Goal: Transaction & Acquisition: Book appointment/travel/reservation

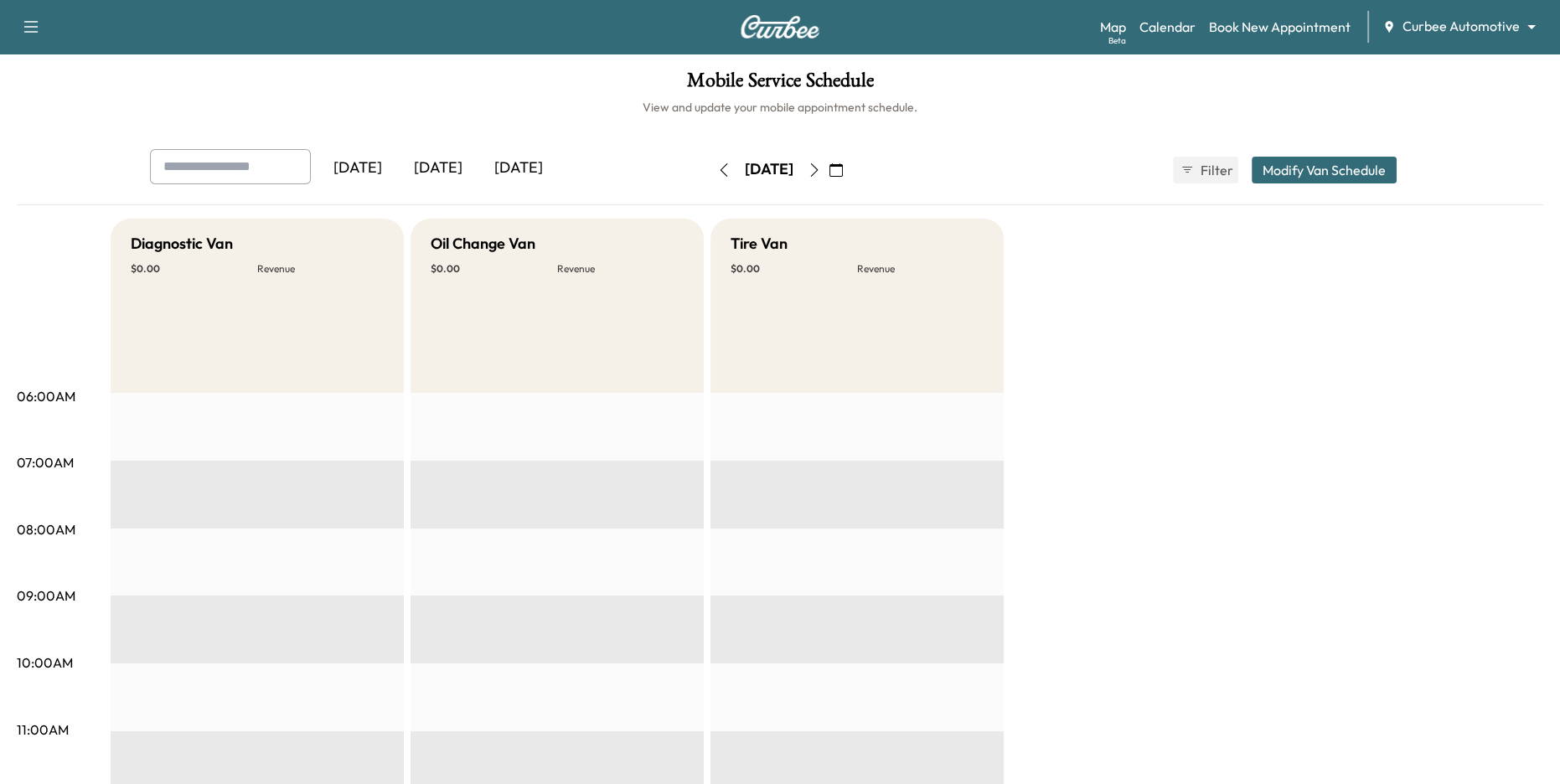
click at [449, 165] on div "[DATE]" at bounding box center [438, 168] width 80 height 39
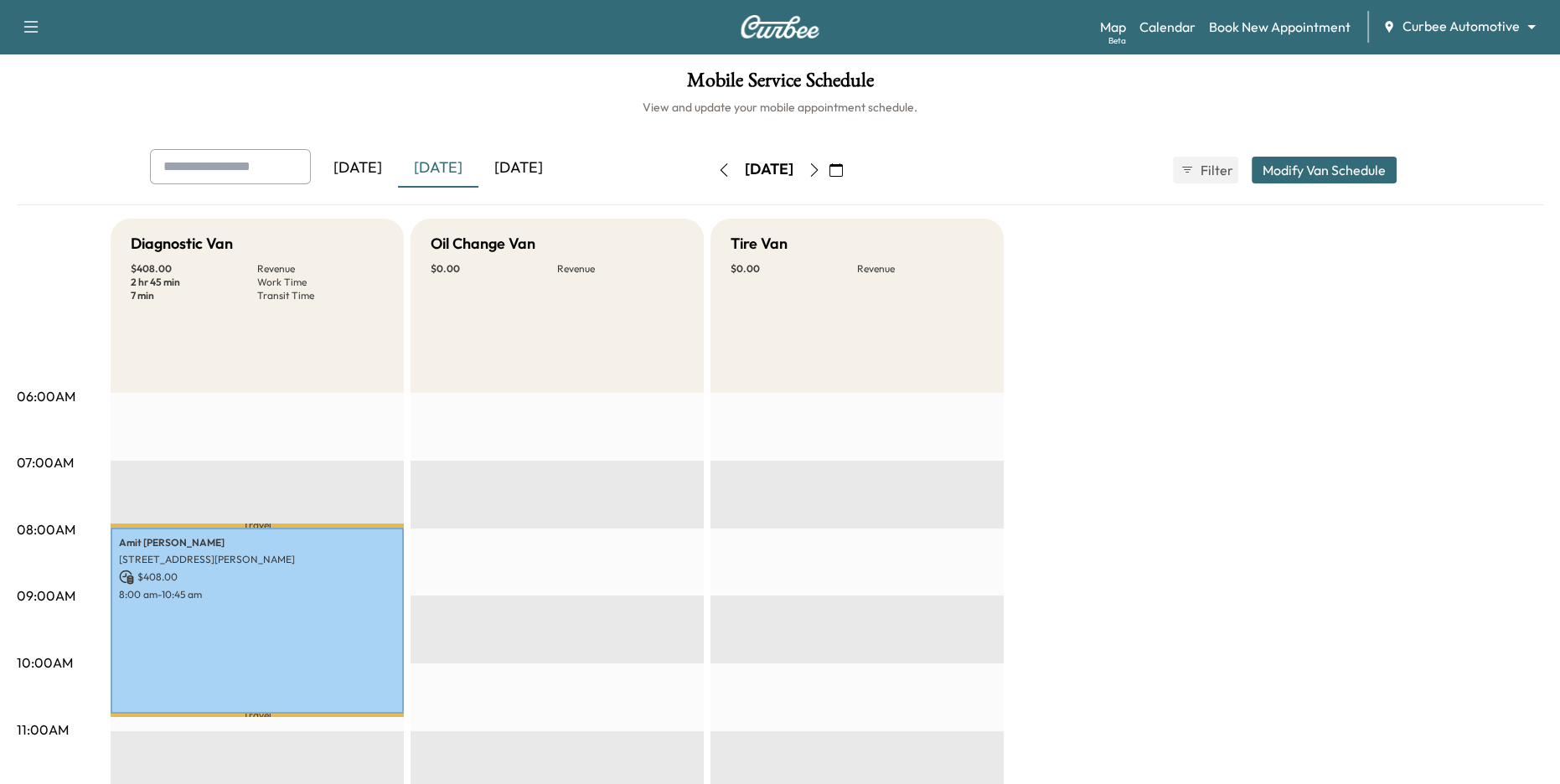
click at [1469, 43] on div "Support Log Out Map Beta Calendar Book New Appointment Curbee Automotive ******…" at bounding box center [780, 27] width 1560 height 54
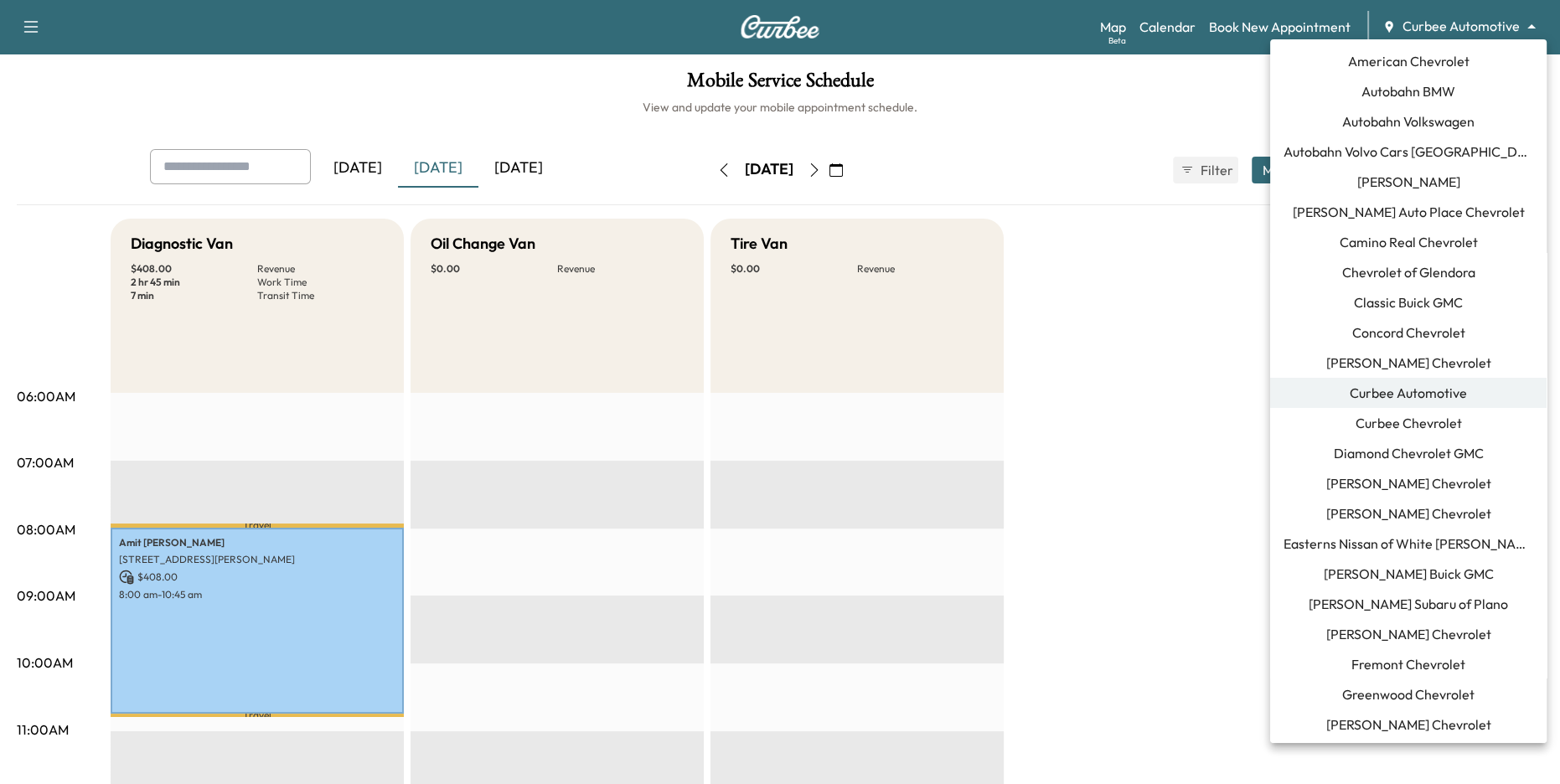
click at [1462, 35] on body "Support Log Out Map Beta Calendar Book New Appointment Curbee Automotive ******…" at bounding box center [780, 392] width 1560 height 784
click at [1440, 570] on span "[PERSON_NAME] Buick GMC" at bounding box center [1408, 573] width 170 height 20
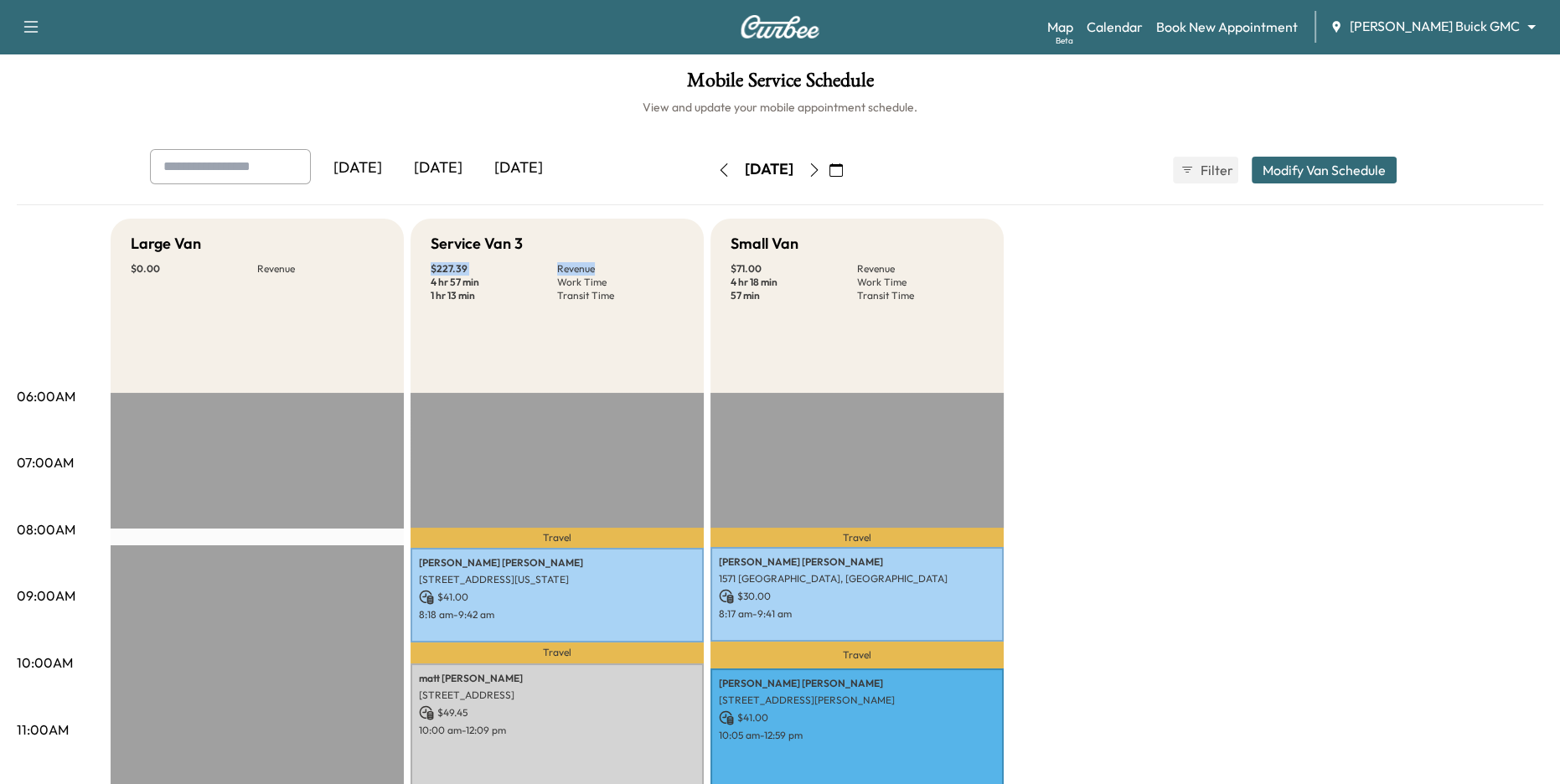
drag, startPoint x: 427, startPoint y: 266, endPoint x: 596, endPoint y: 271, distance: 169.1
click at [596, 271] on div "Service Van 3 $ 227.39 Revenue 4 hr 57 min Work Time 1 hr 13 min Transit Time" at bounding box center [557, 306] width 293 height 175
drag, startPoint x: 429, startPoint y: 286, endPoint x: 479, endPoint y: 286, distance: 50.0
click at [479, 286] on div "Service Van 3 $ 227.39 Revenue 4 hr 57 min Work Time 1 hr 13 min Transit Time" at bounding box center [557, 306] width 293 height 175
drag, startPoint x: 430, startPoint y: 301, endPoint x: 538, endPoint y: 304, distance: 108.0
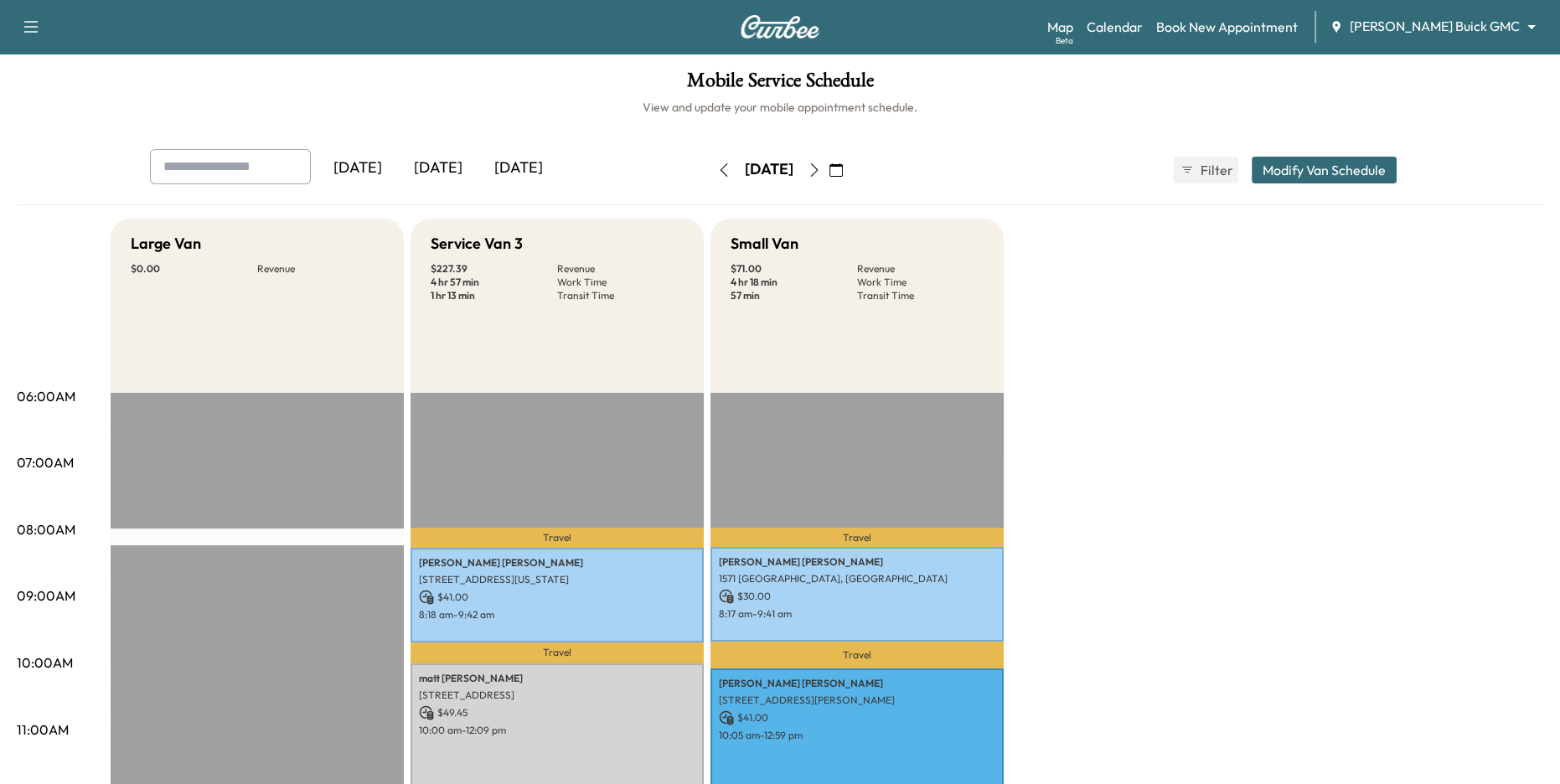
click at [537, 304] on div "Service Van 3 $ 227.39 Revenue 4 hr 57 min Work Time 1 hr 13 min Transit Time" at bounding box center [557, 306] width 293 height 175
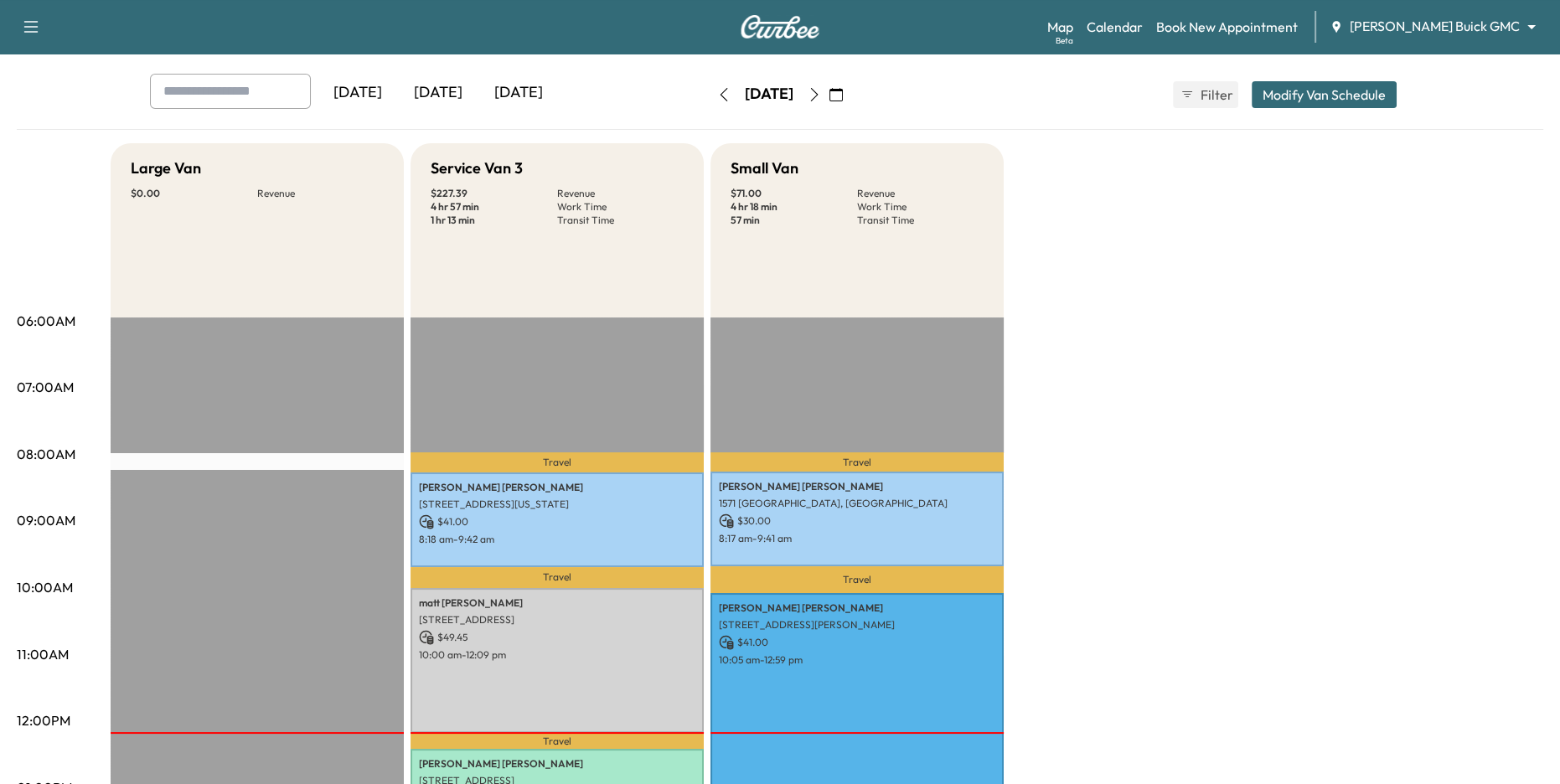
scroll to position [87, 0]
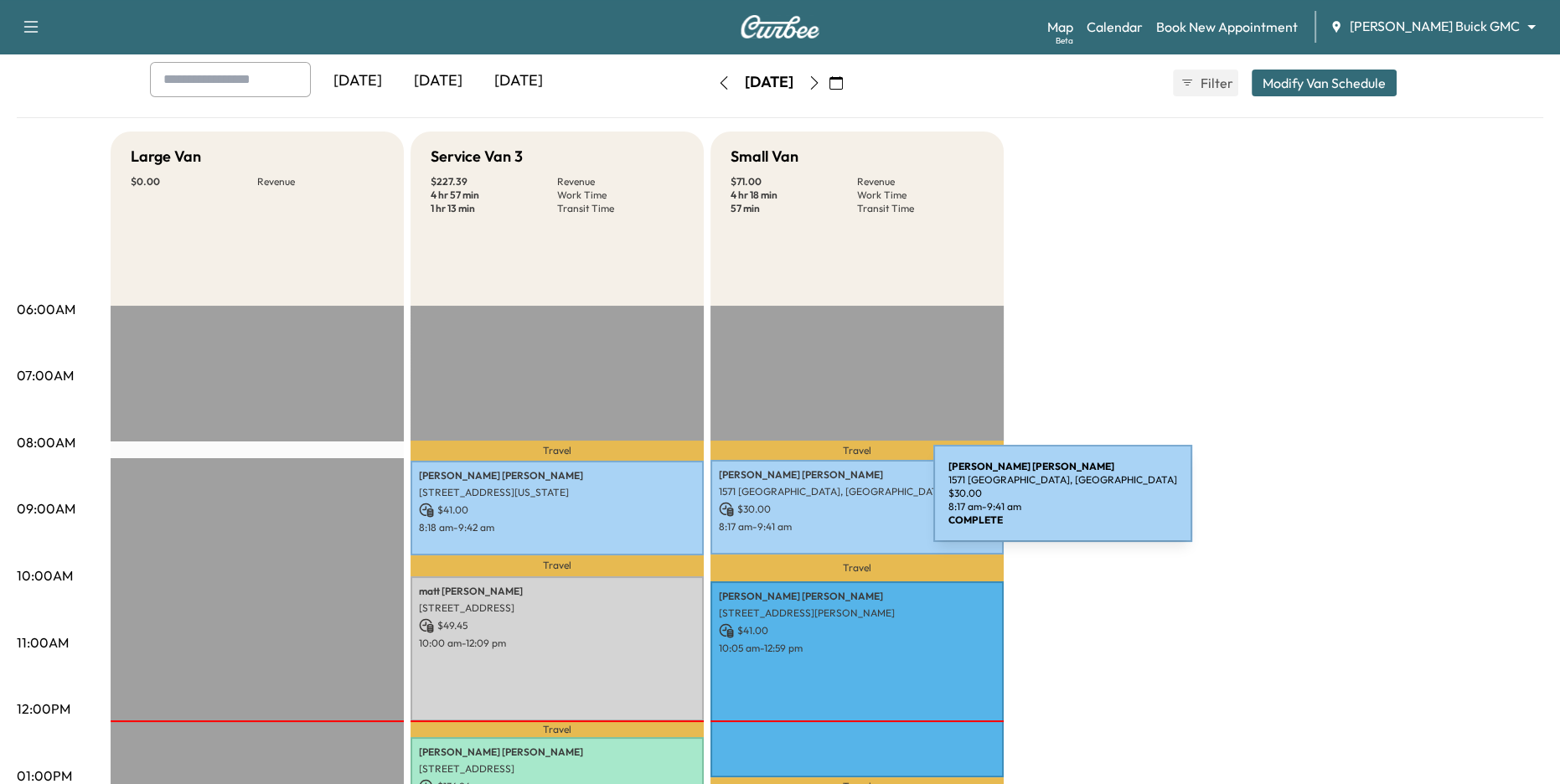
click at [807, 503] on p "$ 30.00" at bounding box center [856, 509] width 277 height 15
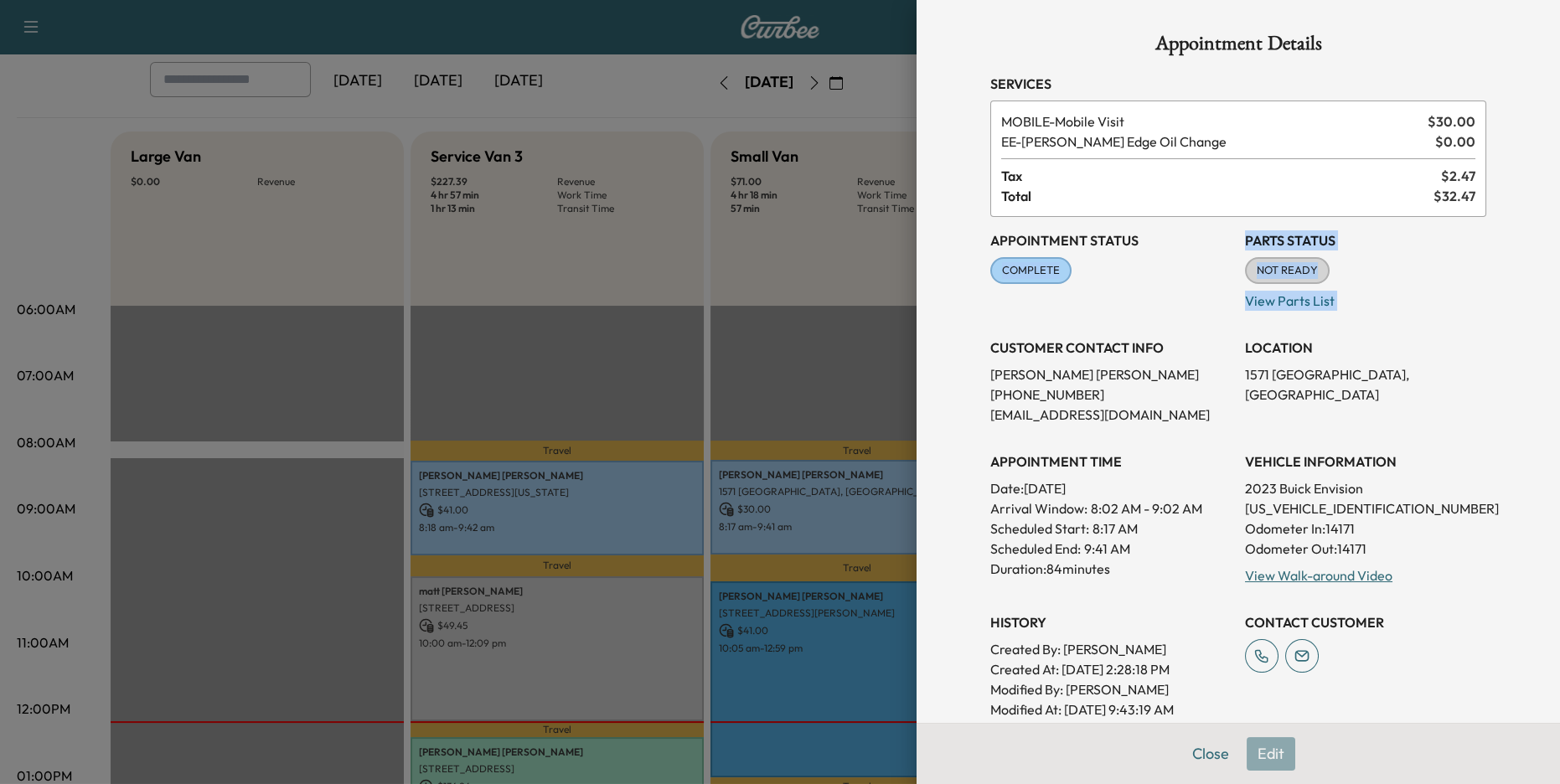
drag, startPoint x: 1241, startPoint y: 286, endPoint x: 1225, endPoint y: 328, distance: 44.9
click at [1225, 328] on div "Appointment Status COMPLETE Mark as Not Ready Parts Status NOT READY Mark as Re…" at bounding box center [1238, 467] width 496 height 502
click at [1340, 166] on span "Tax" at bounding box center [1221, 175] width 440 height 20
drag, startPoint x: 1423, startPoint y: 118, endPoint x: 1480, endPoint y: 123, distance: 57.2
click at [1479, 123] on div "MOBILE - Mobile Visit $ 30.00 EE - [PERSON_NAME] Edge Oil Change $ 0.00 Tax $ 2…" at bounding box center [1238, 158] width 496 height 116
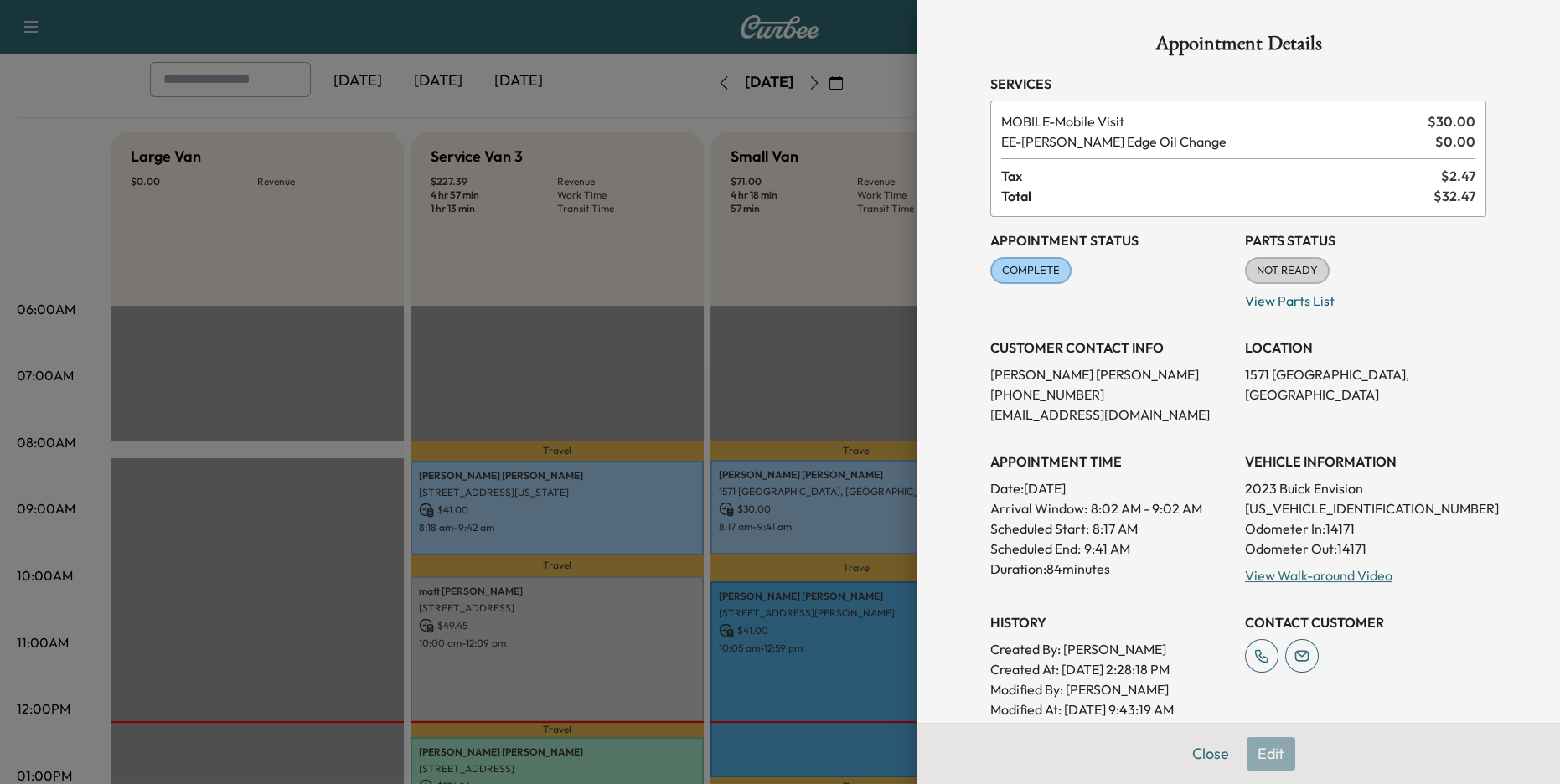
click at [834, 234] on div at bounding box center [780, 392] width 1560 height 784
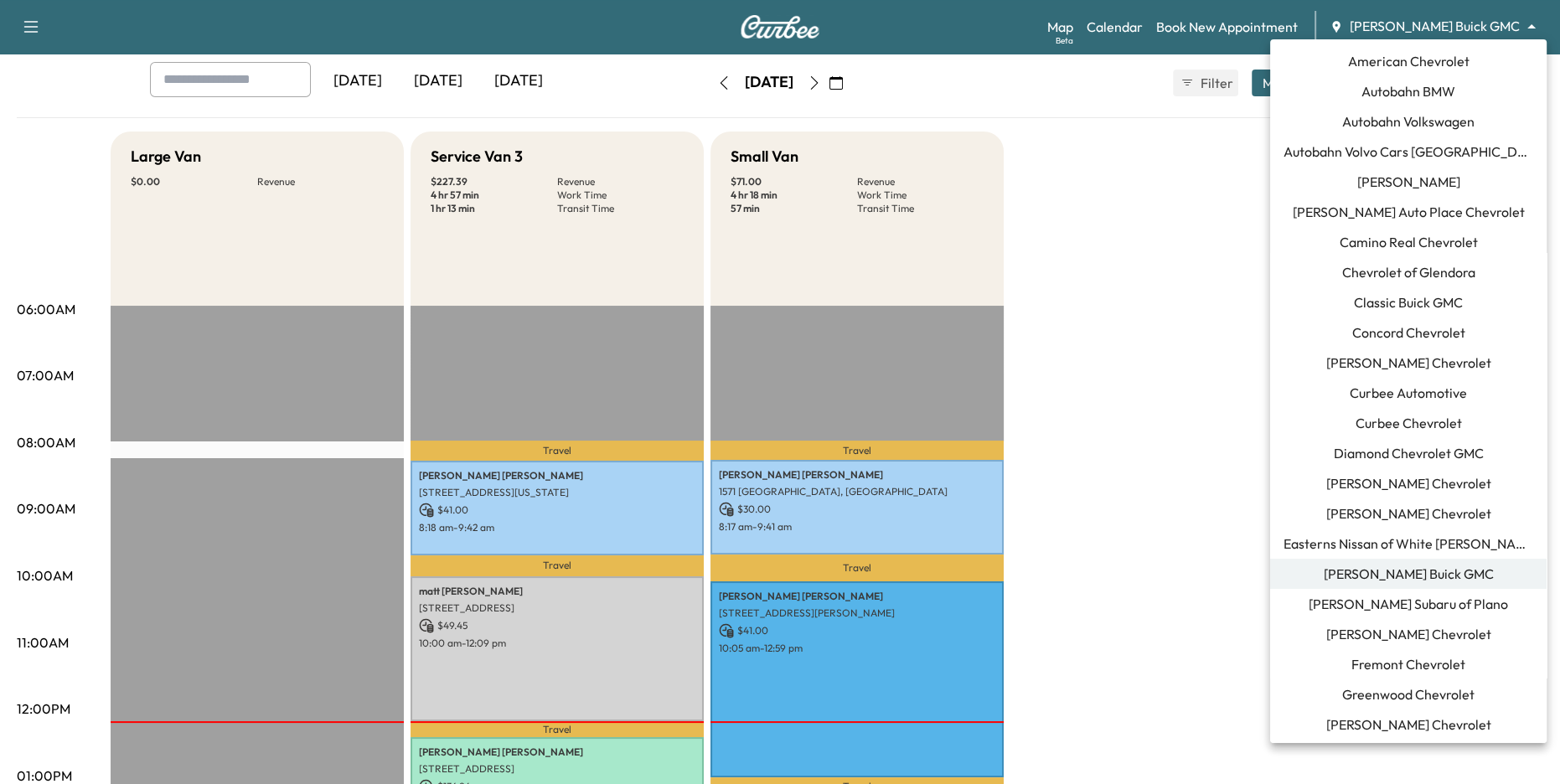
click at [1445, 27] on body "Support Log Out Map Beta Calendar Book New Appointment [PERSON_NAME] Buick GMC …" at bounding box center [780, 305] width 1560 height 784
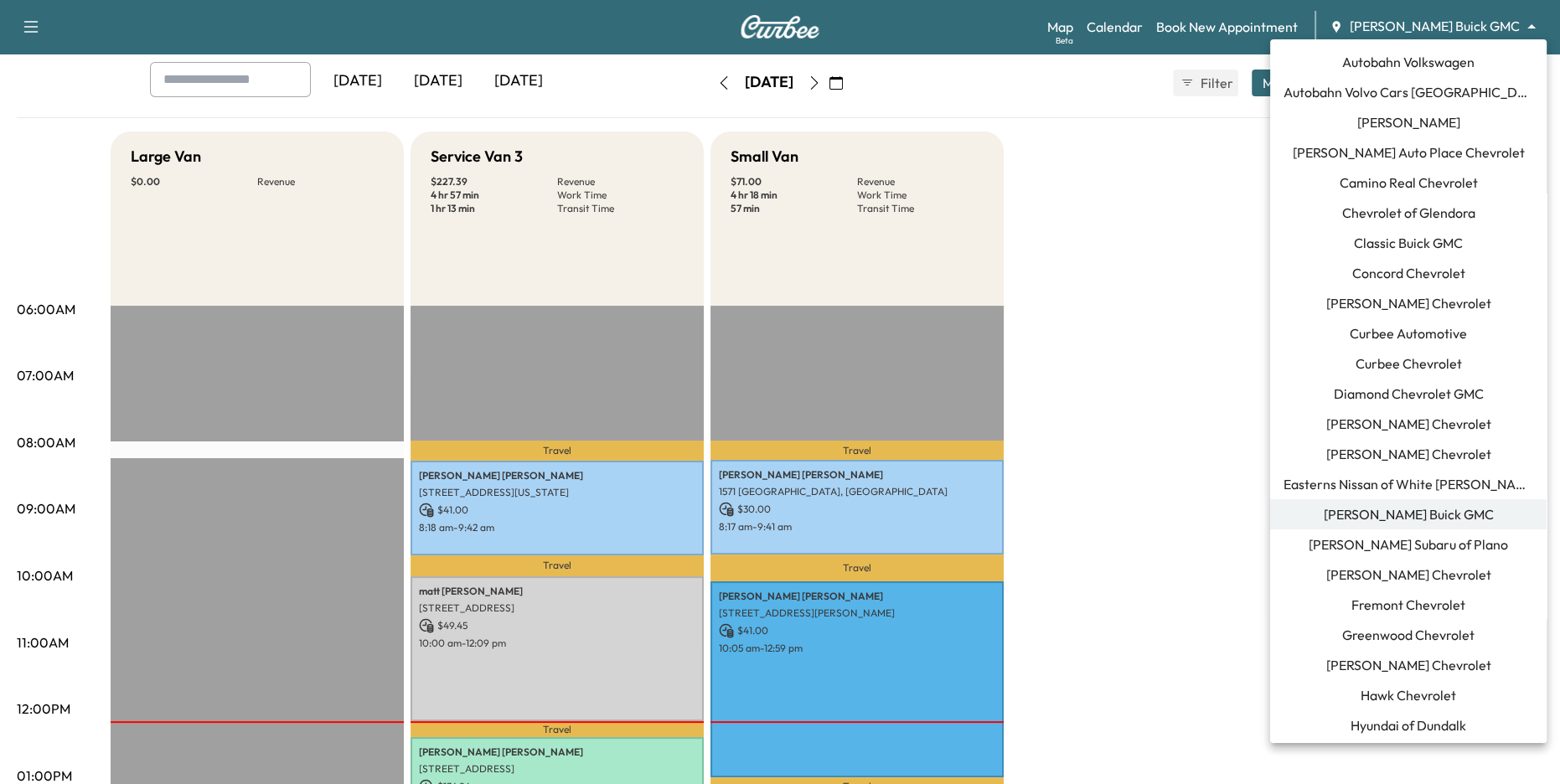
scroll to position [62, 0]
click at [1432, 324] on span "Curbee Automotive" at bounding box center [1408, 330] width 117 height 20
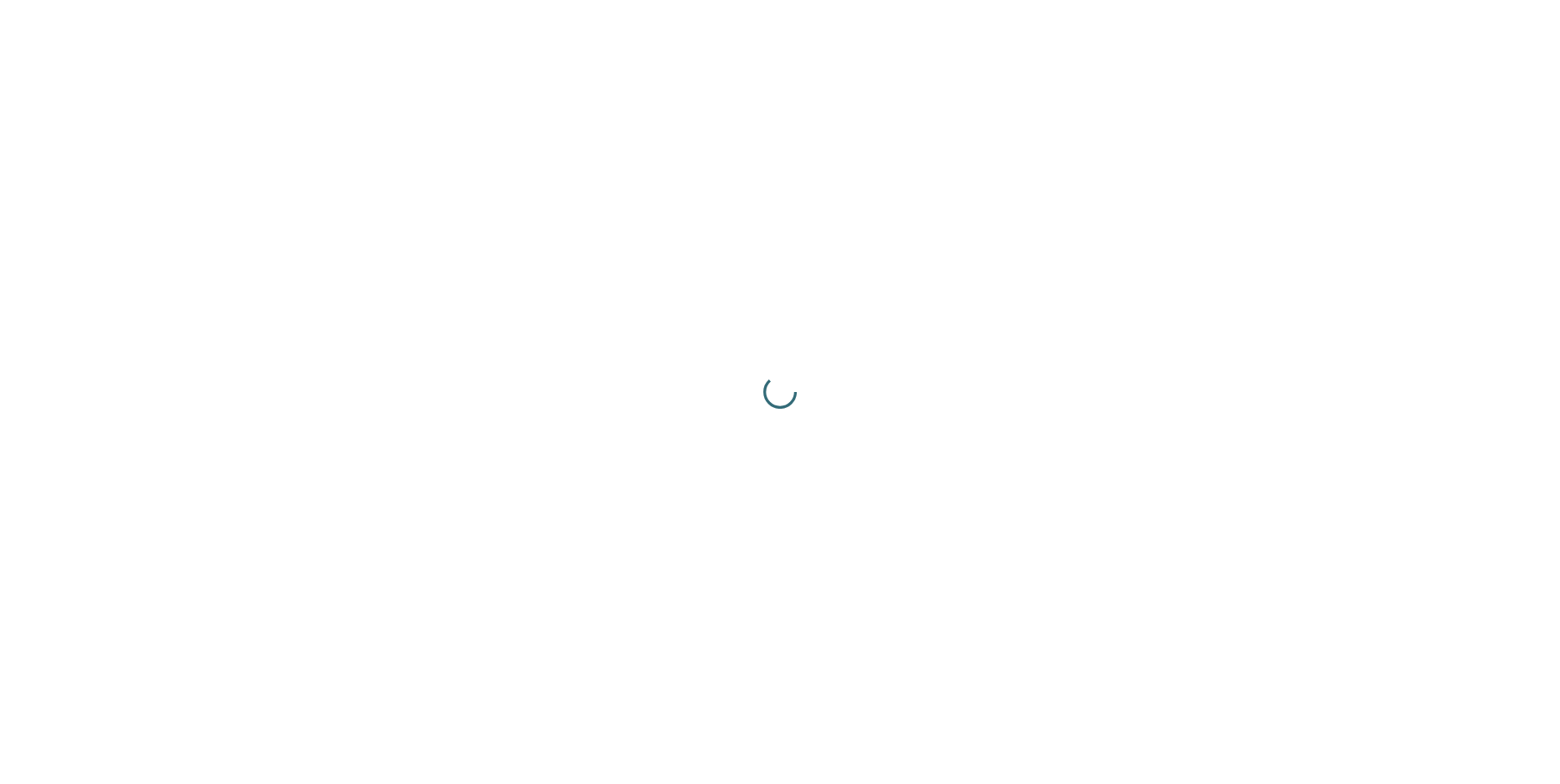
scroll to position [0, 0]
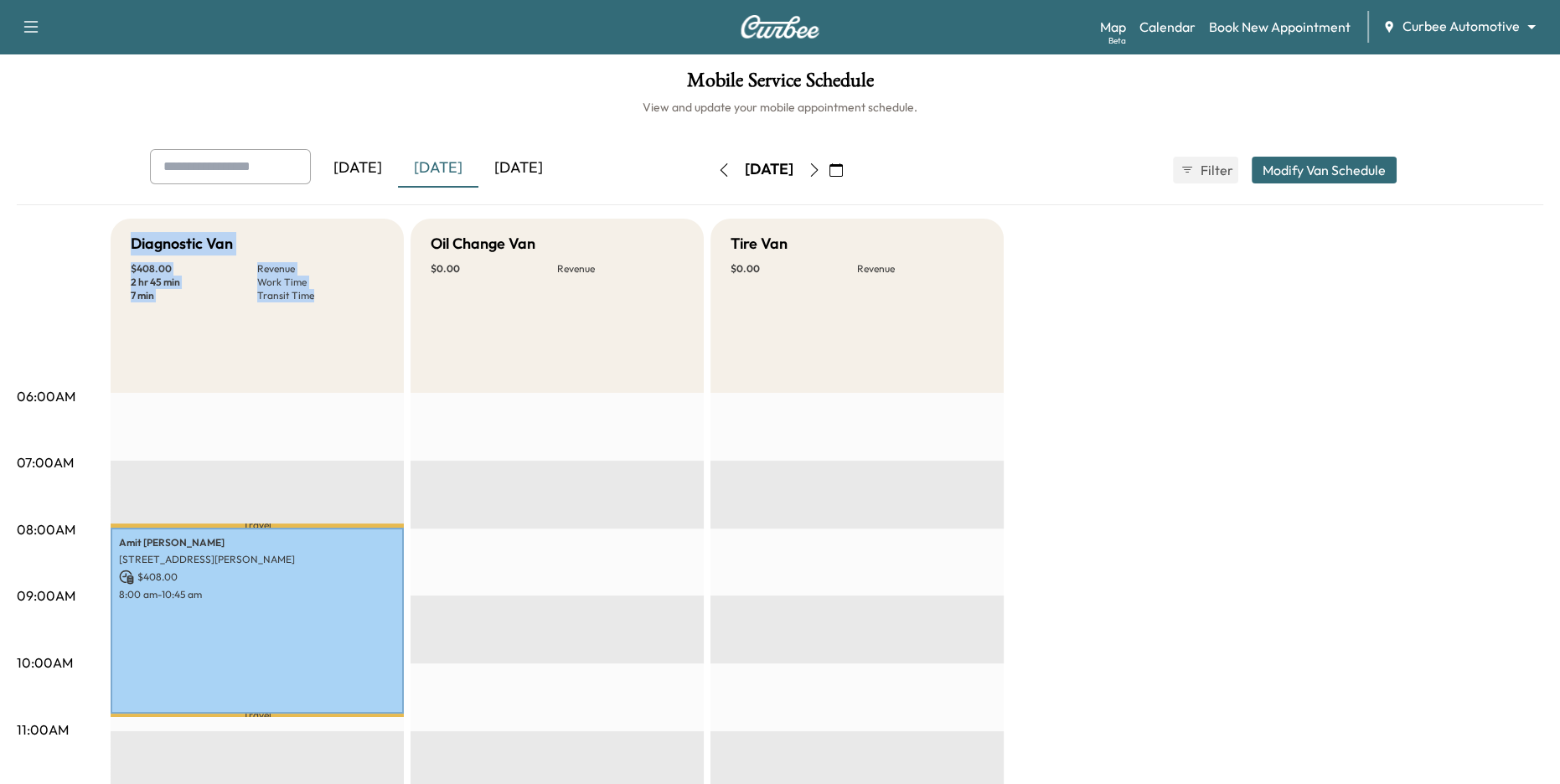
drag, startPoint x: 128, startPoint y: 243, endPoint x: 263, endPoint y: 330, distance: 160.6
click at [262, 330] on div "Diagnostic Van $ 408.00 Revenue 2 hr 45 min Work Time 7 min Transit Time" at bounding box center [257, 306] width 293 height 175
click at [182, 286] on p "2 hr 45 min" at bounding box center [194, 282] width 127 height 14
drag, startPoint x: 428, startPoint y: 243, endPoint x: 485, endPoint y: 286, distance: 71.4
click at [485, 286] on div "Oil Change Van $ 0.00 Revenue" at bounding box center [557, 306] width 293 height 175
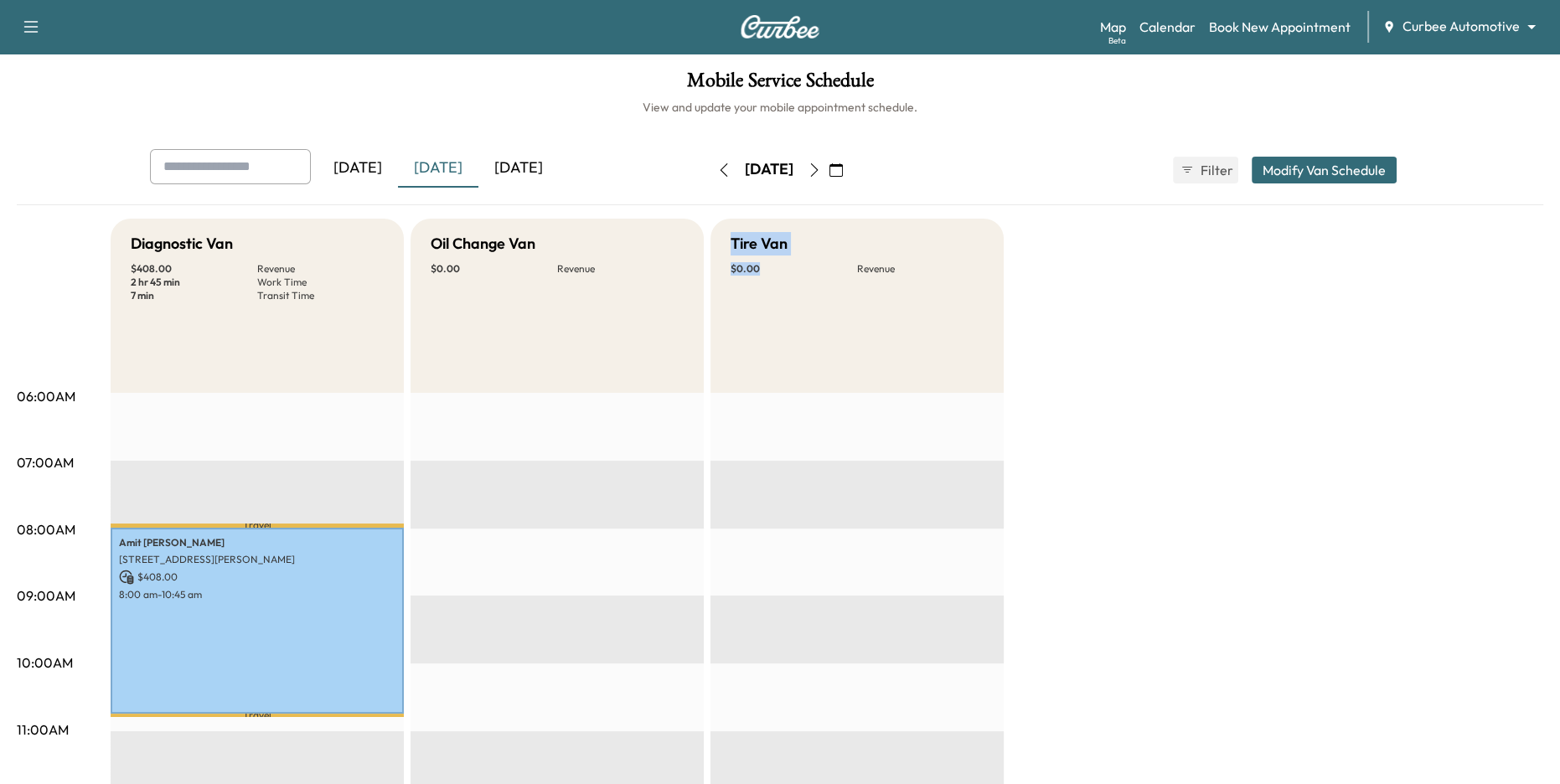
drag, startPoint x: 728, startPoint y: 241, endPoint x: 765, endPoint y: 300, distance: 69.6
click at [765, 300] on div "Tire Van $ 0.00 Revenue" at bounding box center [857, 306] width 293 height 175
drag, startPoint x: 432, startPoint y: 241, endPoint x: 518, endPoint y: 289, distance: 98.5
click at [518, 289] on div "Oil Change Van $ 0.00 Revenue" at bounding box center [557, 306] width 293 height 175
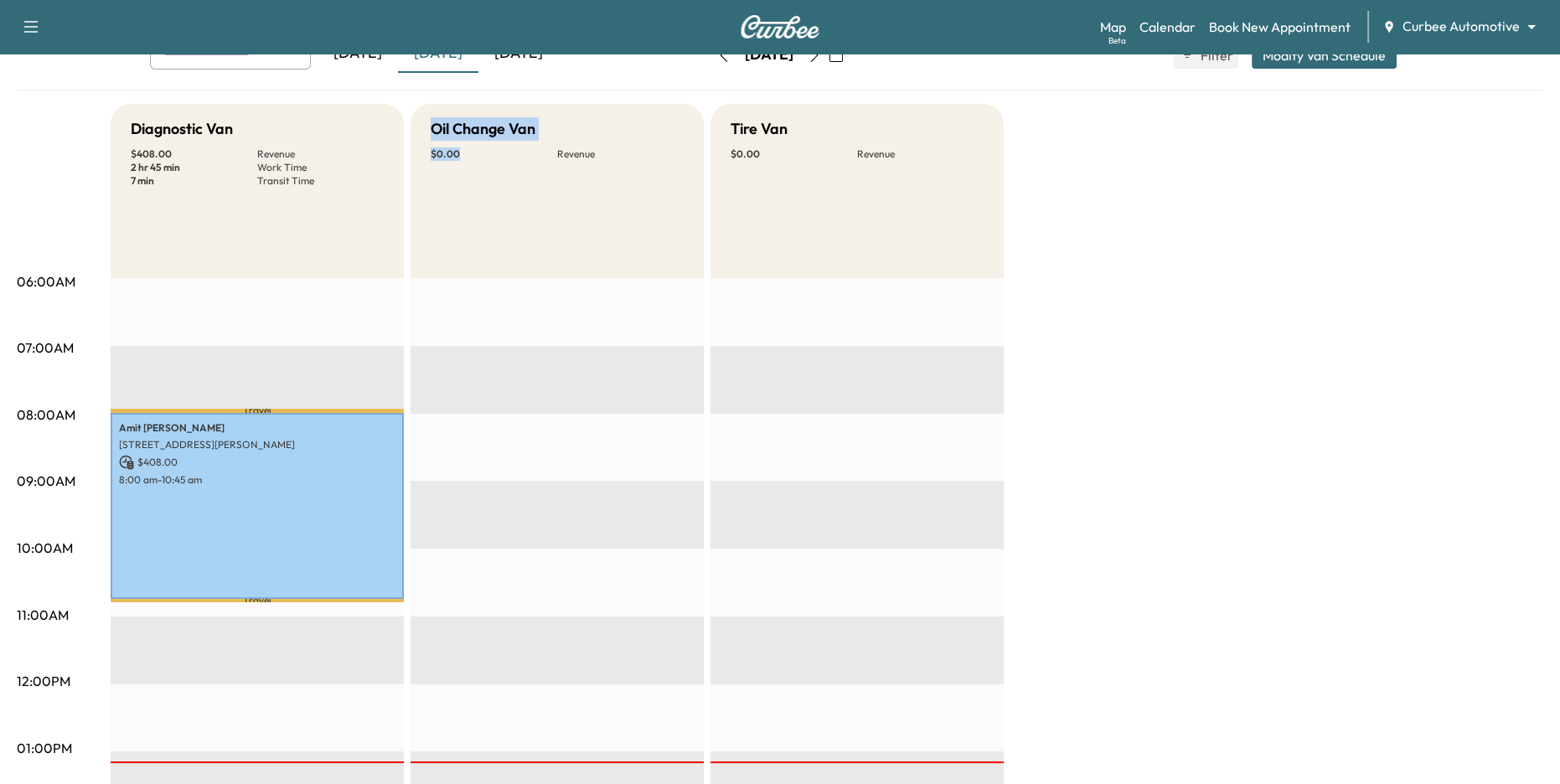
scroll to position [116, 0]
drag, startPoint x: 244, startPoint y: 410, endPoint x: 271, endPoint y: 410, distance: 27.0
drag, startPoint x: 241, startPoint y: 597, endPoint x: 266, endPoint y: 597, distance: 25.0
click at [266, 598] on p "Travel" at bounding box center [257, 600] width 293 height 3
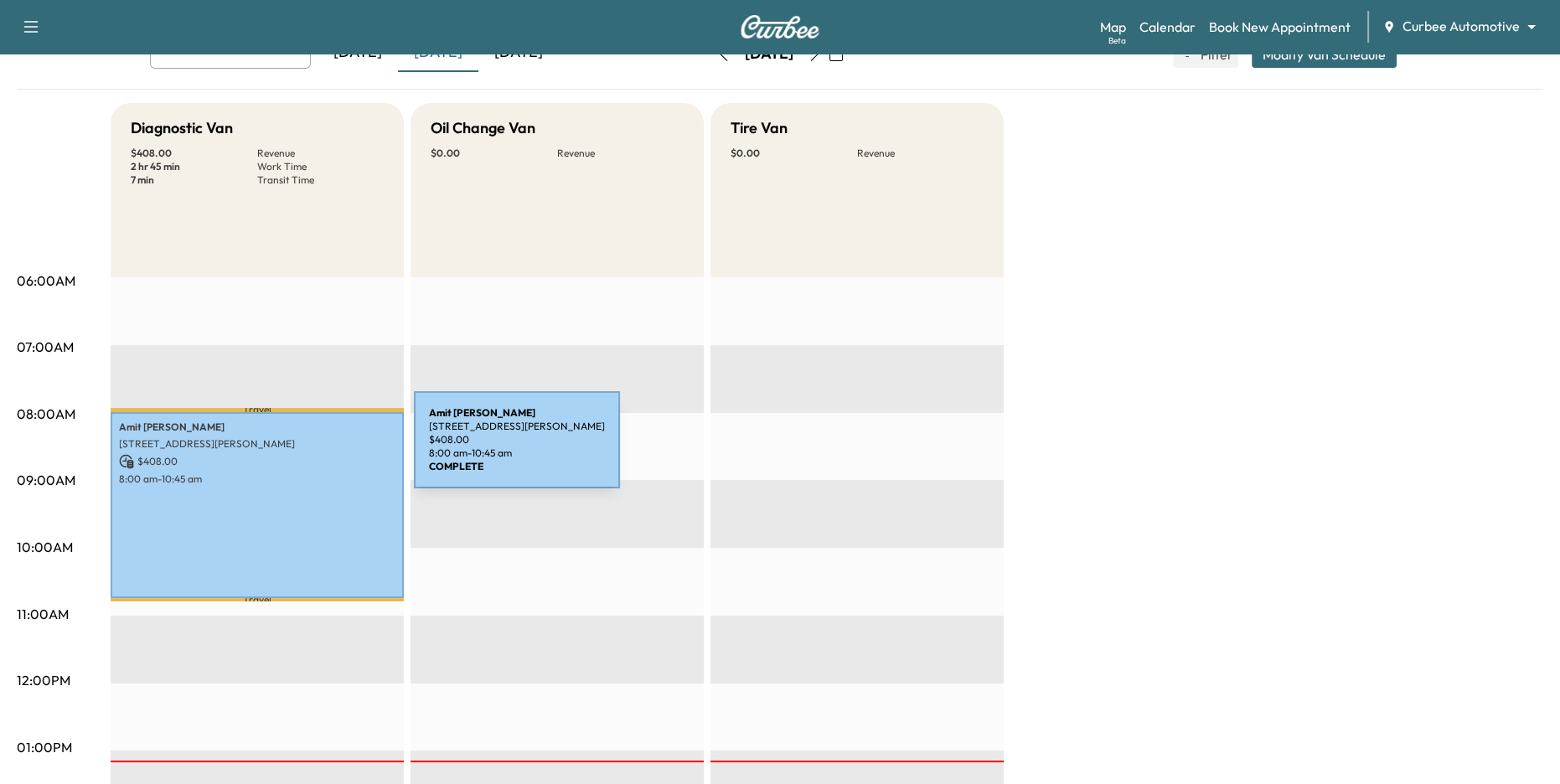
drag, startPoint x: 260, startPoint y: 445, endPoint x: 289, endPoint y: 449, distance: 29.3
click at [289, 449] on div "[PERSON_NAME] [STREET_ADDRESS][PERSON_NAME] $ 408.00 8:00 am - 10:45 am" at bounding box center [257, 504] width 293 height 186
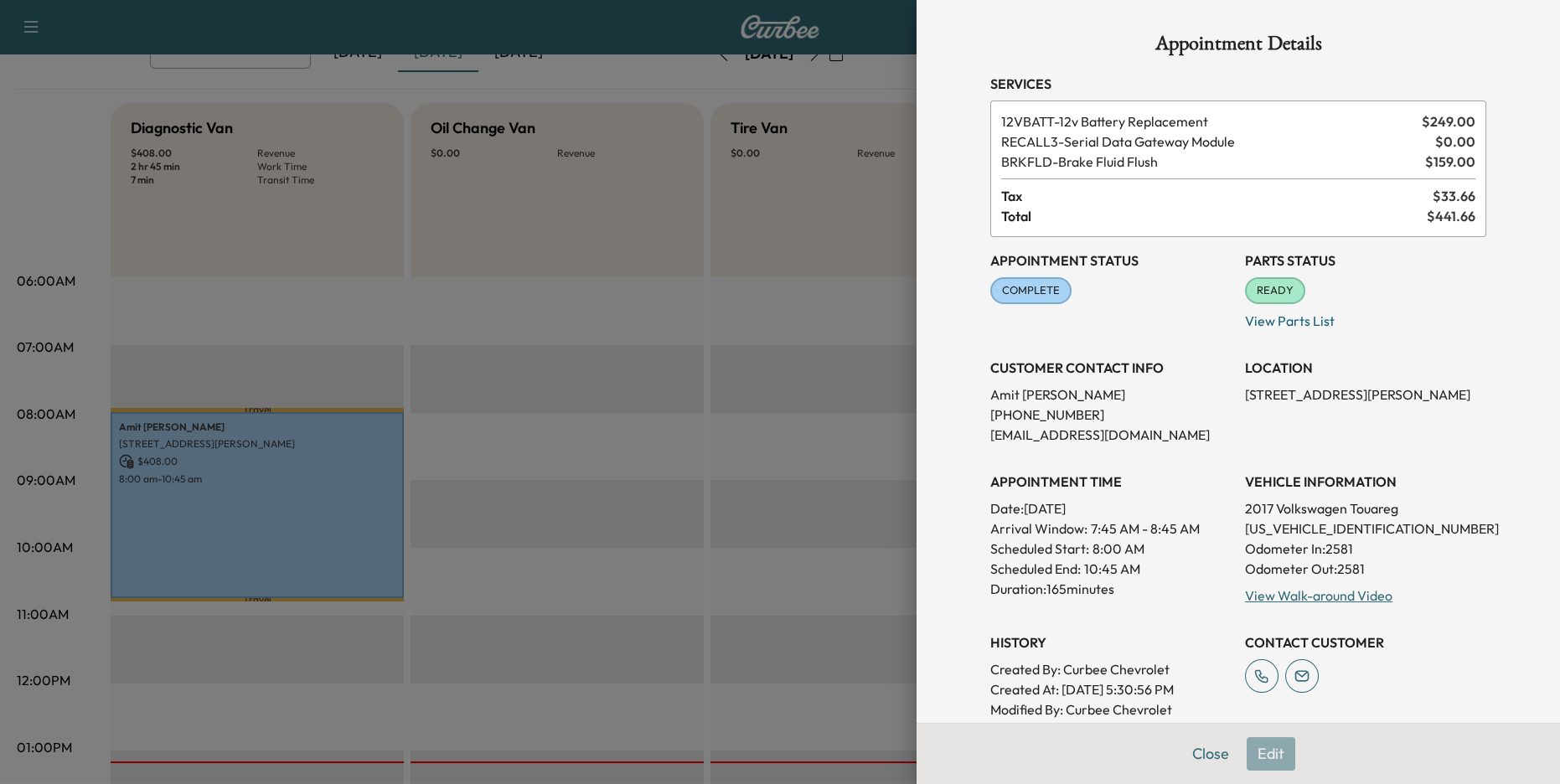
drag, startPoint x: 570, startPoint y: 409, endPoint x: 604, endPoint y: 478, distance: 76.9
click at [604, 478] on div at bounding box center [780, 392] width 1560 height 784
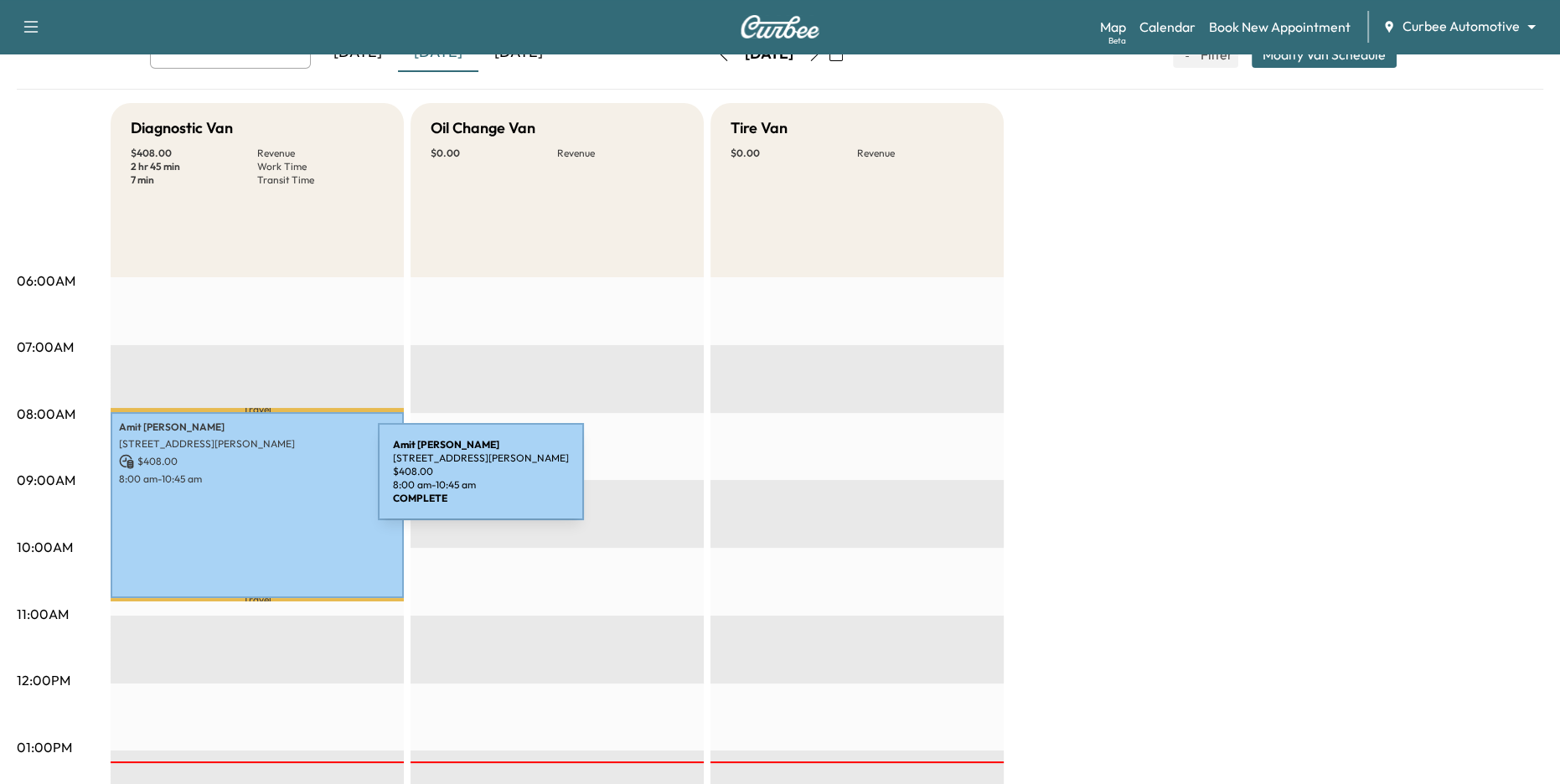
click at [253, 482] on p "8:00 am - 10:45 am" at bounding box center [257, 479] width 277 height 14
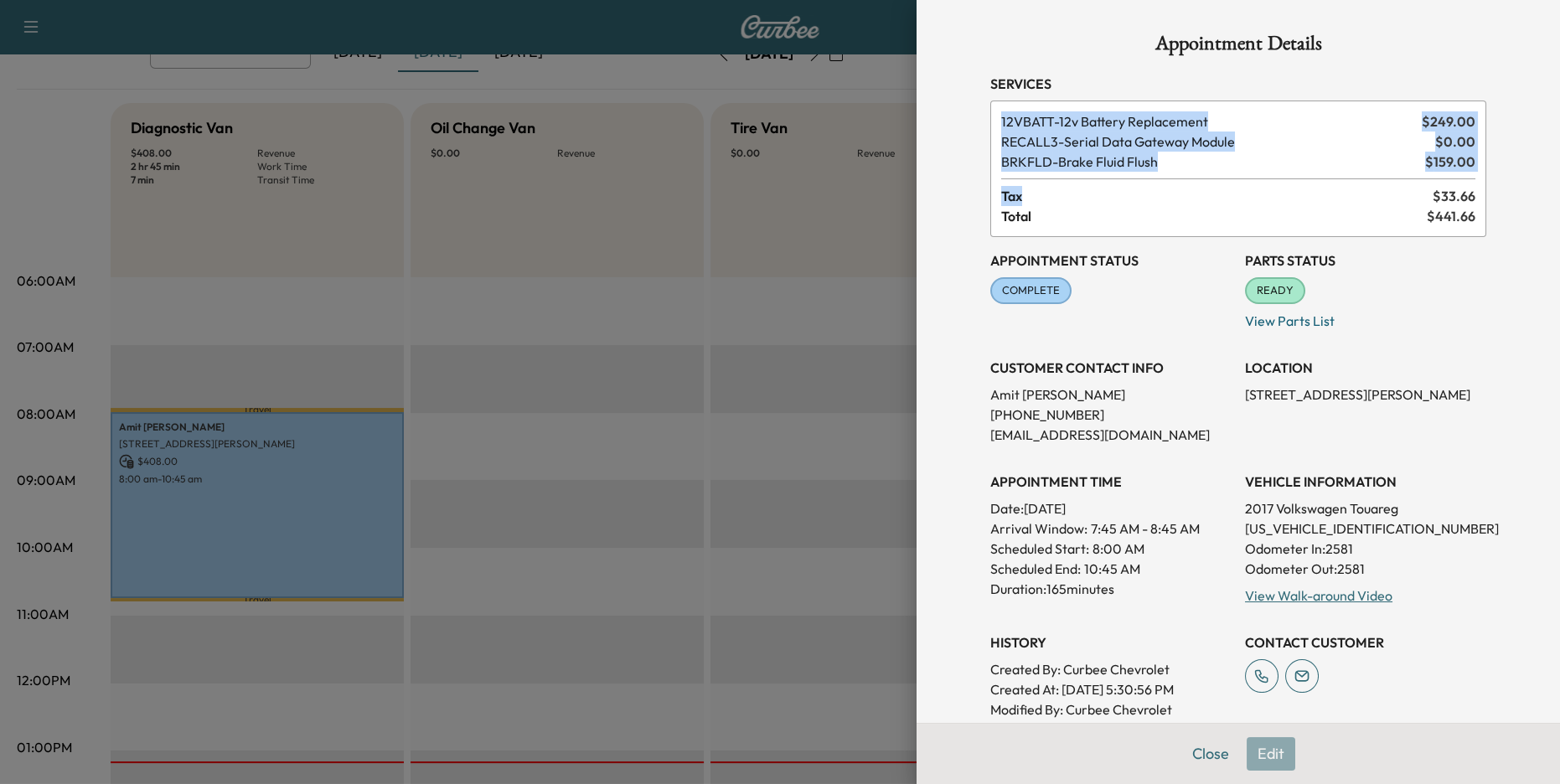
drag, startPoint x: 1003, startPoint y: 120, endPoint x: 1156, endPoint y: 188, distance: 167.4
click at [1156, 188] on div "12VBATT - 12v Battery Replacement $ 249.00 RECALL3 - Serial Data Gateway Module…" at bounding box center [1238, 168] width 496 height 136
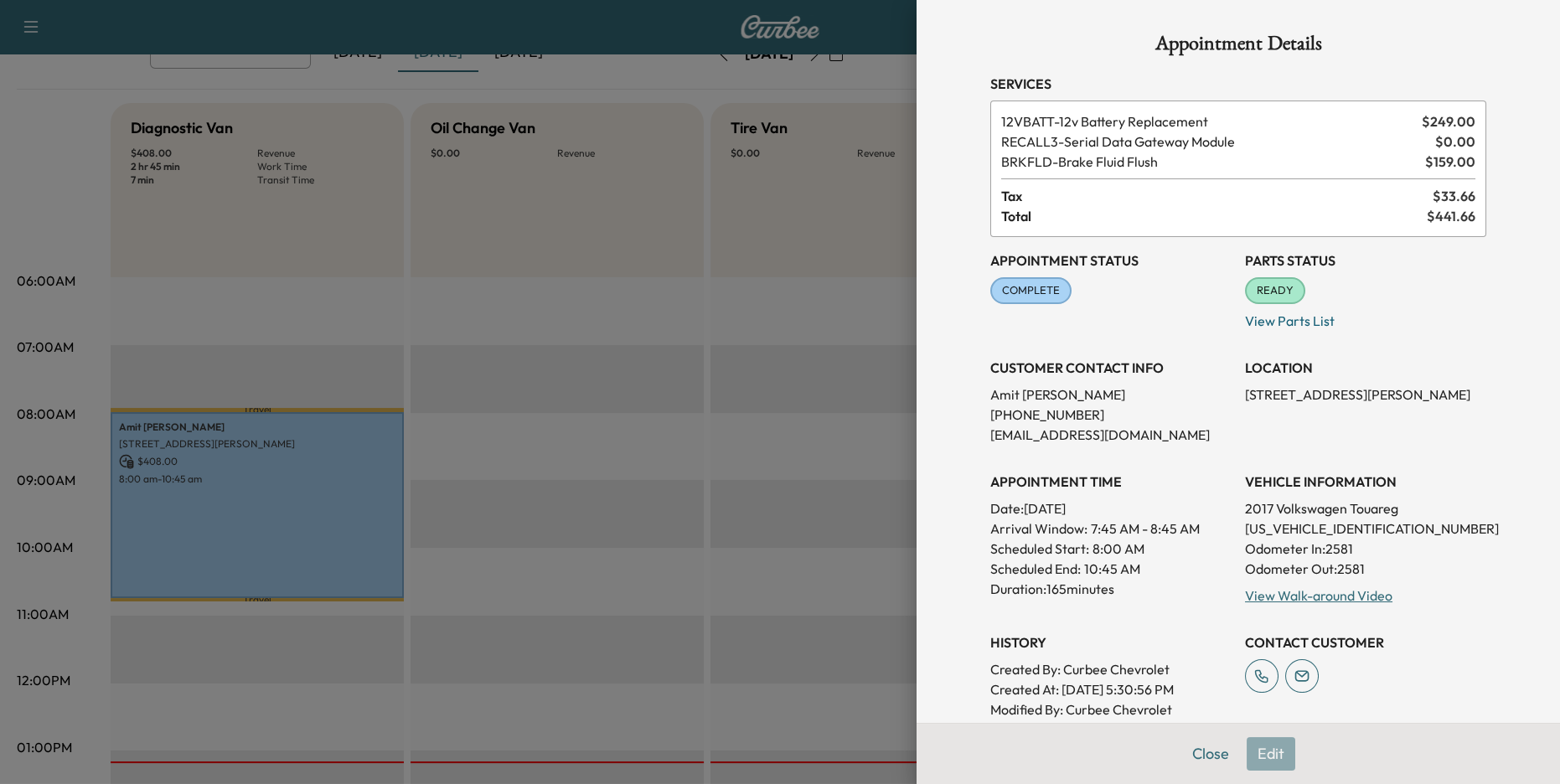
click at [1136, 342] on div "Appointment Status COMPLETE Mark as Not Ready Parts Status READY Mark as Not Re…" at bounding box center [1238, 488] width 496 height 502
drag, startPoint x: 977, startPoint y: 373, endPoint x: 1078, endPoint y: 436, distance: 119.0
click at [1078, 436] on div "Appointment Details Services 12VBATT - 12v Battery Replacement $ 249.00 RECALL3…" at bounding box center [1238, 490] width 536 height 981
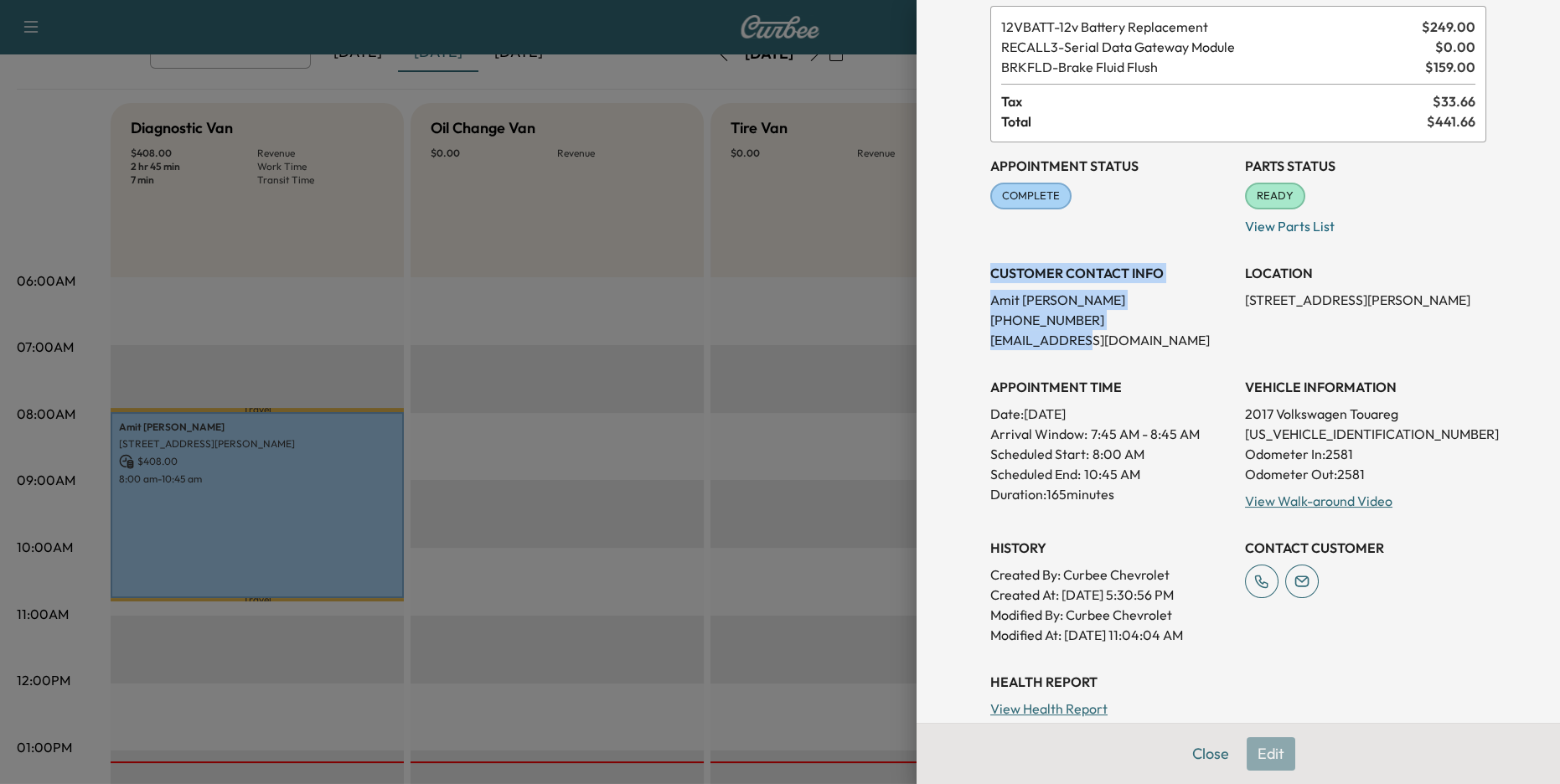
scroll to position [126, 0]
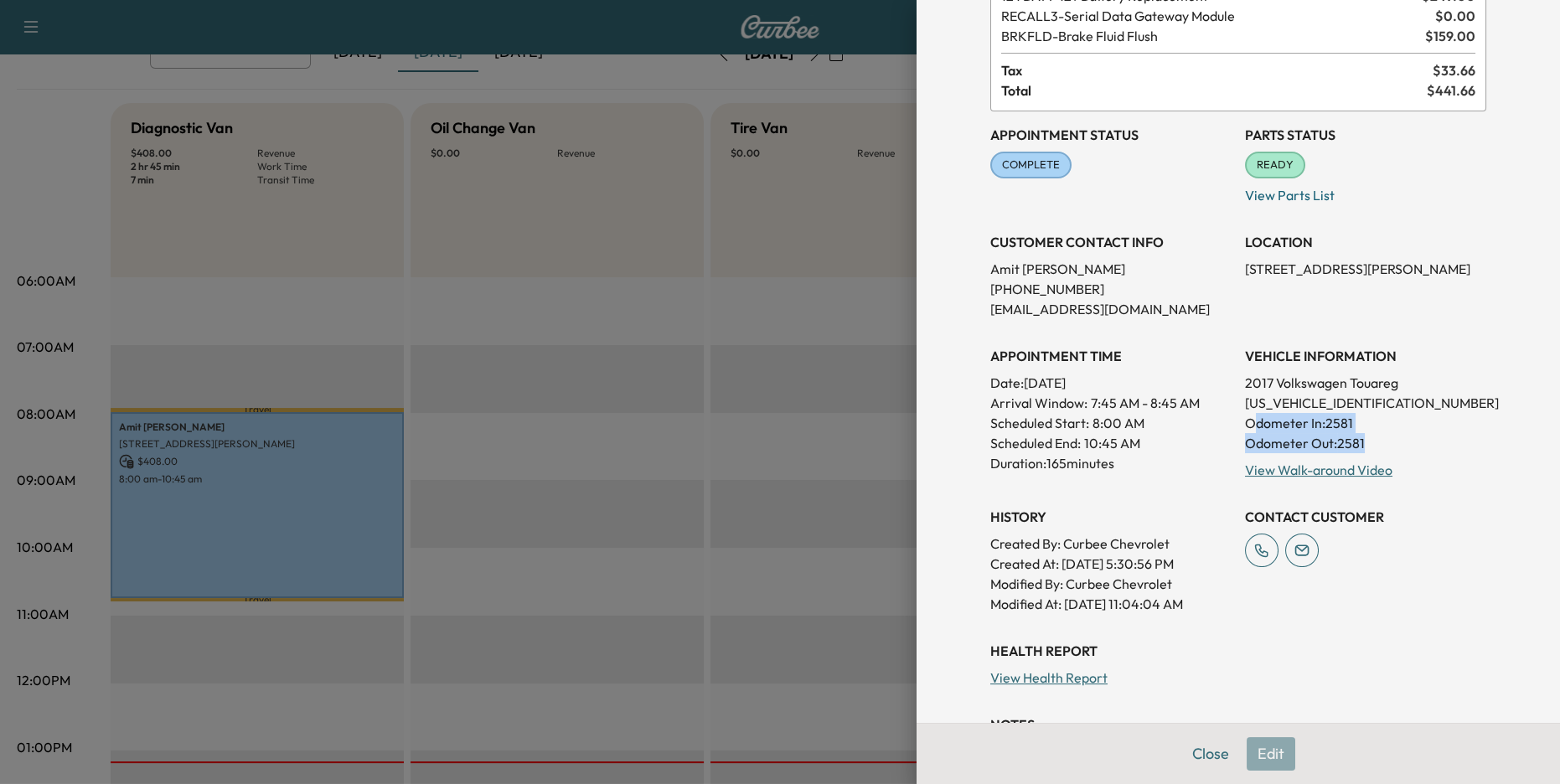
drag, startPoint x: 1251, startPoint y: 424, endPoint x: 1313, endPoint y: 455, distance: 69.3
click at [1313, 455] on div "VEHICLE INFORMATION 2017 Volkswagen Touareg [US_VEHICLE_IDENTIFICATION_NUMBER] …" at bounding box center [1366, 406] width 241 height 147
click at [1181, 394] on span "7:45 AM - 8:45 AM" at bounding box center [1145, 402] width 109 height 20
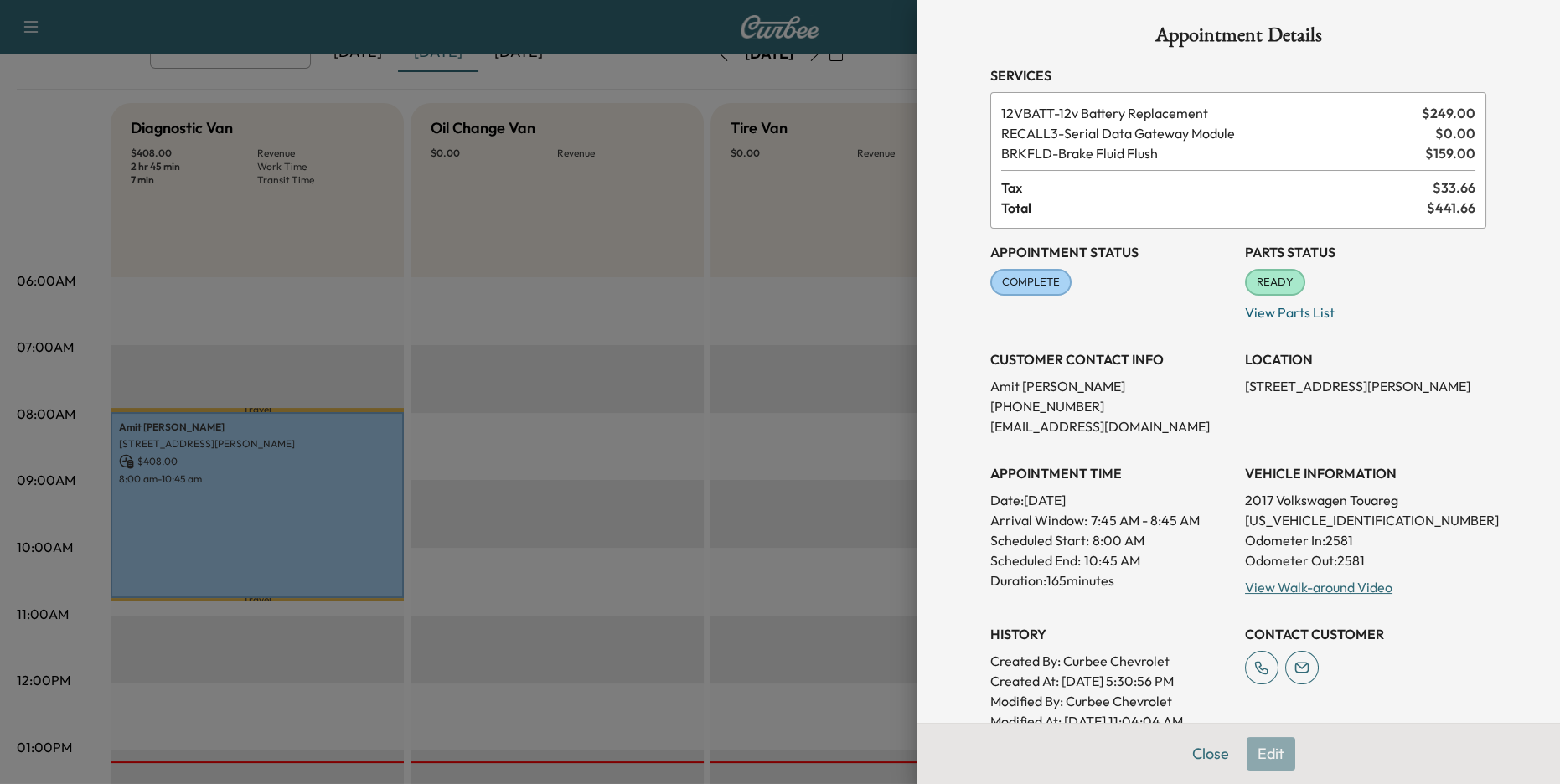
scroll to position [0, 0]
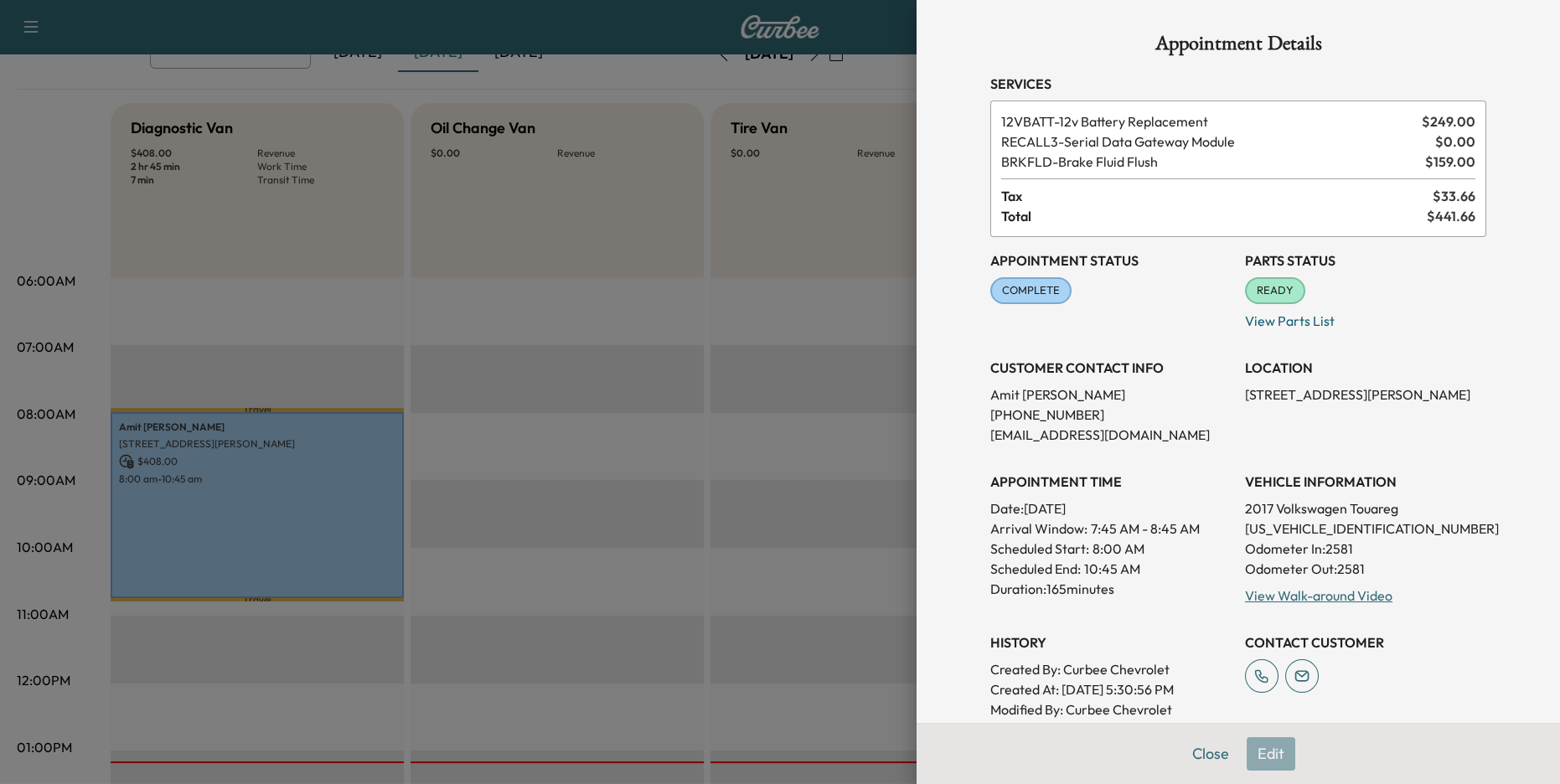
click at [794, 339] on div at bounding box center [780, 392] width 1560 height 784
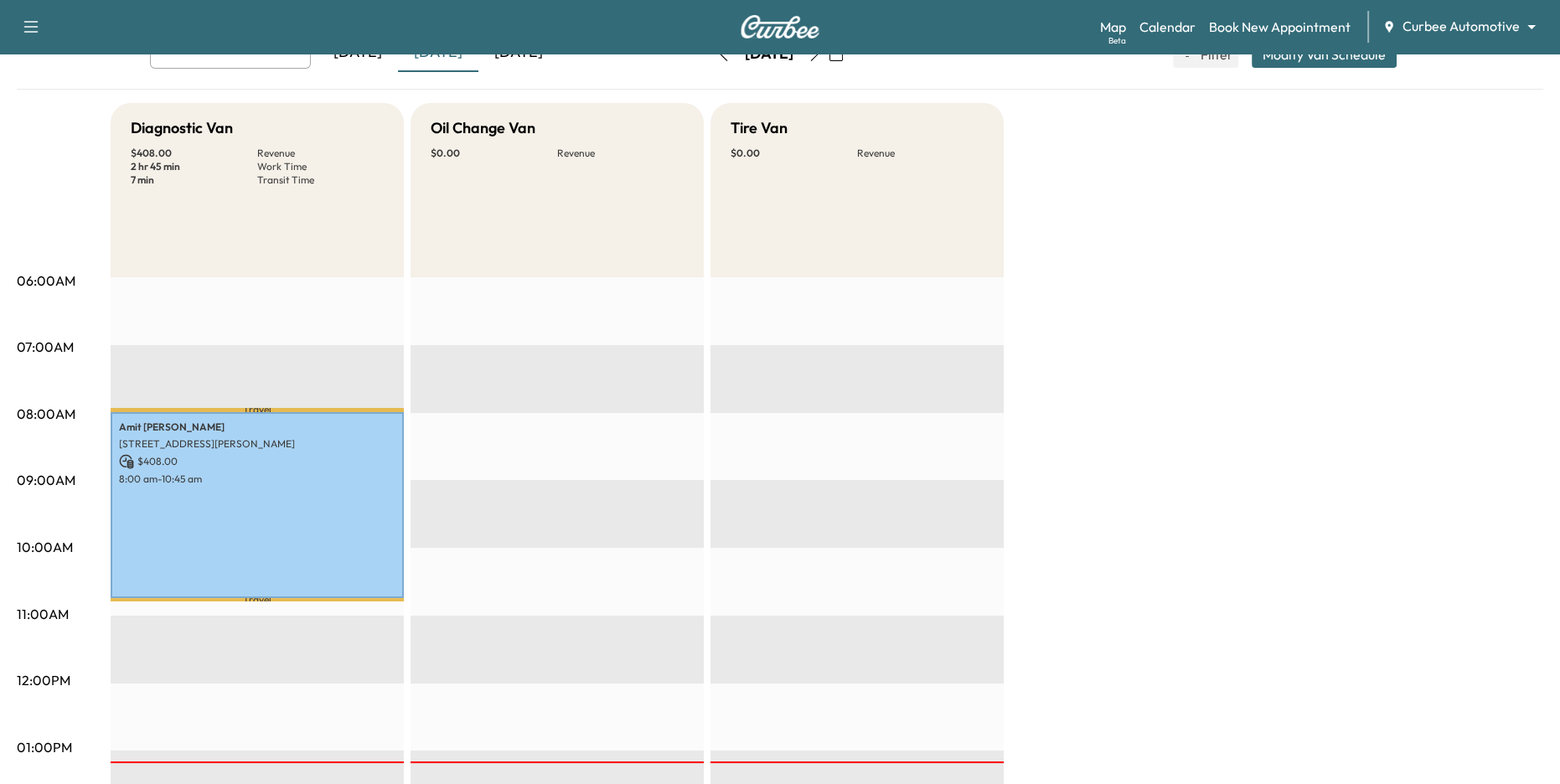
scroll to position [68, 0]
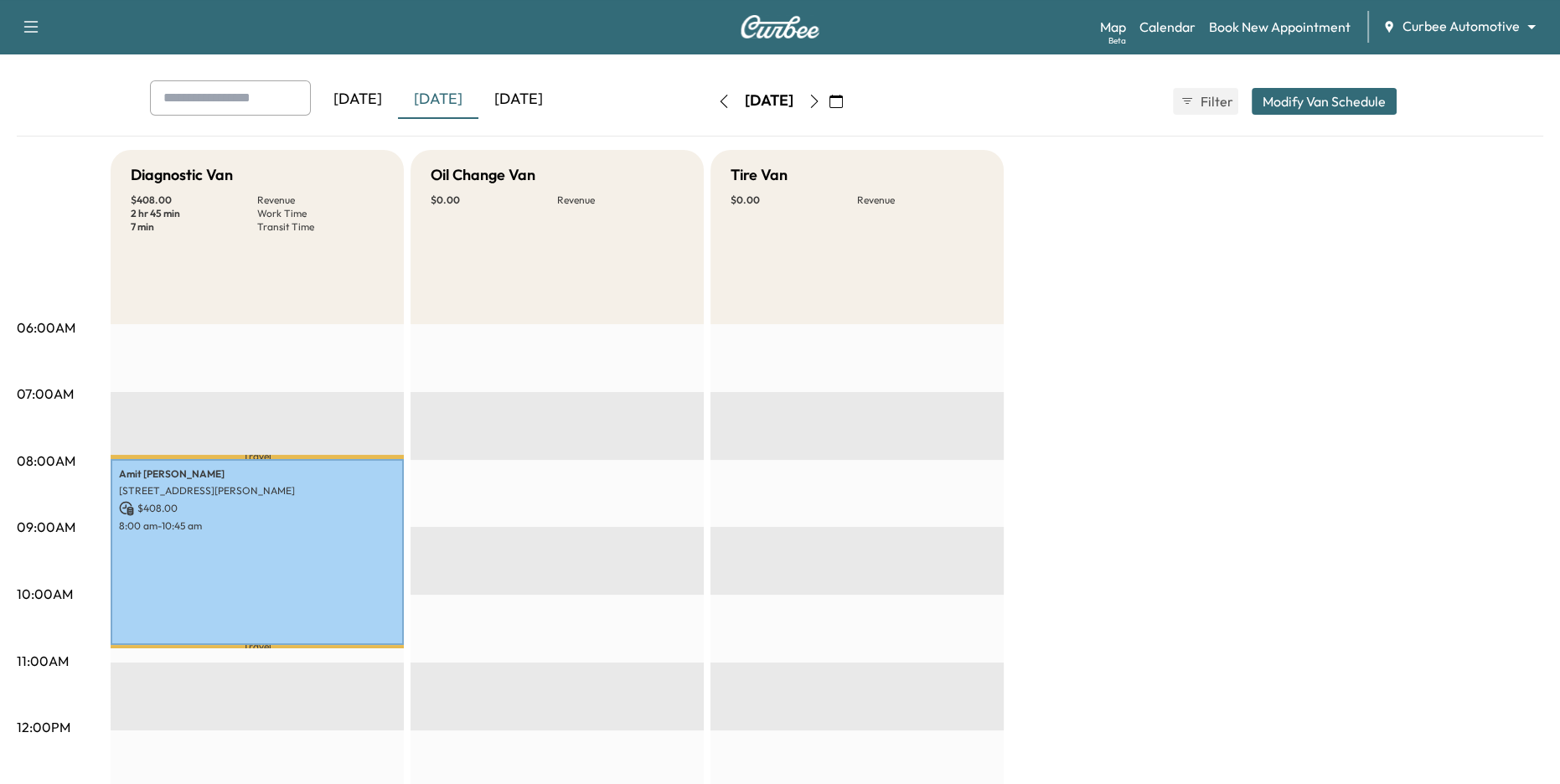
click at [821, 104] on icon "button" at bounding box center [814, 102] width 14 height 14
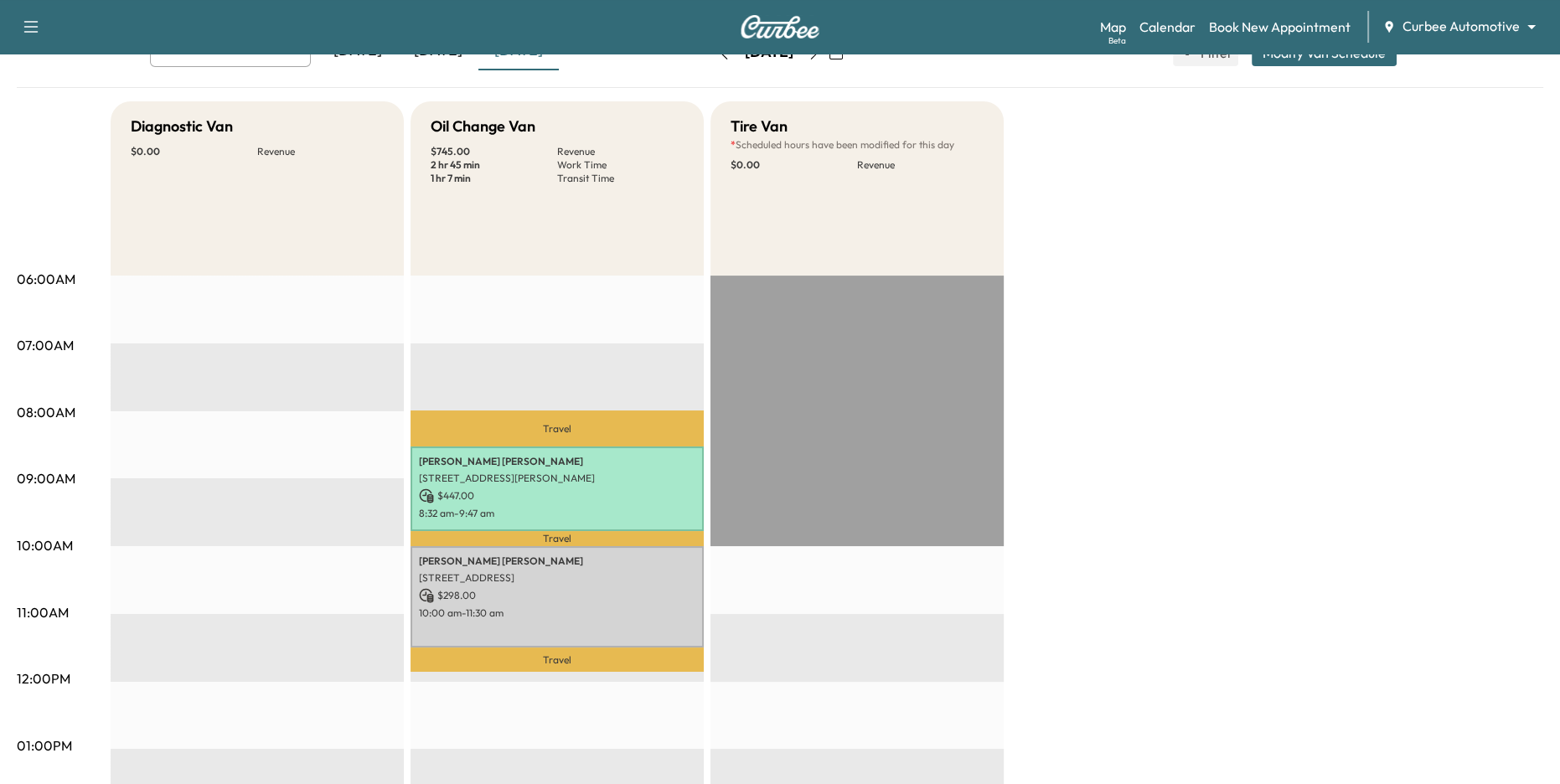
scroll to position [124, 0]
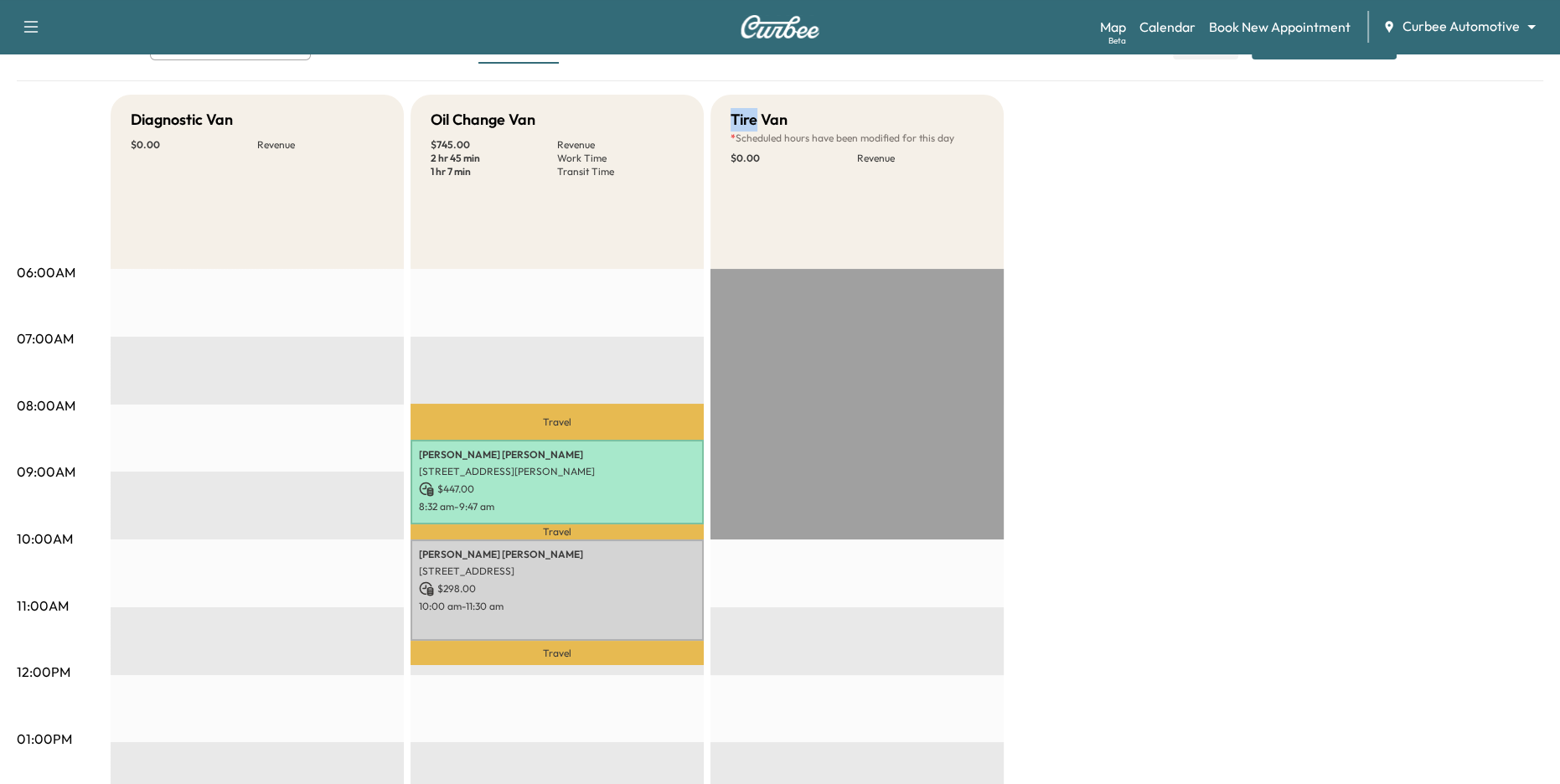
drag, startPoint x: 727, startPoint y: 104, endPoint x: 774, endPoint y: 134, distance: 55.8
click at [773, 132] on div "Tire Van * Scheduled hours have been modified for this day $ 0.00 Revenue" at bounding box center [857, 182] width 293 height 175
drag, startPoint x: 779, startPoint y: 357, endPoint x: 837, endPoint y: 447, distance: 107.1
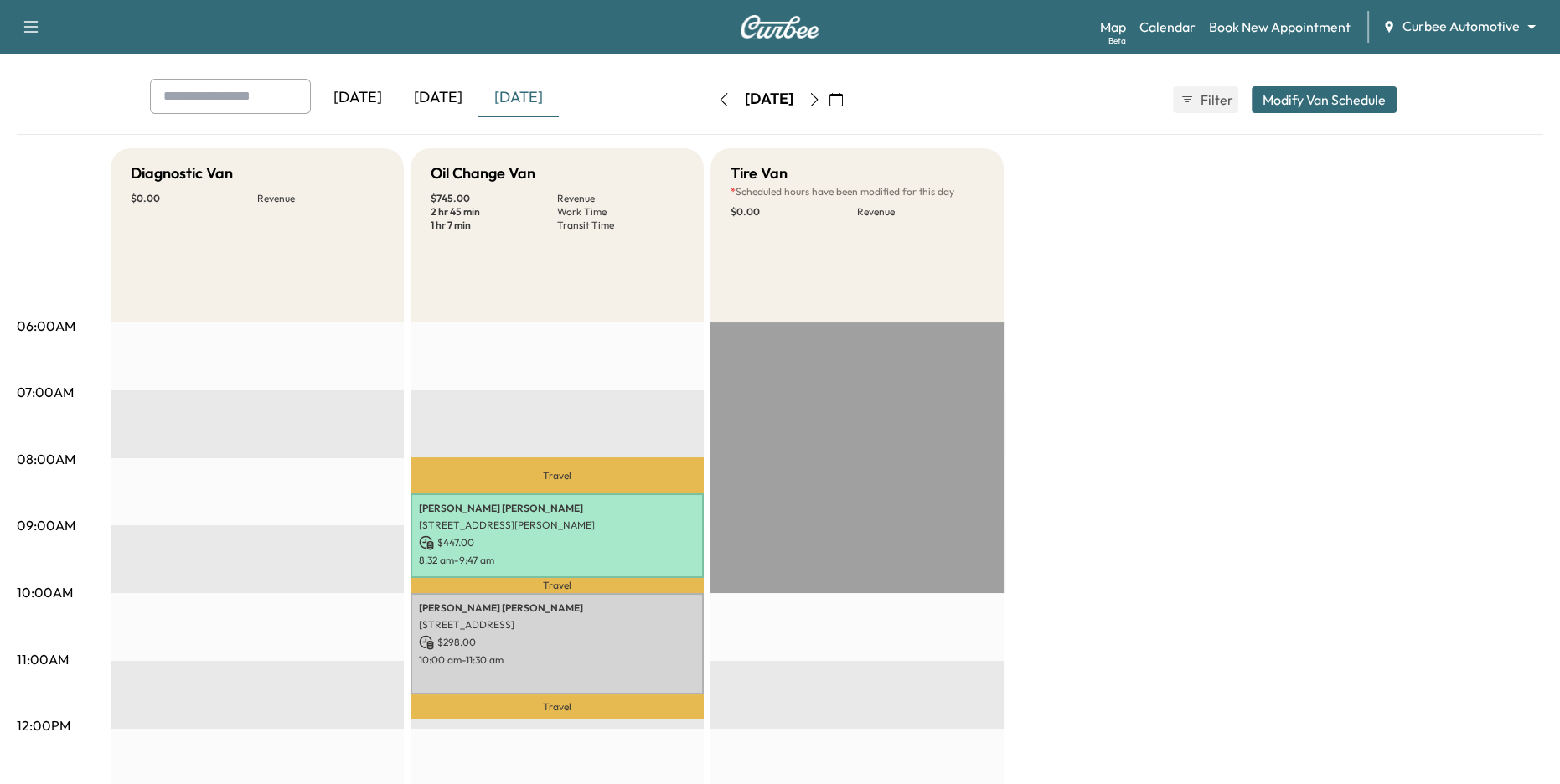
scroll to position [65, 0]
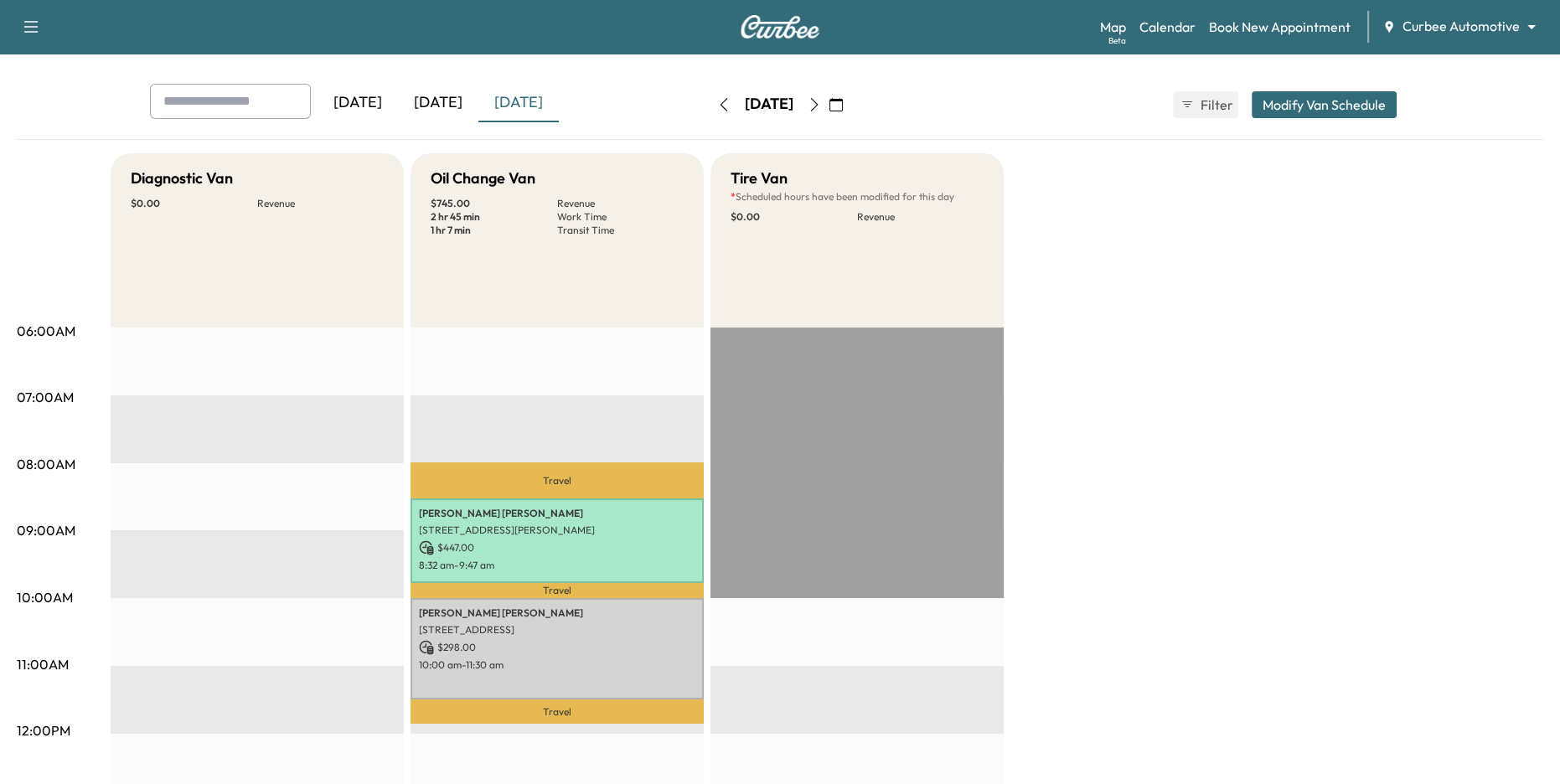
click at [1331, 104] on button "Modify Van Schedule" at bounding box center [1324, 104] width 145 height 27
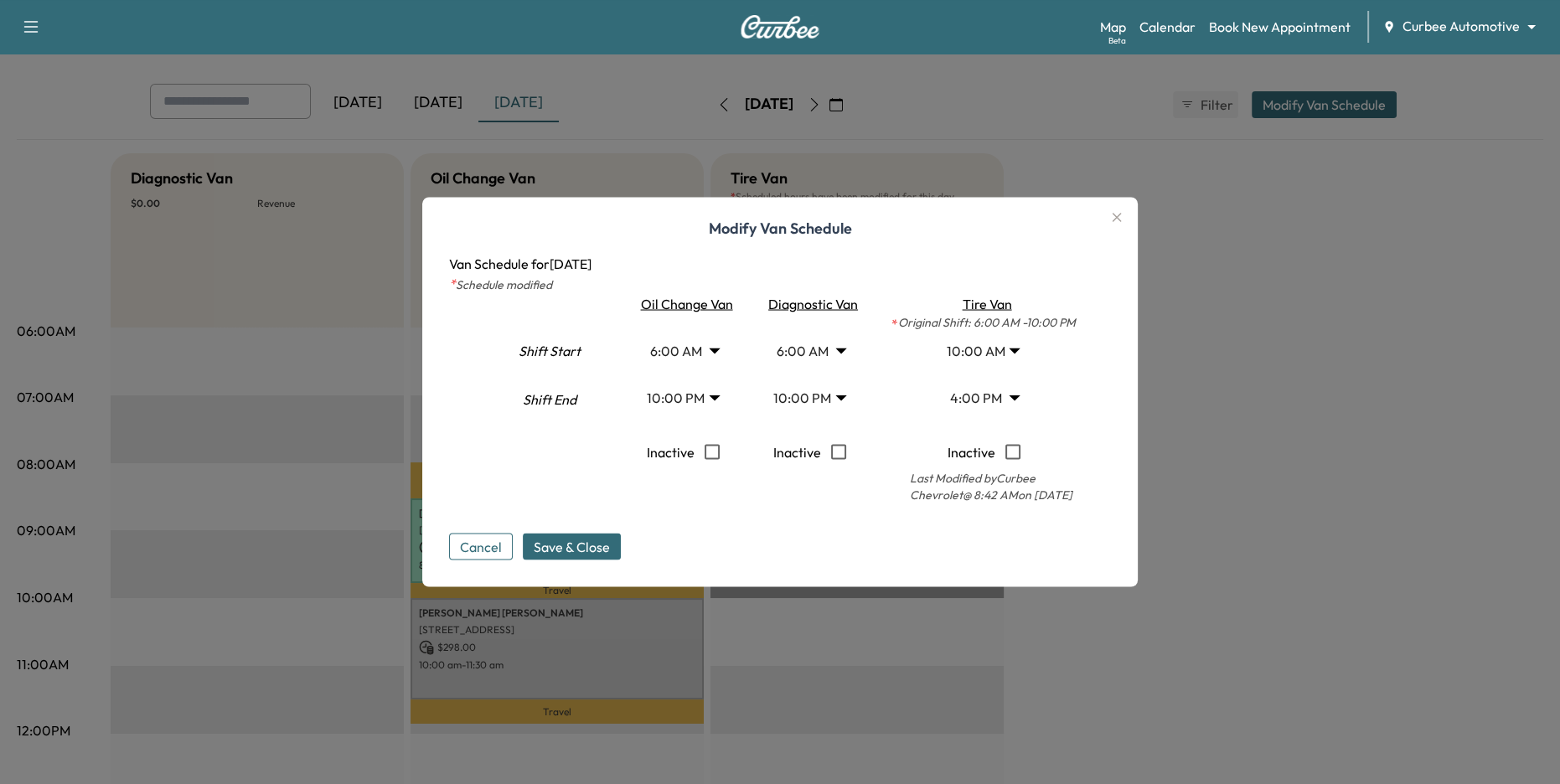
click at [1116, 218] on icon "button" at bounding box center [1116, 217] width 20 height 20
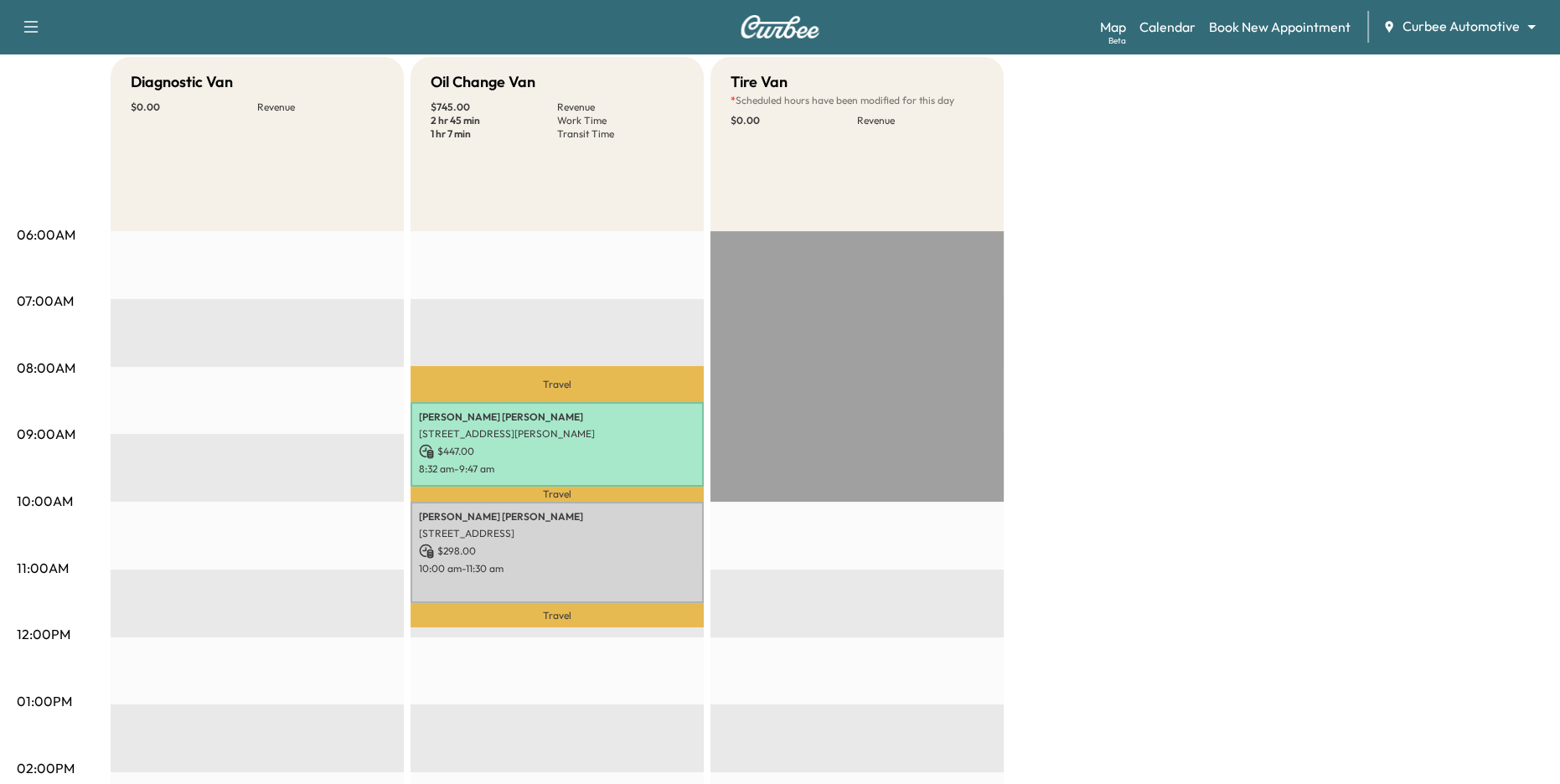
scroll to position [163, 0]
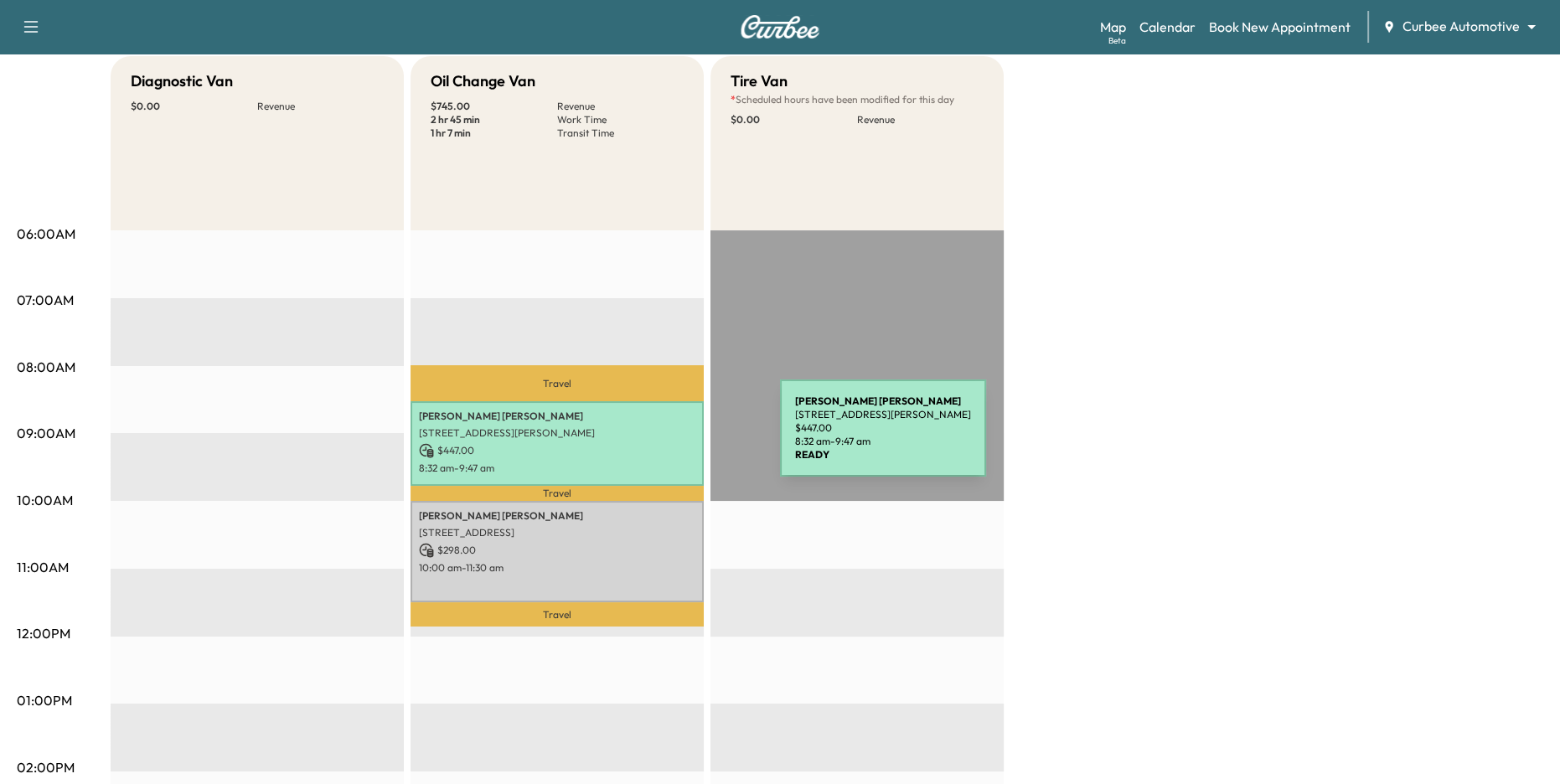
click at [654, 438] on p "[STREET_ADDRESS][PERSON_NAME]" at bounding box center [557, 433] width 277 height 14
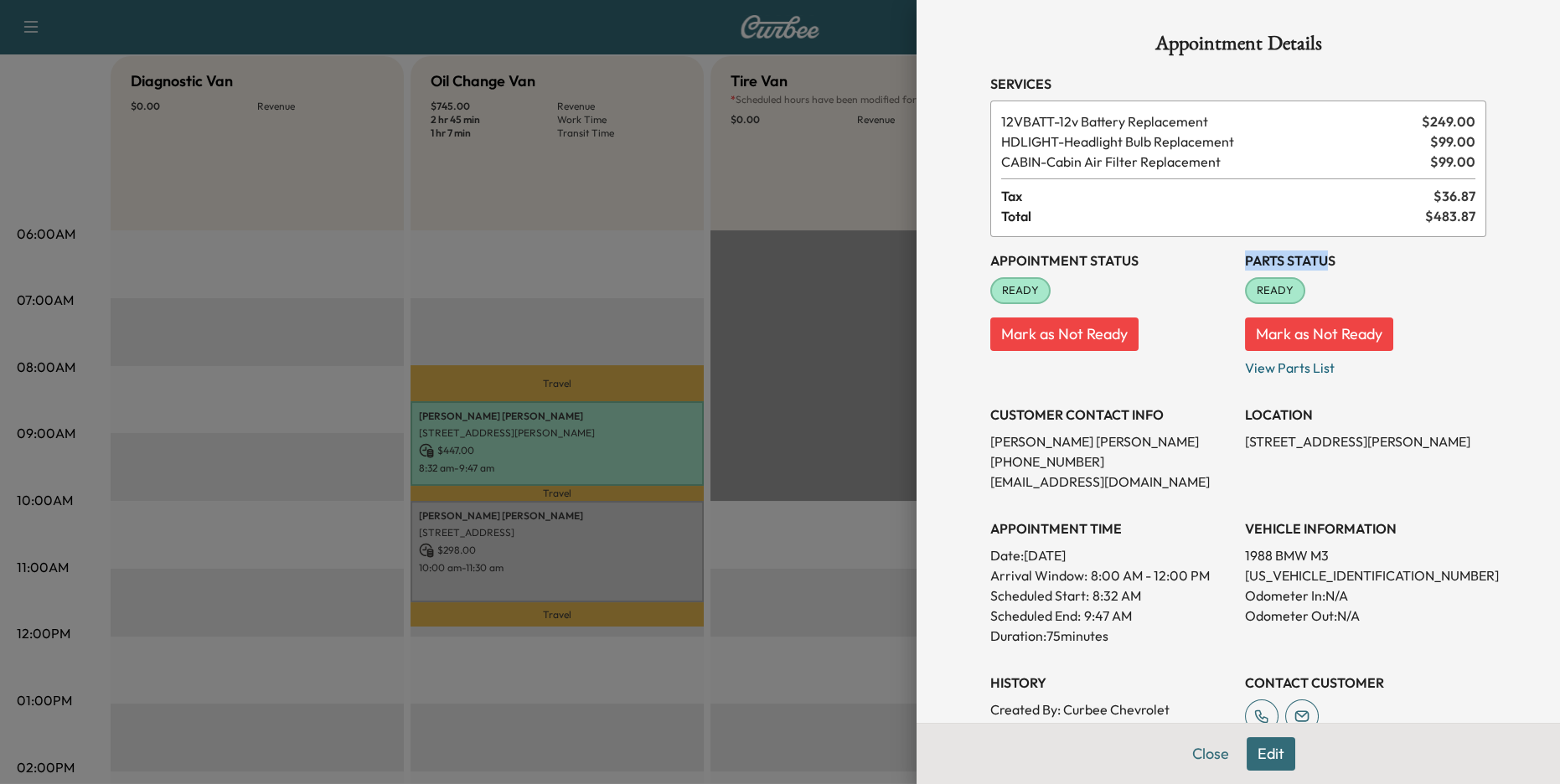
drag, startPoint x: 1241, startPoint y: 253, endPoint x: 1326, endPoint y: 264, distance: 85.7
click at [1329, 261] on div "Appointment Status READY Mark as Not Ready Parts Status READY Mark as Not Ready…" at bounding box center [1238, 508] width 496 height 543
drag, startPoint x: 1255, startPoint y: 290, endPoint x: 1291, endPoint y: 290, distance: 36.0
click at [1290, 290] on span "READY" at bounding box center [1275, 291] width 57 height 17
drag, startPoint x: 1067, startPoint y: 125, endPoint x: 1150, endPoint y: 125, distance: 83.0
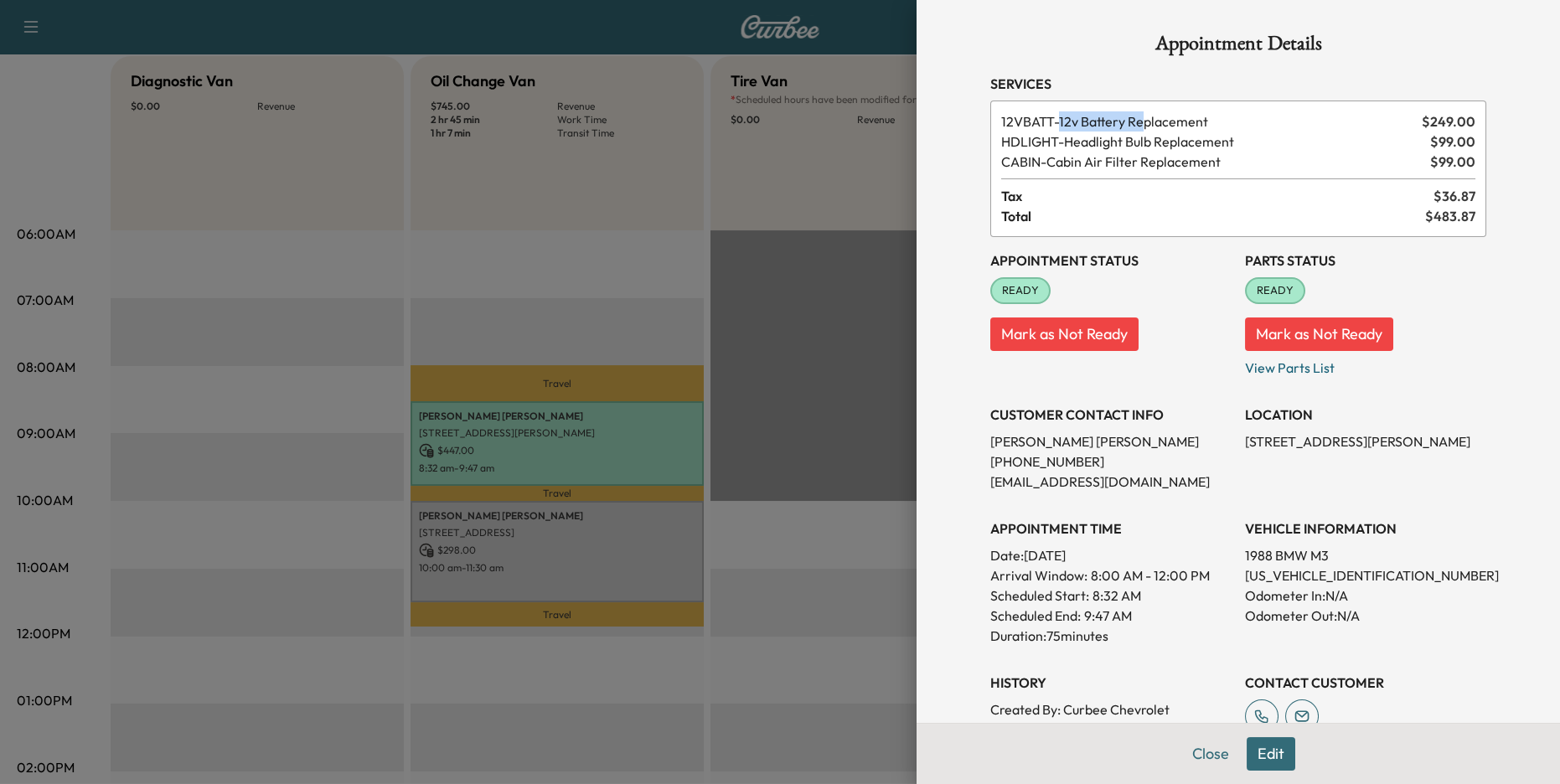
click at [1150, 125] on span "12VBATT - 12v Battery Replacement" at bounding box center [1207, 121] width 414 height 20
drag, startPoint x: 1067, startPoint y: 140, endPoint x: 1184, endPoint y: 156, distance: 118.1
click at [1192, 153] on div "12VBATT - 12v Battery Replacement $ 249.00 HDLIGHT - Headlight Bulb Replacement…" at bounding box center [1238, 168] width 496 height 136
click at [1106, 159] on span "CABIN - Cabin Air Filter Replacement" at bounding box center [1212, 161] width 422 height 20
drag, startPoint x: 991, startPoint y: 264, endPoint x: 1128, endPoint y: 269, distance: 137.1
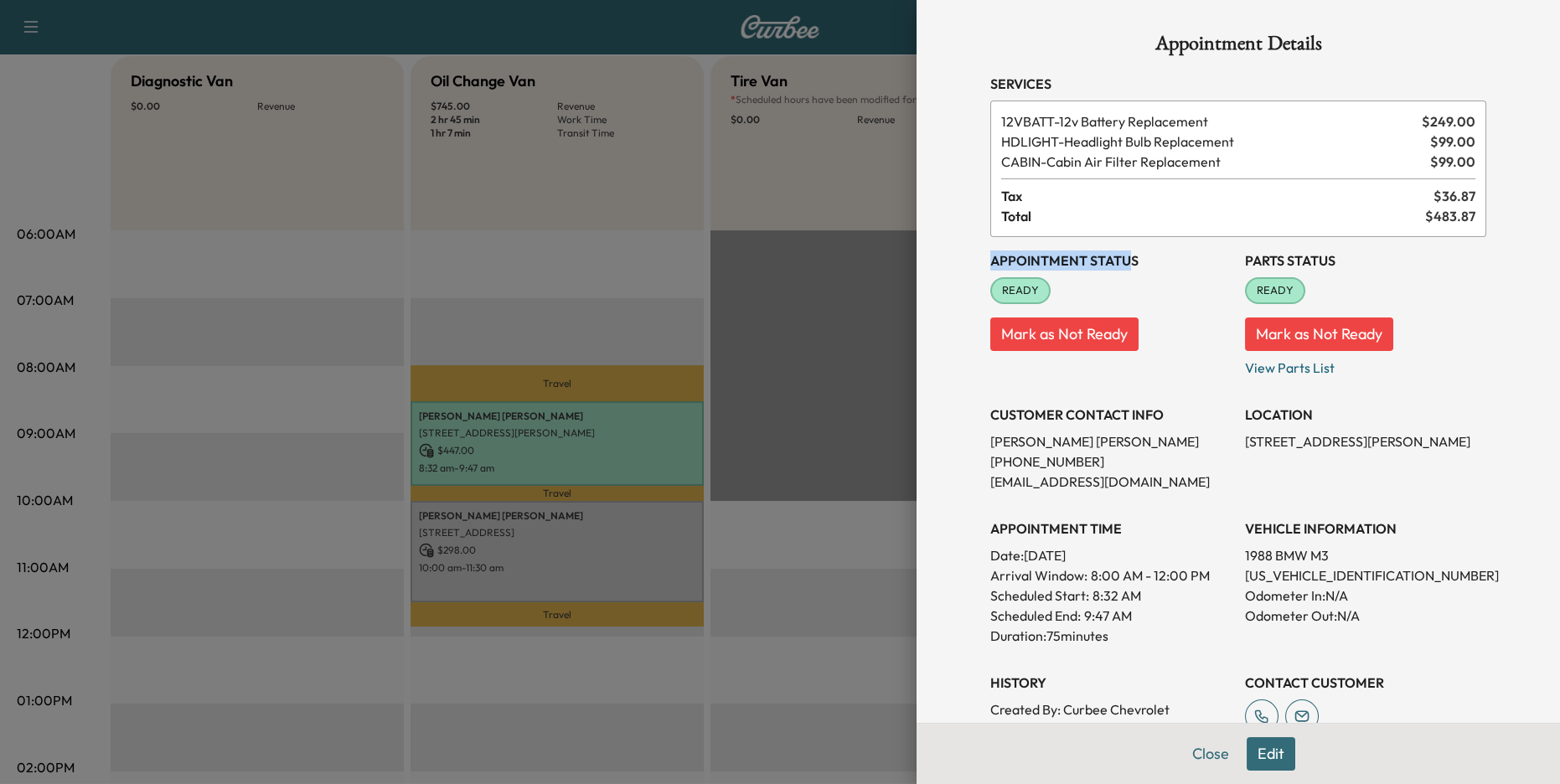
click at [1127, 269] on h3 "Appointment Status" at bounding box center [1111, 260] width 241 height 20
click at [632, 558] on div at bounding box center [780, 392] width 1560 height 784
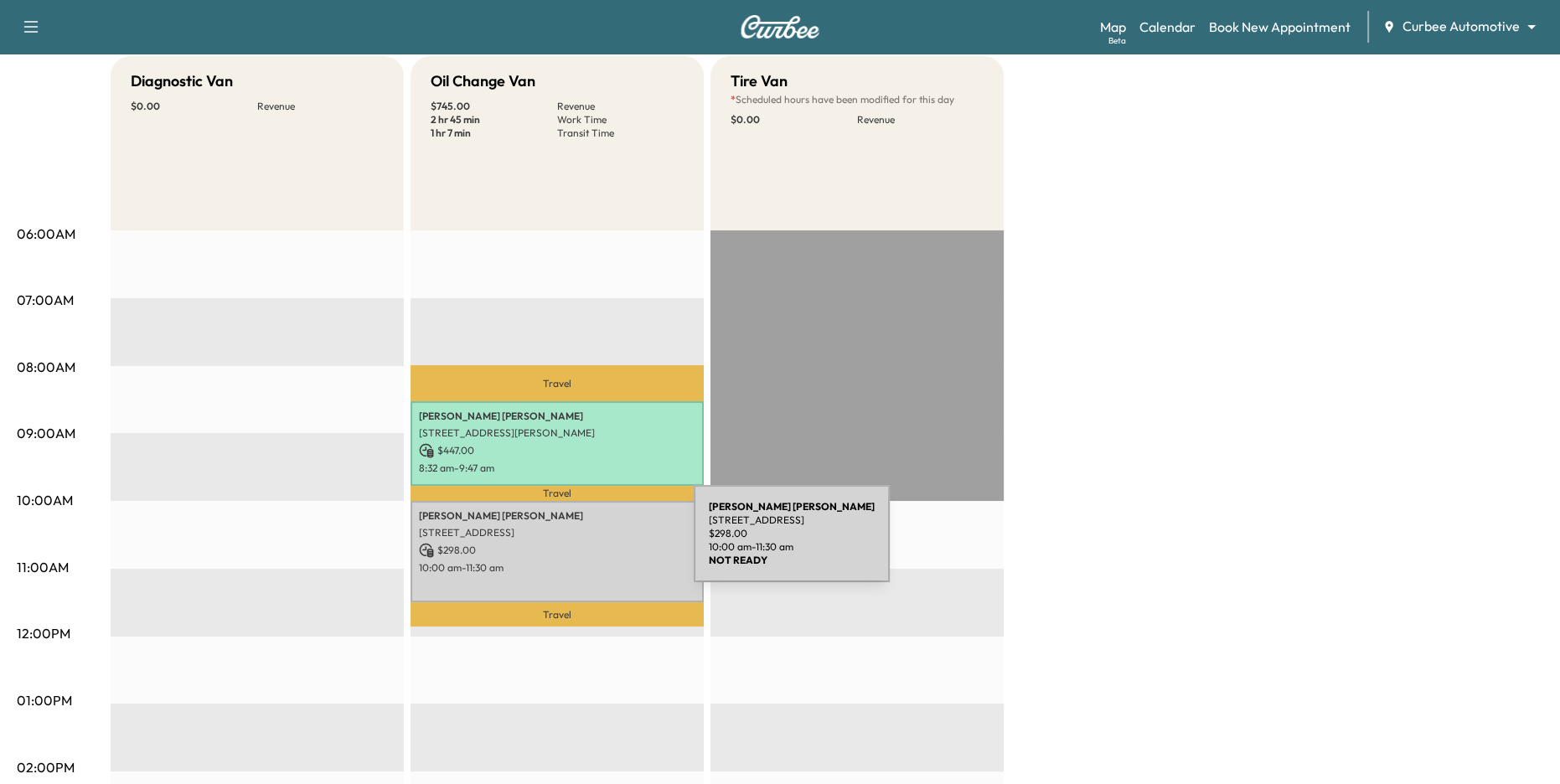
click at [568, 543] on p "$ 298.00" at bounding box center [557, 550] width 277 height 15
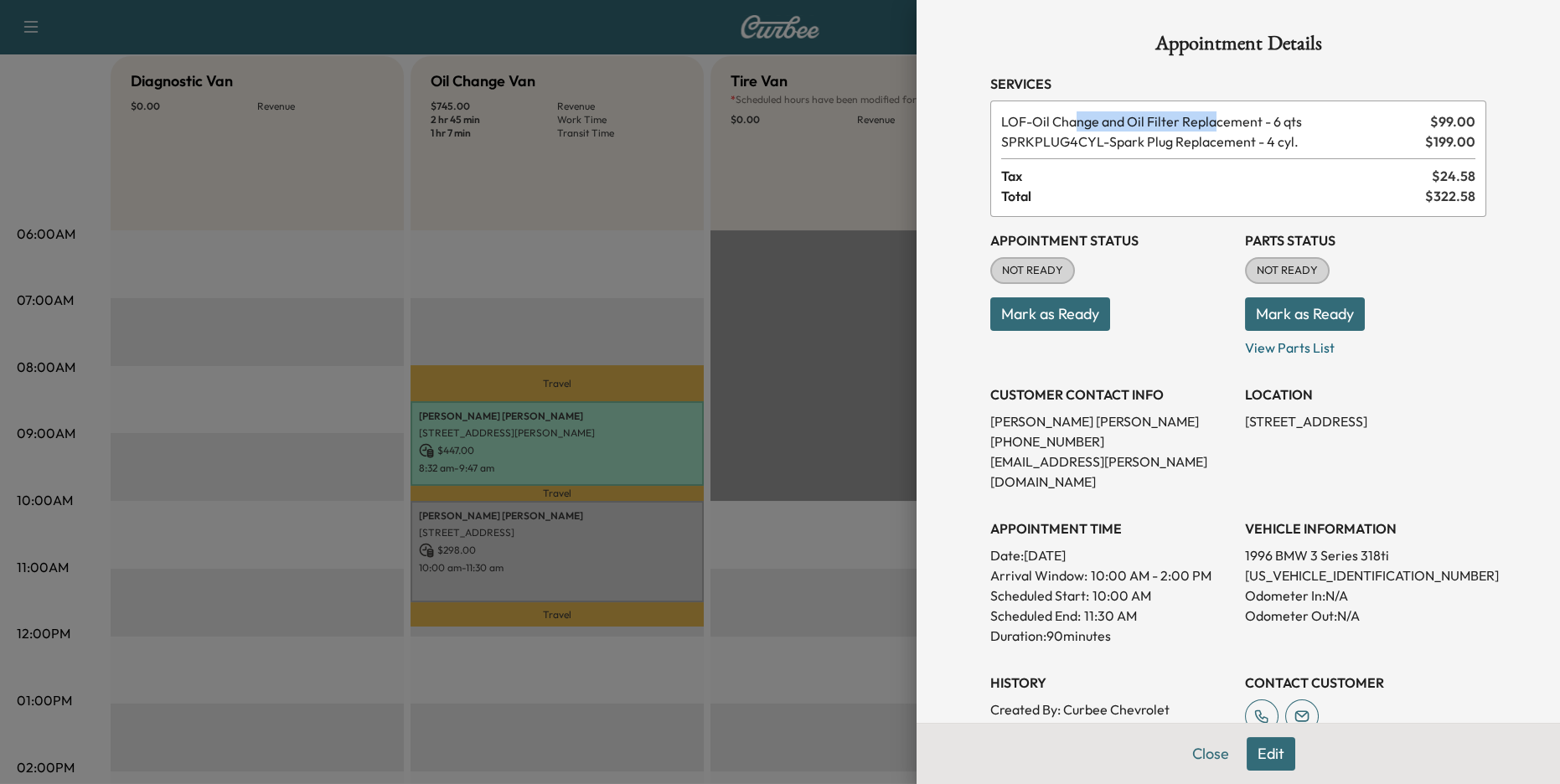
drag, startPoint x: 1078, startPoint y: 122, endPoint x: 1217, endPoint y: 120, distance: 139.0
click at [1217, 120] on span "LOF - Oil Change and Oil Filter Replacement - 6 qts" at bounding box center [1212, 121] width 422 height 20
drag, startPoint x: 1181, startPoint y: 146, endPoint x: 1266, endPoint y: 142, distance: 85.1
click at [1265, 142] on span "SPRKPLUG4CYL - Spark Plug Replacement - 4 cyl." at bounding box center [1209, 141] width 417 height 20
click at [1282, 316] on button "Mark as Ready" at bounding box center [1305, 313] width 120 height 33
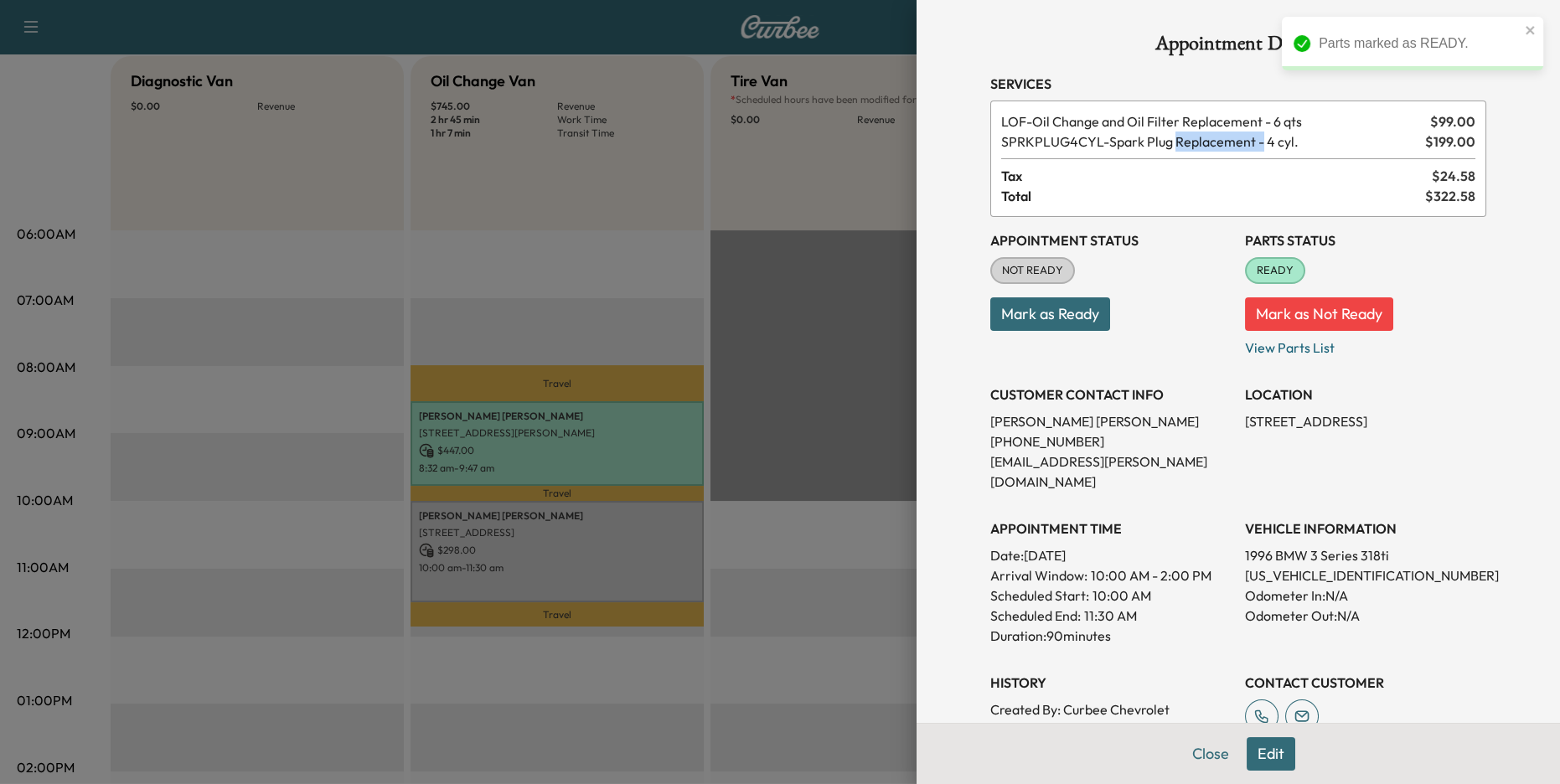
click at [1057, 312] on button "Mark as Ready" at bounding box center [1051, 313] width 120 height 33
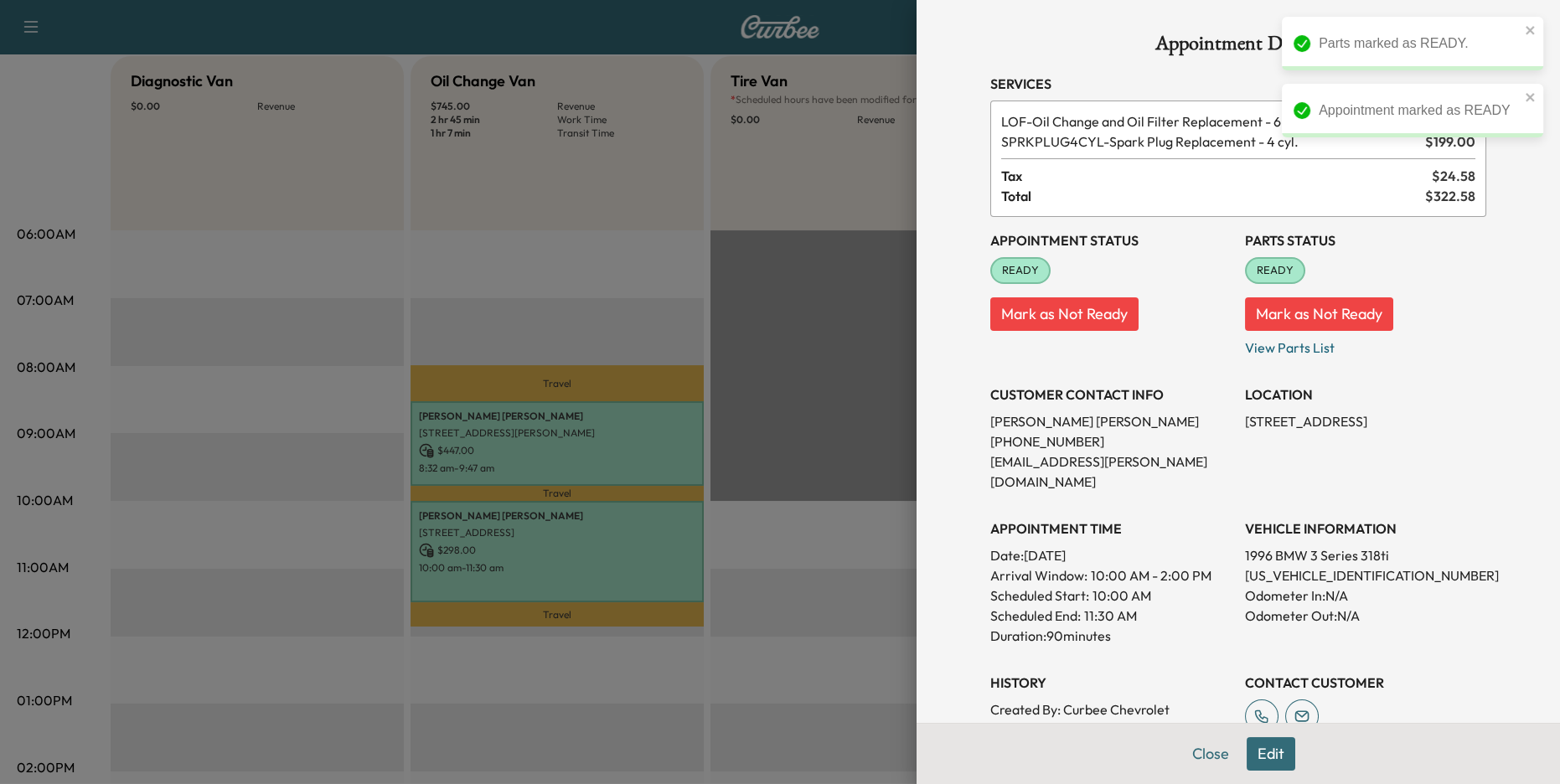
click at [592, 518] on div at bounding box center [780, 392] width 1560 height 784
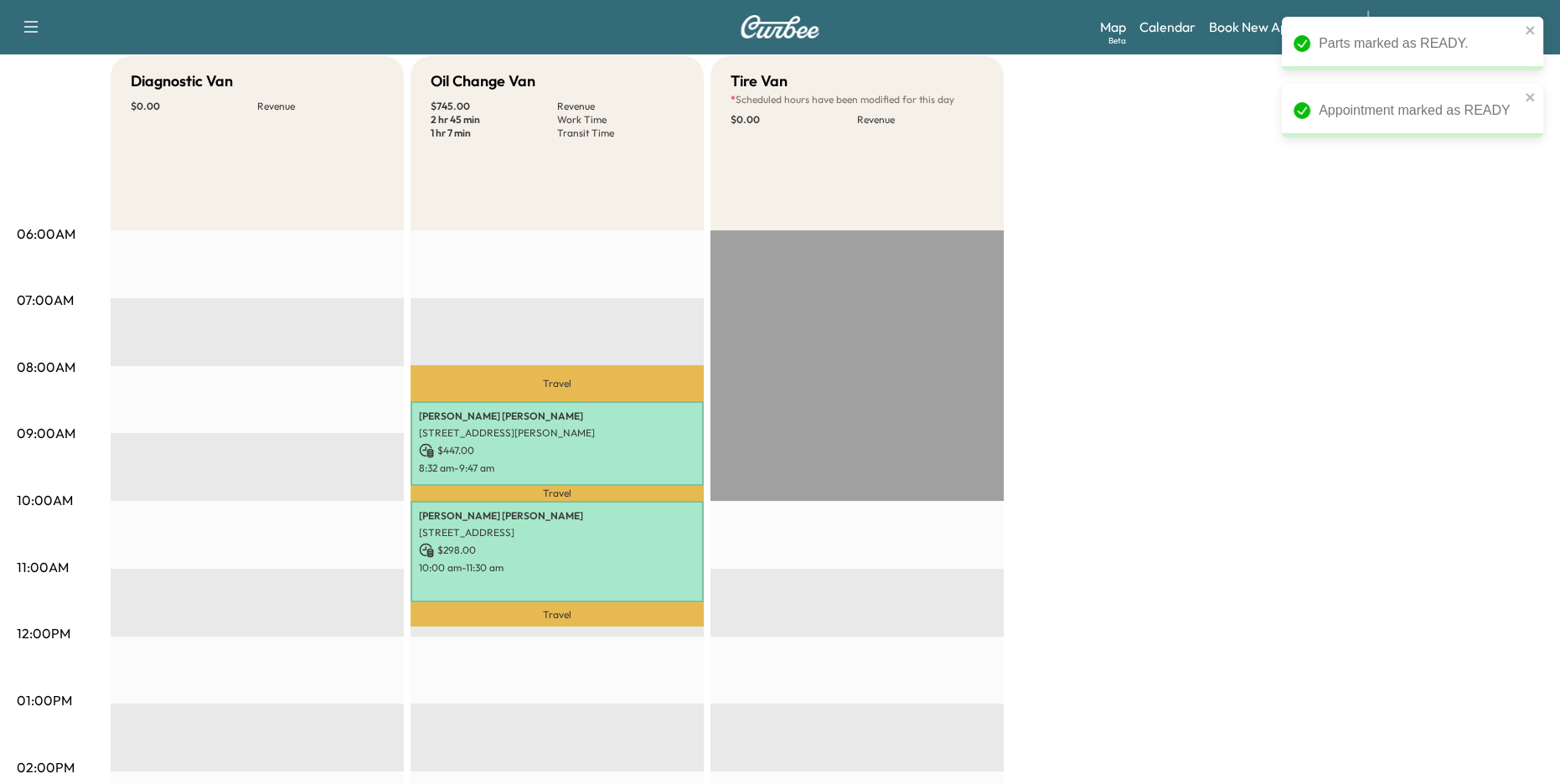
scroll to position [75, 0]
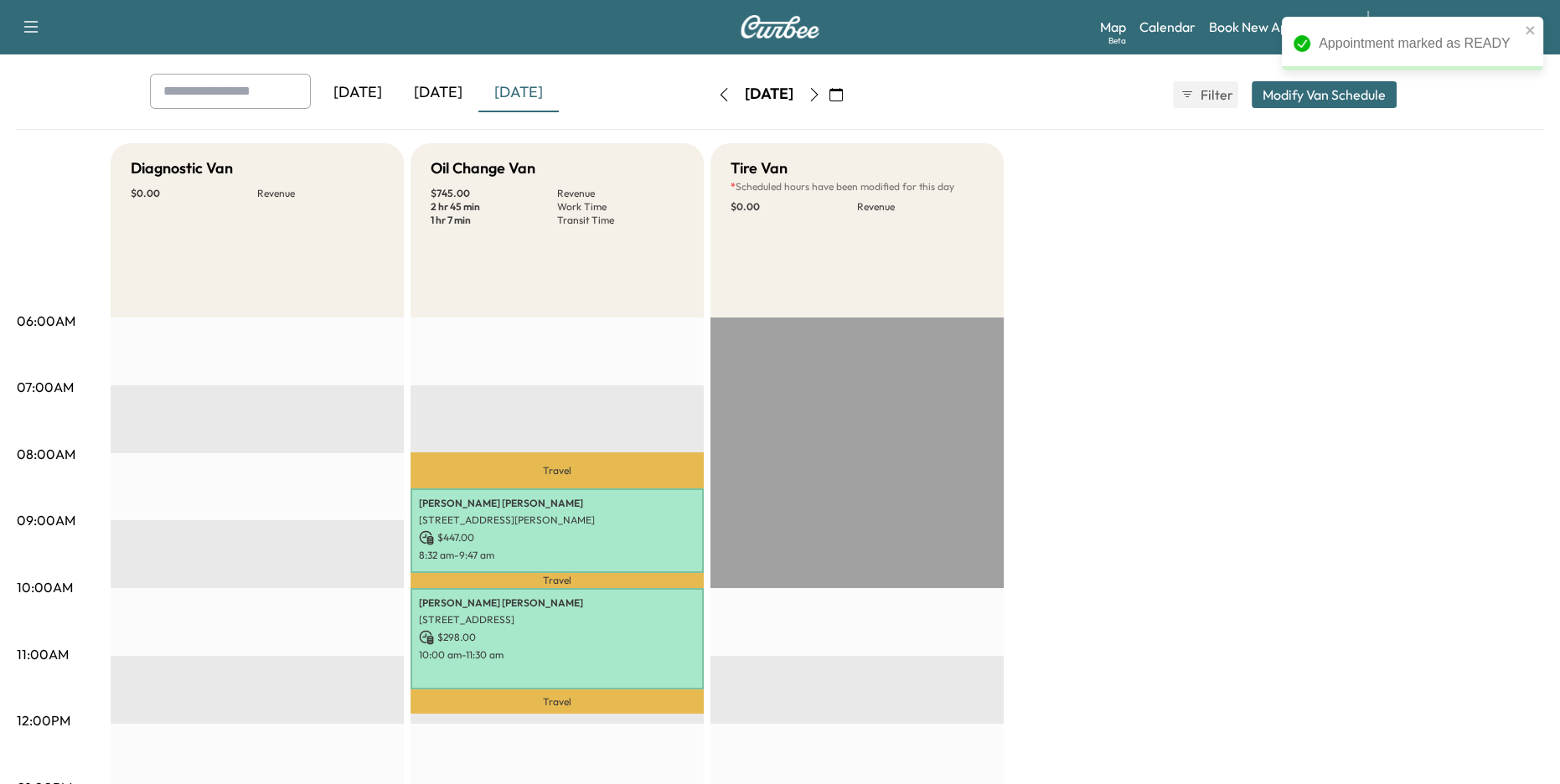
click at [1251, 39] on div "Map Beta Calendar Book New Appointment Curbee Automotive ******** ​" at bounding box center [1324, 27] width 447 height 32
click at [1239, 28] on link "Book New Appointment" at bounding box center [1279, 27] width 141 height 20
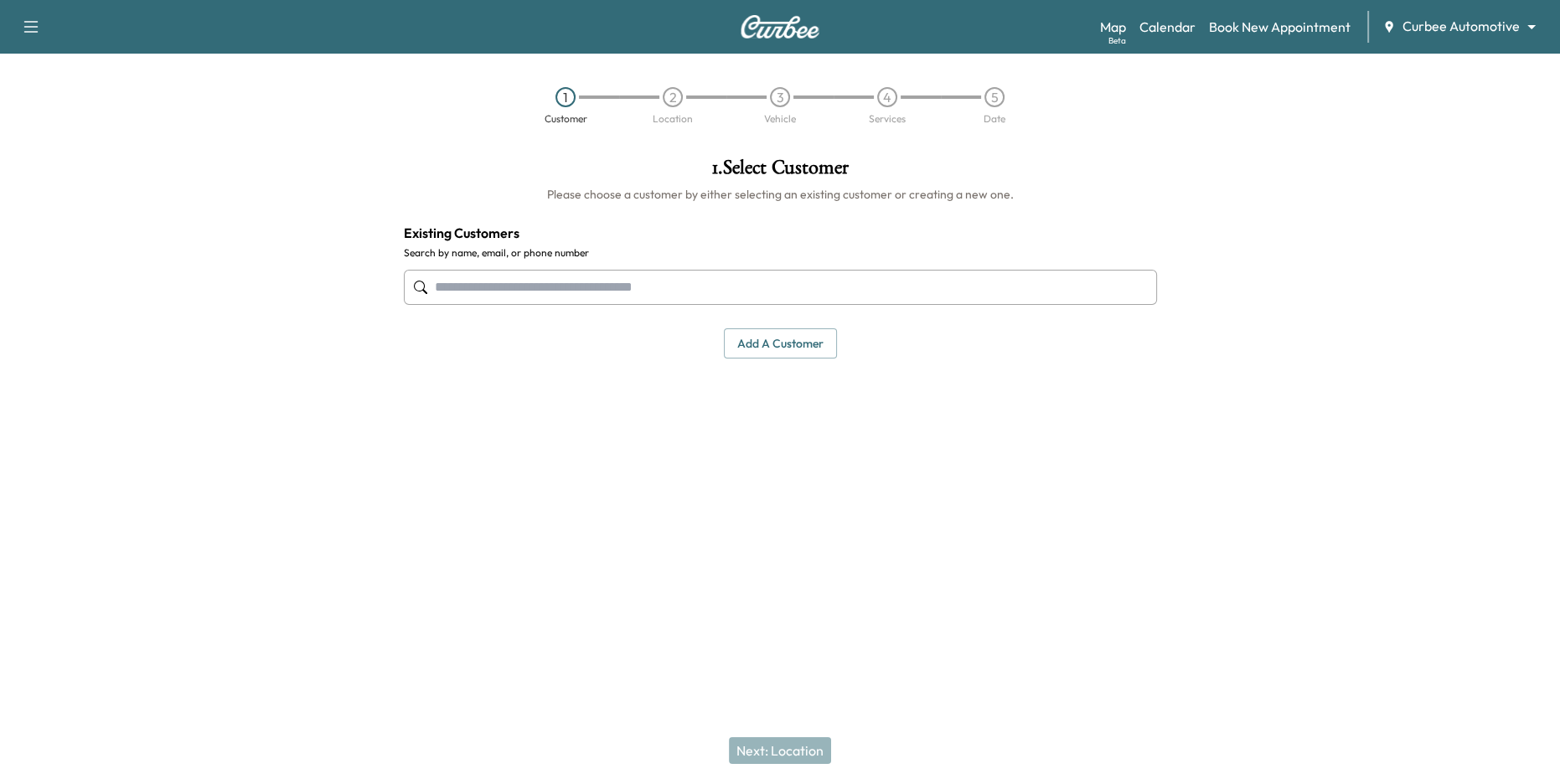
click at [770, 348] on button "Add a customer" at bounding box center [780, 344] width 113 height 31
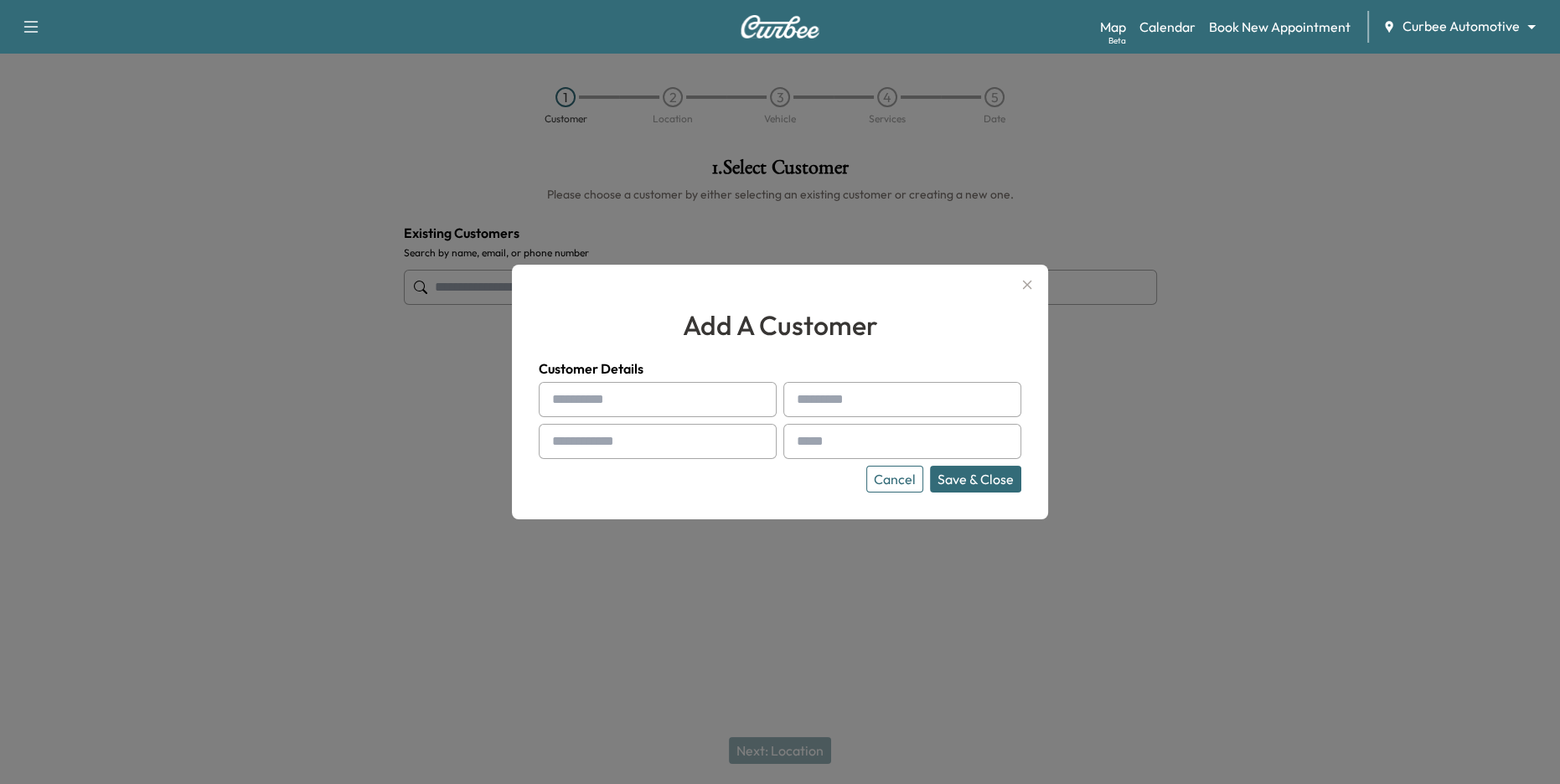
click at [689, 398] on input "text" at bounding box center [658, 399] width 238 height 35
click at [683, 408] on input "text" at bounding box center [658, 399] width 238 height 35
type input "*****"
click at [819, 392] on input "text" at bounding box center [902, 399] width 238 height 35
type input "******"
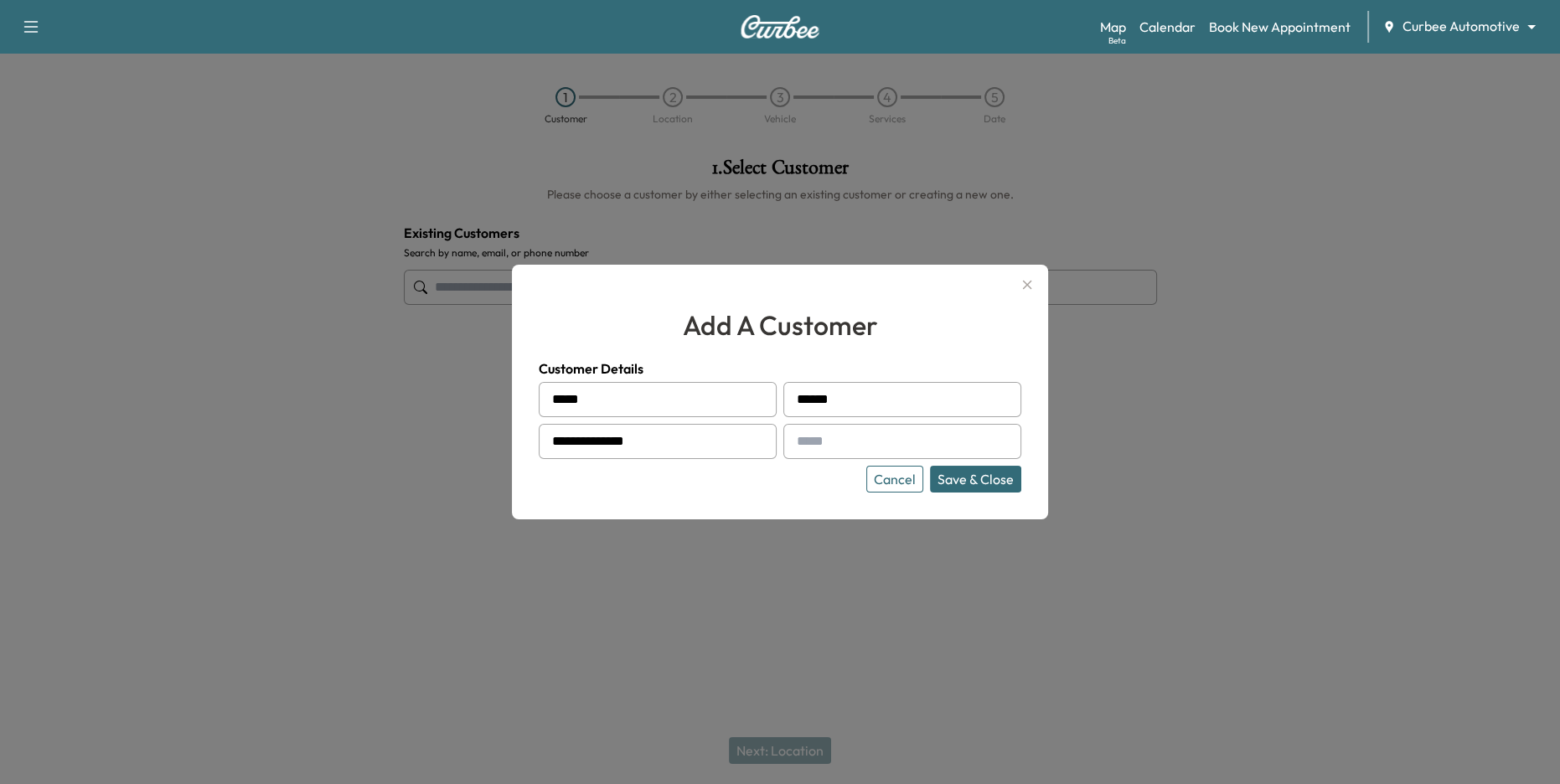
type input "**********"
click at [979, 483] on button "Save & Close" at bounding box center [975, 478] width 92 height 27
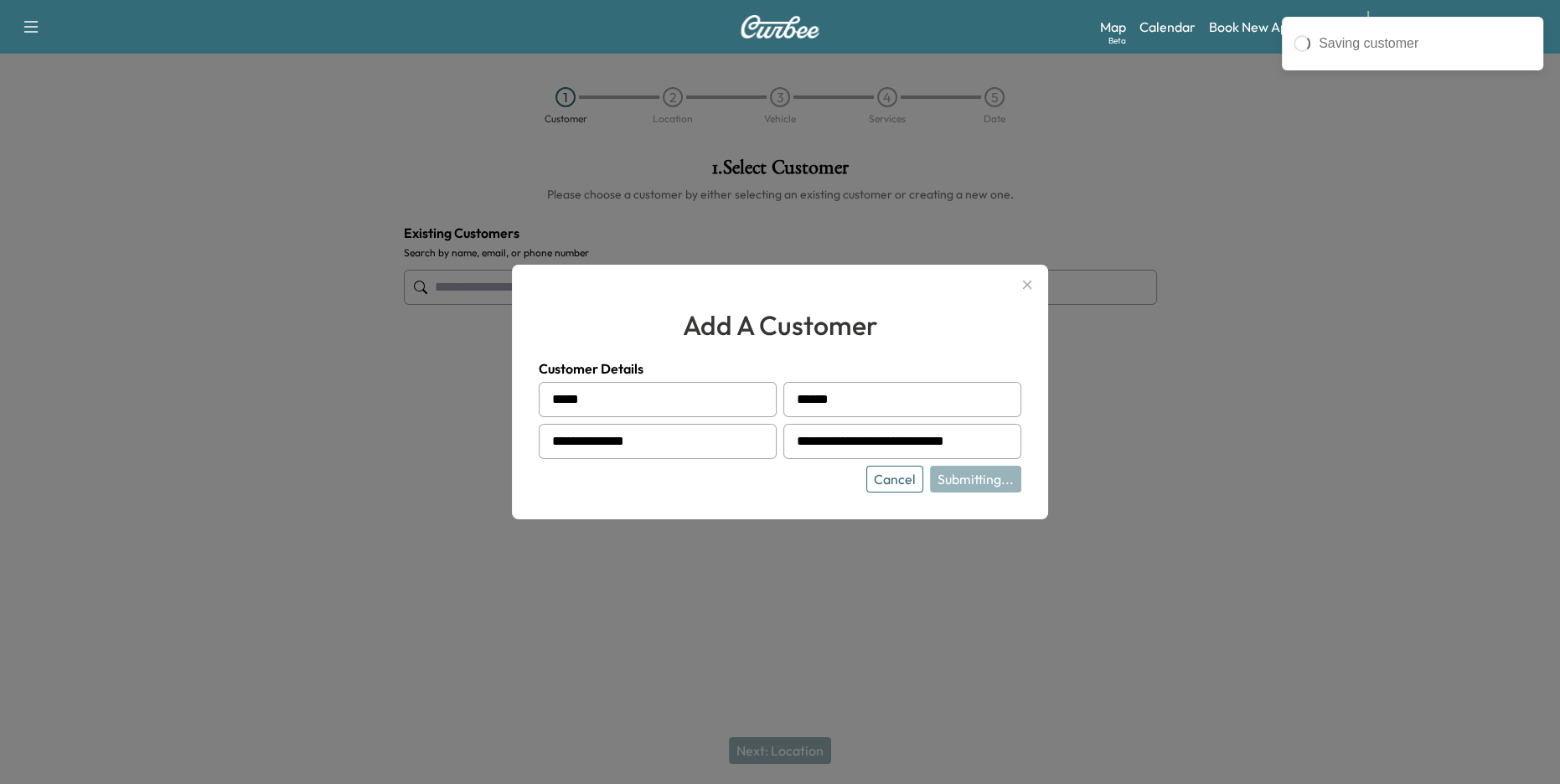
type input "**********"
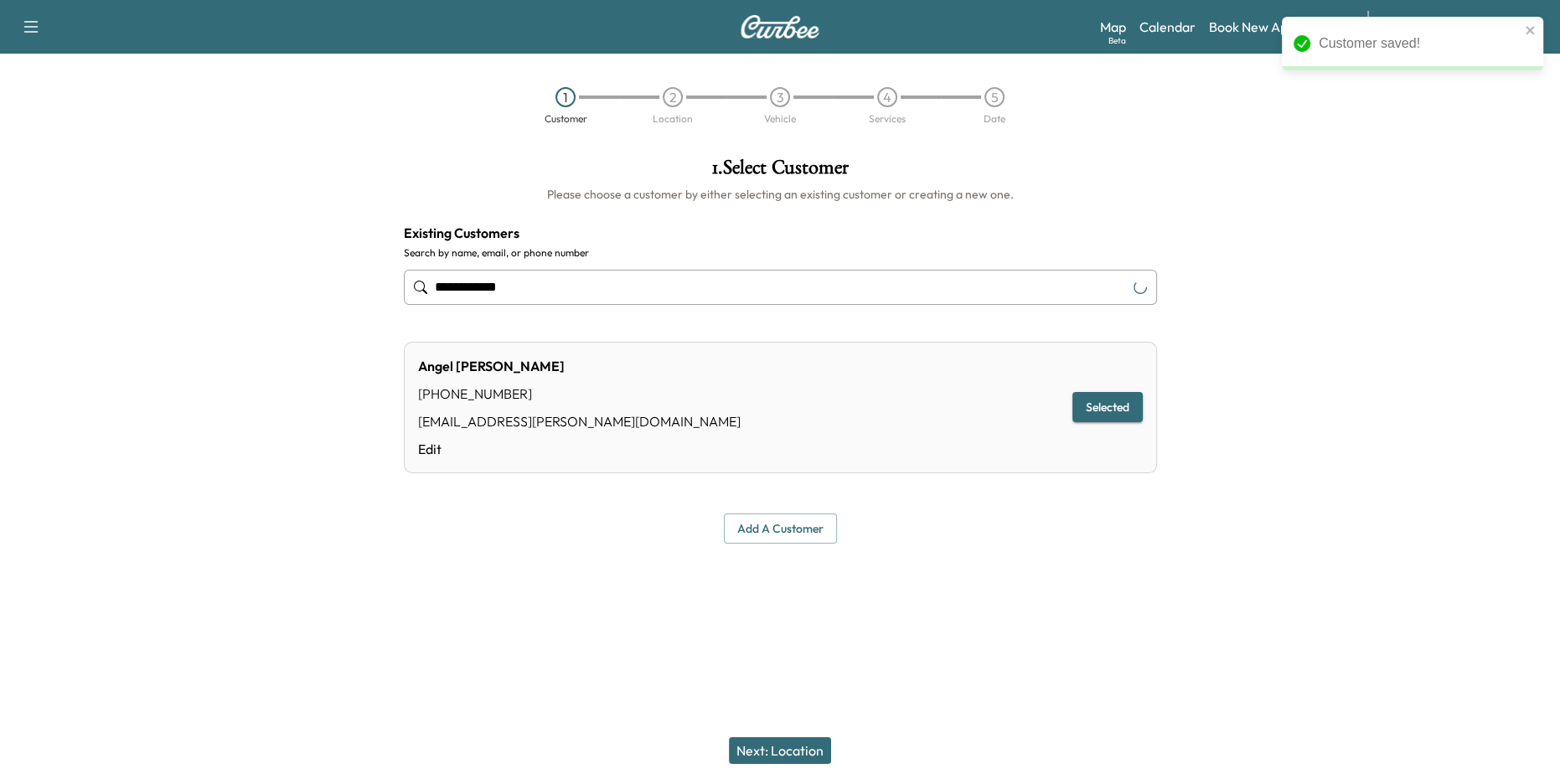
click at [779, 742] on button "Next: Location" at bounding box center [779, 750] width 102 height 27
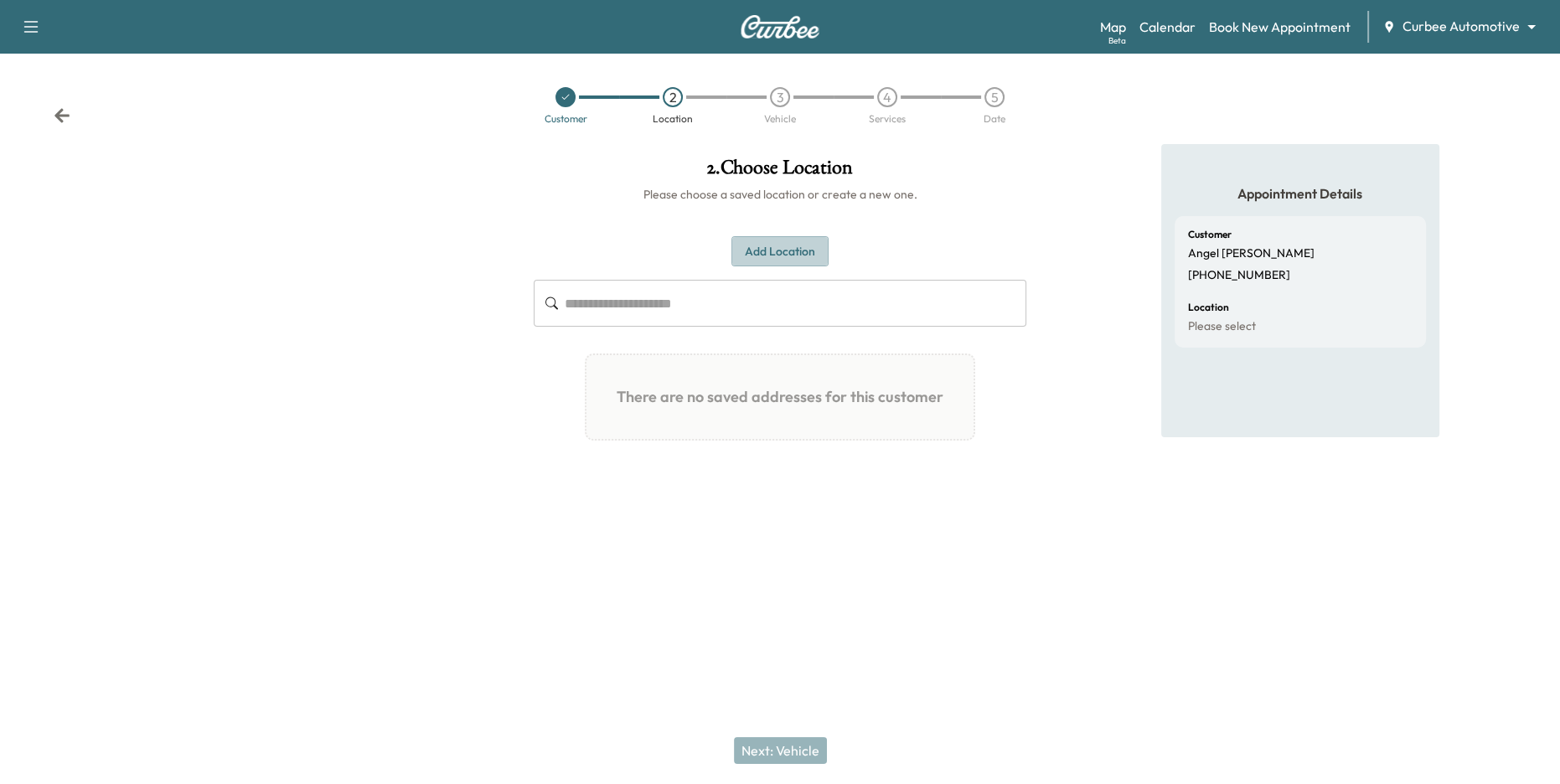
click at [777, 247] on button "Add Location" at bounding box center [779, 252] width 97 height 31
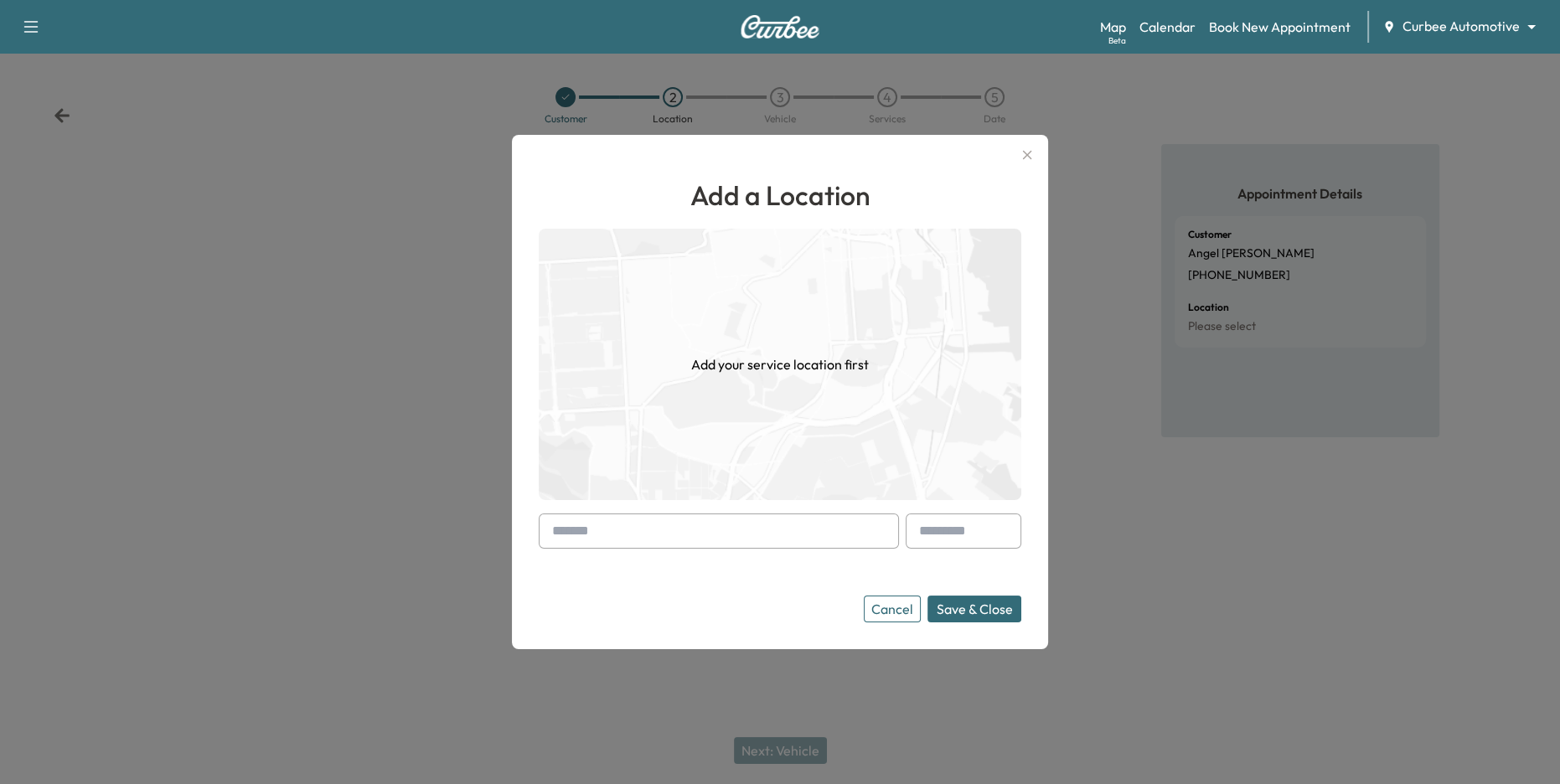
click at [687, 526] on input "text" at bounding box center [718, 531] width 360 height 35
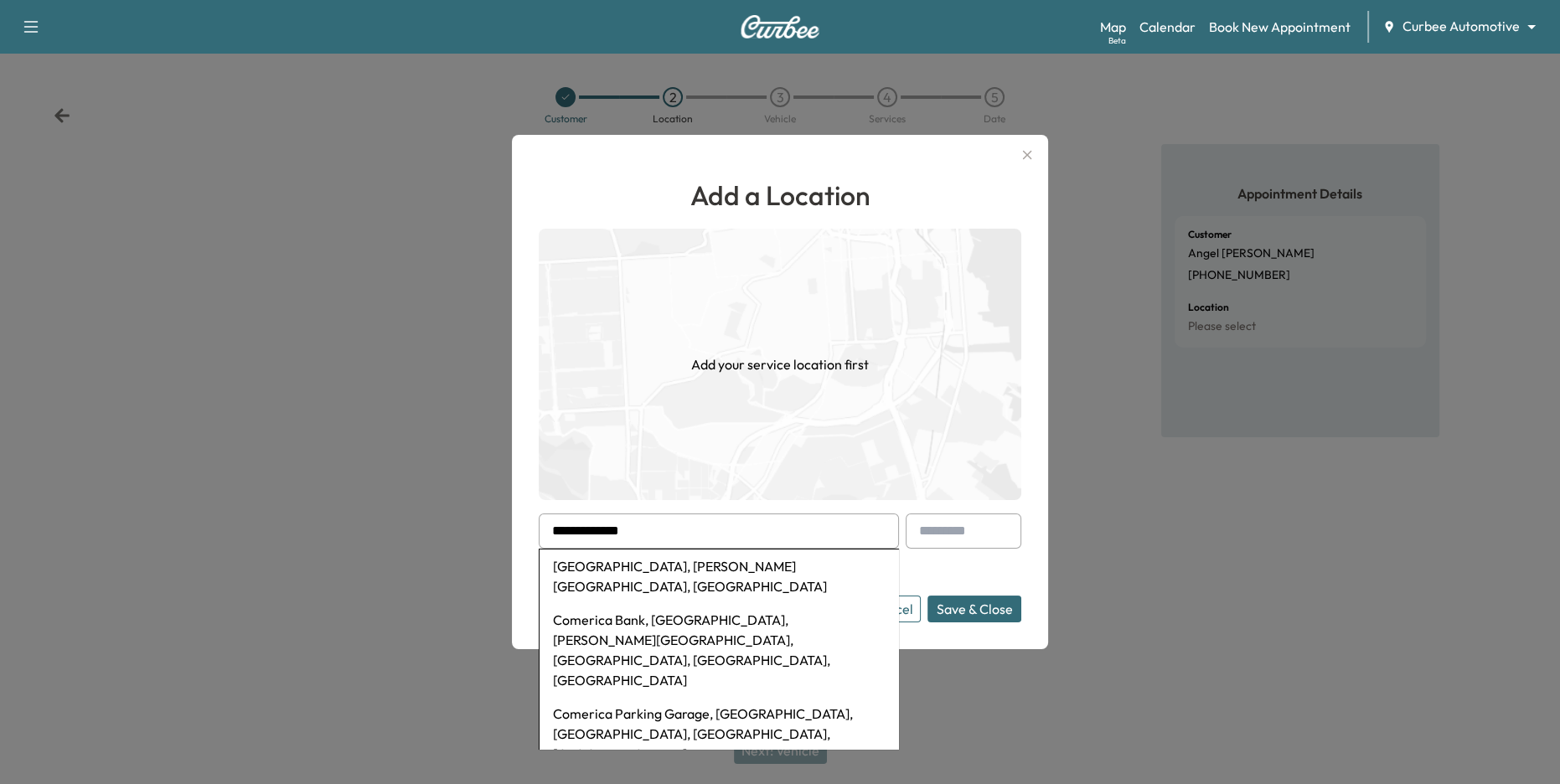
click at [700, 565] on li "[GEOGRAPHIC_DATA], [PERSON_NAME][GEOGRAPHIC_DATA], [GEOGRAPHIC_DATA]" at bounding box center [718, 576] width 359 height 54
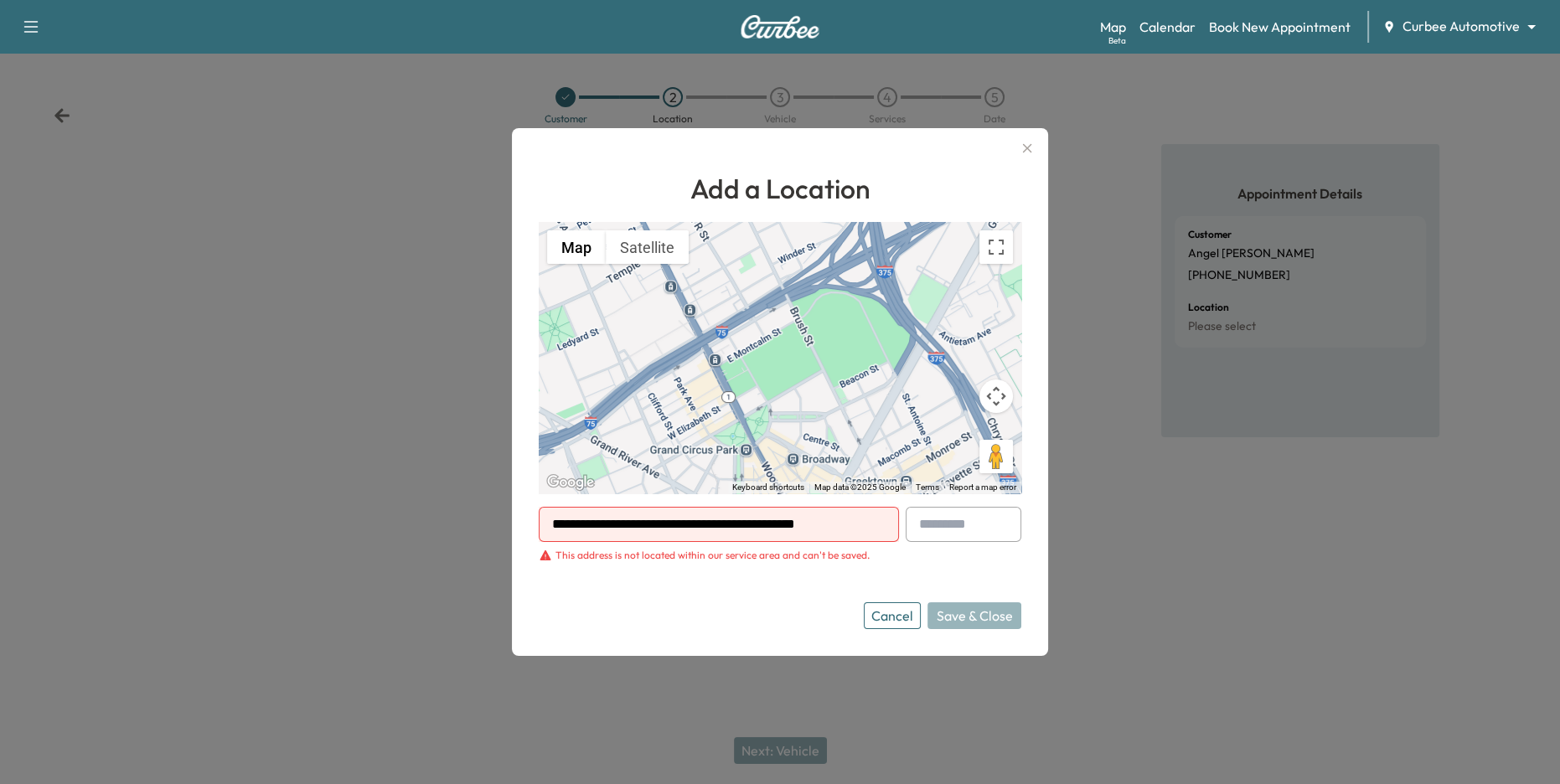
click at [785, 556] on div "This address is not located within our service area and can't be saved." at bounding box center [712, 555] width 314 height 14
drag, startPoint x: 579, startPoint y: 527, endPoint x: 745, endPoint y: 531, distance: 166.0
click at [745, 531] on input "**********" at bounding box center [718, 524] width 360 height 35
click at [664, 555] on div "This address is not located within our service area and can't be saved." at bounding box center [712, 555] width 314 height 14
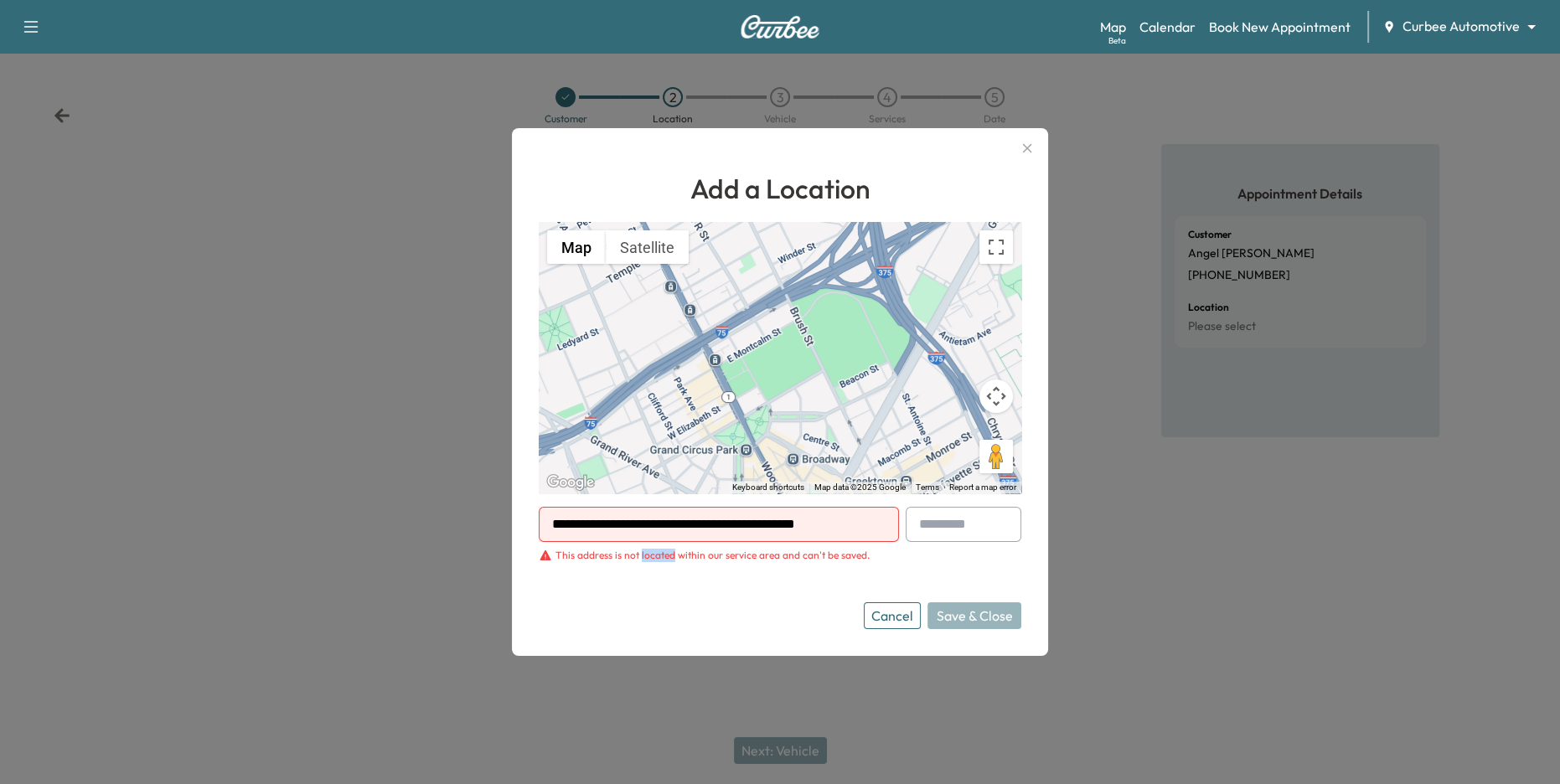
click at [664, 555] on div "This address is not located within our service area and can't be saved." at bounding box center [712, 555] width 314 height 14
click at [676, 525] on input "**********" at bounding box center [718, 524] width 360 height 35
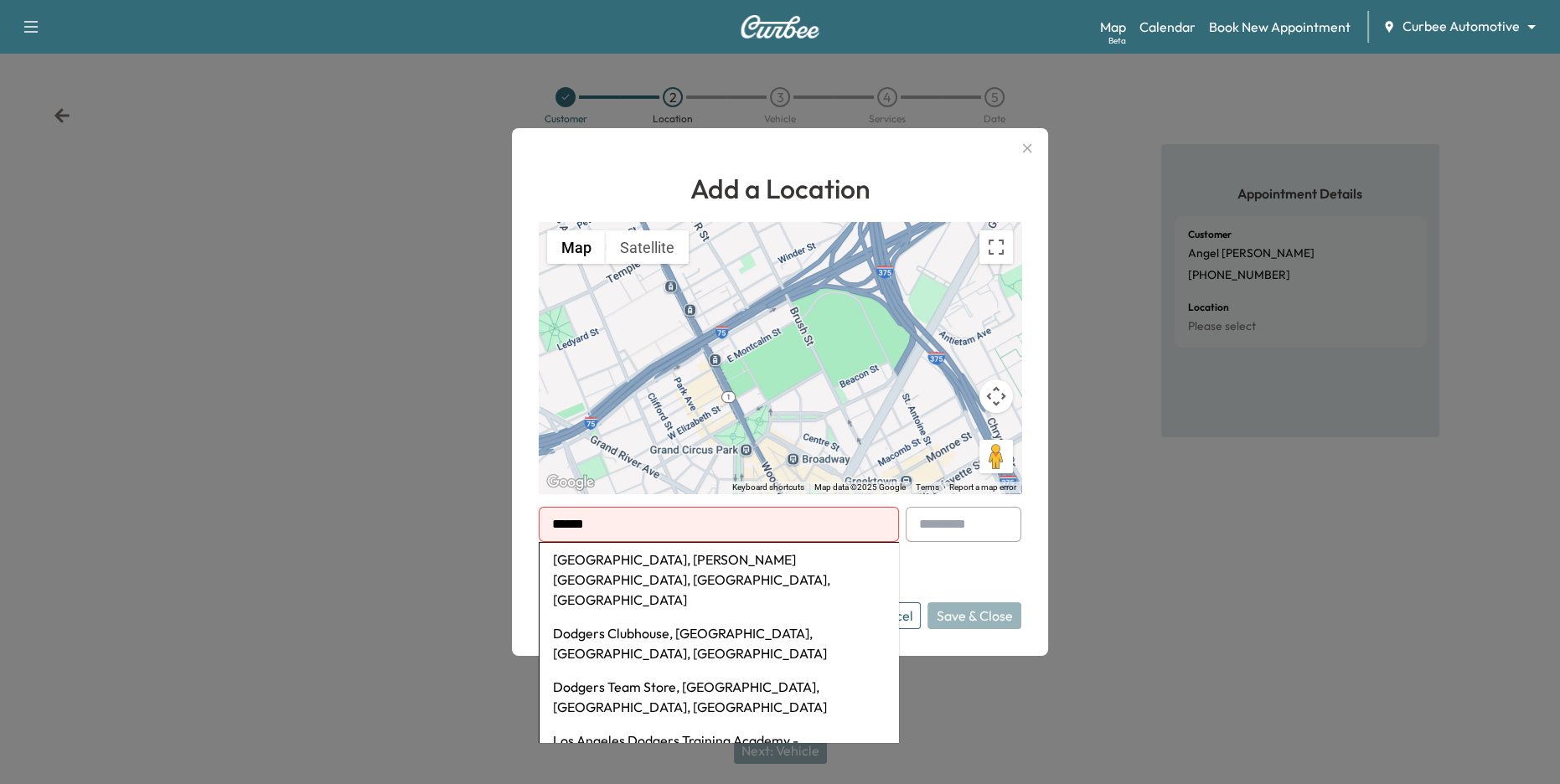
click at [678, 561] on li "[GEOGRAPHIC_DATA], [PERSON_NAME][GEOGRAPHIC_DATA], [GEOGRAPHIC_DATA], [GEOGRAPH…" at bounding box center [718, 579] width 359 height 74
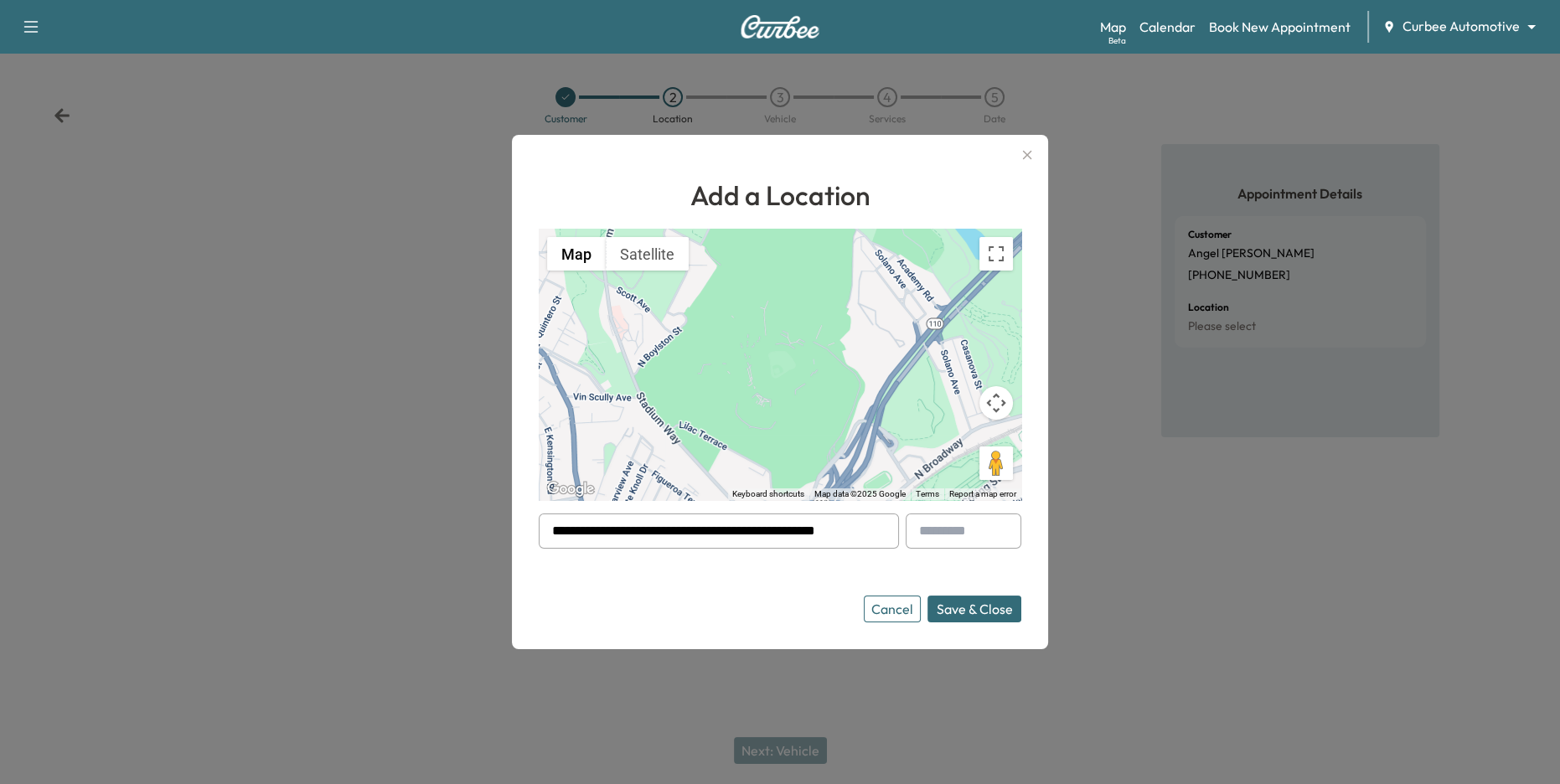
drag, startPoint x: 586, startPoint y: 557, endPoint x: 773, endPoint y: 562, distance: 187.1
click at [773, 562] on form "**********" at bounding box center [780, 567] width 483 height 109
click at [743, 530] on input "**********" at bounding box center [718, 531] width 360 height 35
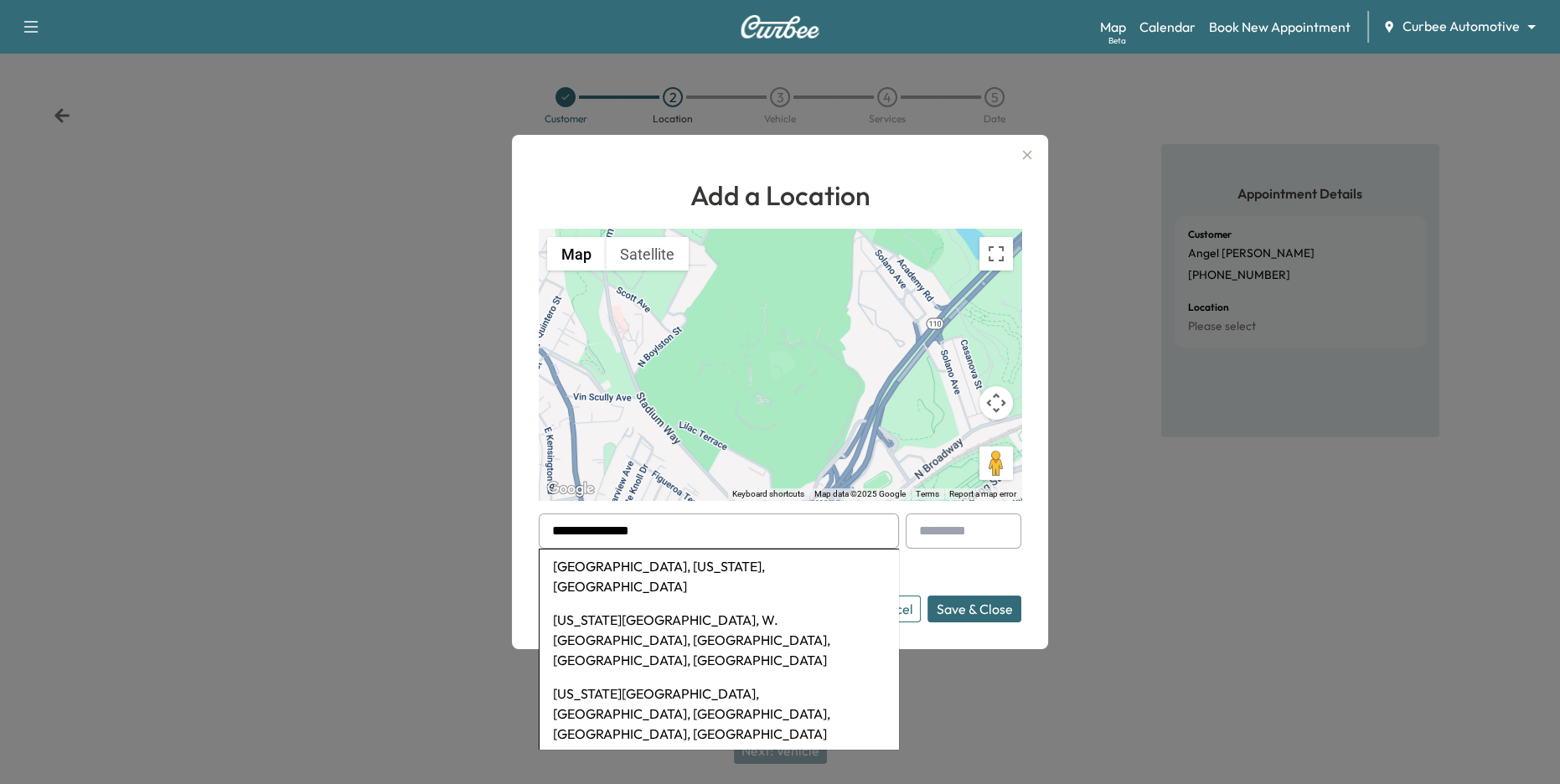
click at [734, 567] on li "[GEOGRAPHIC_DATA], [US_STATE], [GEOGRAPHIC_DATA]" at bounding box center [718, 576] width 359 height 54
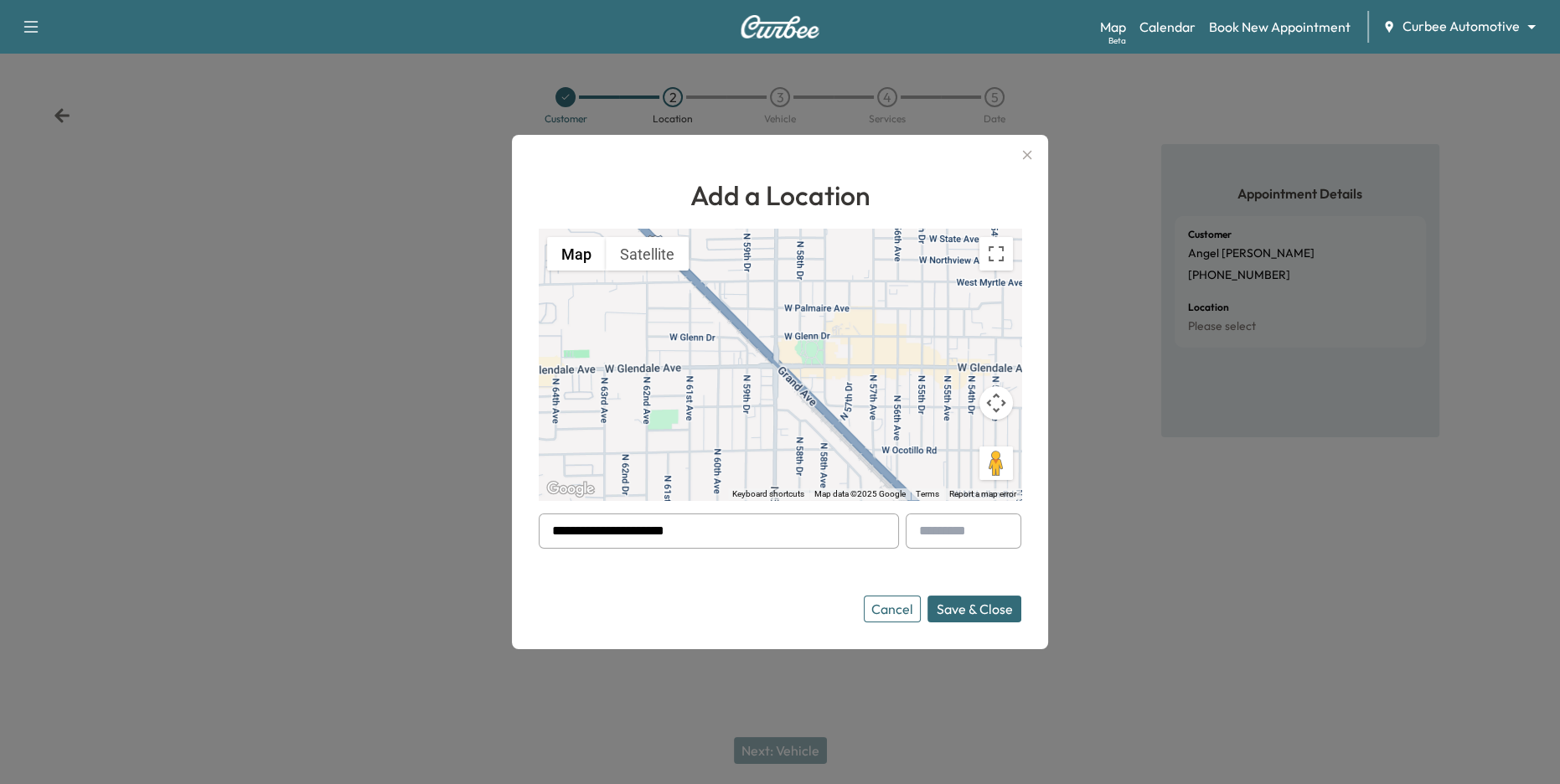
drag, startPoint x: 607, startPoint y: 567, endPoint x: 720, endPoint y: 568, distance: 113.0
click at [720, 568] on form "**********" at bounding box center [780, 567] width 483 height 109
click at [707, 536] on input "**********" at bounding box center [718, 531] width 360 height 35
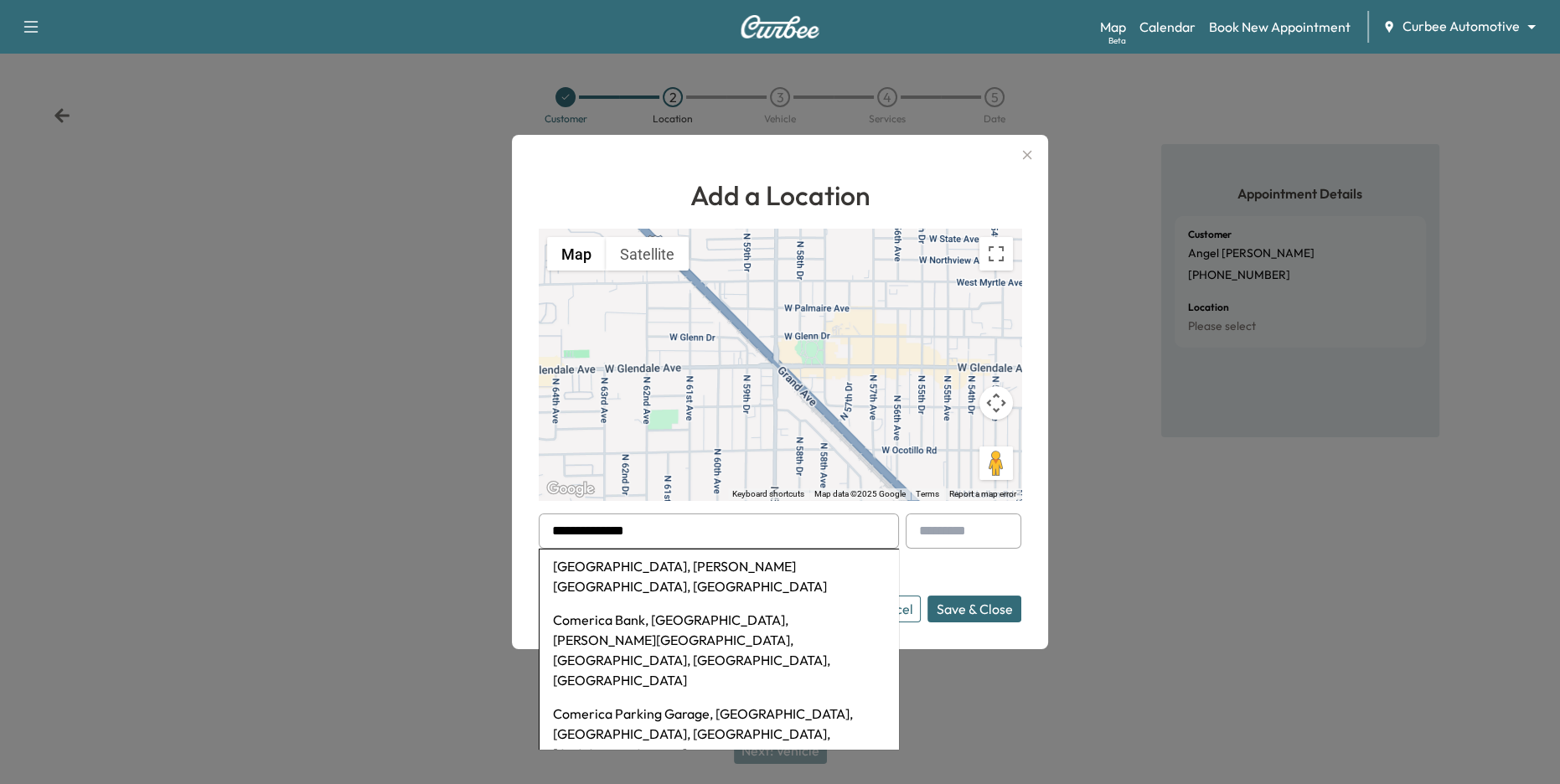
click at [701, 564] on li "[GEOGRAPHIC_DATA], [PERSON_NAME][GEOGRAPHIC_DATA], [GEOGRAPHIC_DATA]" at bounding box center [718, 576] width 359 height 54
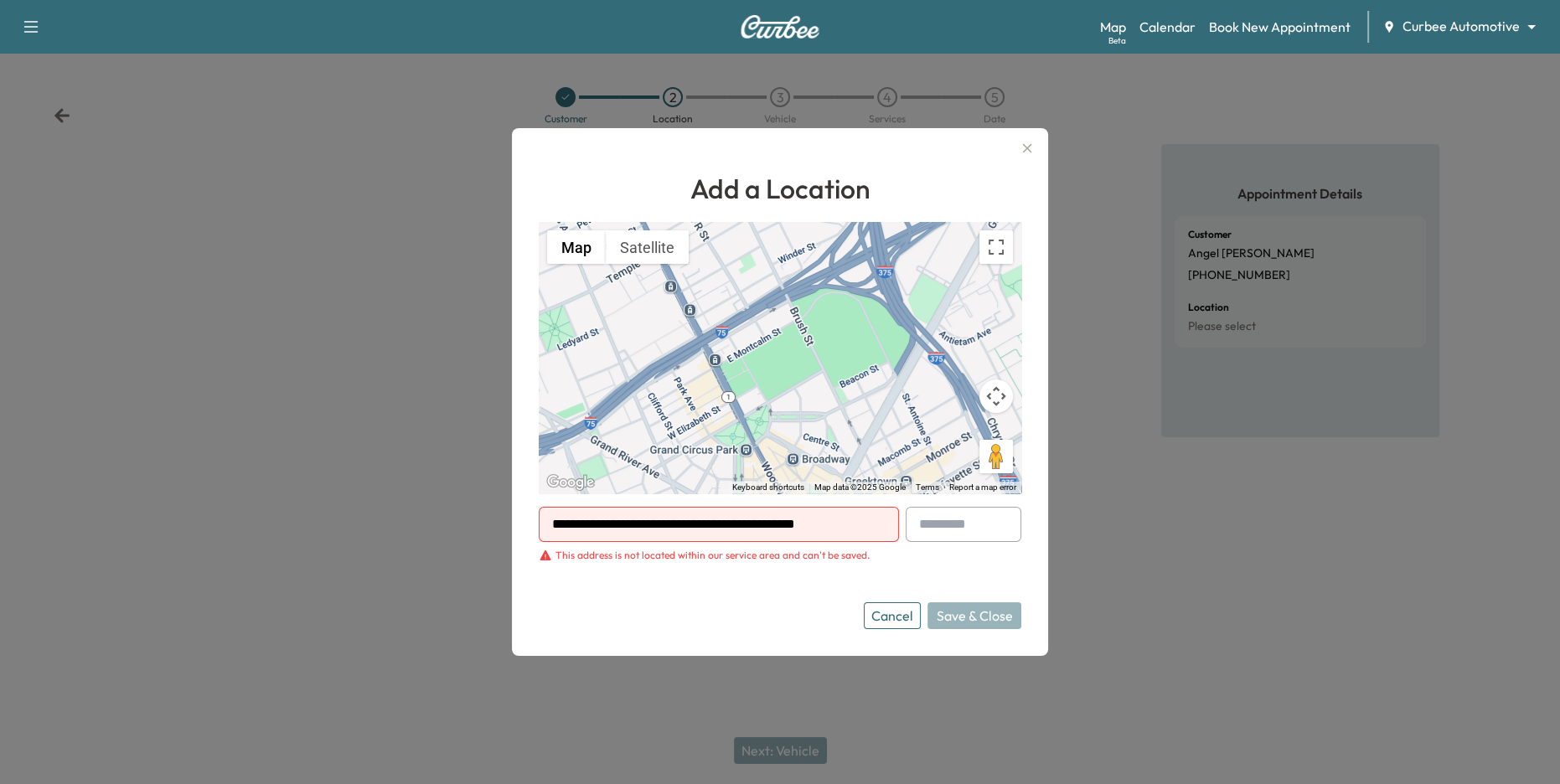
click at [638, 557] on div "This address is not located within our service area and can't be saved." at bounding box center [712, 555] width 314 height 14
click at [668, 526] on input "**********" at bounding box center [718, 524] width 360 height 35
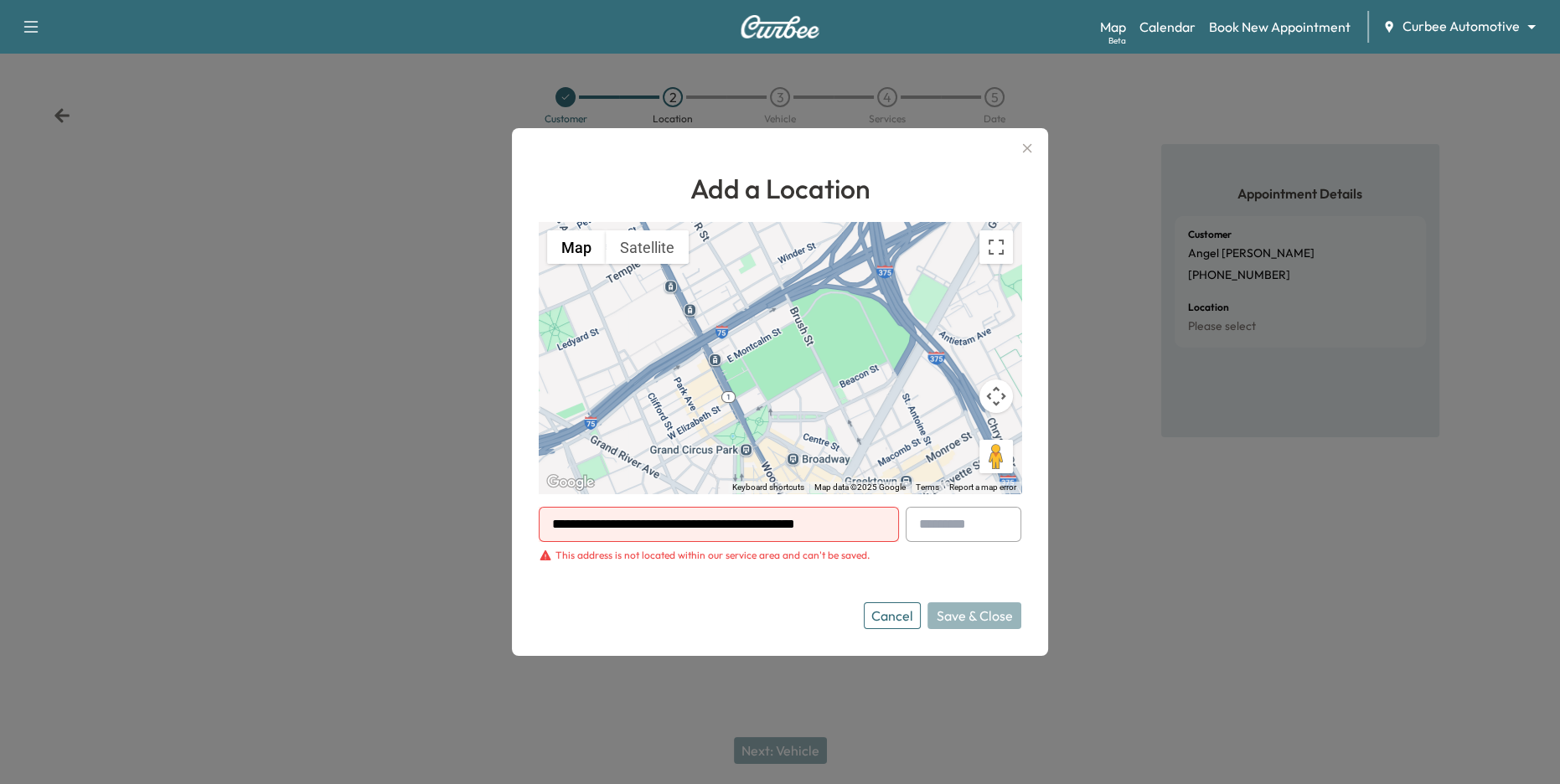
click at [668, 526] on input "**********" at bounding box center [718, 524] width 360 height 35
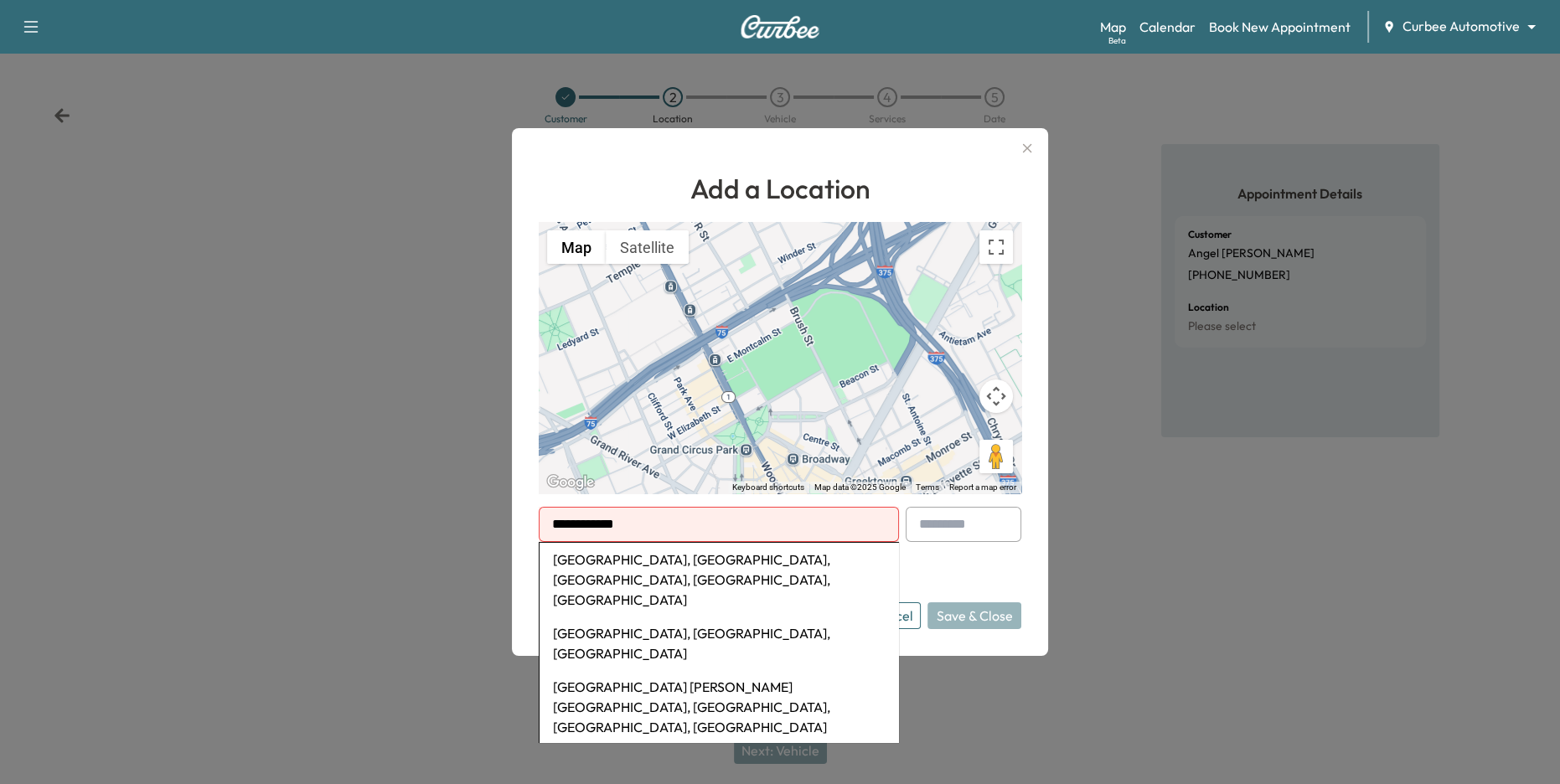
click at [699, 563] on li "[GEOGRAPHIC_DATA], [GEOGRAPHIC_DATA], [GEOGRAPHIC_DATA], [GEOGRAPHIC_DATA], [GE…" at bounding box center [718, 579] width 359 height 74
type input "**********"
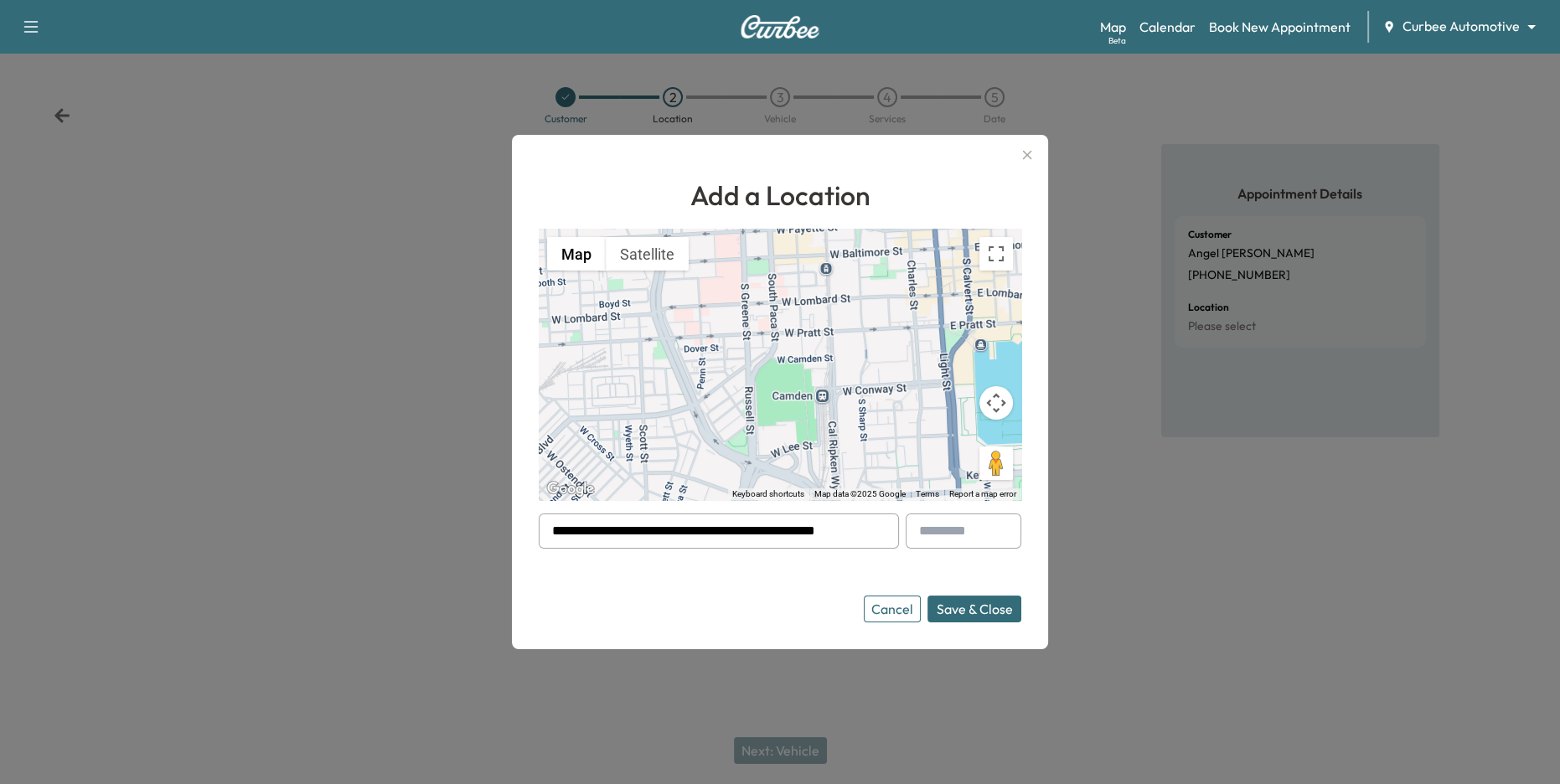
click at [973, 603] on button "Save & Close" at bounding box center [974, 609] width 94 height 27
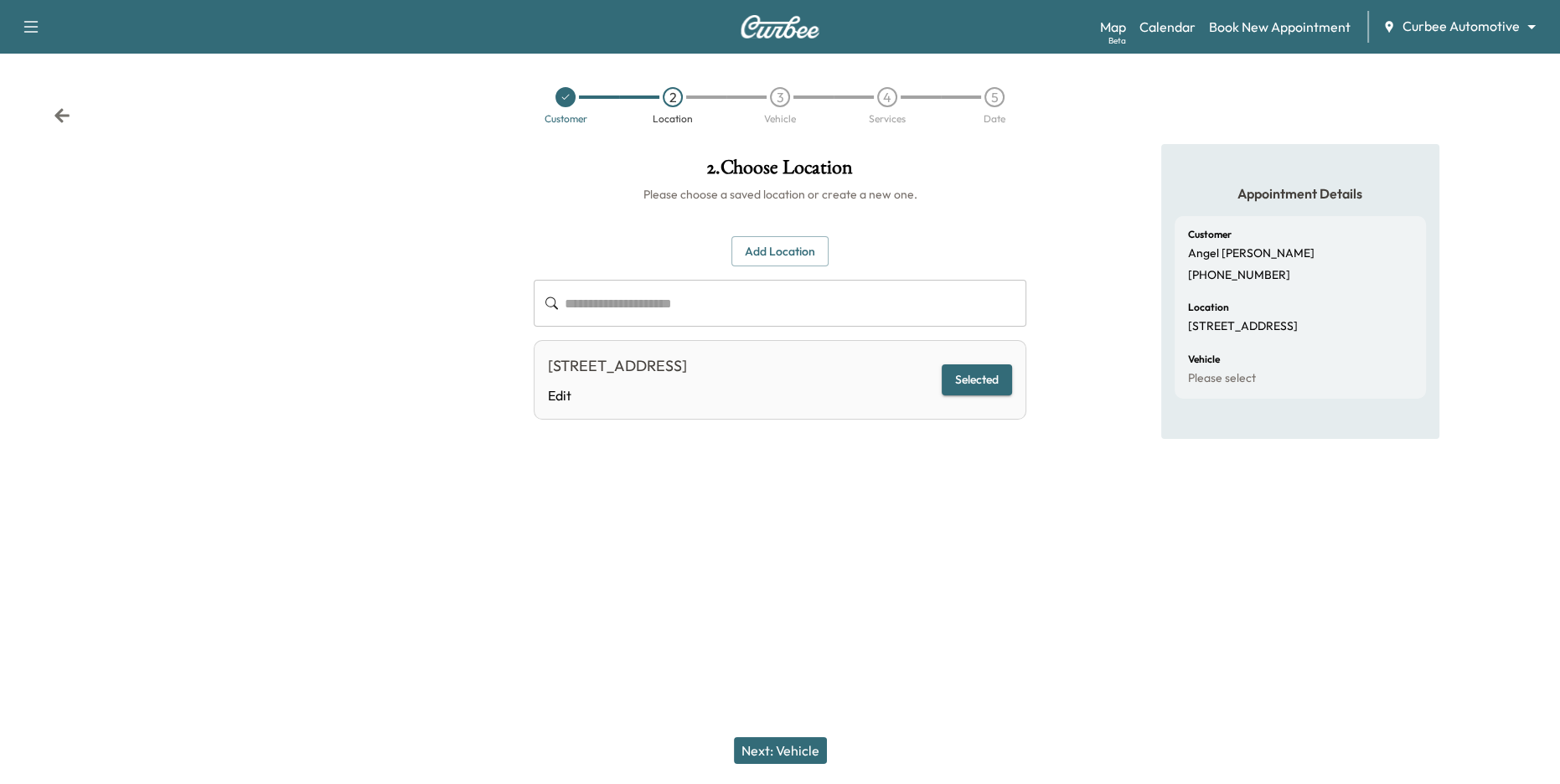
click at [768, 745] on button "Next: Vehicle" at bounding box center [780, 750] width 93 height 27
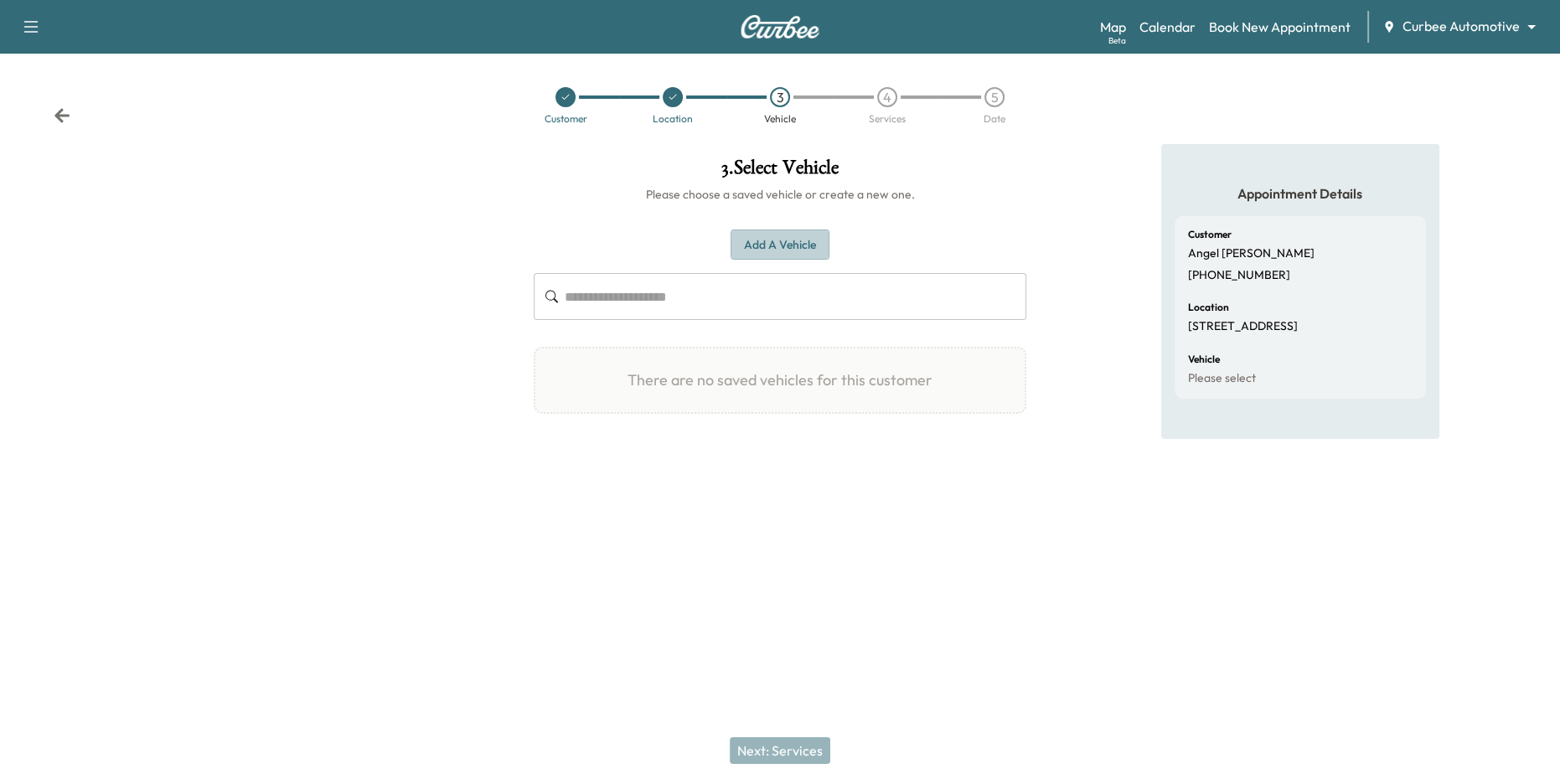
click at [777, 247] on button "Add a Vehicle" at bounding box center [779, 245] width 98 height 31
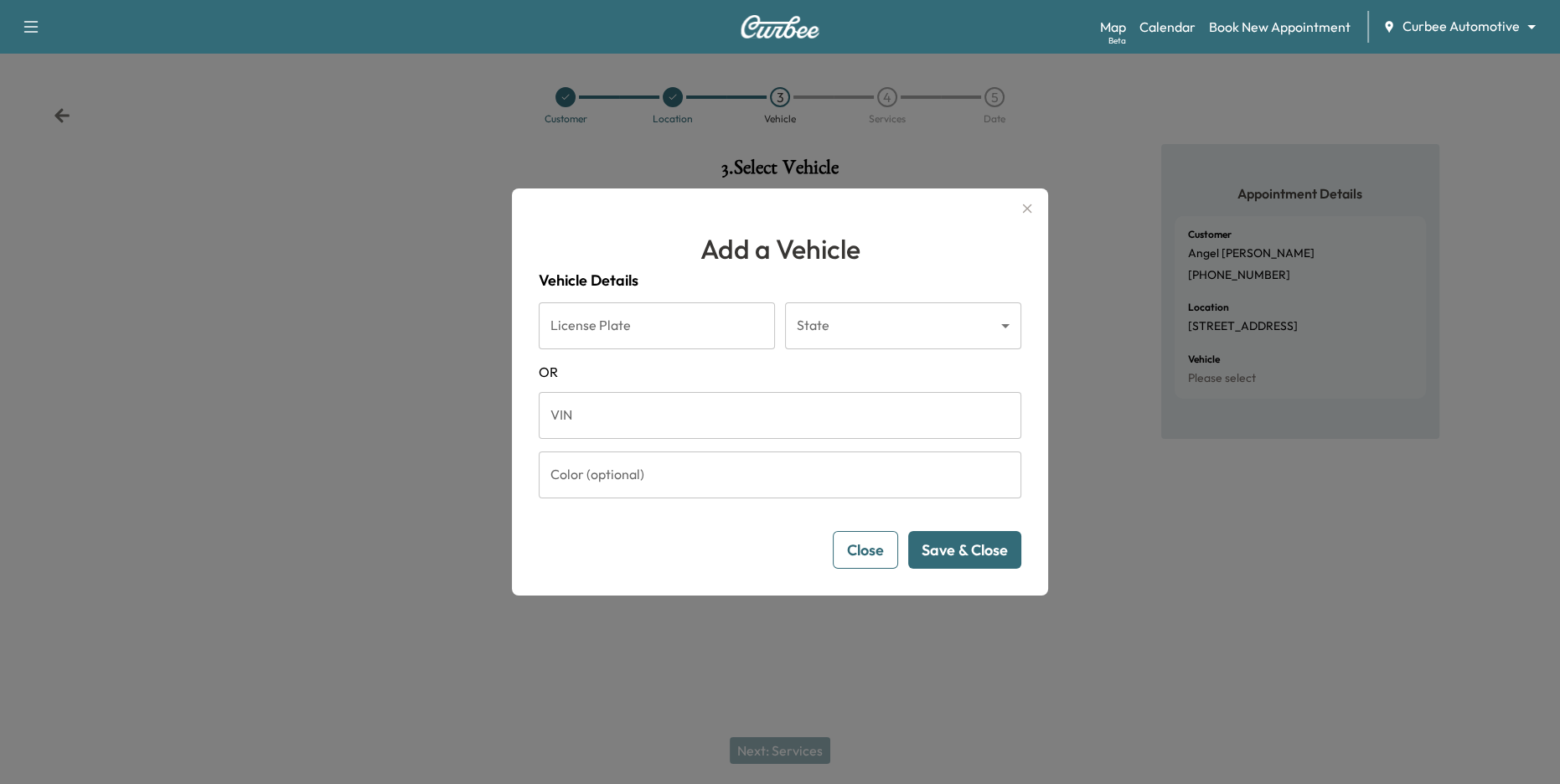
click at [637, 331] on input "License Plate" at bounding box center [657, 325] width 236 height 47
type input "******"
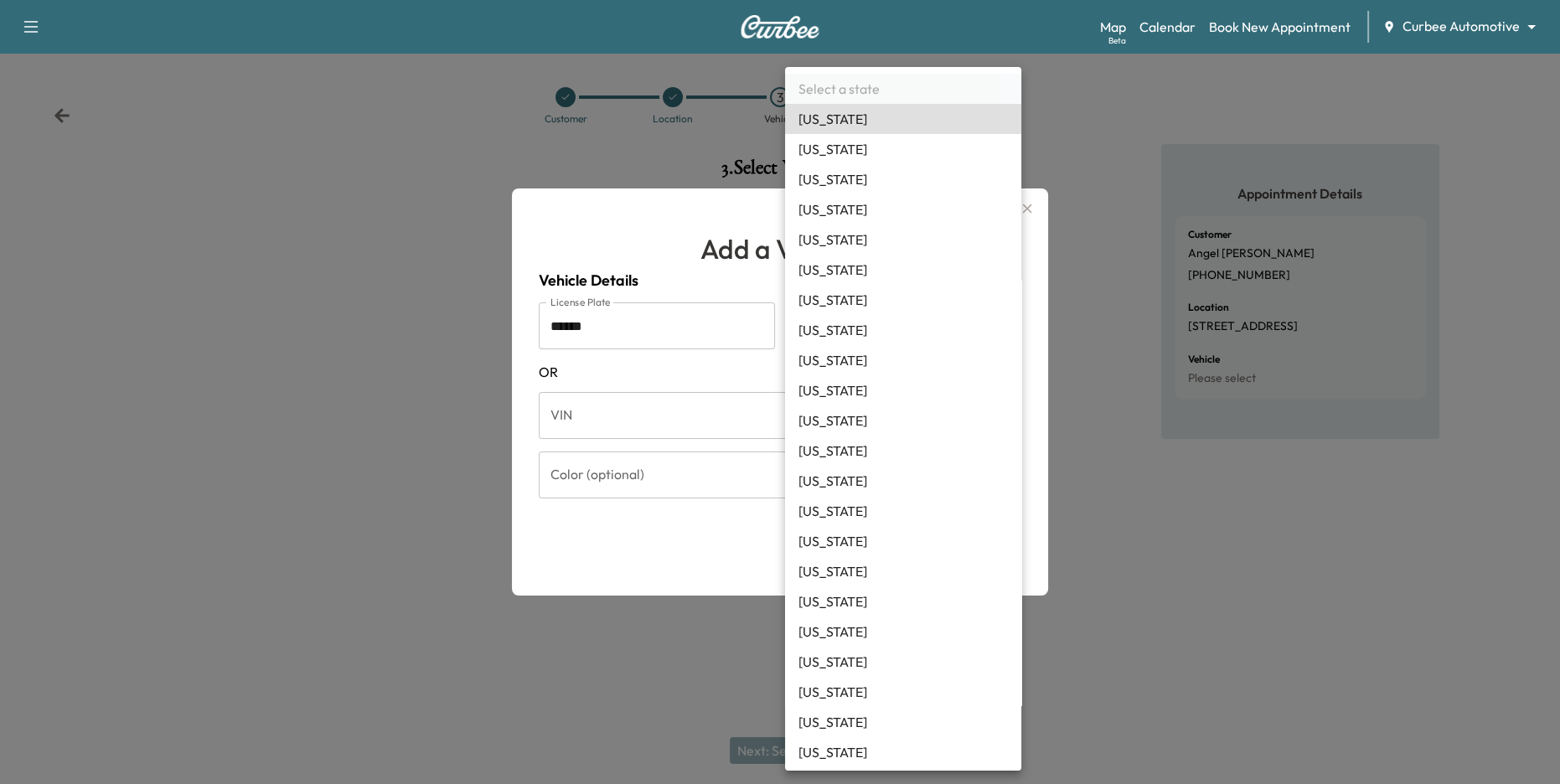
click at [890, 323] on body "Support Log Out Map Beta Calendar Book New Appointment Curbee Automotive ******…" at bounding box center [780, 392] width 1560 height 784
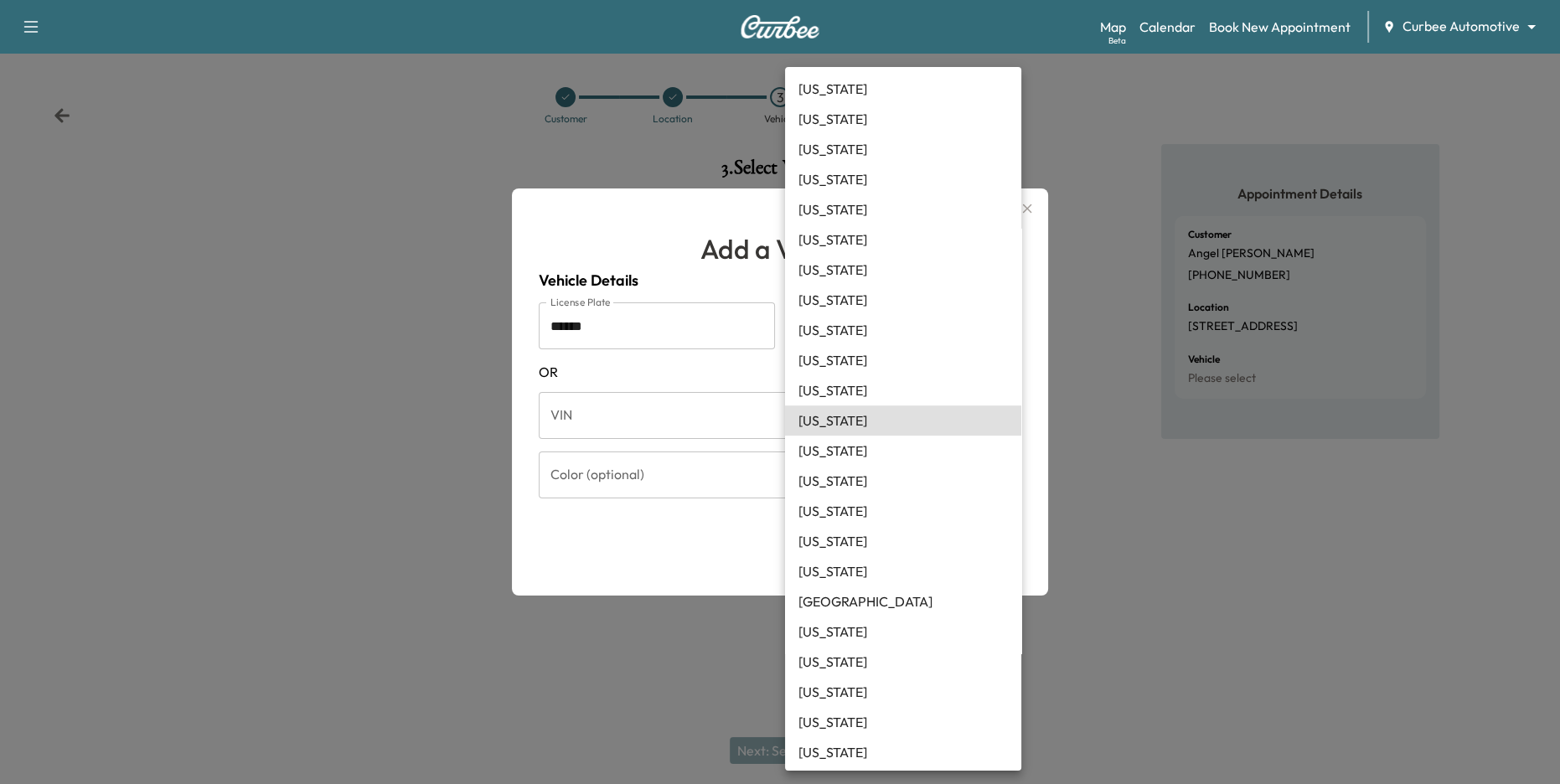
type input "**"
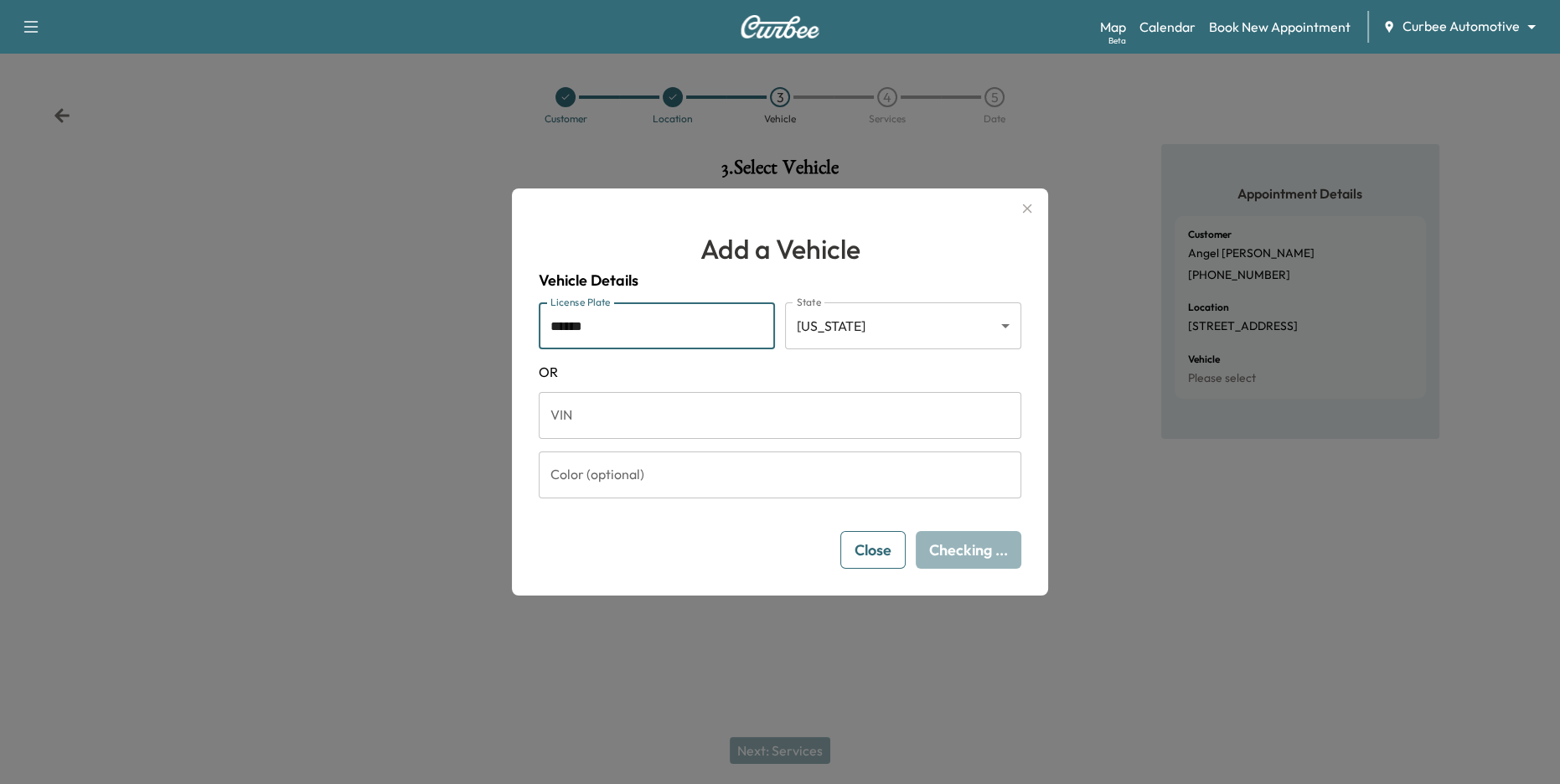
click at [577, 332] on input "******" at bounding box center [657, 325] width 236 height 47
type input "*******"
click at [990, 552] on button "Save & Close" at bounding box center [965, 549] width 113 height 38
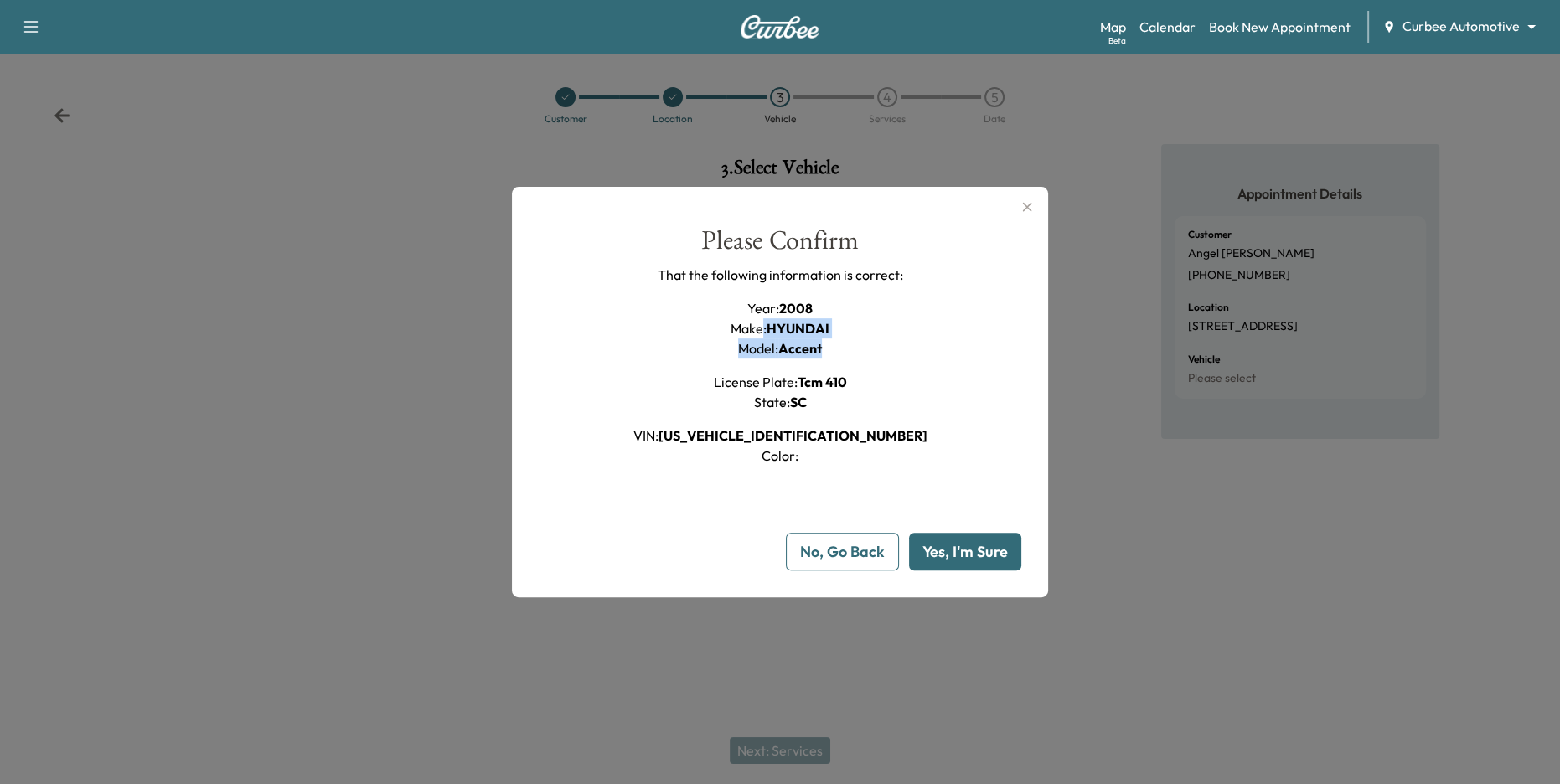
drag, startPoint x: 762, startPoint y: 321, endPoint x: 843, endPoint y: 363, distance: 91.2
click at [843, 363] on div "Year : 2008 Make : HYUNDAI Model : Accent License Plate : tcm 410 State : [US_S…" at bounding box center [780, 382] width 294 height 168
click at [852, 372] on div "Year : 2008 Make : HYUNDAI Model : Accent License Plate : tcm 410 State : [US_S…" at bounding box center [780, 382] width 294 height 168
click at [957, 547] on button "Yes, I'm Sure" at bounding box center [965, 551] width 112 height 38
type input "**"
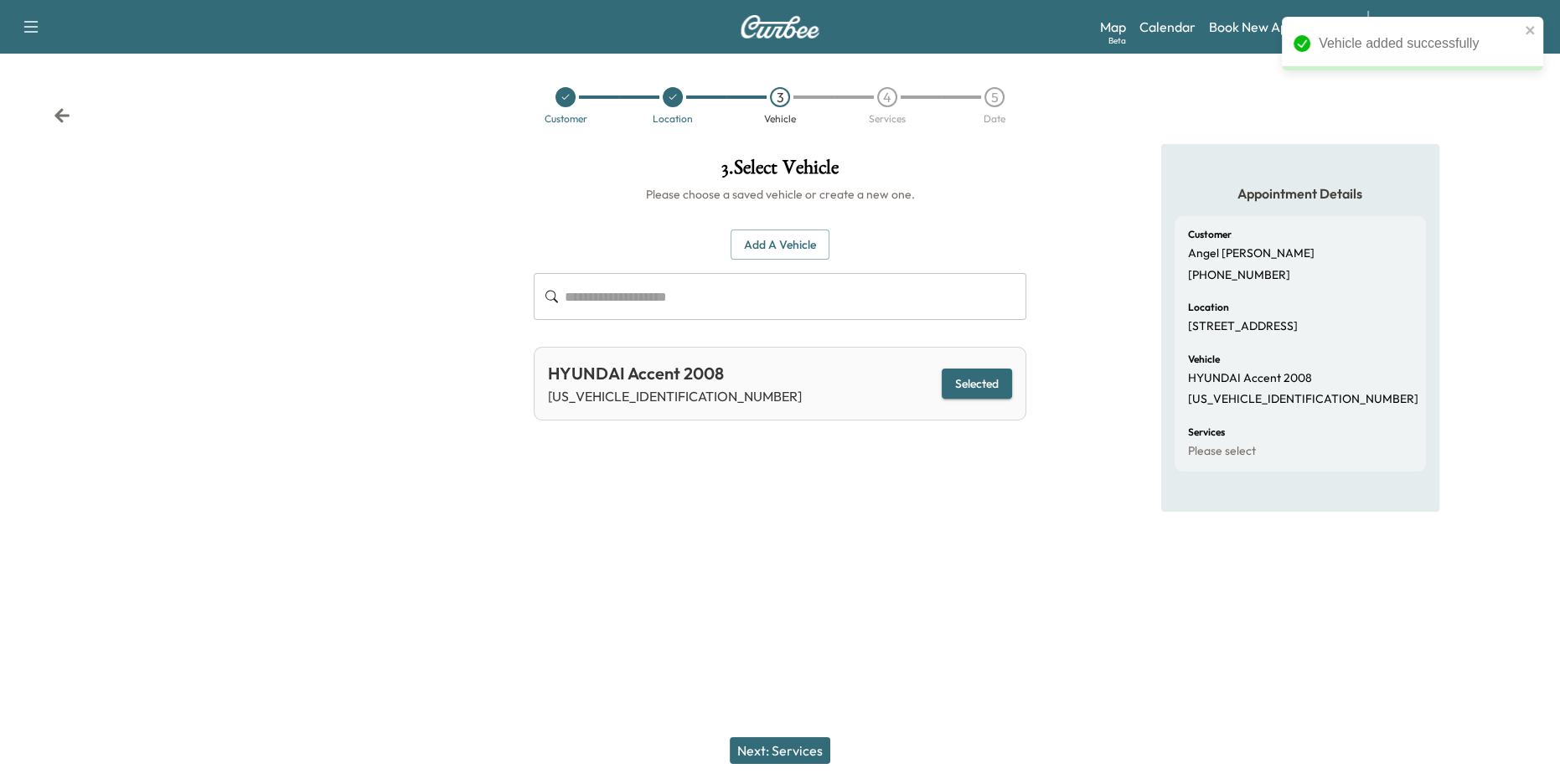
click at [771, 752] on button "Next: Services" at bounding box center [779, 750] width 100 height 27
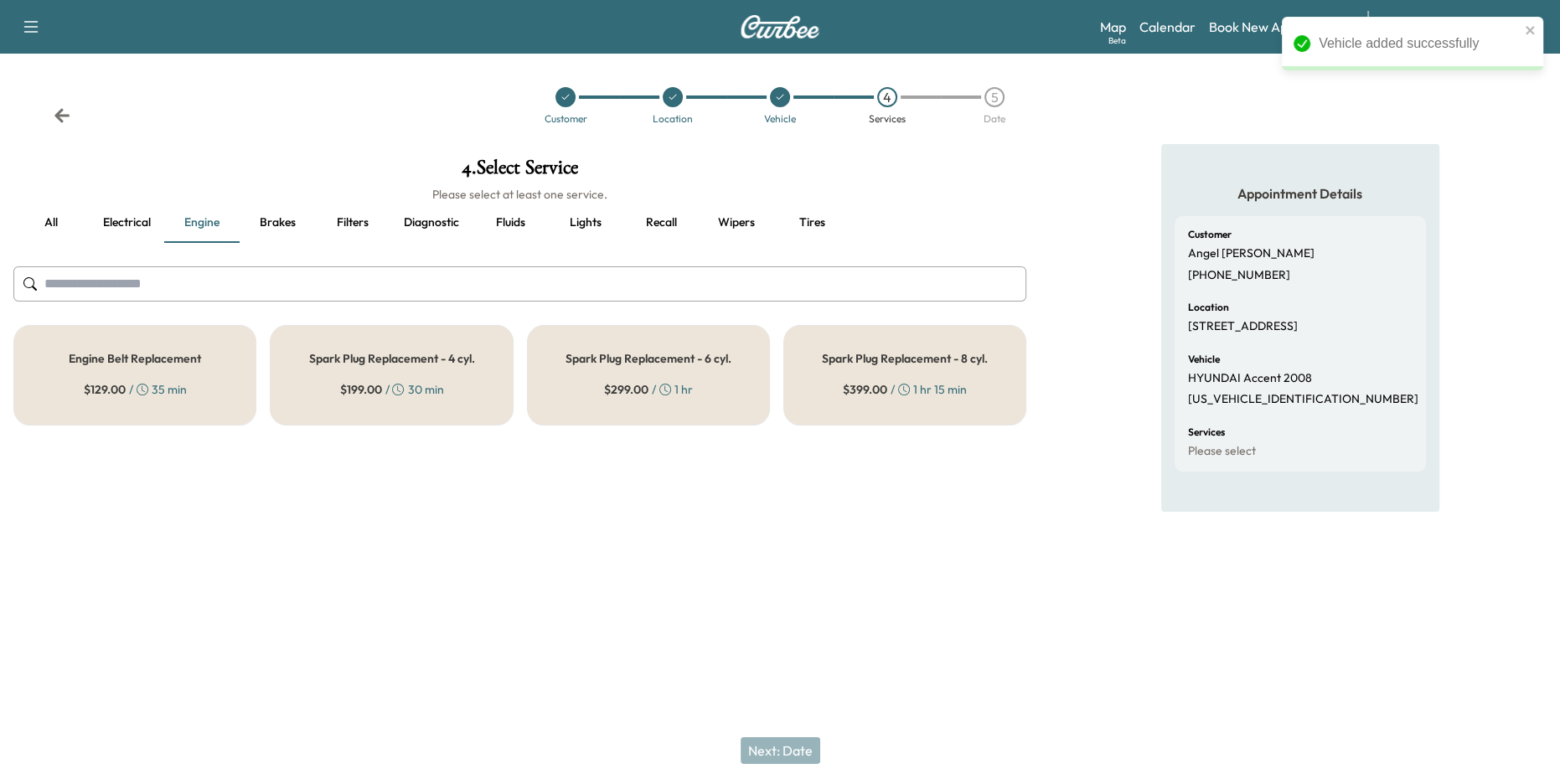
drag, startPoint x: 4, startPoint y: 226, endPoint x: 47, endPoint y: 229, distance: 43.1
click at [45, 229] on div "4 . Select Service Please select at least one service. all Electrical Engine Br…" at bounding box center [520, 291] width 1039 height 294
click at [47, 229] on button "all" at bounding box center [51, 223] width 75 height 40
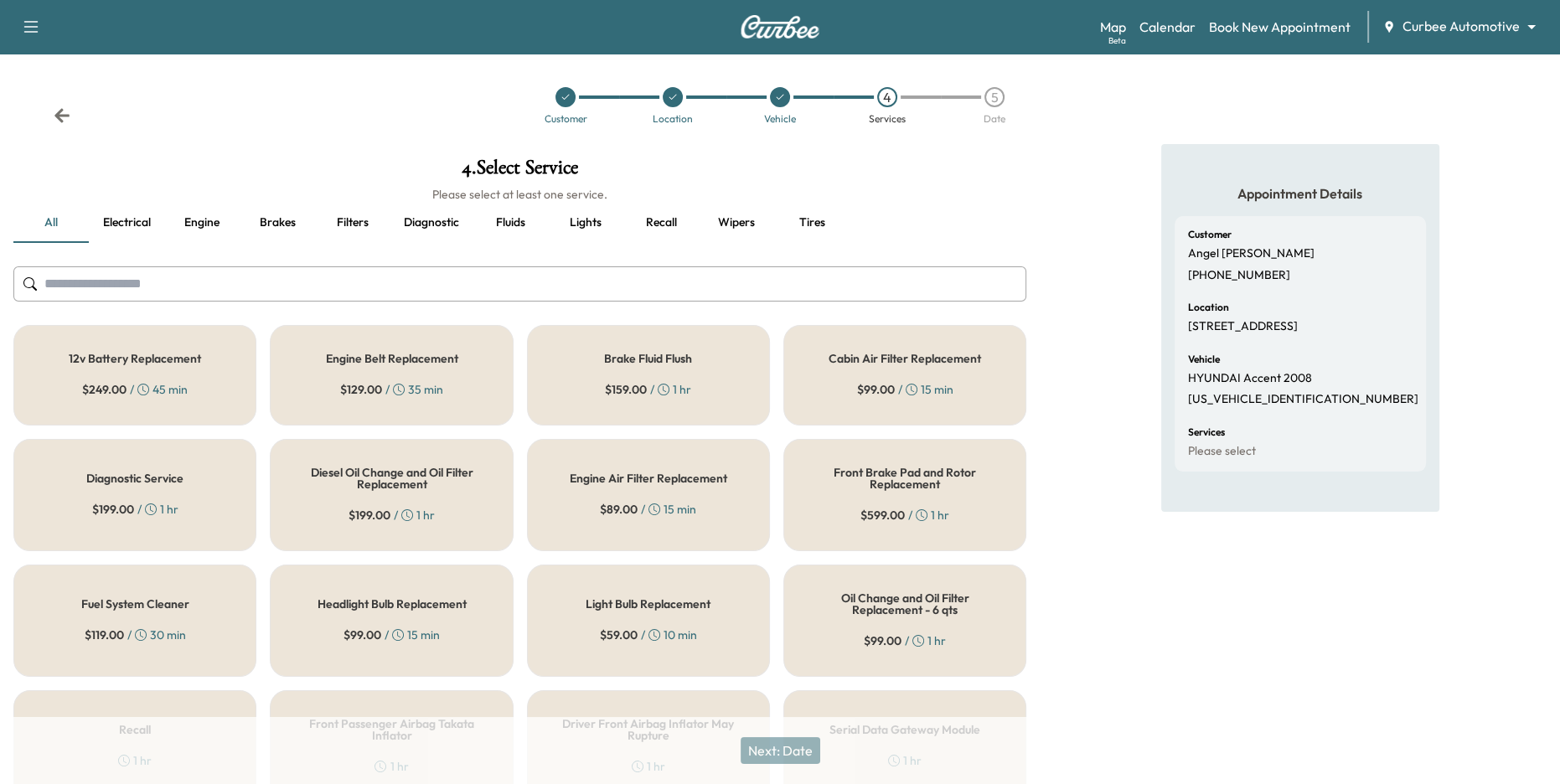
click at [207, 220] on button "Engine" at bounding box center [202, 223] width 75 height 40
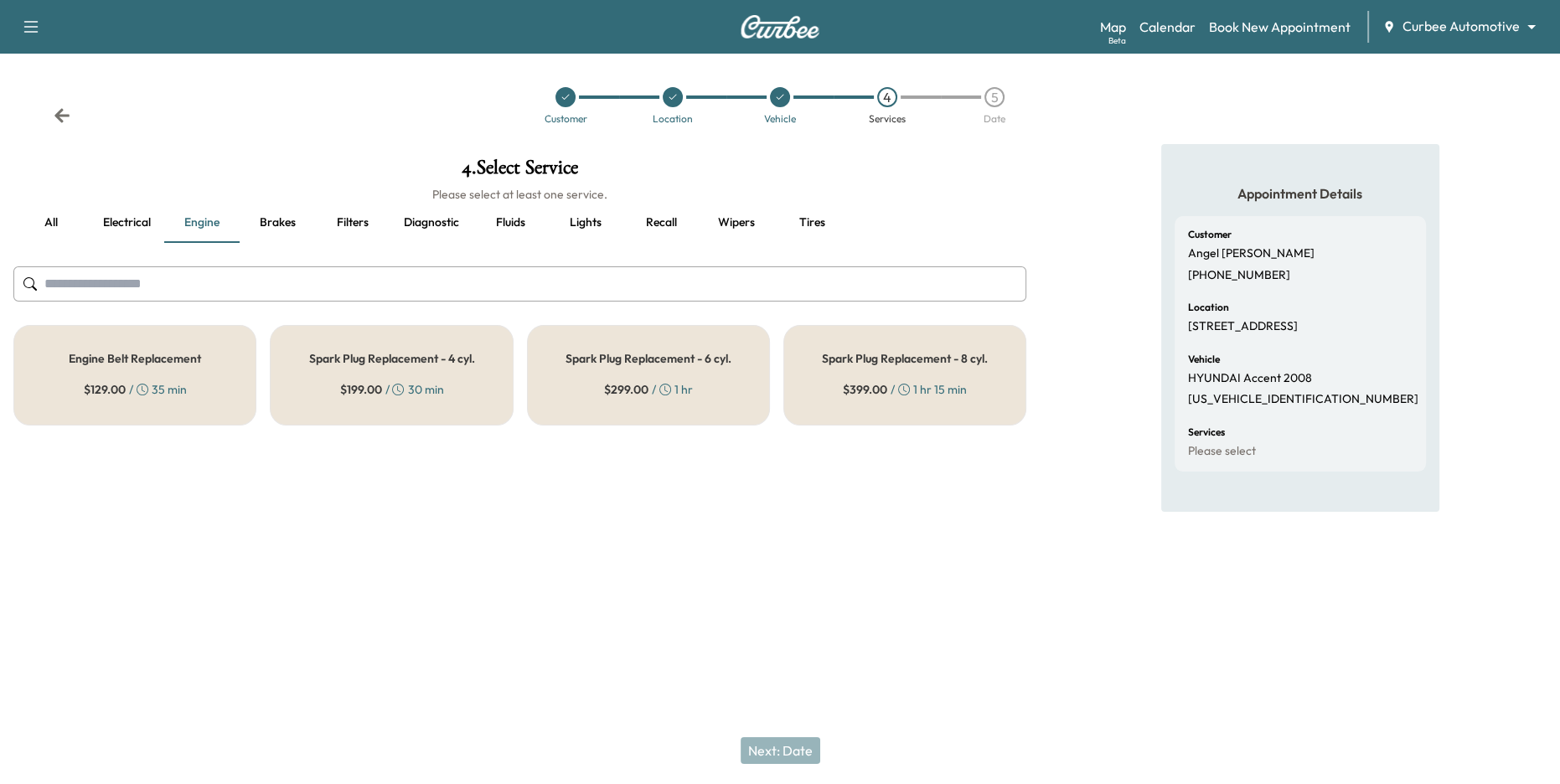
click at [274, 229] on button "Brakes" at bounding box center [277, 223] width 75 height 40
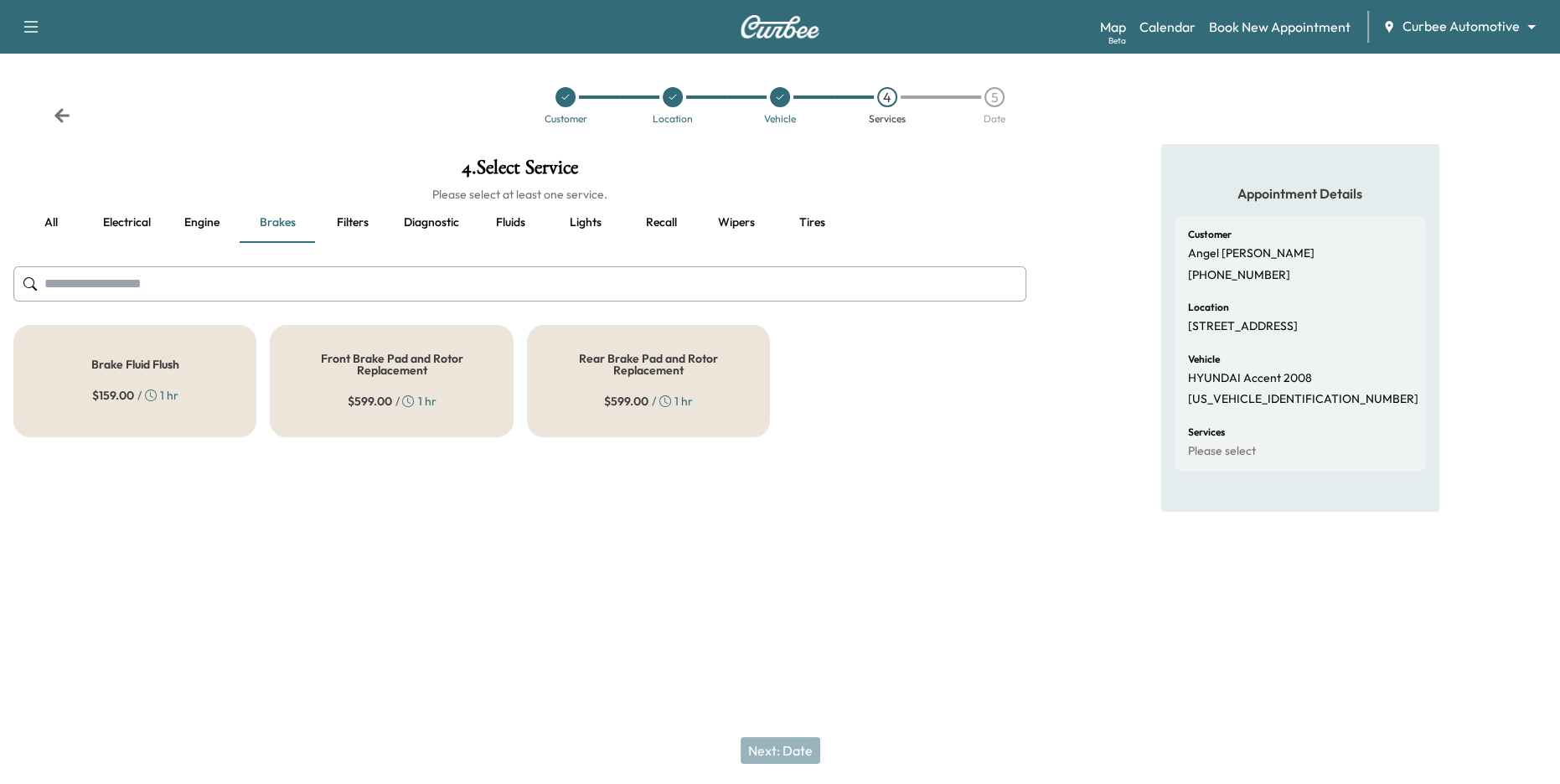
click at [360, 222] on button "Filters" at bounding box center [353, 223] width 75 height 40
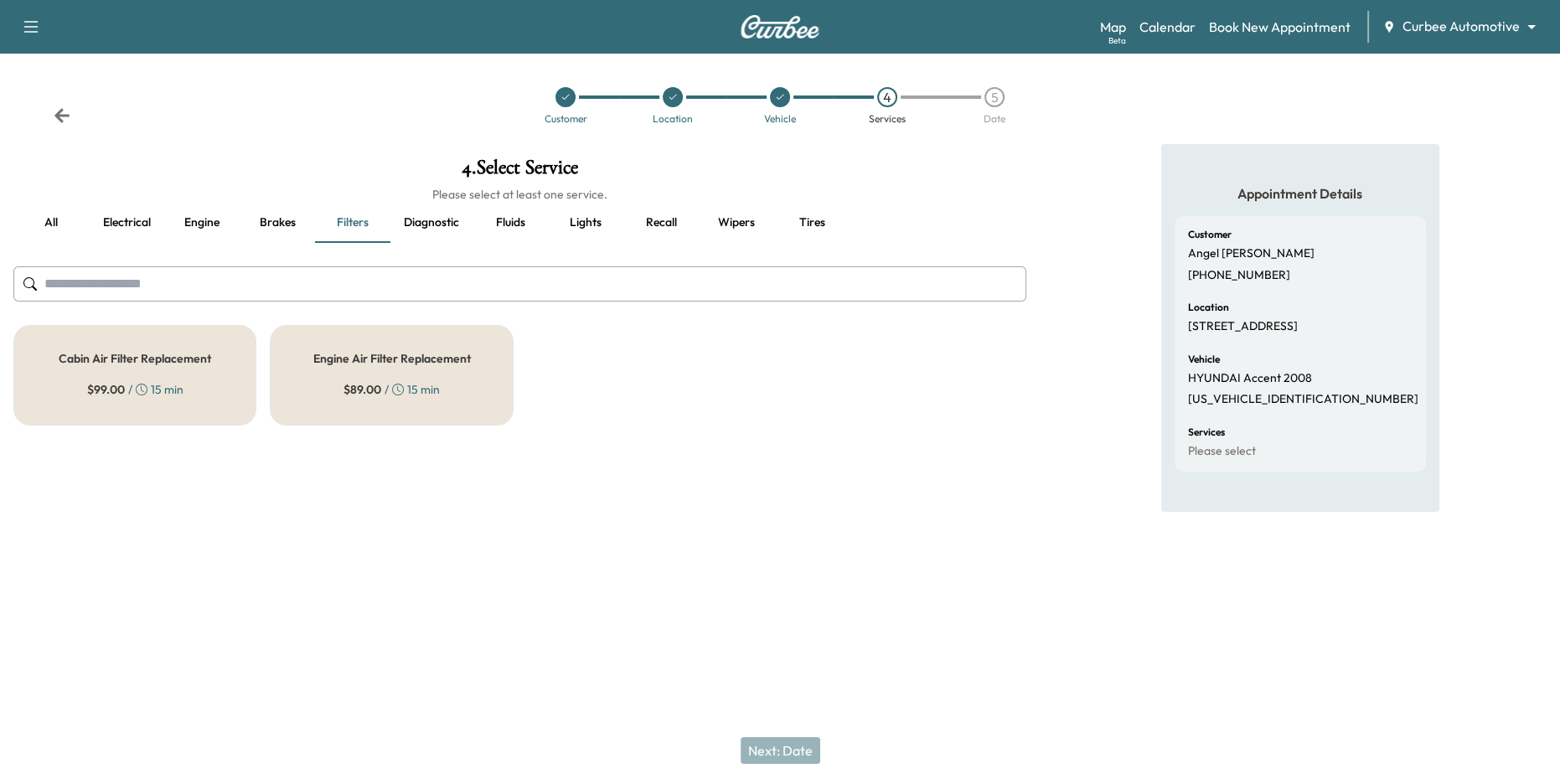
click at [435, 223] on button "Diagnostic" at bounding box center [432, 223] width 82 height 40
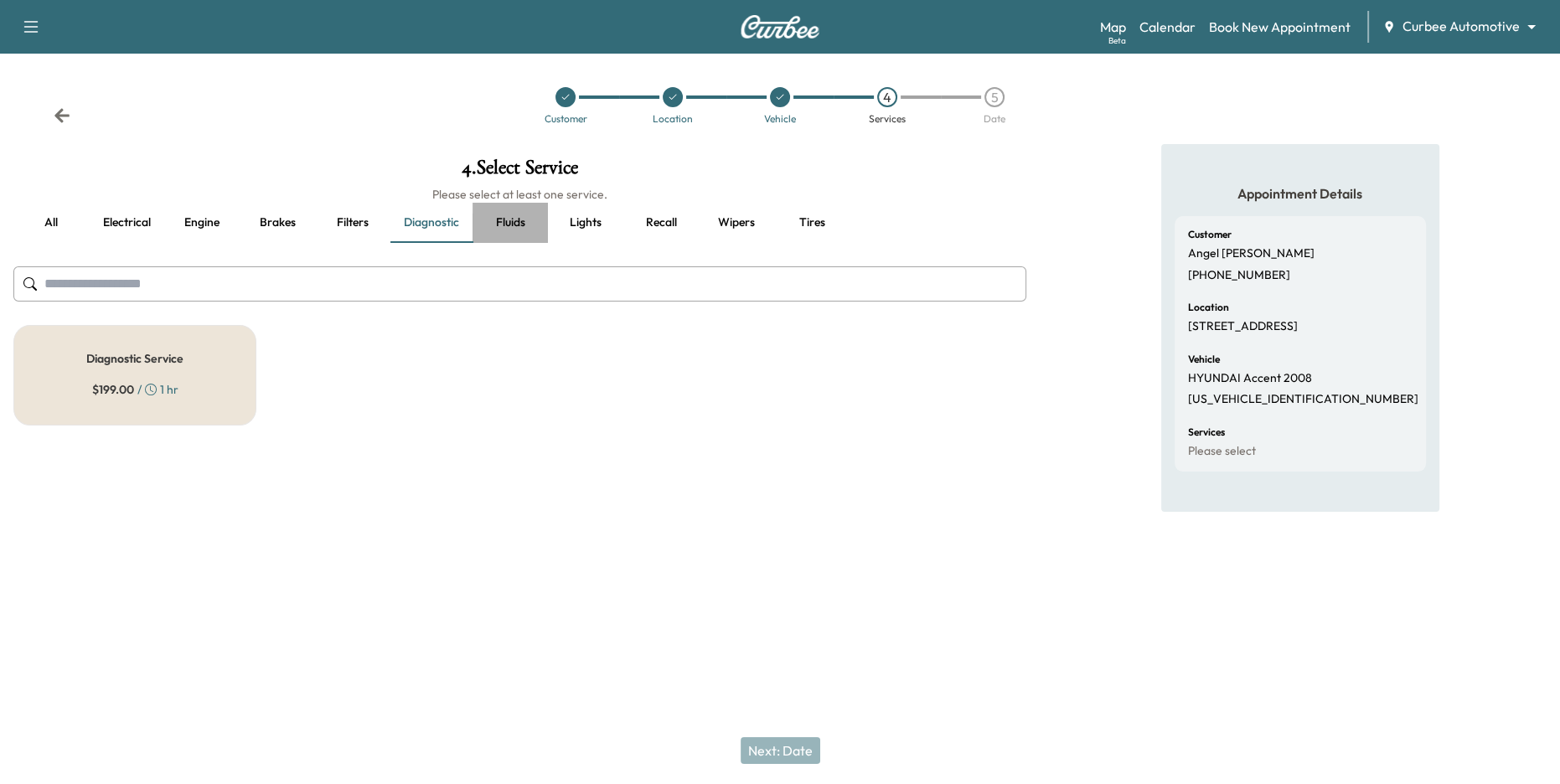
click at [503, 222] on button "Fluids" at bounding box center [510, 223] width 75 height 40
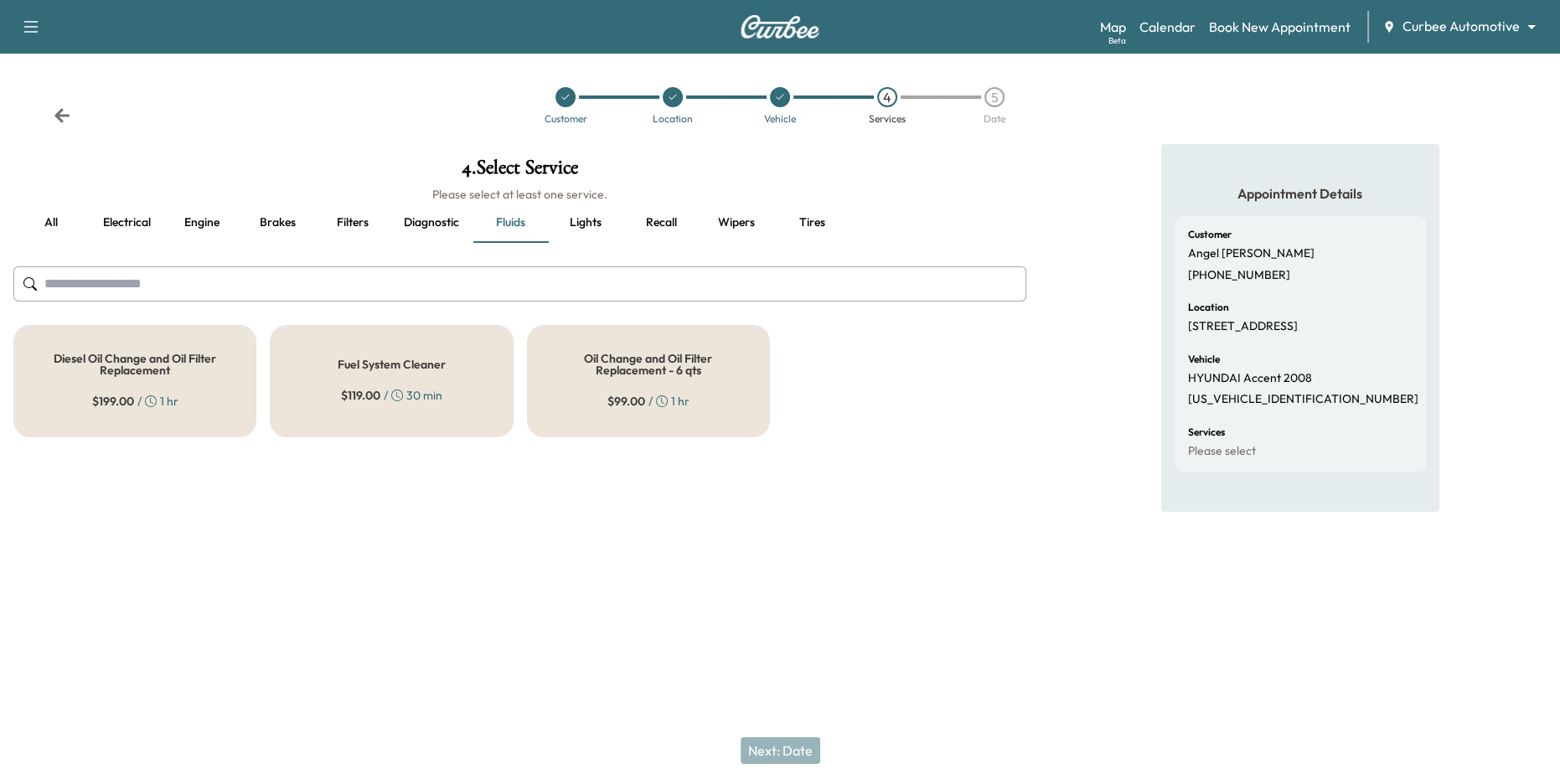
click at [39, 223] on button "all" at bounding box center [51, 223] width 75 height 40
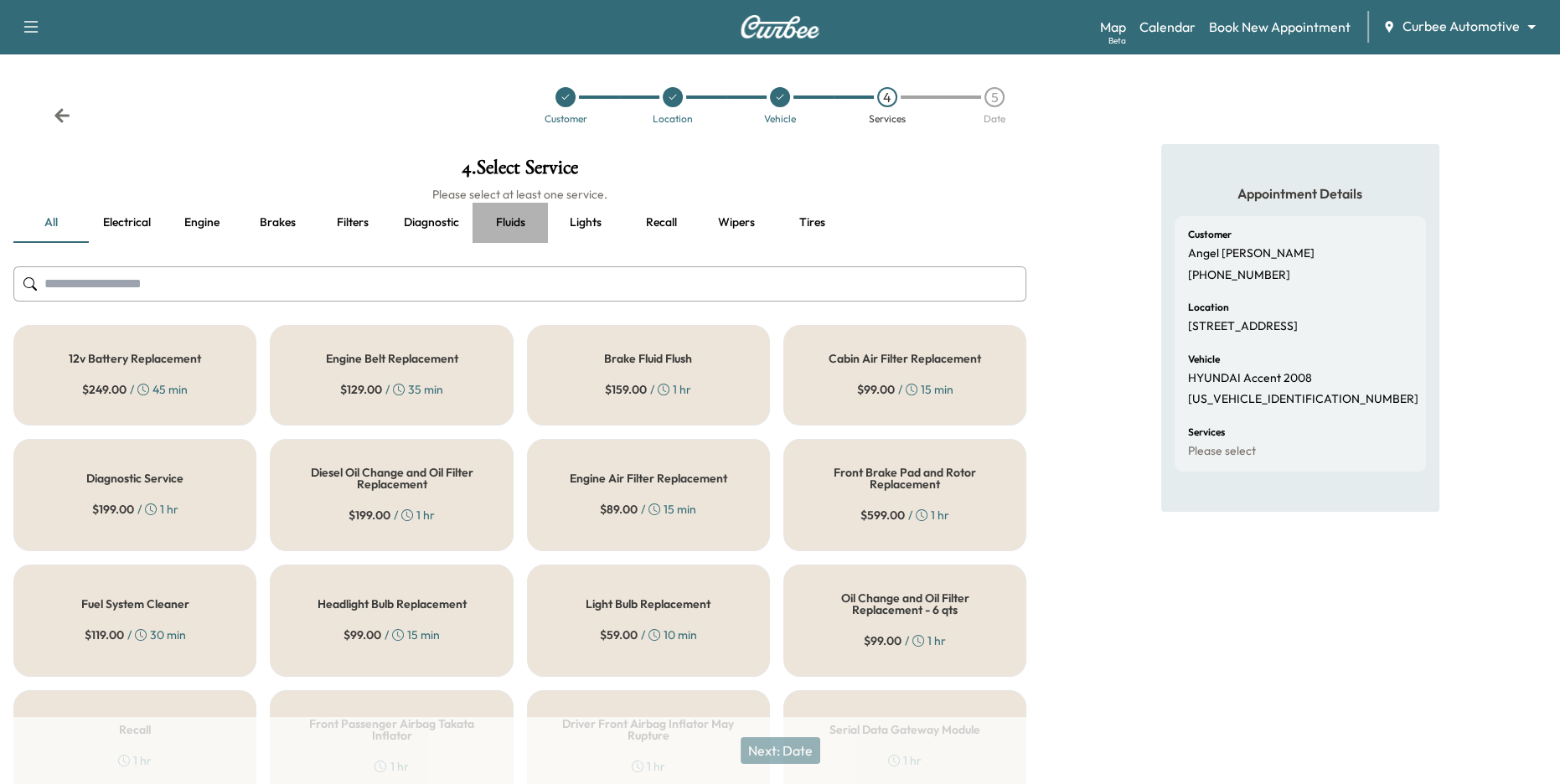
click at [520, 228] on button "Fluids" at bounding box center [510, 223] width 75 height 40
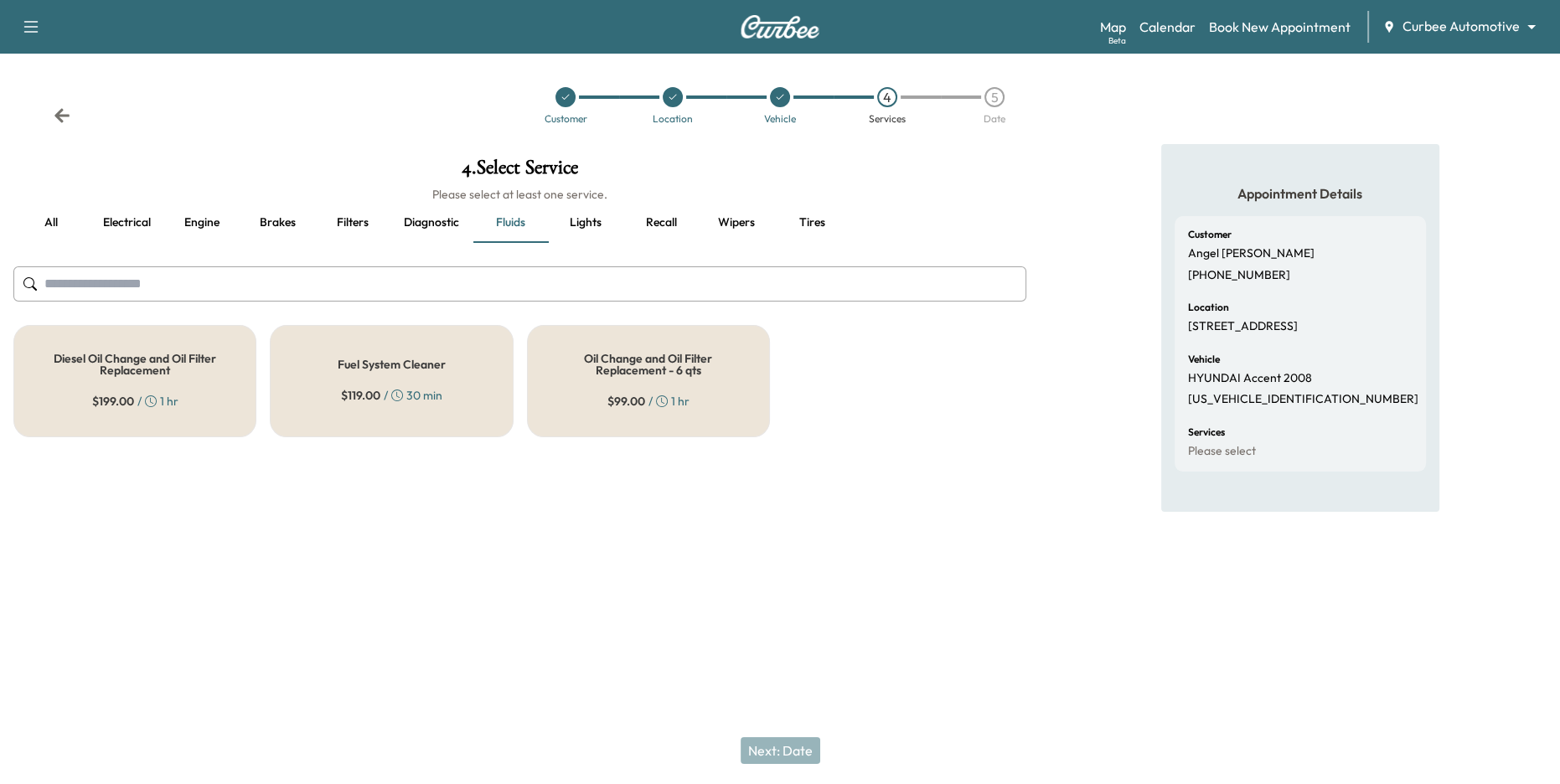
click at [588, 368] on h5 "Oil Change and Oil Filter Replacement - 6 qts" at bounding box center [648, 364] width 188 height 23
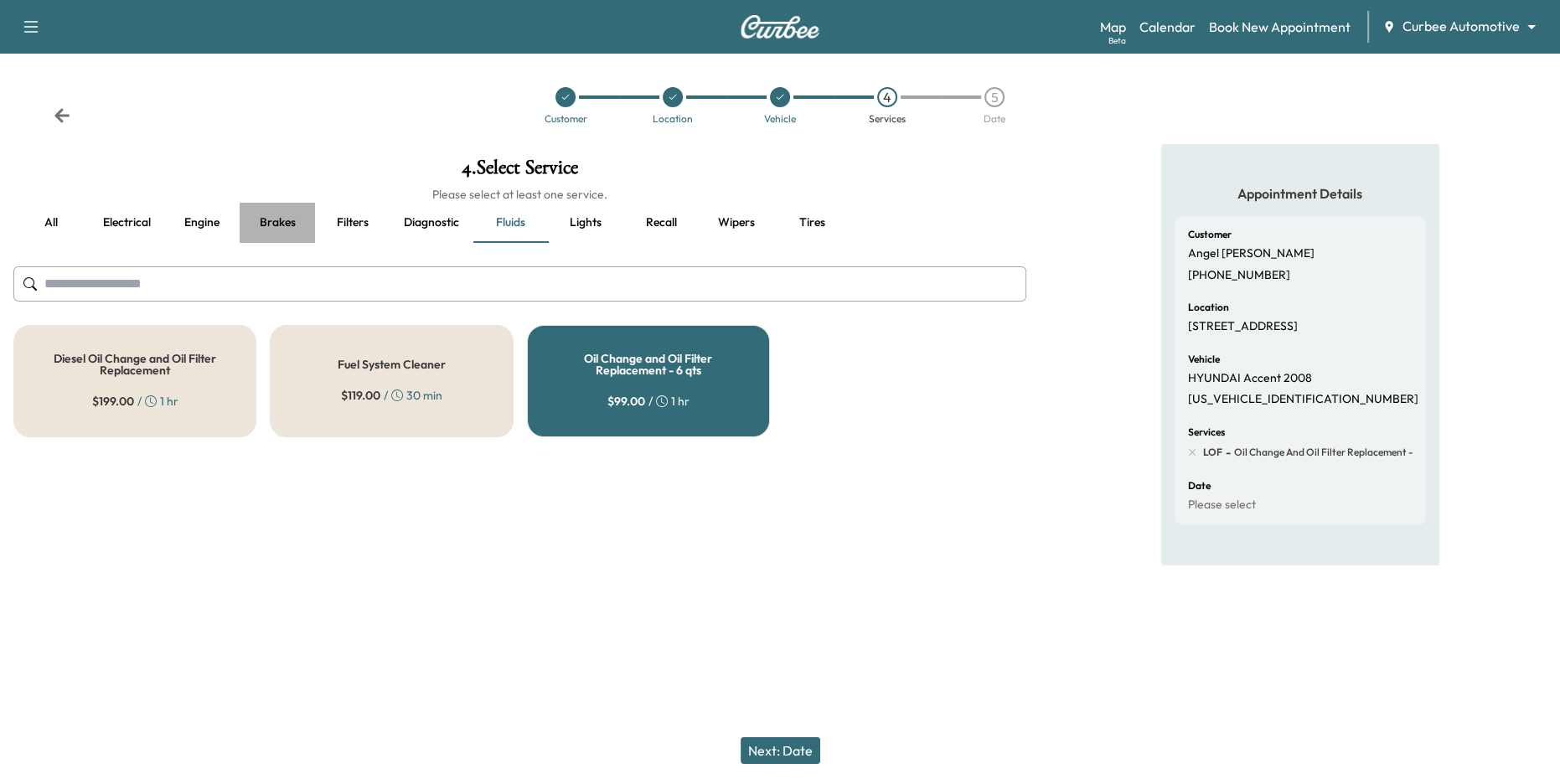
click at [281, 224] on button "Brakes" at bounding box center [277, 223] width 75 height 40
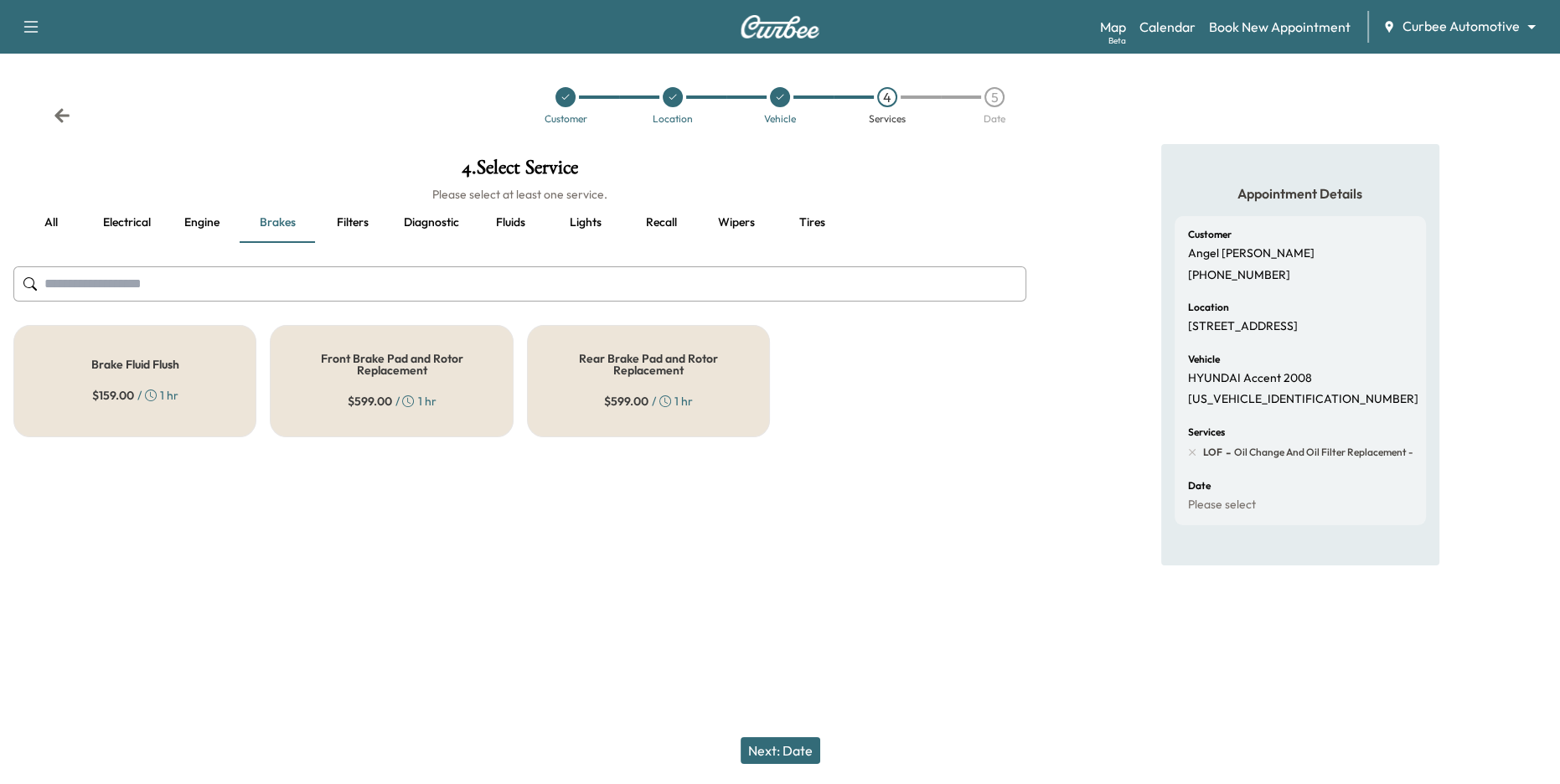
click at [410, 369] on h5 "Front Brake Pad and Rotor Replacement" at bounding box center [390, 364] width 188 height 23
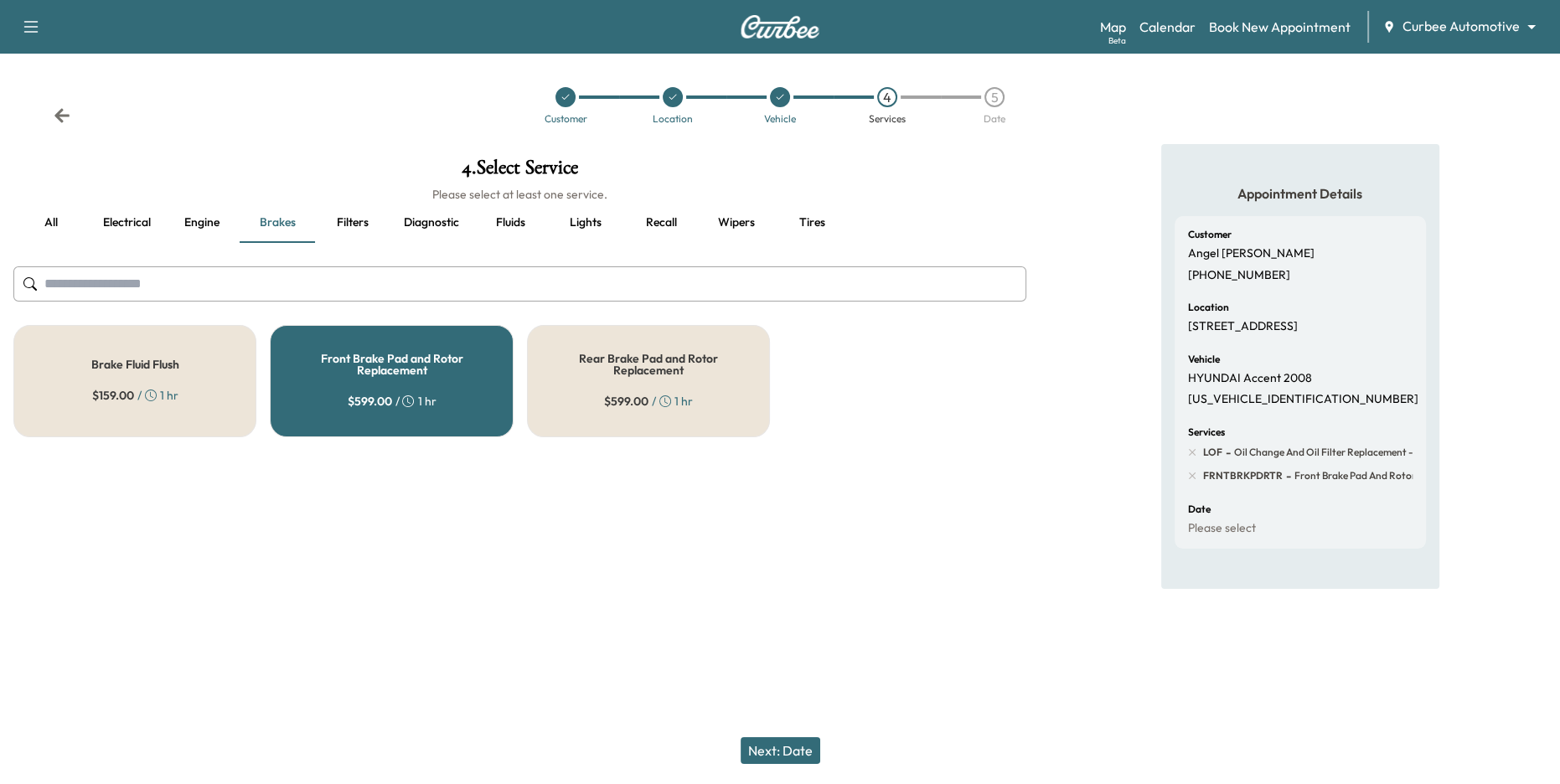
click at [781, 751] on button "Next: Date" at bounding box center [780, 750] width 80 height 27
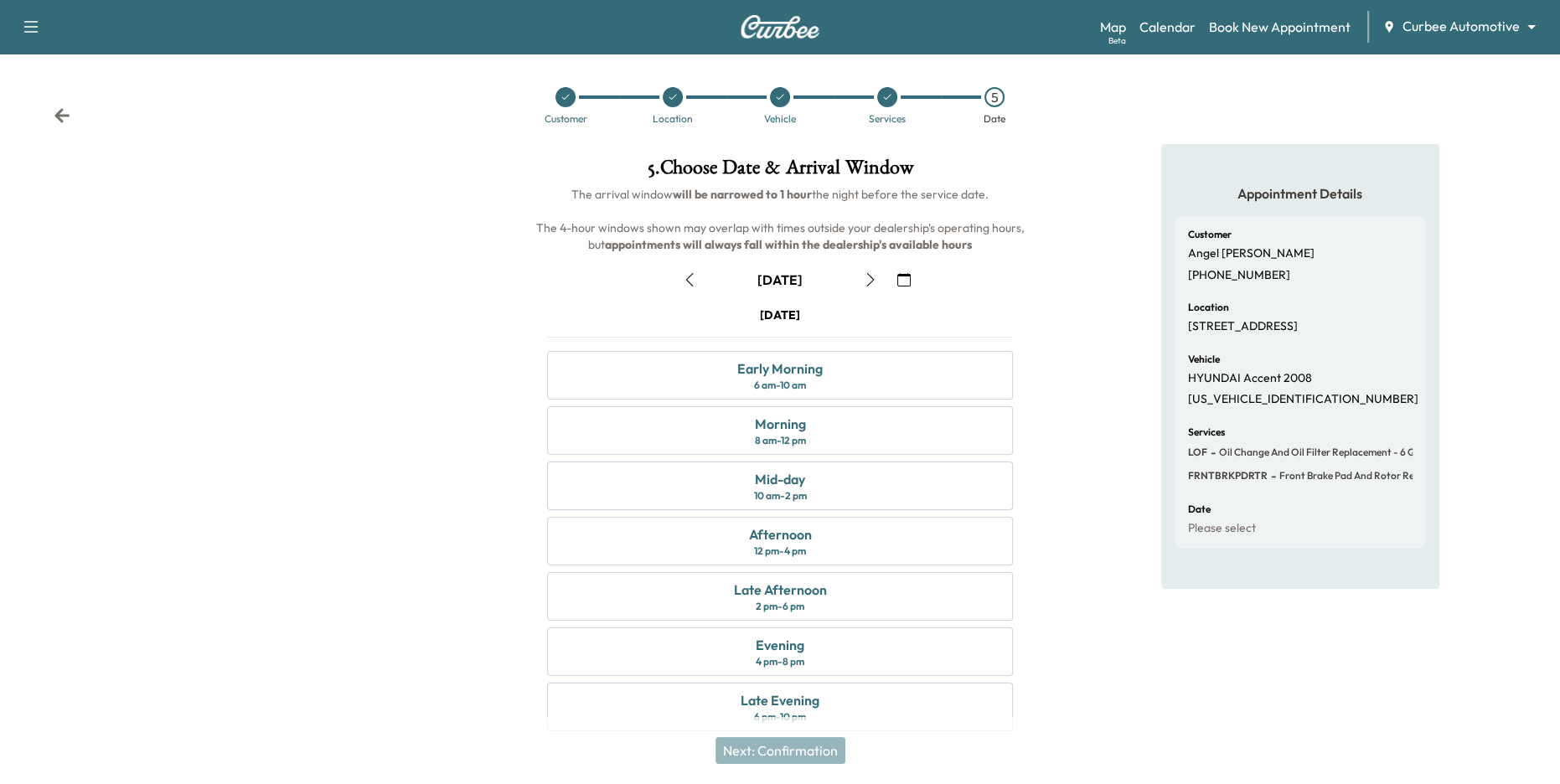
drag, startPoint x: 738, startPoint y: 276, endPoint x: 833, endPoint y: 288, distance: 95.8
click at [833, 288] on div "[DATE]" at bounding box center [780, 279] width 210 height 27
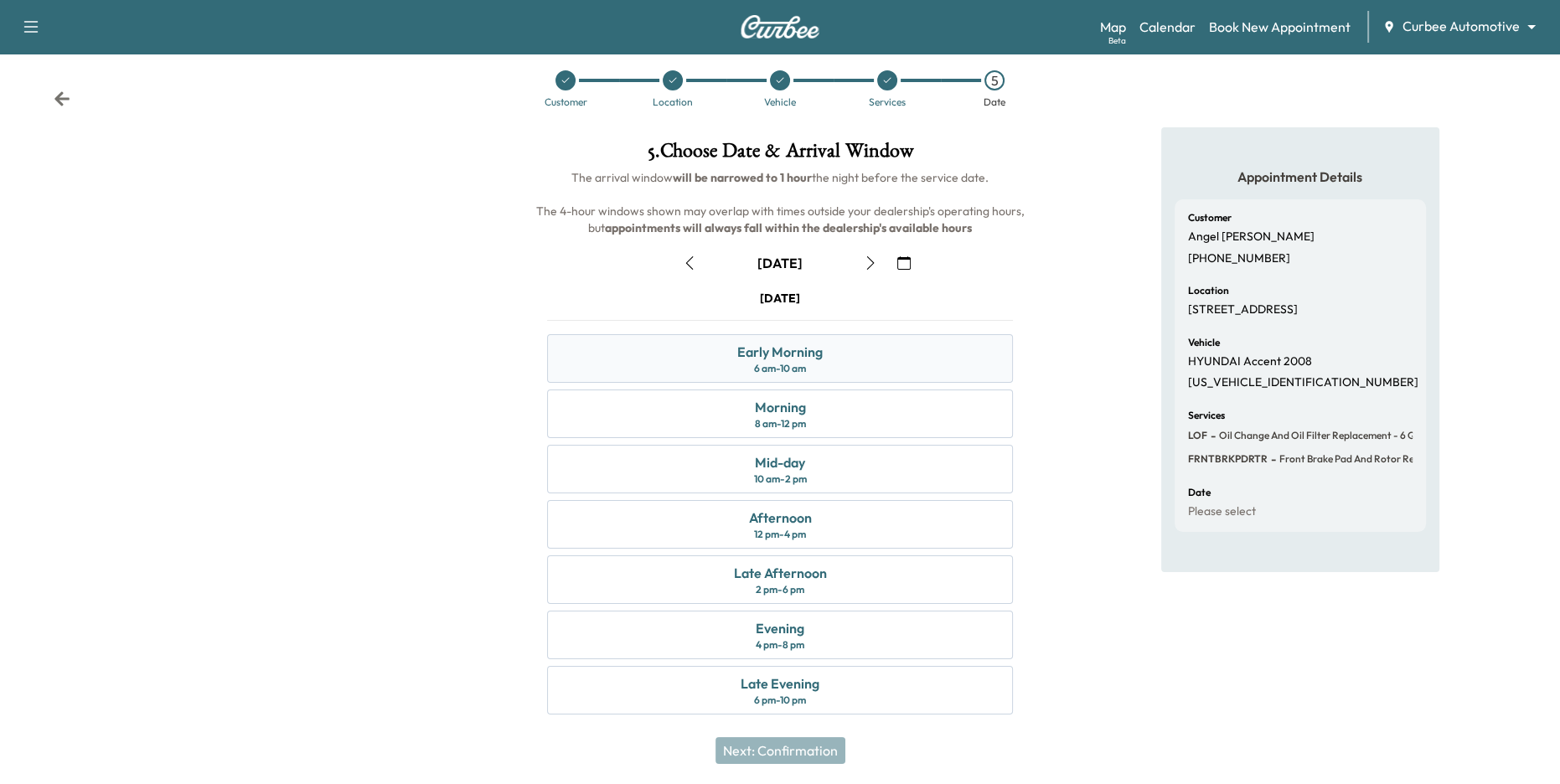
scroll to position [19, 0]
click at [825, 478] on div "Mid-day 10 am - 2 pm" at bounding box center [780, 467] width 467 height 49
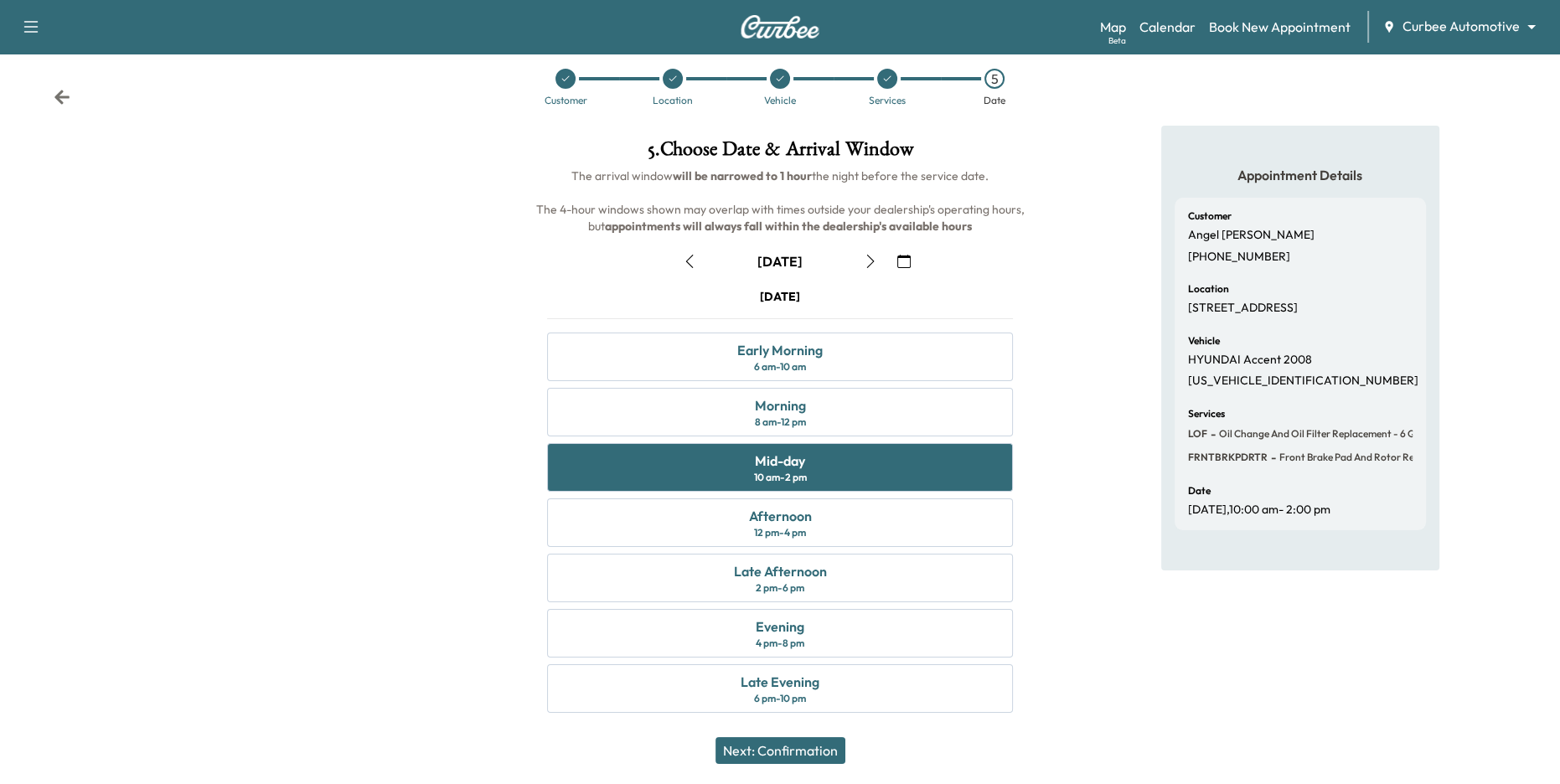
click at [784, 754] on button "Next: Confirmation" at bounding box center [781, 750] width 130 height 27
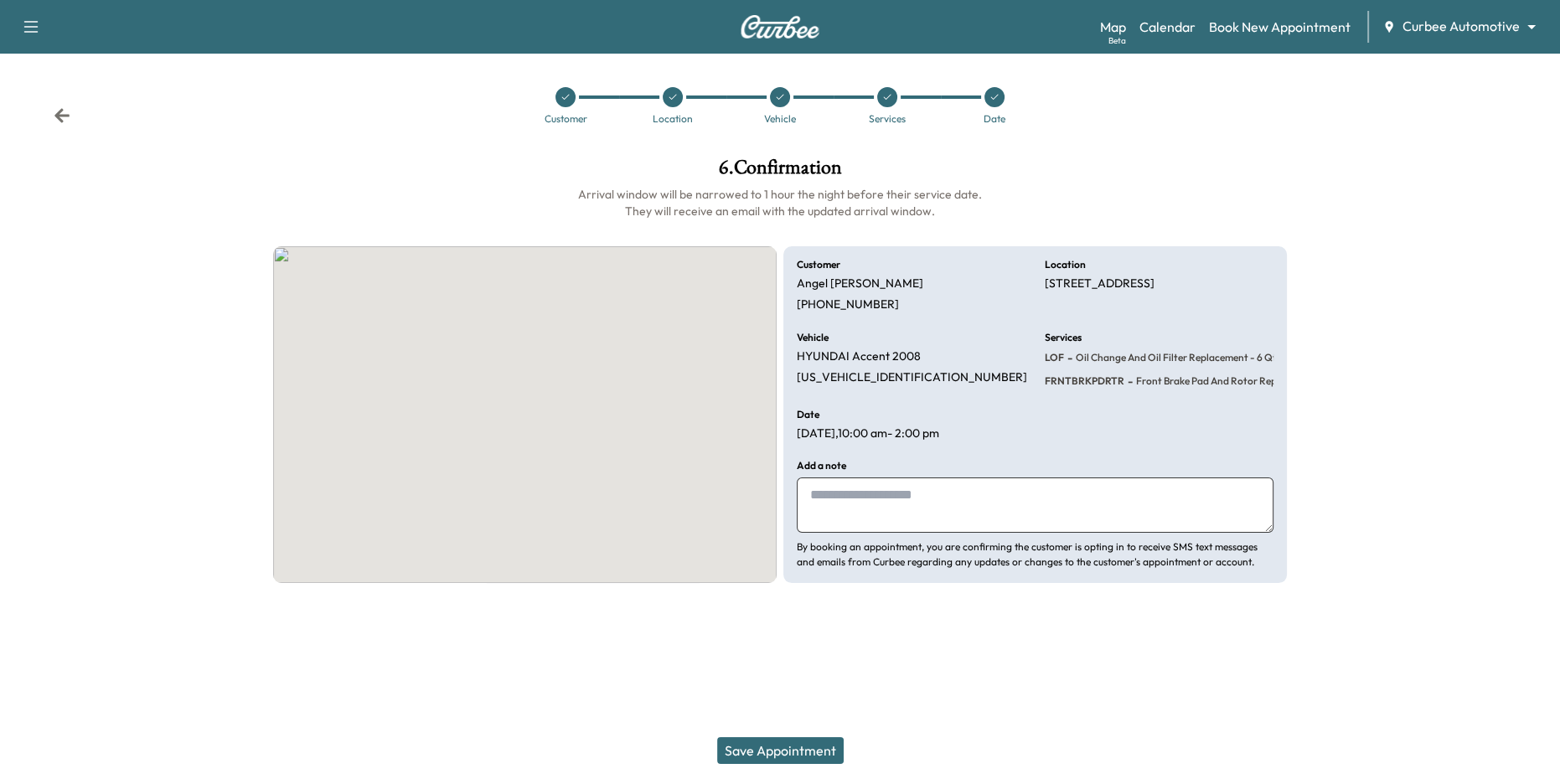
scroll to position [0, 0]
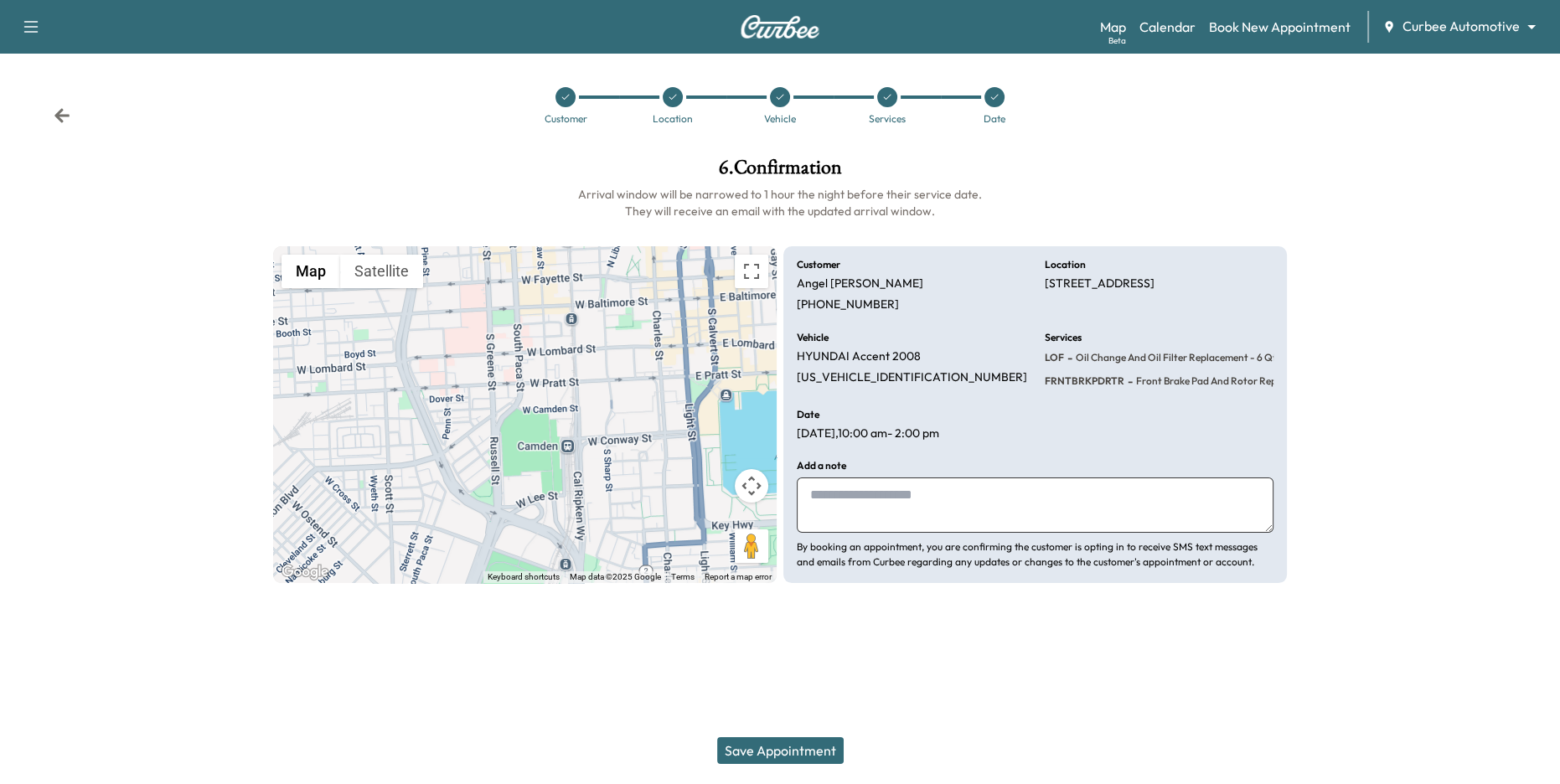
click at [868, 498] on textarea at bounding box center [1034, 505] width 477 height 56
type textarea "**********"
drag, startPoint x: 863, startPoint y: 433, endPoint x: 970, endPoint y: 436, distance: 107.0
click at [970, 436] on div "Date [DATE] 10:00 am - 2:00 pm" at bounding box center [910, 425] width 228 height 32
click at [795, 760] on button "Save Appointment" at bounding box center [781, 750] width 127 height 27
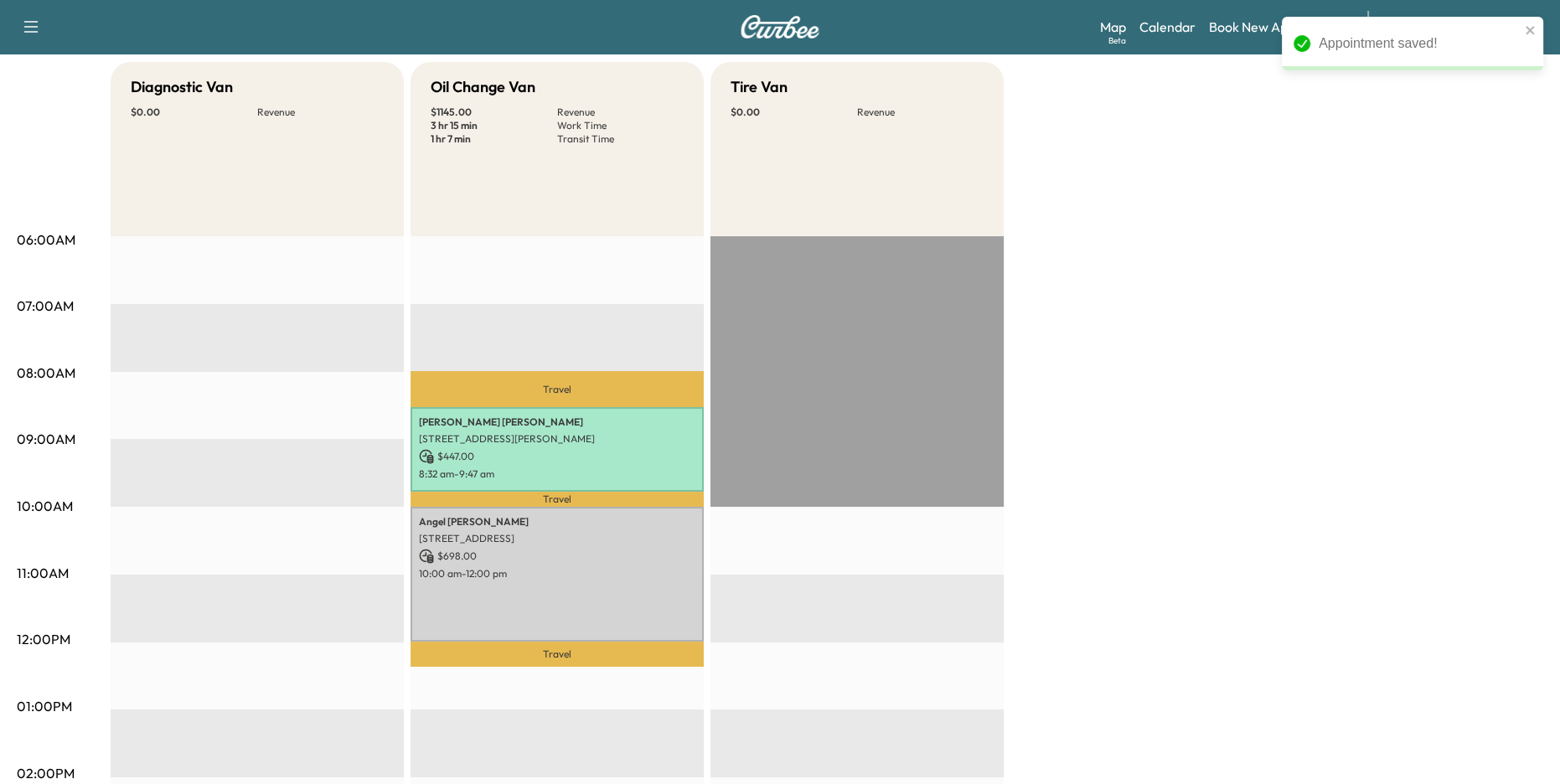
scroll to position [158, 0]
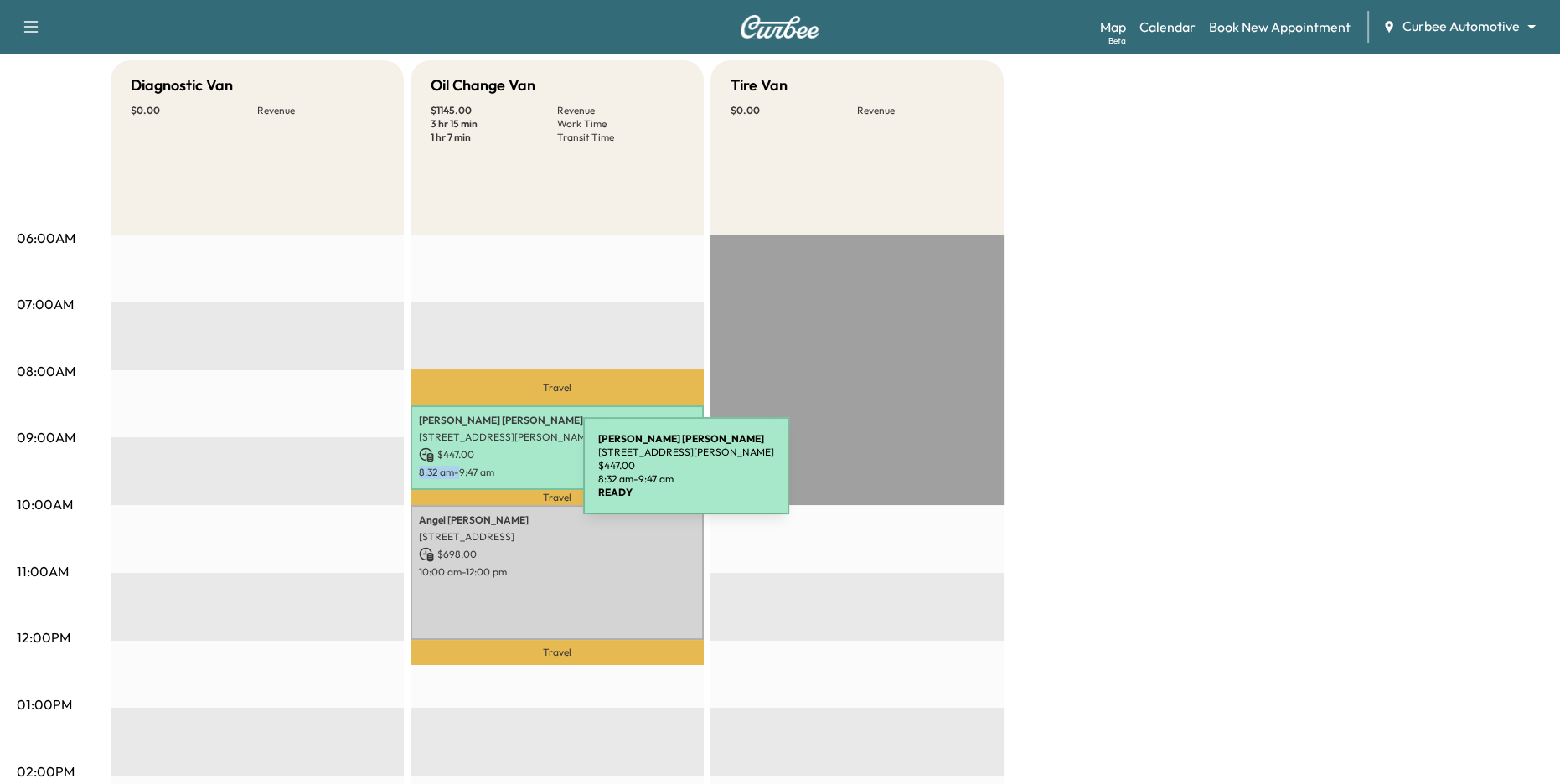
drag, startPoint x: 417, startPoint y: 472, endPoint x: 455, endPoint y: 475, distance: 38.1
click at [455, 475] on div "[PERSON_NAME] [STREET_ADDRESS][PERSON_NAME] $ 447.00 8:32 am - 9:47 am" at bounding box center [557, 448] width 293 height 85
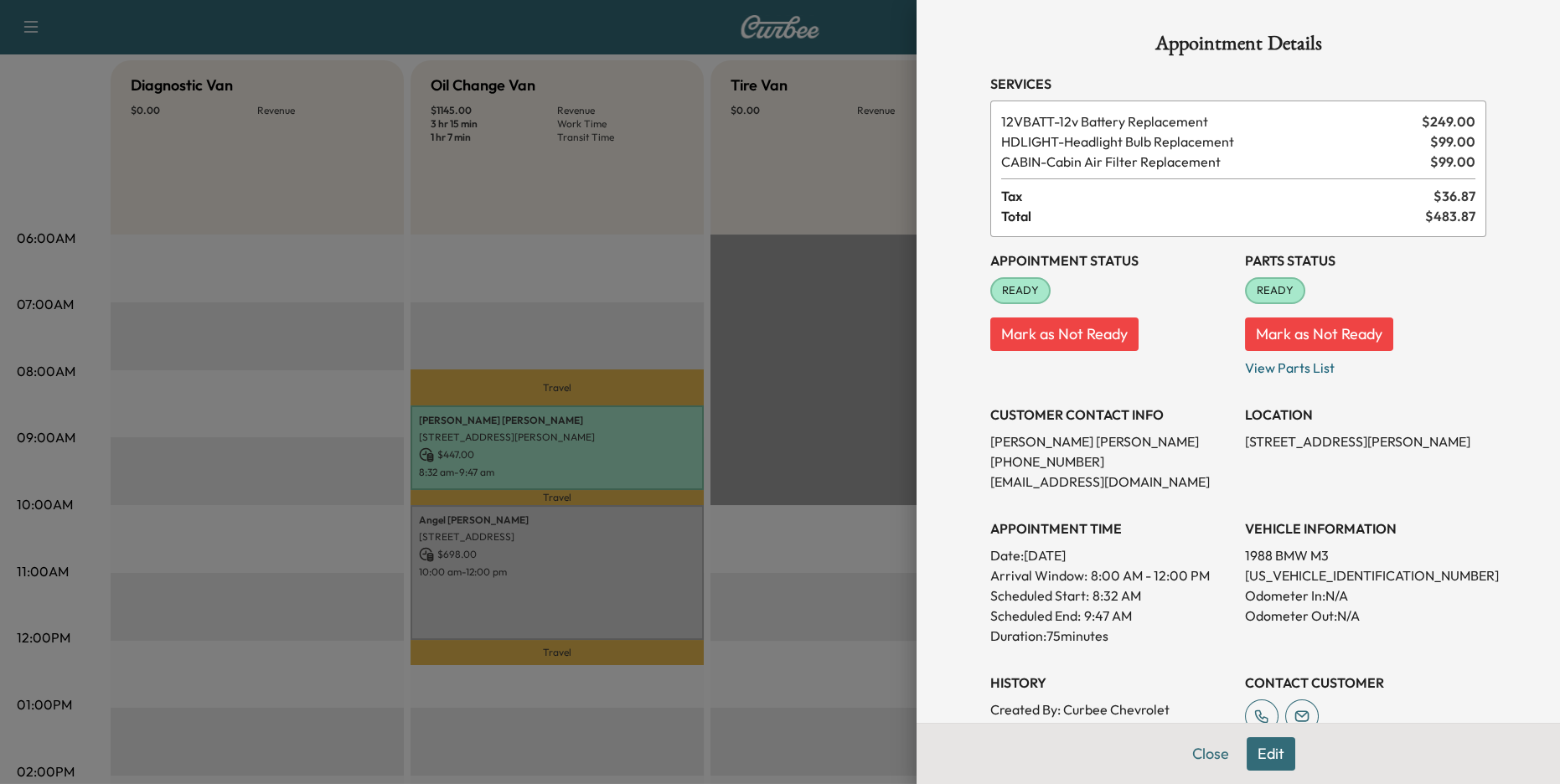
click at [757, 538] on div at bounding box center [780, 392] width 1560 height 784
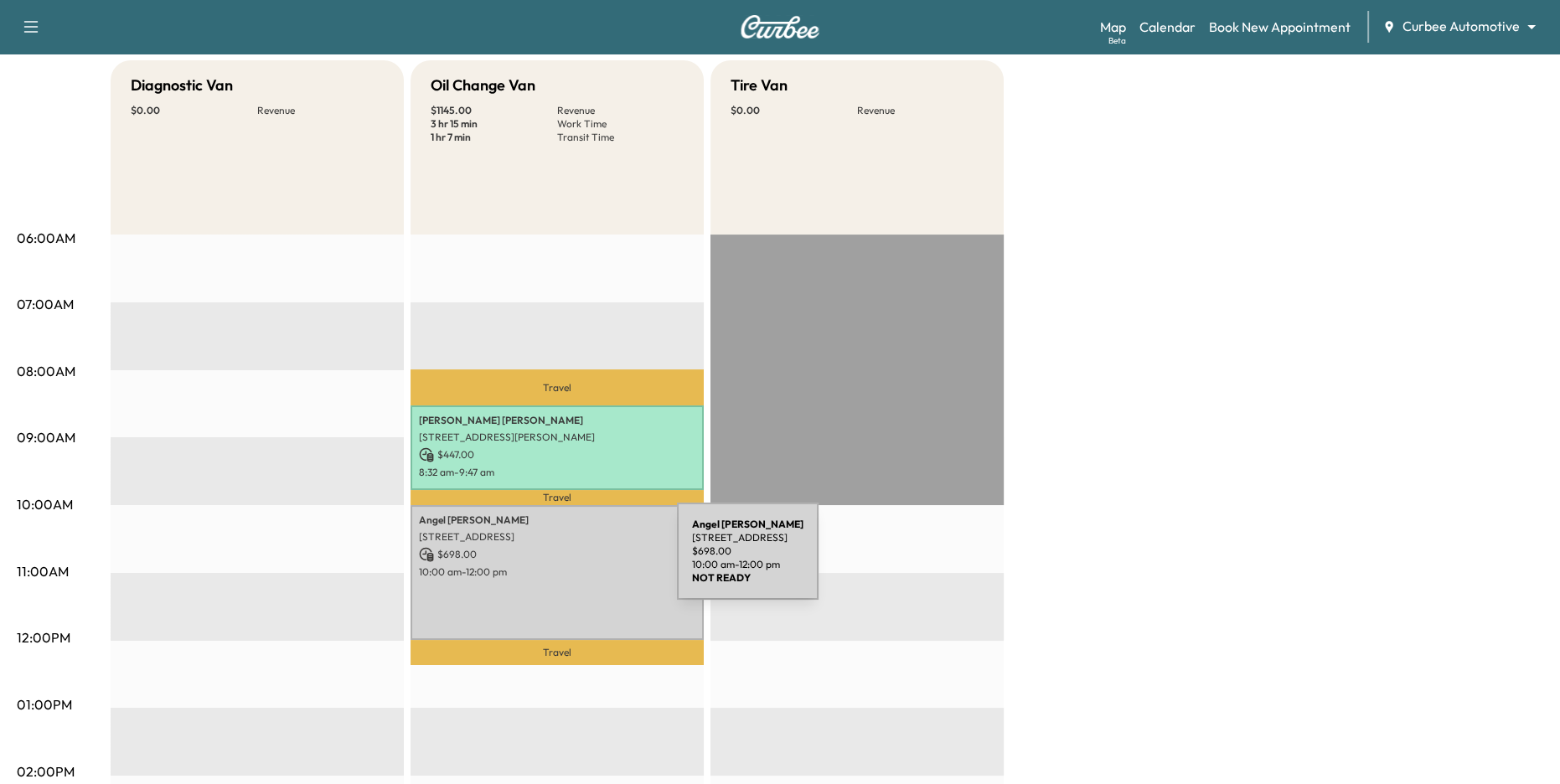
click at [551, 561] on div "[PERSON_NAME] [STREET_ADDRESS] $ 698.00 10:00 am - 12:00 pm" at bounding box center [557, 573] width 293 height 136
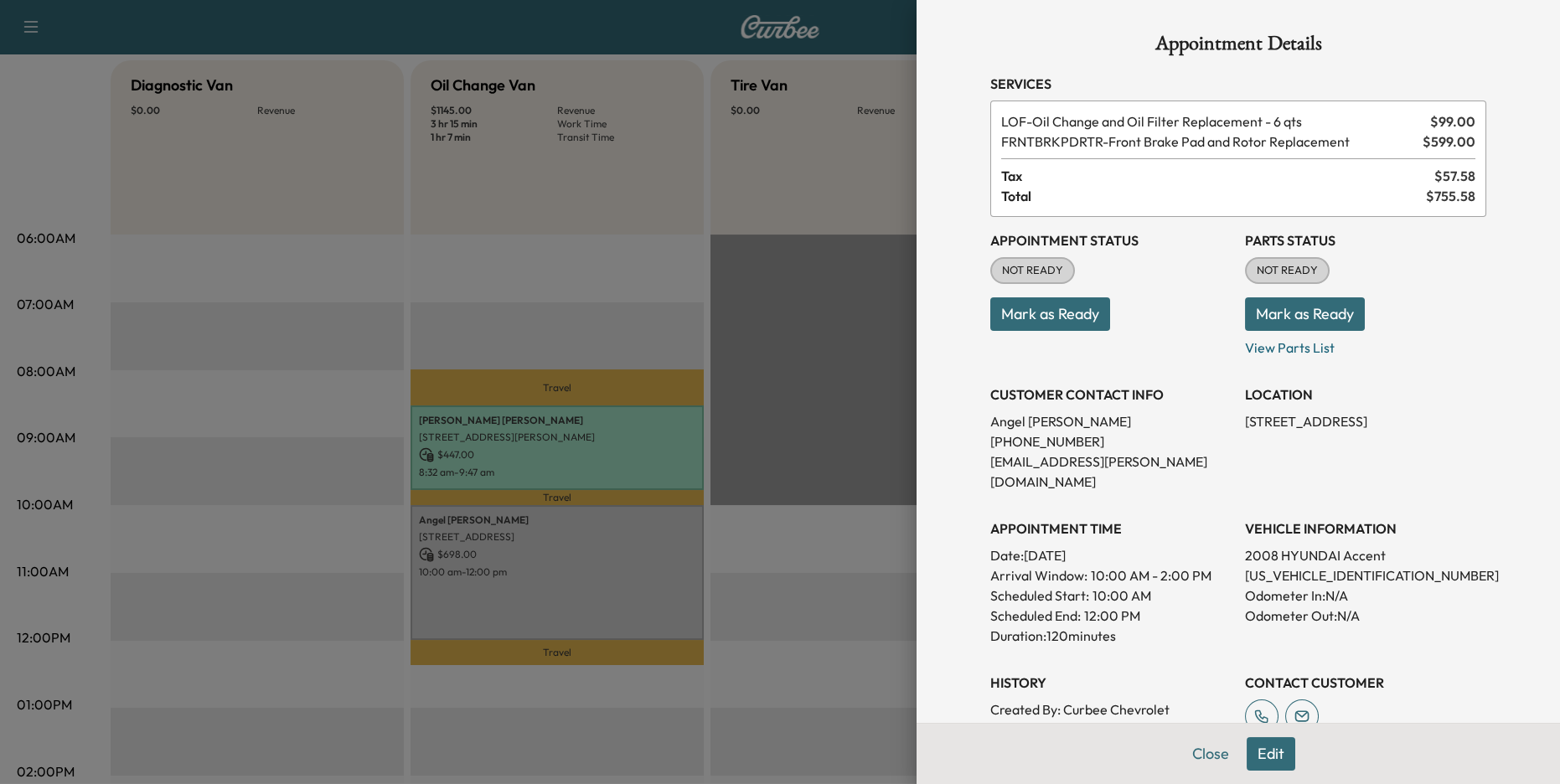
click at [832, 539] on div at bounding box center [780, 392] width 1560 height 784
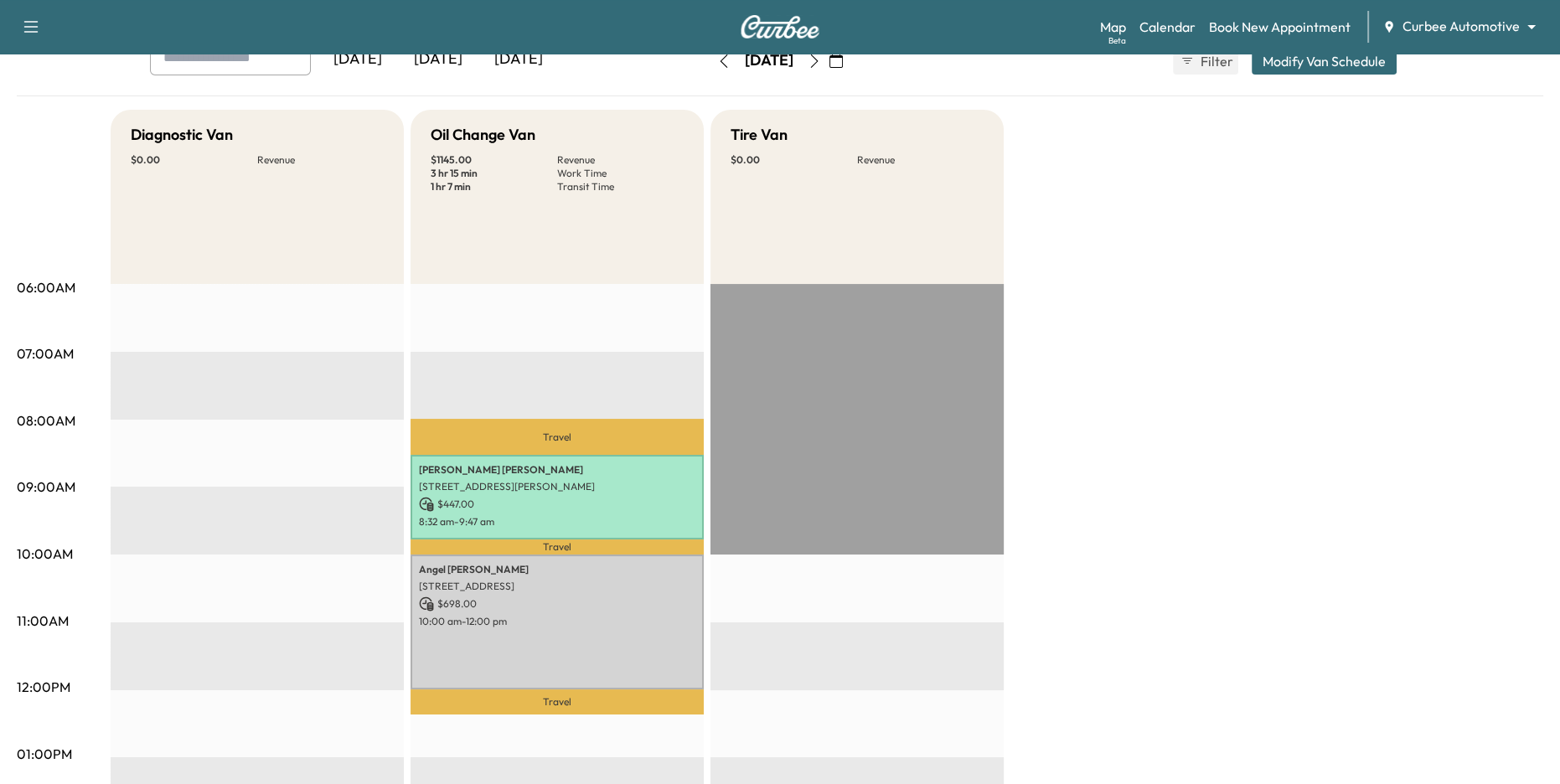
scroll to position [107, 0]
click at [1116, 27] on link "Map Beta" at bounding box center [1113, 27] width 26 height 20
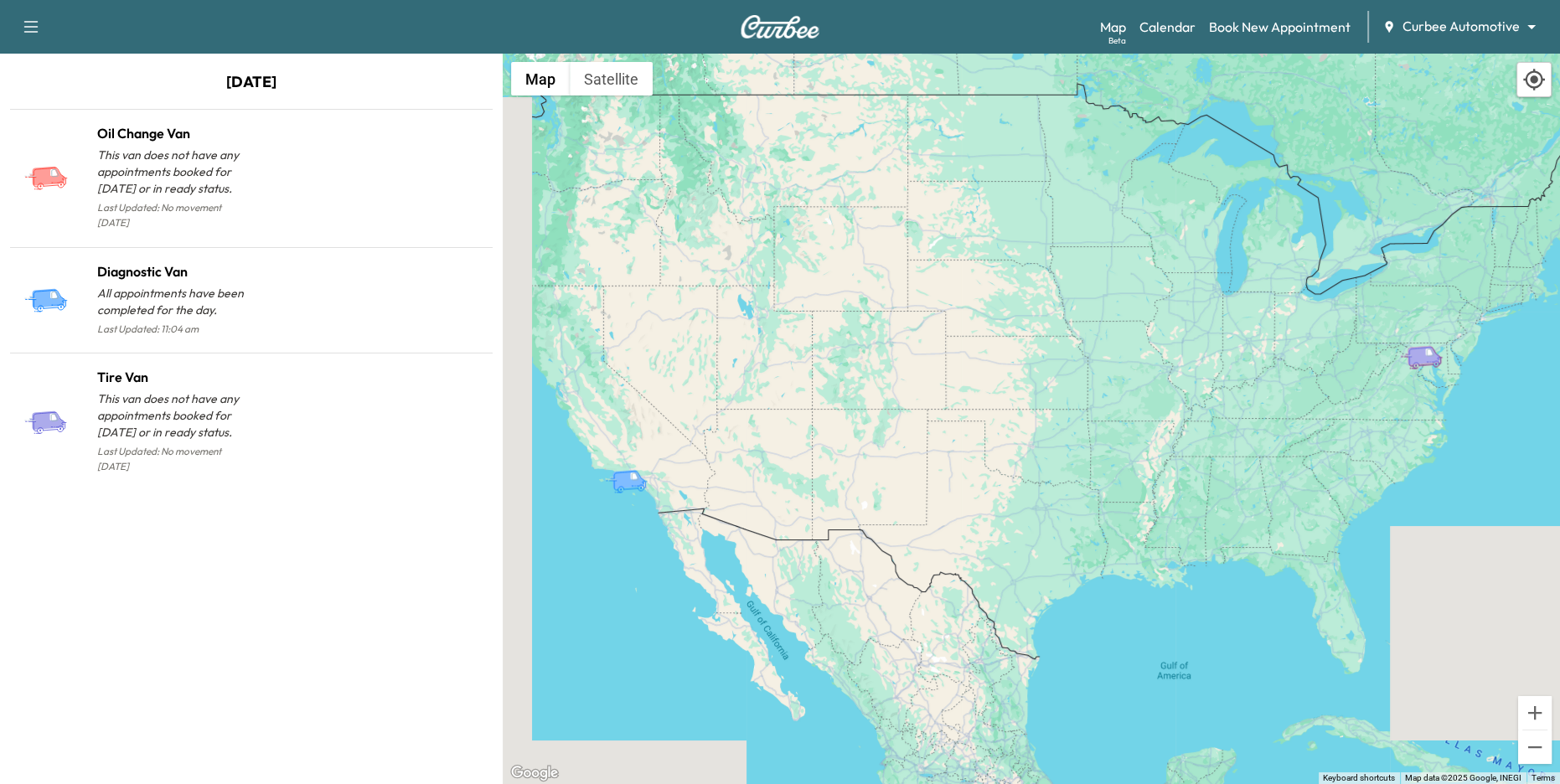
click at [1469, 15] on div "Map Beta Calendar Book New Appointment Curbee Automotive ******** ​" at bounding box center [1324, 27] width 447 height 32
click at [1456, 30] on body "Support Log Out Map Beta Calendar Book New Appointment Curbee Automotive ******…" at bounding box center [780, 392] width 1560 height 784
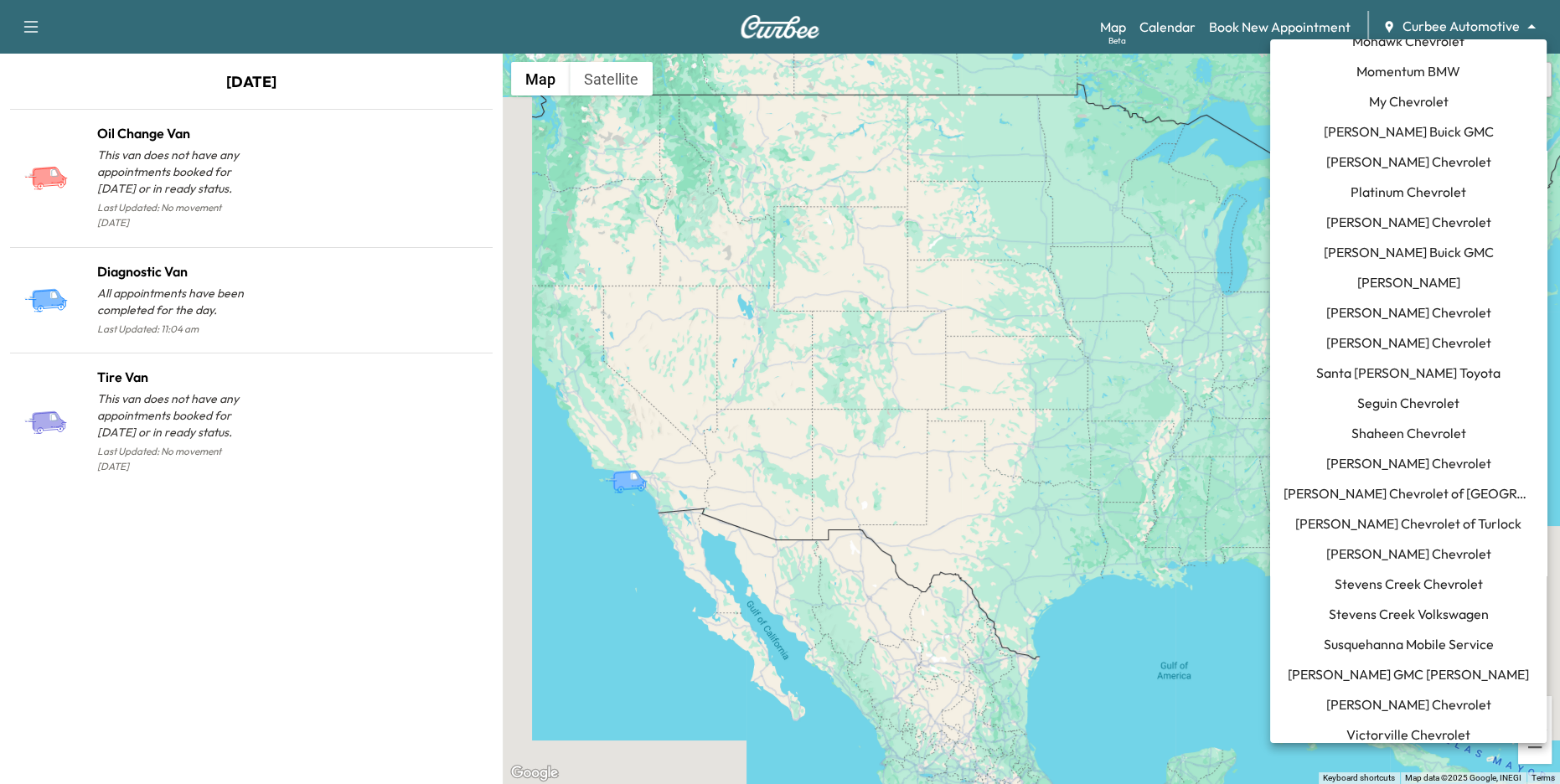
scroll to position [1208, 0]
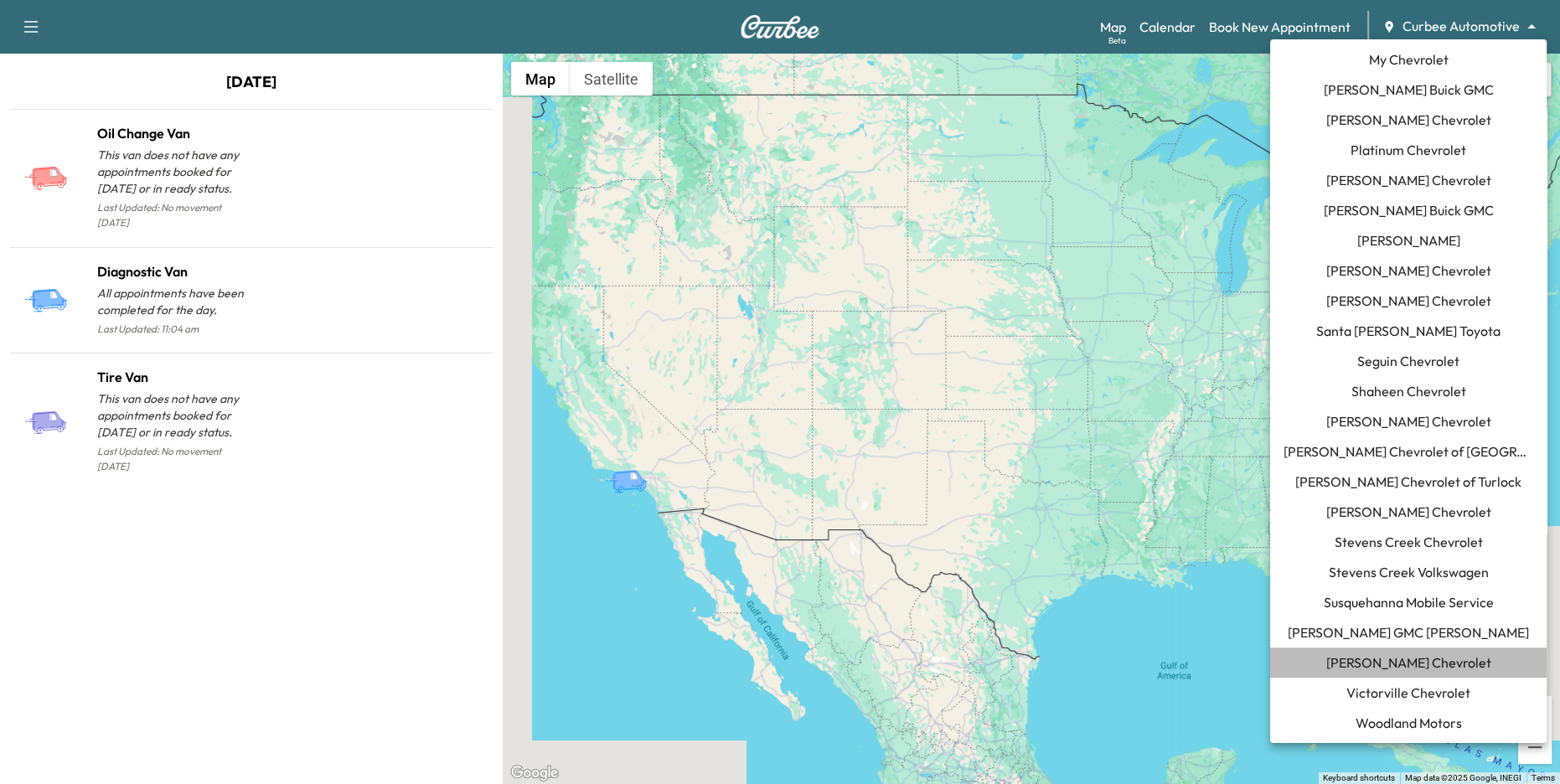
click at [1401, 657] on span "[PERSON_NAME] Chevrolet" at bounding box center [1408, 662] width 165 height 20
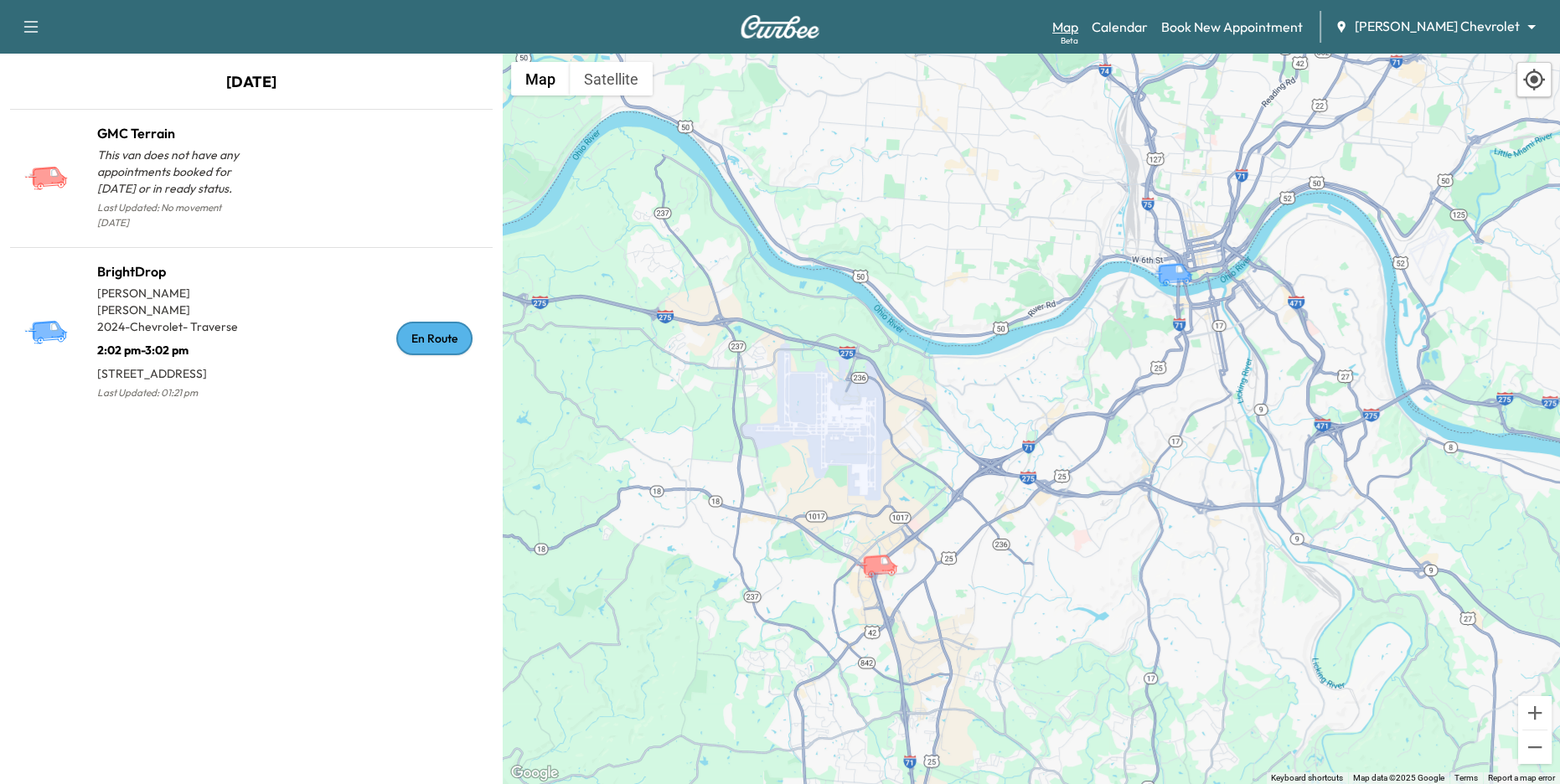
click at [1078, 30] on link "Map Beta" at bounding box center [1065, 27] width 26 height 20
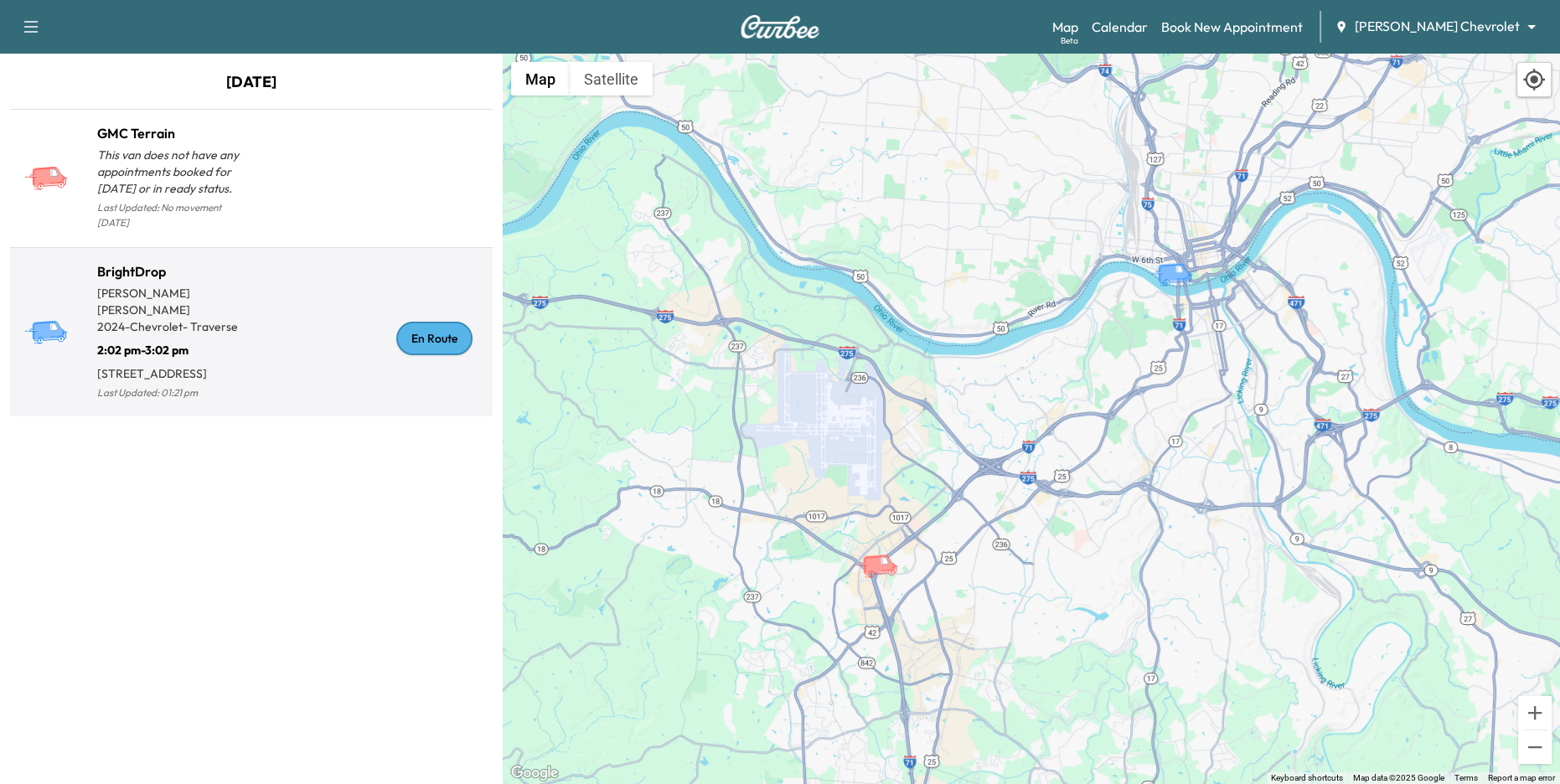
click at [259, 317] on div "En Route" at bounding box center [369, 339] width 235 height 129
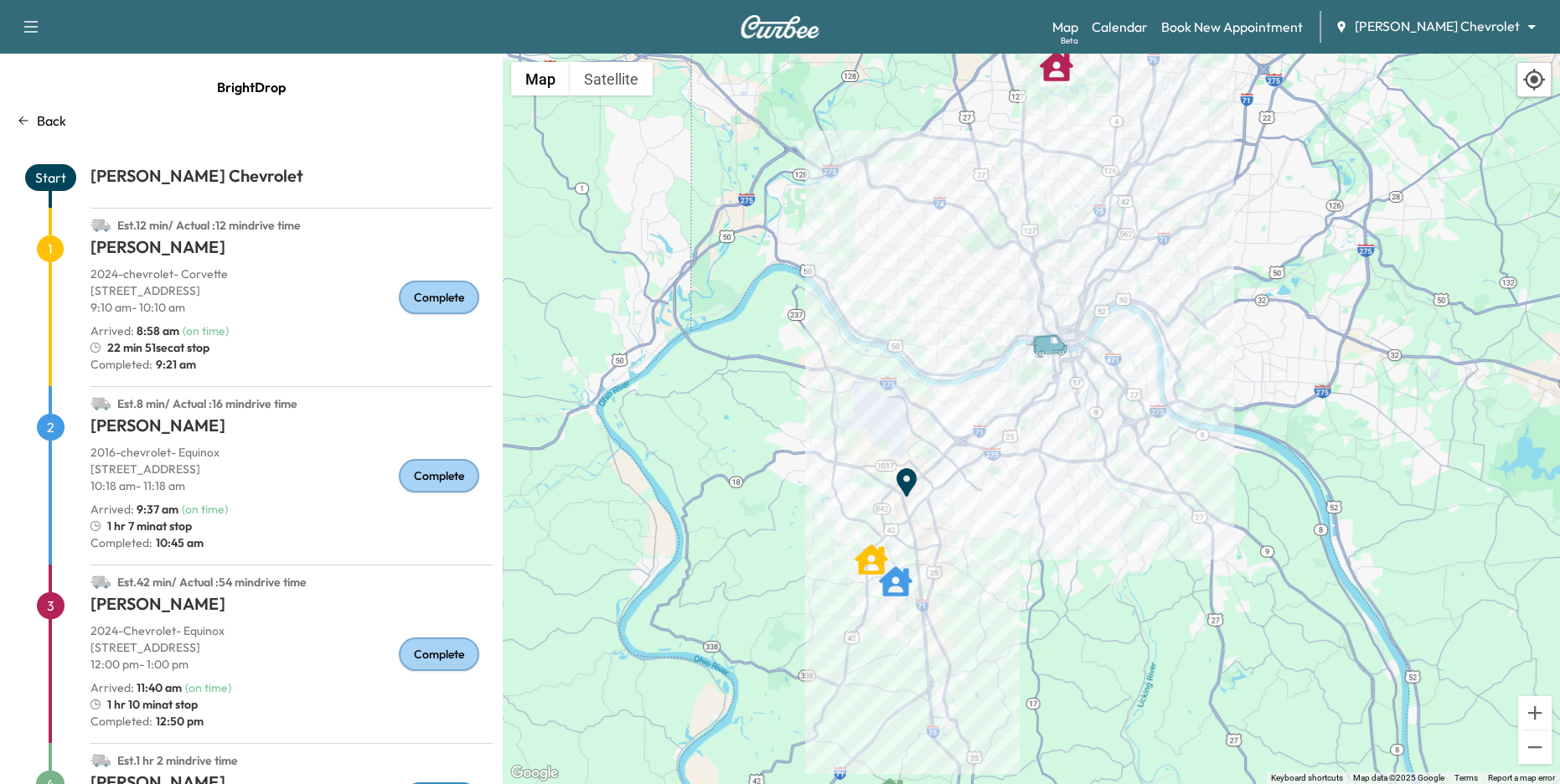
drag, startPoint x: 1061, startPoint y: 496, endPoint x: 1025, endPoint y: 500, distance: 36.2
click at [1025, 500] on div "To activate drag with keyboard, press Alt + Enter. Once in keyboard drag state,…" at bounding box center [1031, 419] width 1057 height 730
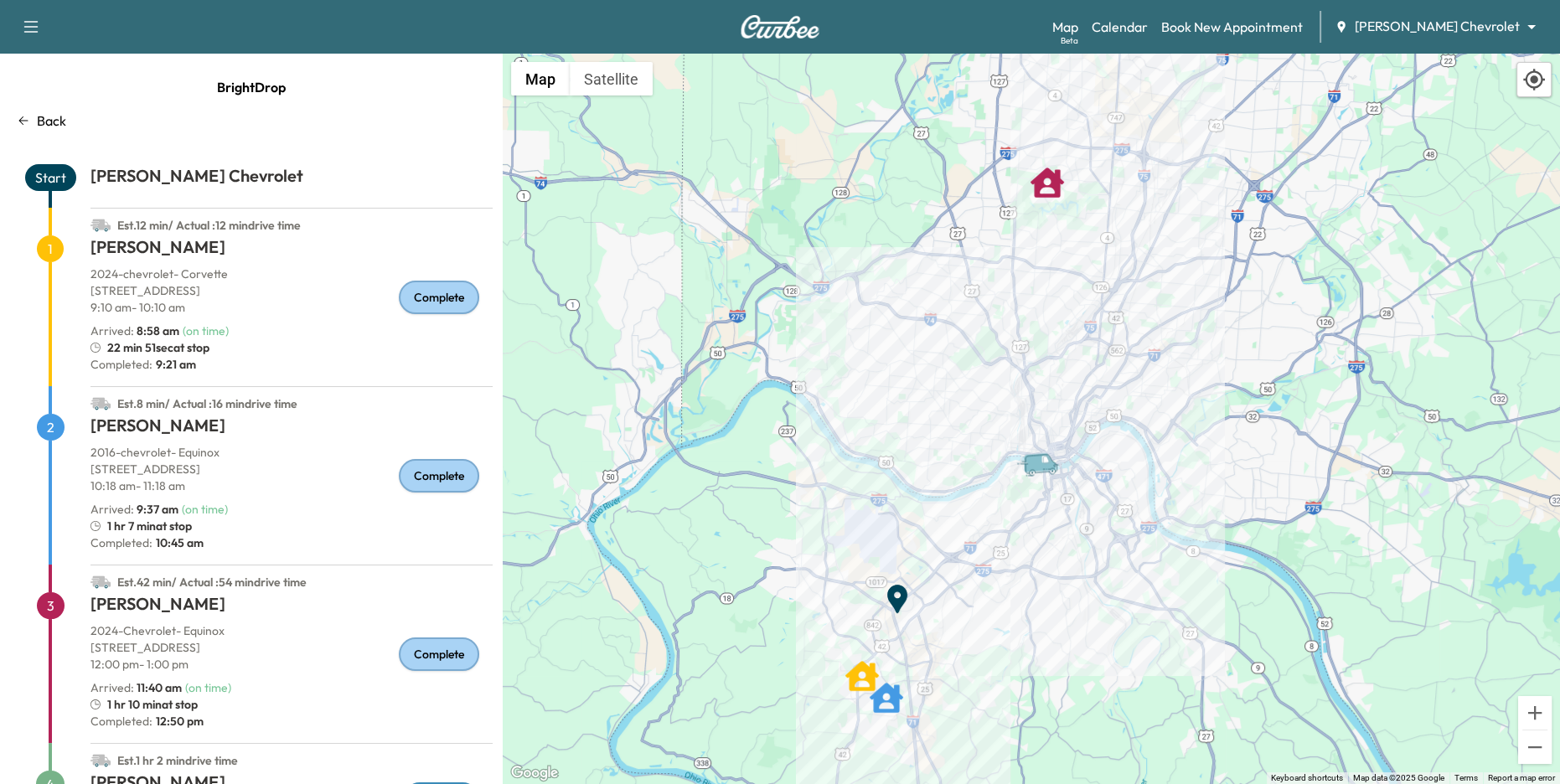
drag, startPoint x: 1056, startPoint y: 338, endPoint x: 1055, endPoint y: 457, distance: 119.0
click at [1055, 457] on icon "Van" at bounding box center [1045, 464] width 58 height 29
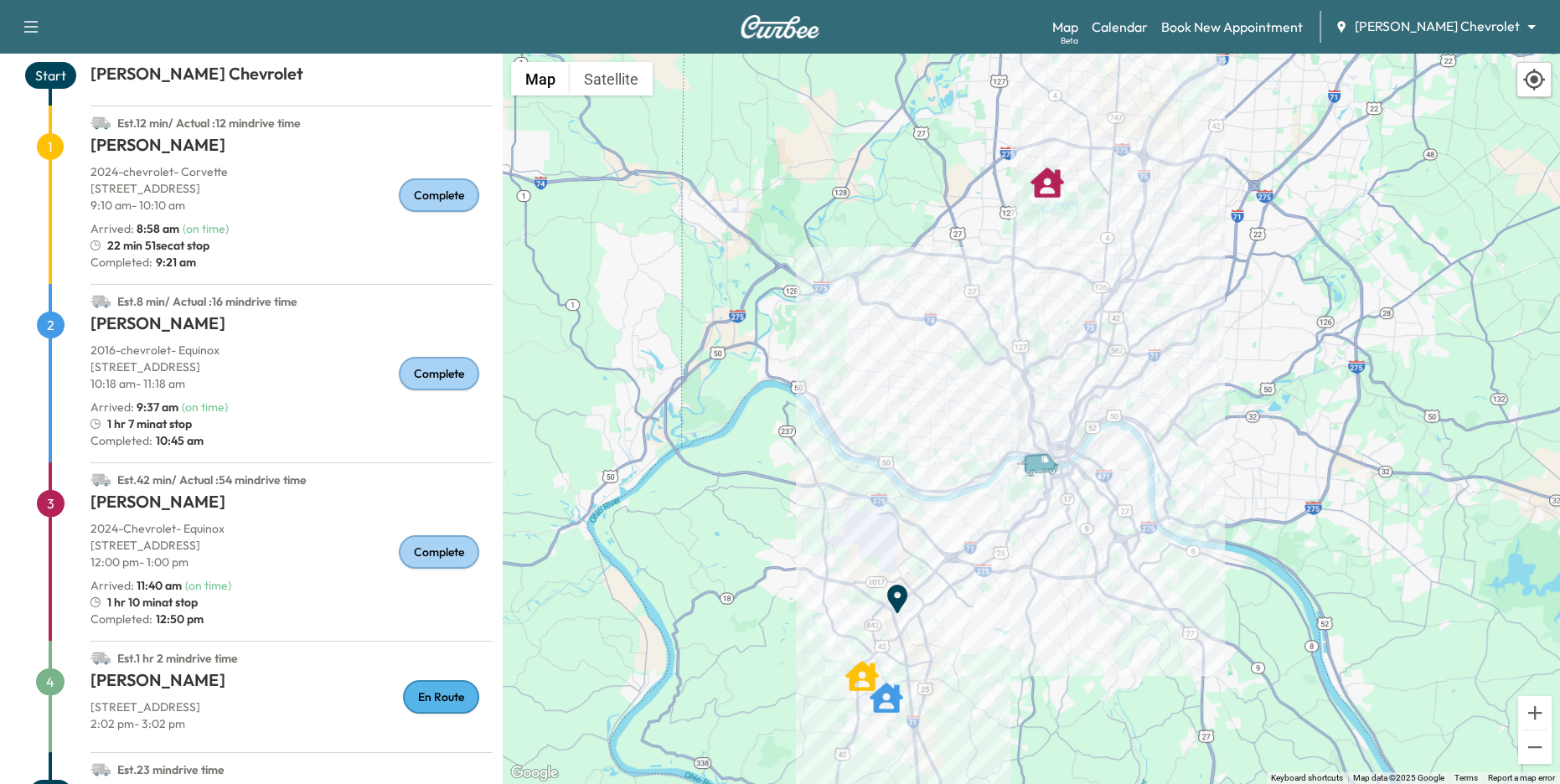
scroll to position [157, 0]
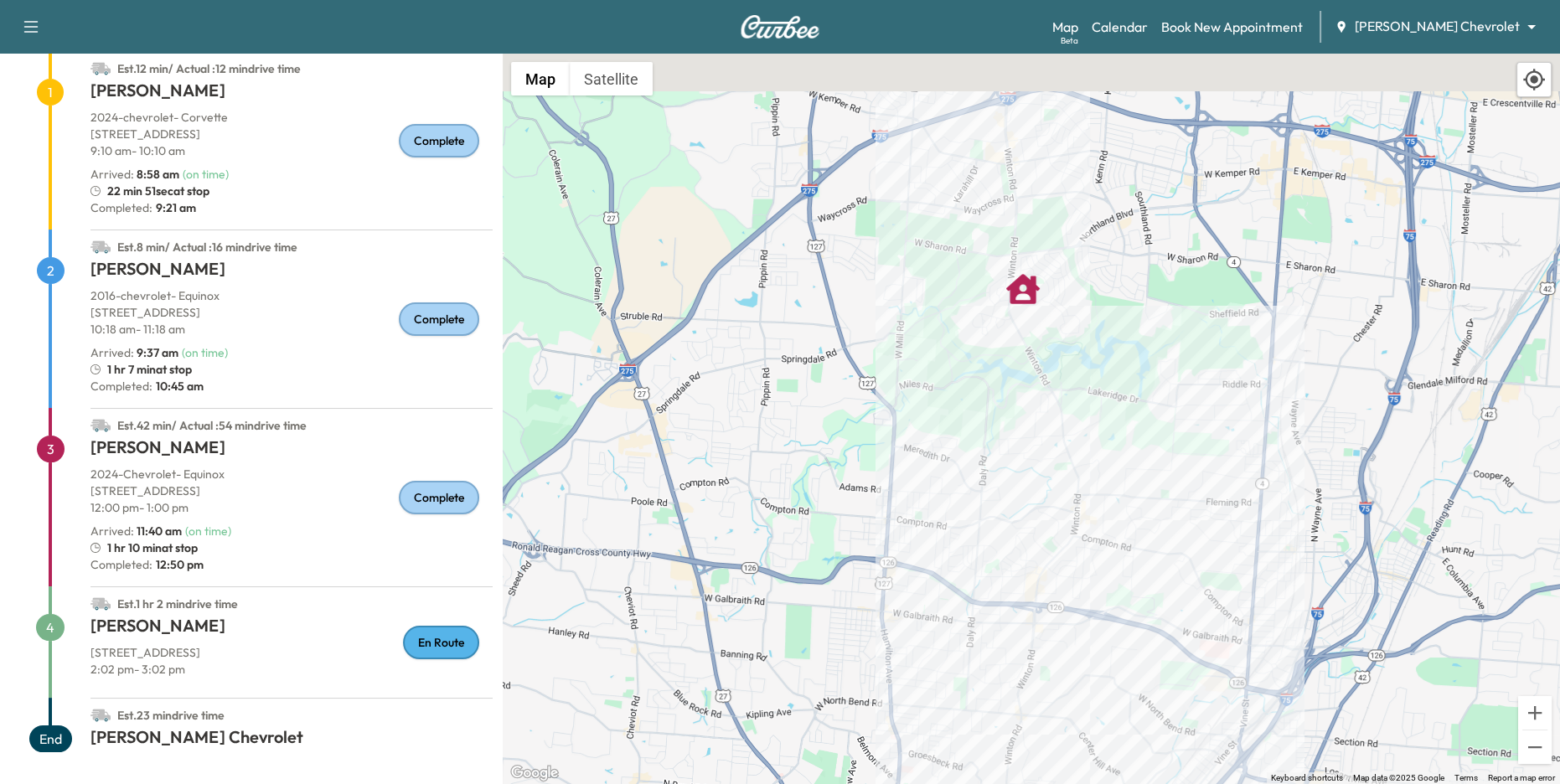
drag, startPoint x: 1075, startPoint y: 247, endPoint x: 1046, endPoint y: 405, distance: 160.6
click at [1046, 405] on div "To activate drag with keyboard, press Alt + Enter. Once in keyboard drag state,…" at bounding box center [1031, 419] width 1057 height 730
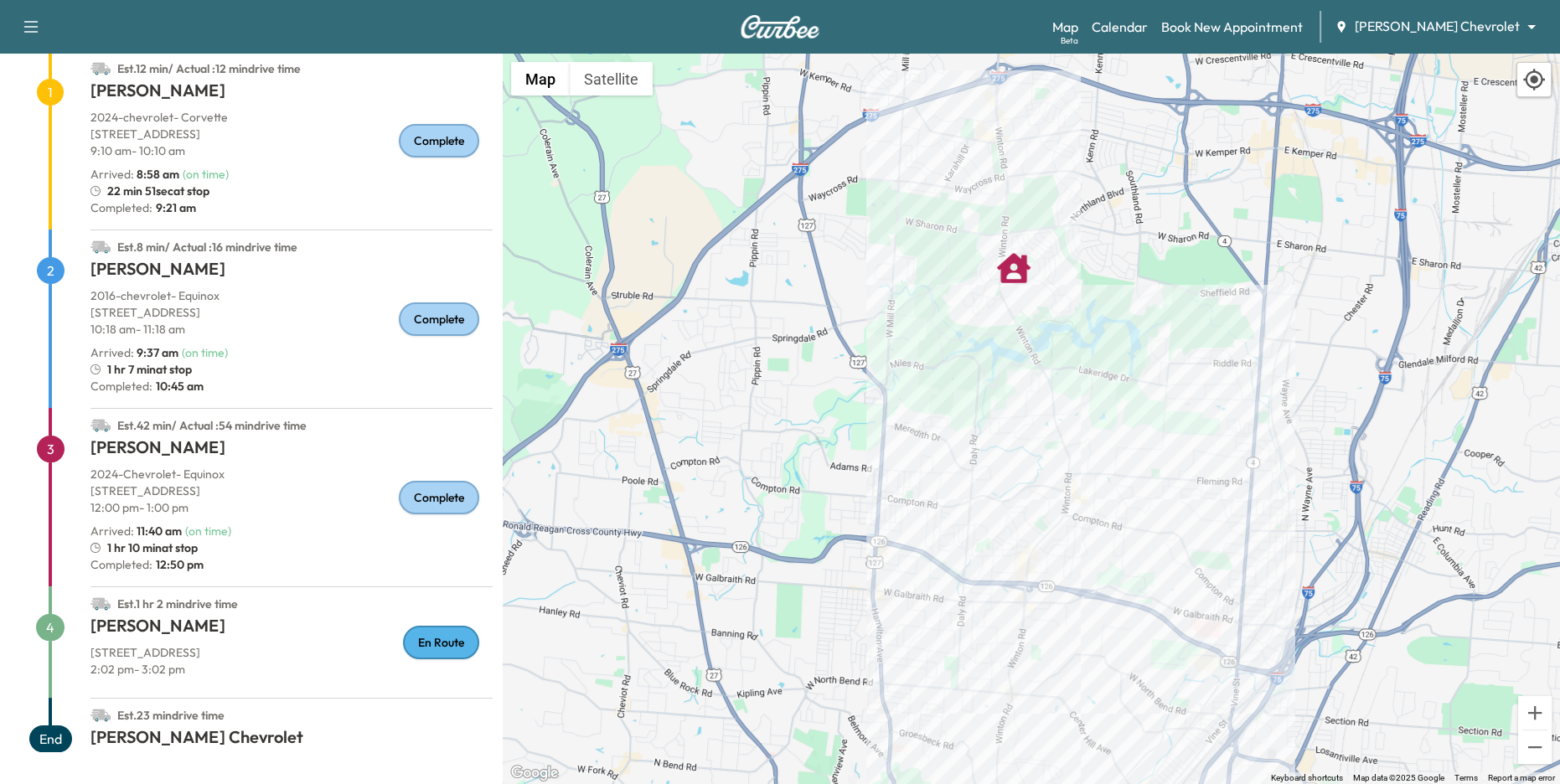
drag, startPoint x: 1198, startPoint y: 560, endPoint x: 1181, endPoint y: 315, distance: 245.6
click at [1181, 315] on div "To activate drag with keyboard, press Alt + Enter. Once in keyboard drag state,…" at bounding box center [1031, 419] width 1057 height 730
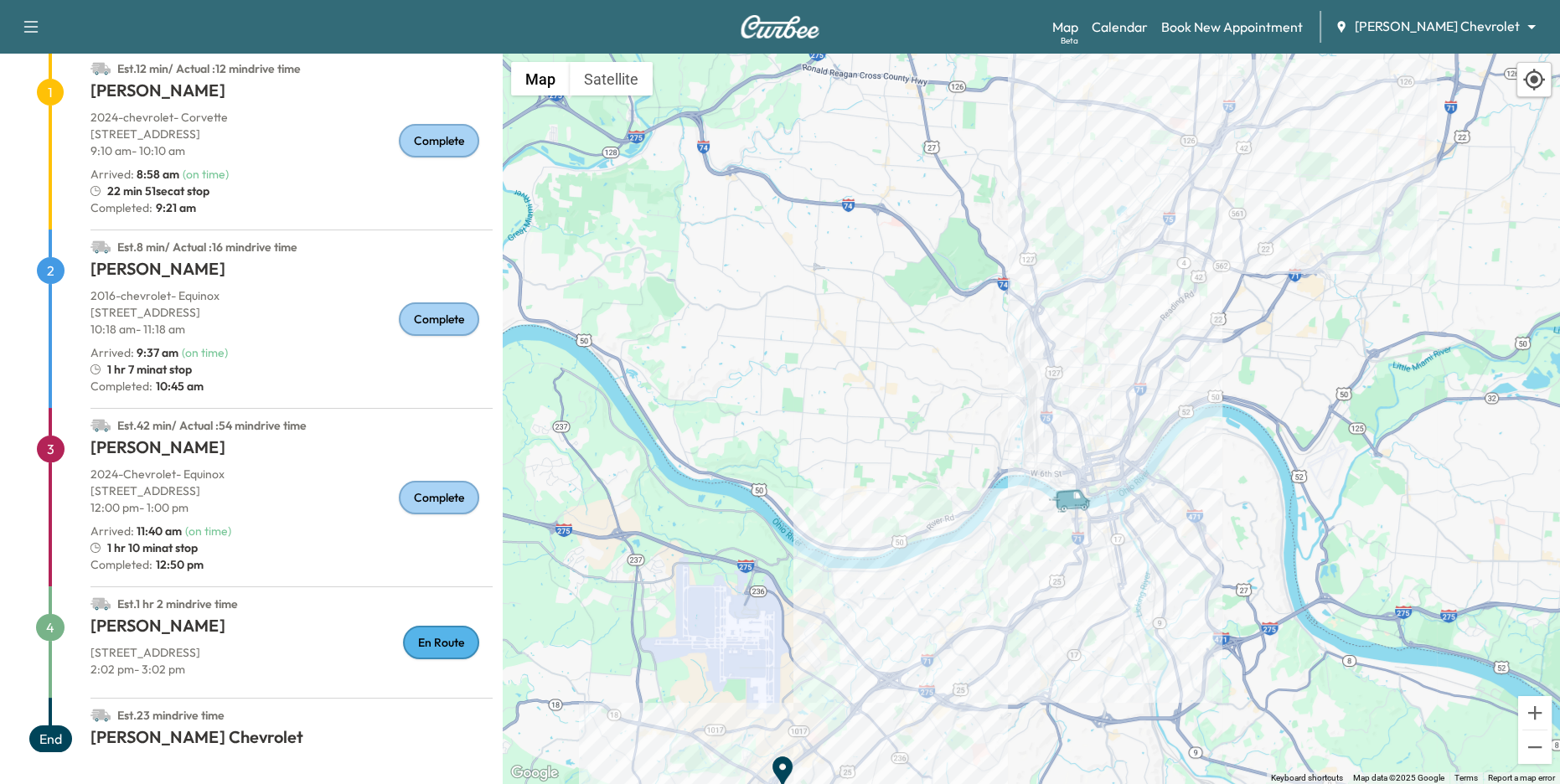
drag, startPoint x: 1236, startPoint y: 705, endPoint x: 1215, endPoint y: 405, distance: 300.7
click at [1215, 405] on div "To activate drag with keyboard, press Alt + Enter. Once in keyboard drag state,…" at bounding box center [1031, 419] width 1057 height 730
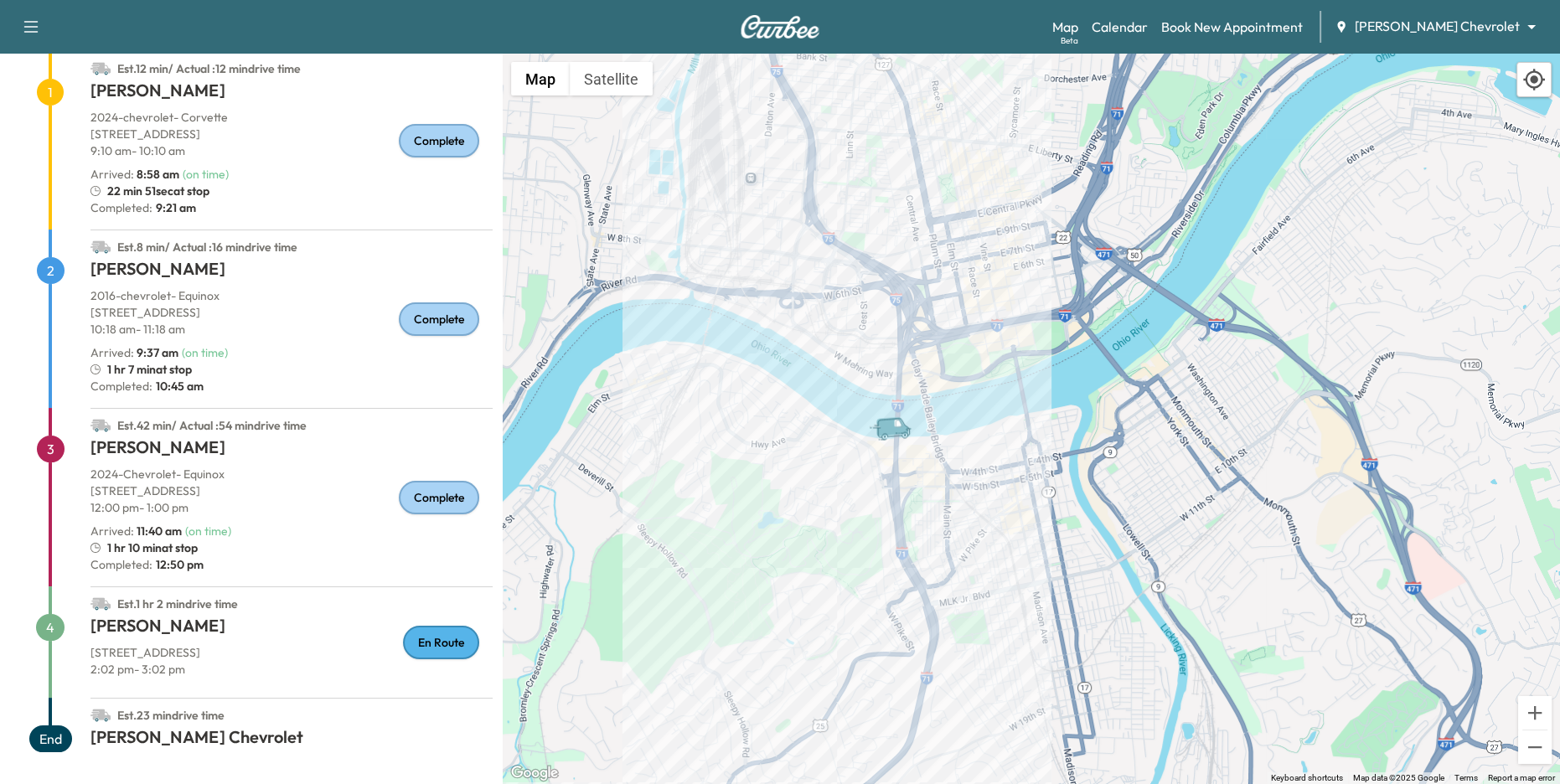
drag, startPoint x: 1241, startPoint y: 588, endPoint x: 1057, endPoint y: 507, distance: 201.0
click at [1057, 507] on div "To activate drag with keyboard, press Alt + Enter. Once in keyboard drag state,…" at bounding box center [1031, 419] width 1057 height 730
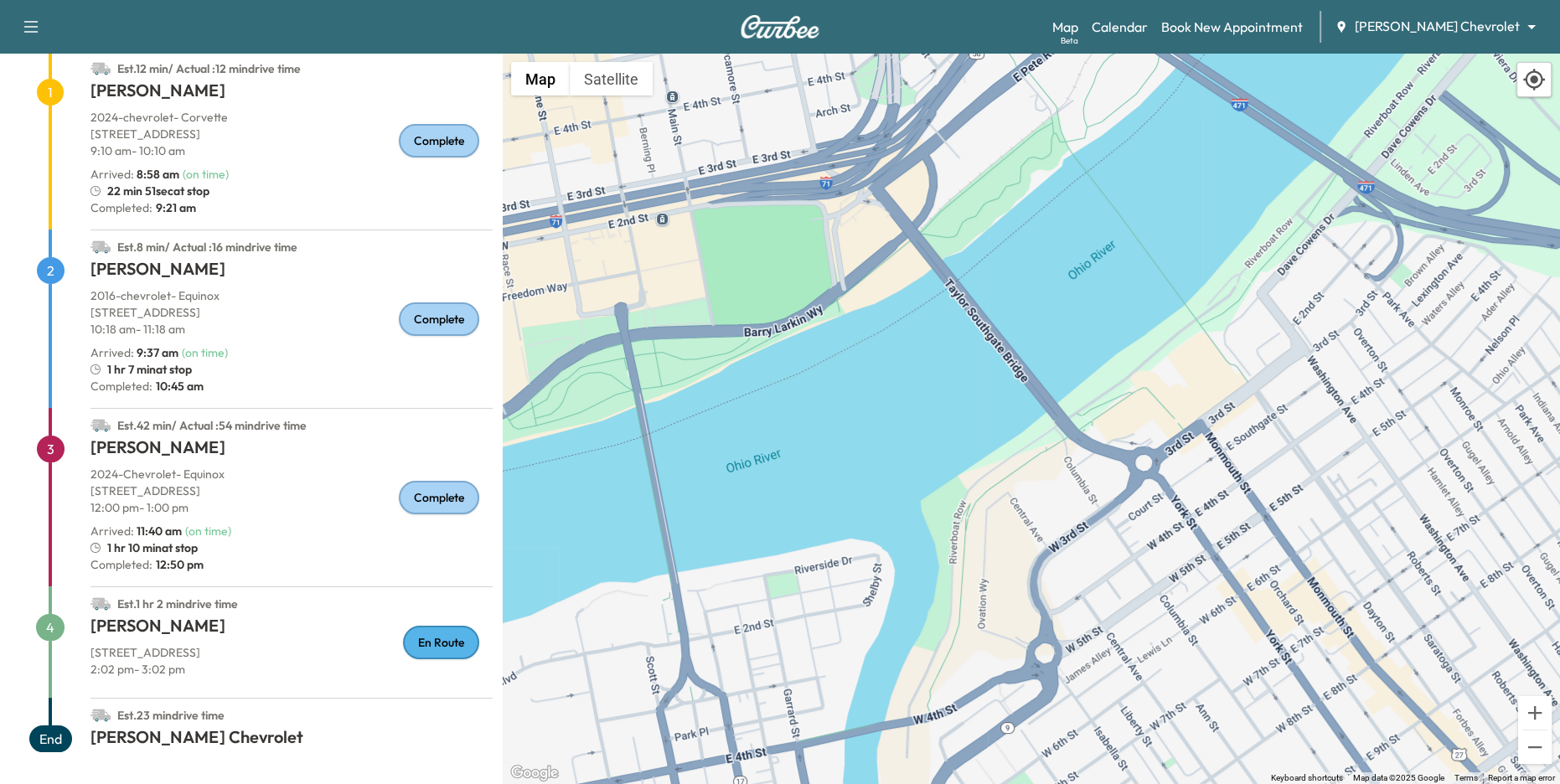
drag, startPoint x: 780, startPoint y: 480, endPoint x: 1122, endPoint y: 413, distance: 348.5
click at [1122, 413] on div "To activate drag with keyboard, press Alt + Enter. Once in keyboard drag state,…" at bounding box center [1031, 419] width 1057 height 730
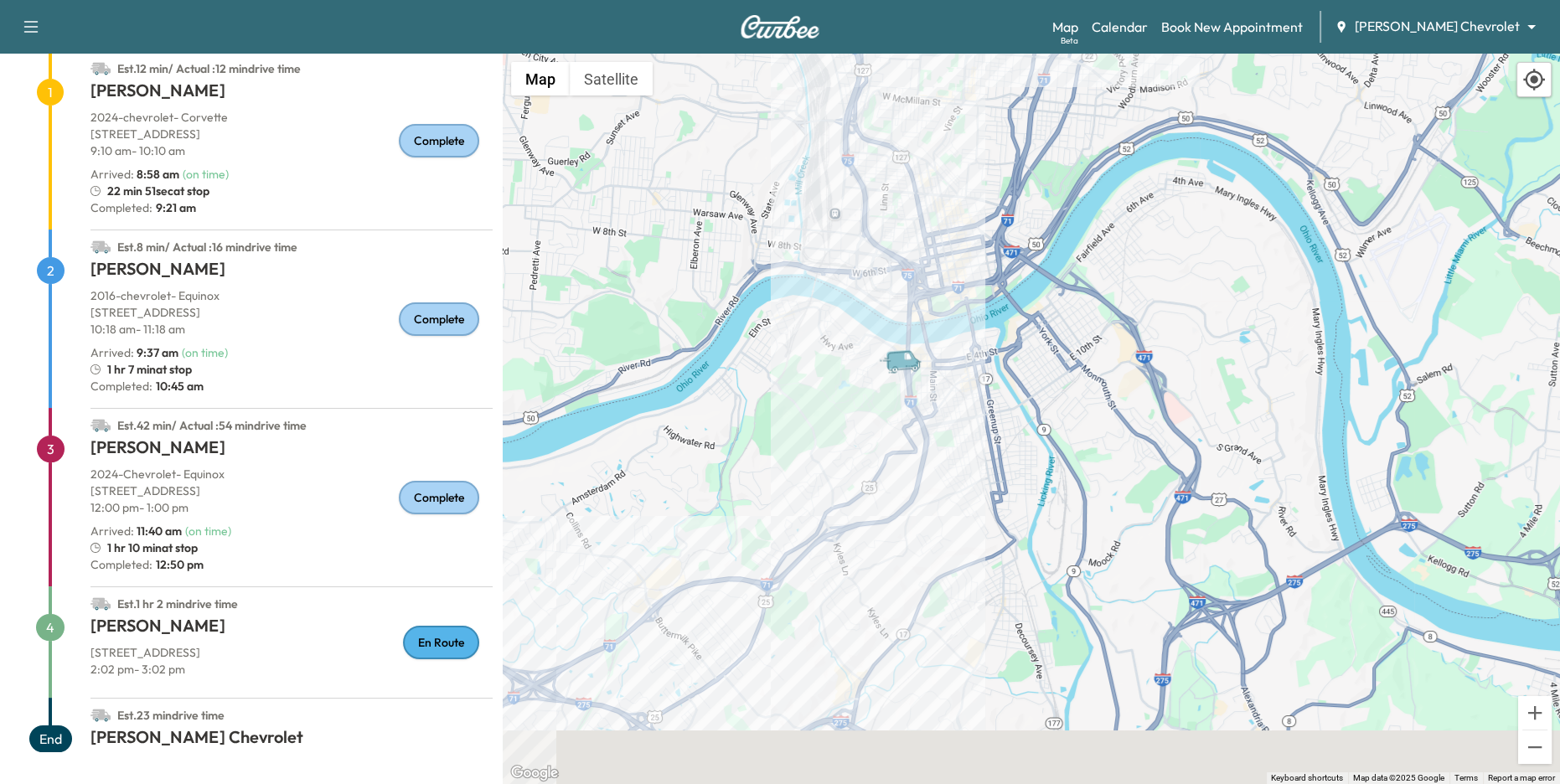
drag, startPoint x: 962, startPoint y: 520, endPoint x: 979, endPoint y: 416, distance: 105.4
click at [978, 416] on div "To activate drag with keyboard, press Alt + Enter. Once in keyboard drag state,…" at bounding box center [1031, 419] width 1057 height 730
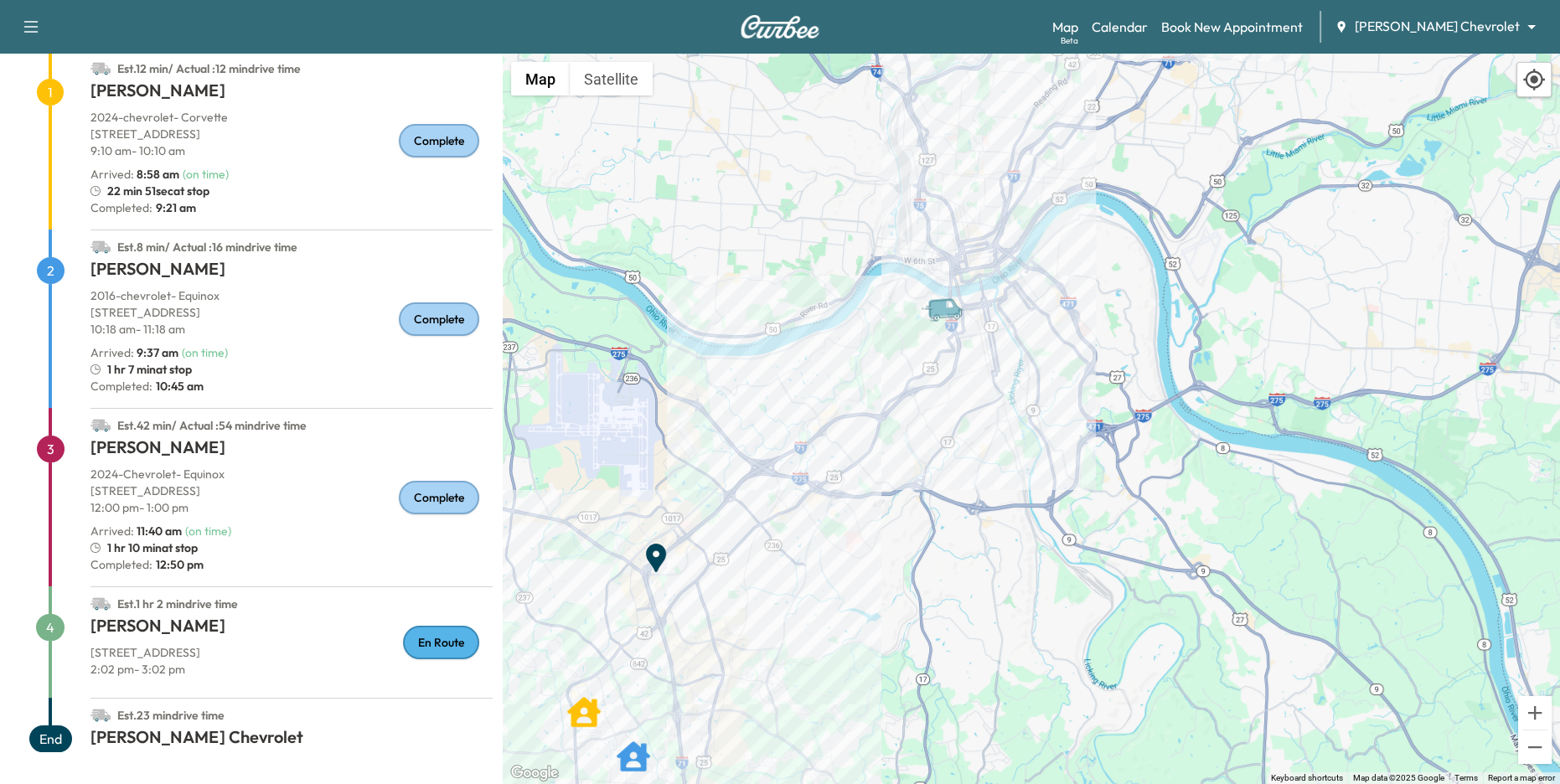
drag, startPoint x: 1003, startPoint y: 478, endPoint x: 1003, endPoint y: 404, distance: 74.0
click at [1003, 404] on div "To activate drag with keyboard, press Alt + Enter. Once in keyboard drag state,…" at bounding box center [1031, 419] width 1057 height 730
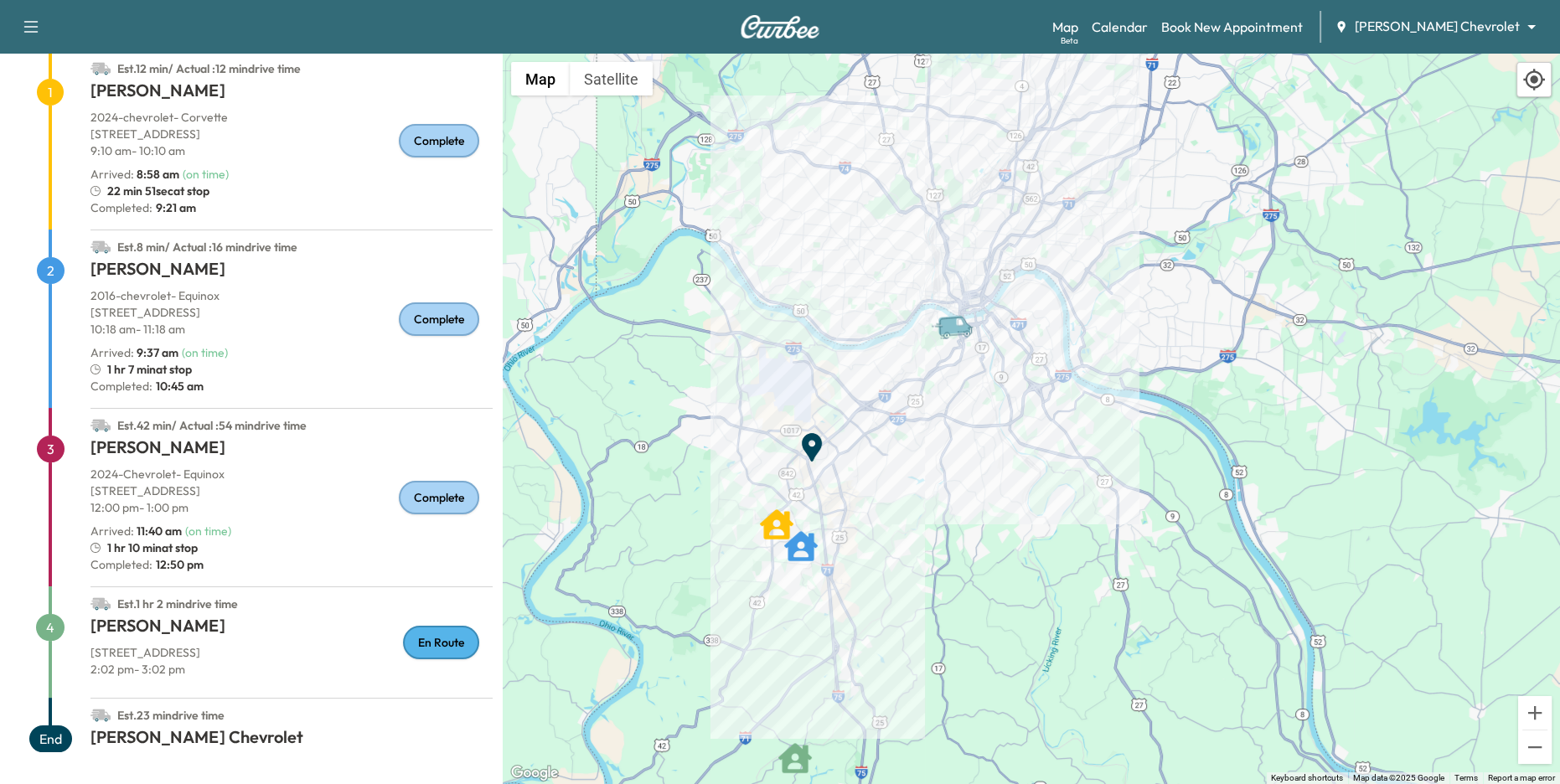
drag, startPoint x: 977, startPoint y: 485, endPoint x: 956, endPoint y: 466, distance: 28.3
click at [956, 466] on div "To activate drag with keyboard, press Alt + Enter. Once in keyboard drag state,…" at bounding box center [1031, 419] width 1057 height 730
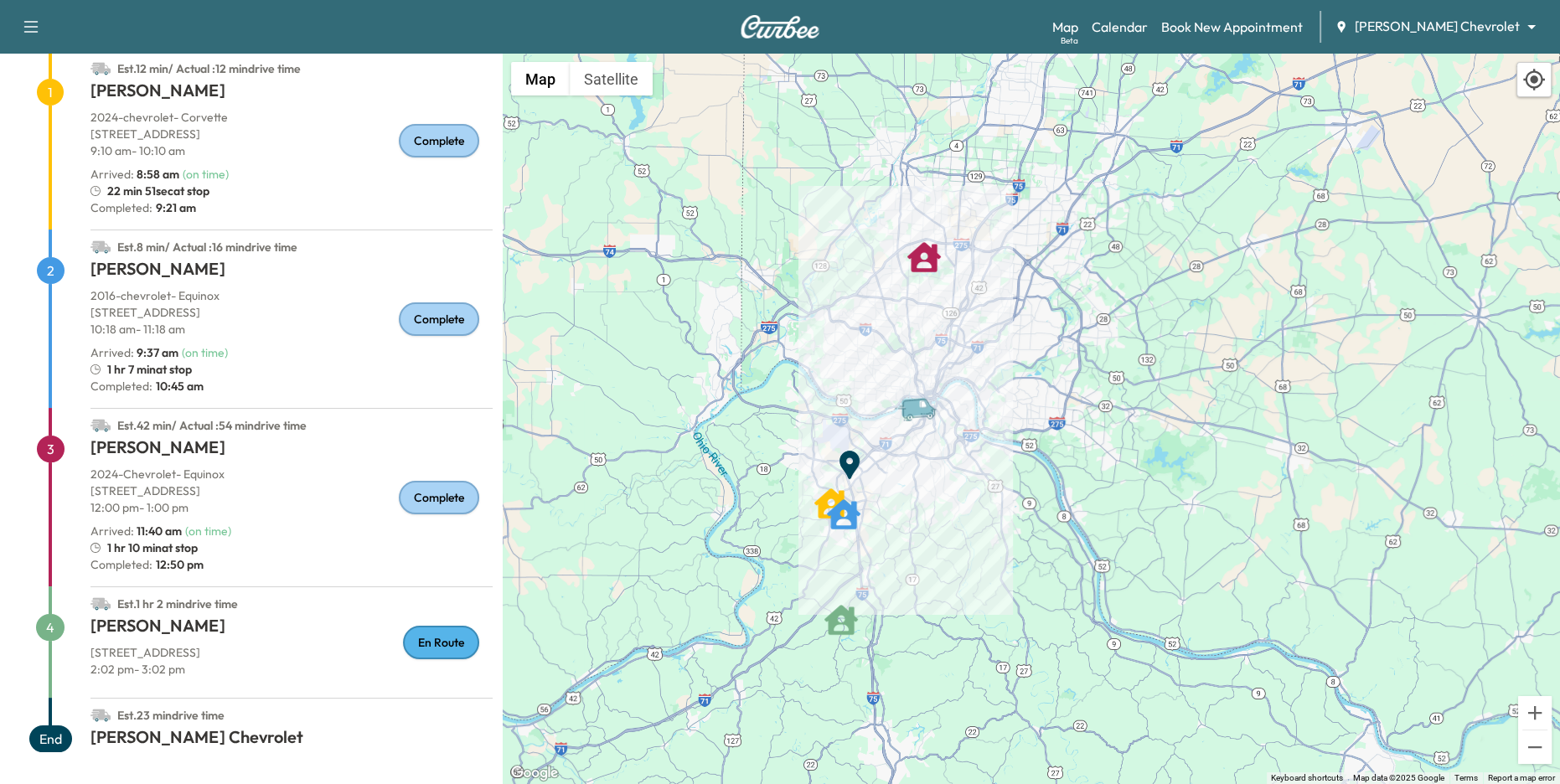
drag, startPoint x: 1025, startPoint y: 310, endPoint x: 987, endPoint y: 375, distance: 75.3
click at [987, 375] on div "To activate drag with keyboard, press Alt + Enter. Once in keyboard drag state,…" at bounding box center [1031, 419] width 1057 height 730
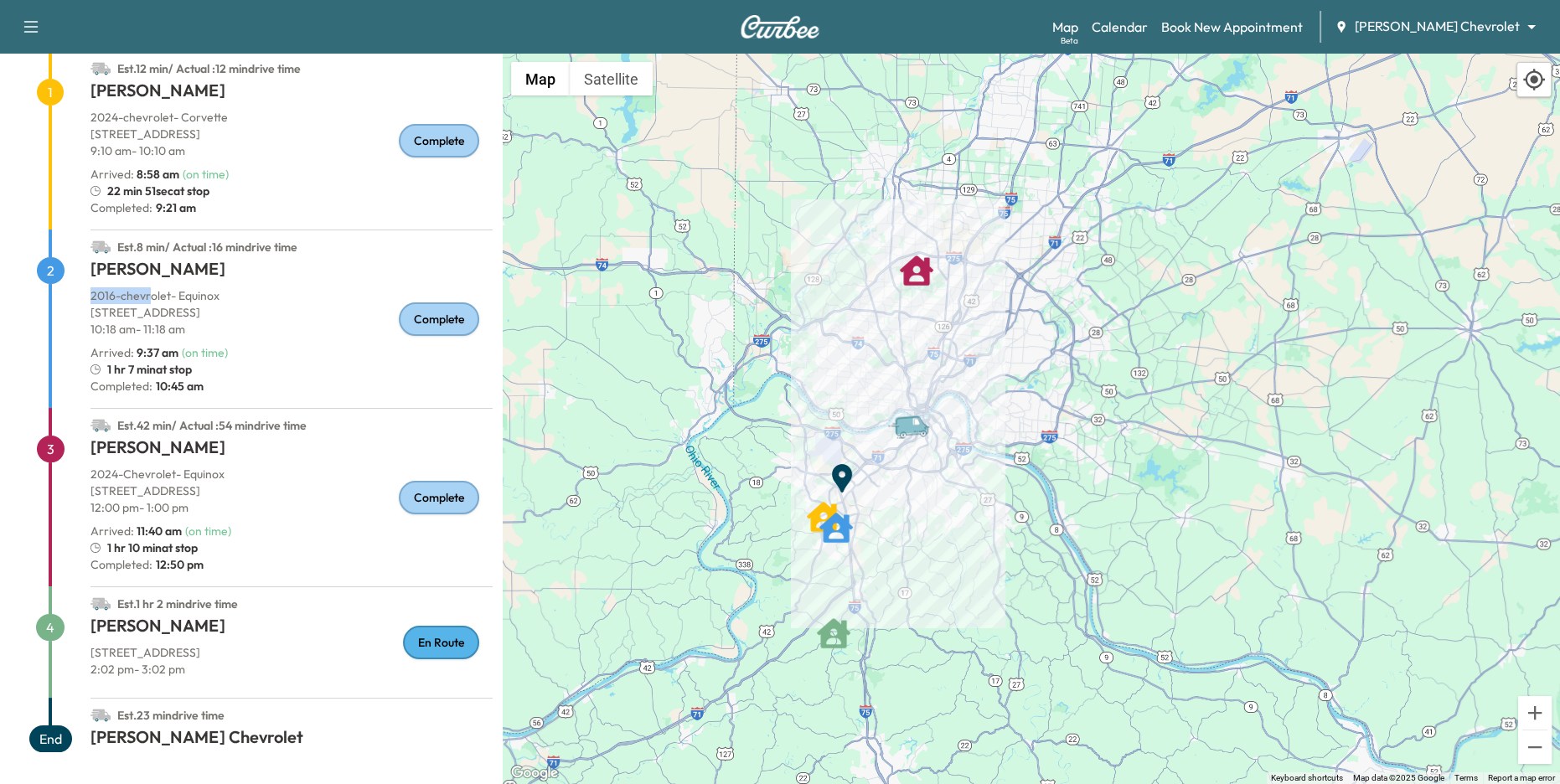
drag, startPoint x: 93, startPoint y: 300, endPoint x: 188, endPoint y: 301, distance: 95.0
click at [187, 301] on p "2016 - chevrolet - Equinox" at bounding box center [292, 296] width 402 height 17
drag, startPoint x: 121, startPoint y: 118, endPoint x: 192, endPoint y: 125, distance: 71.3
click at [192, 125] on div "2024 - chevrolet - Corvette [STREET_ADDRESS], US 9:10 am - 10:10 am" at bounding box center [292, 137] width 402 height 57
click at [339, 169] on div "Arrived : 8:58 am ( on time )" at bounding box center [292, 175] width 402 height 17
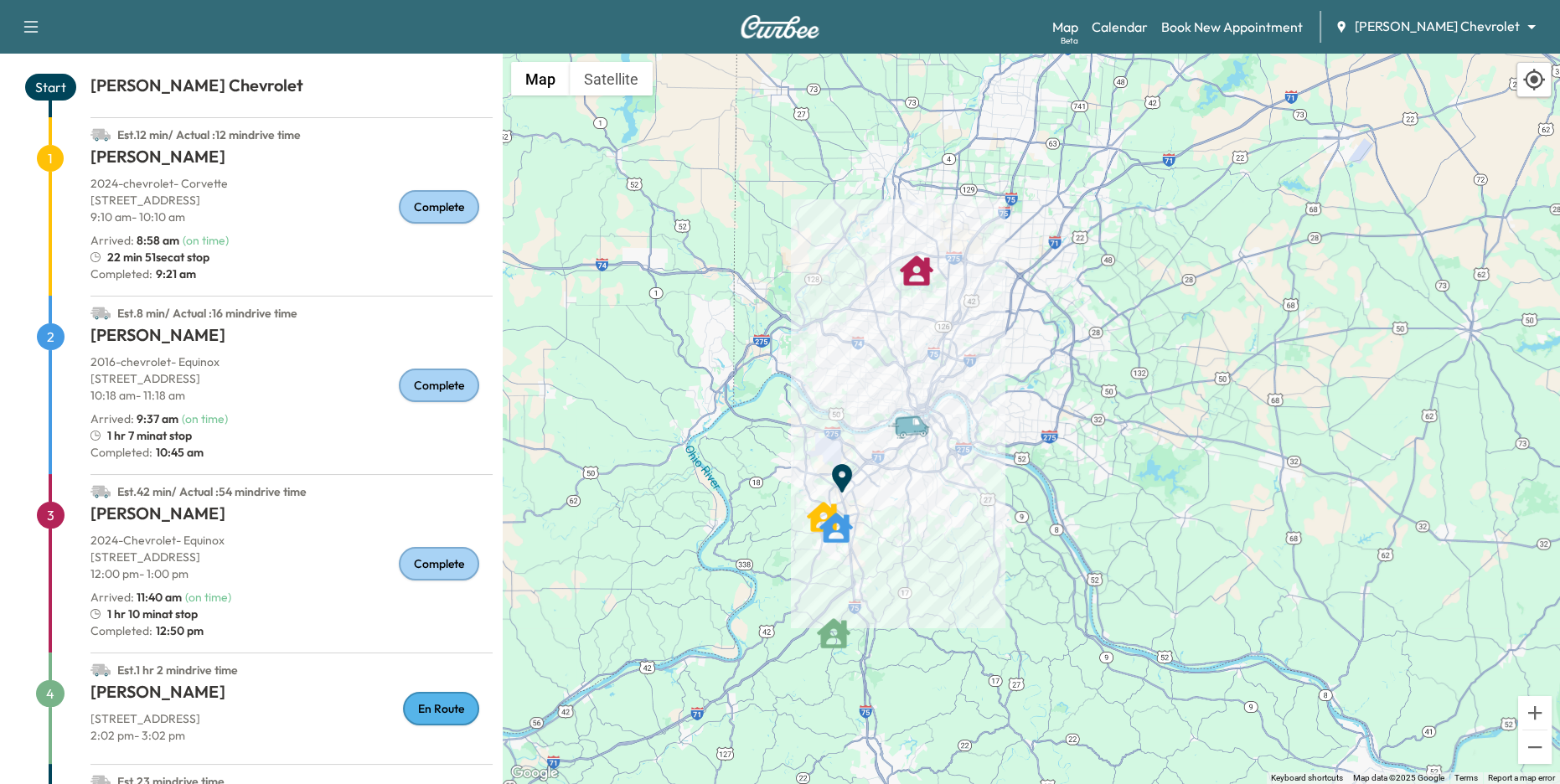
scroll to position [78, 0]
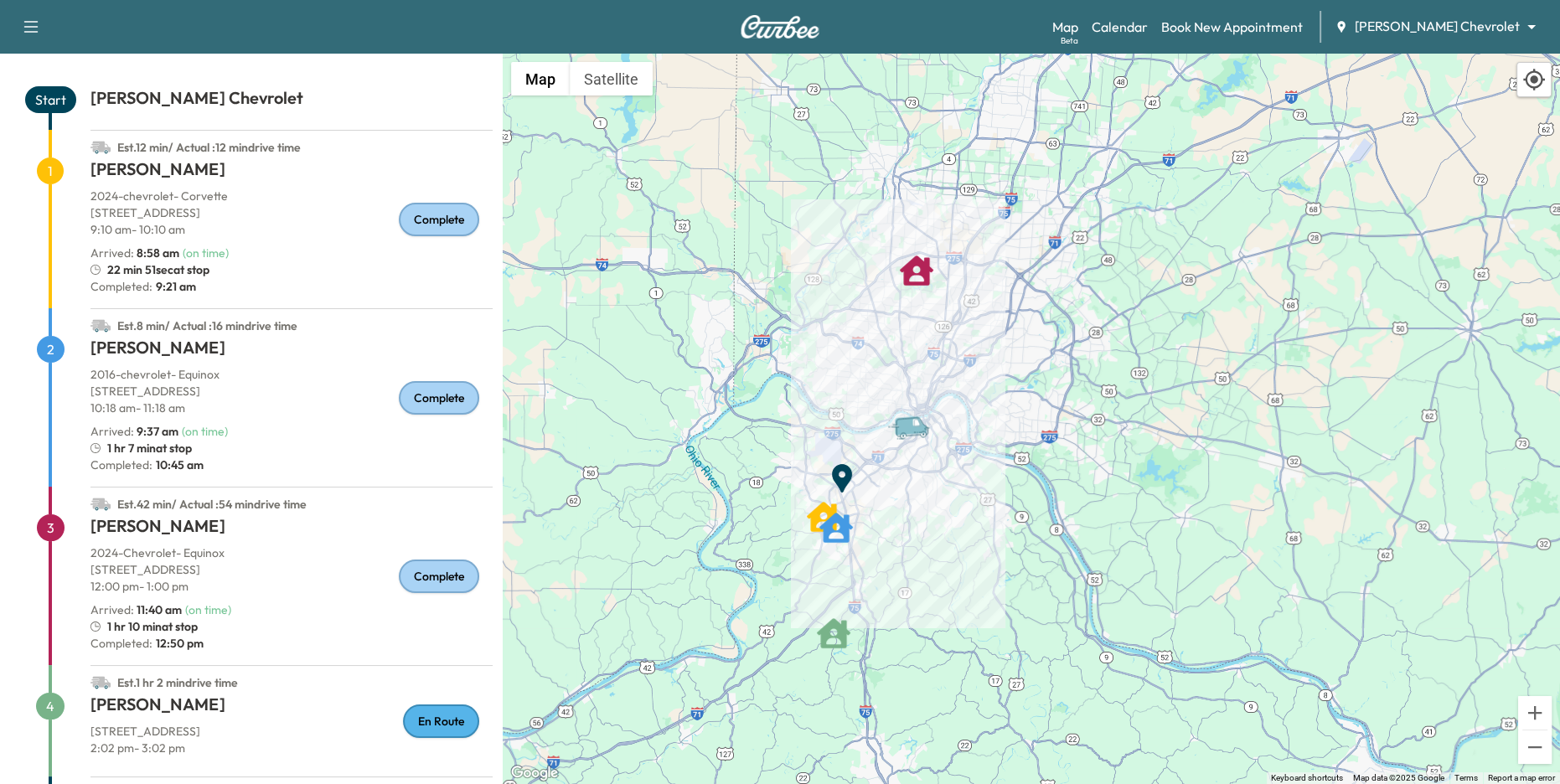
click at [213, 213] on p "[STREET_ADDRESS]" at bounding box center [292, 213] width 402 height 17
click at [1147, 26] on link "Calendar" at bounding box center [1120, 27] width 57 height 20
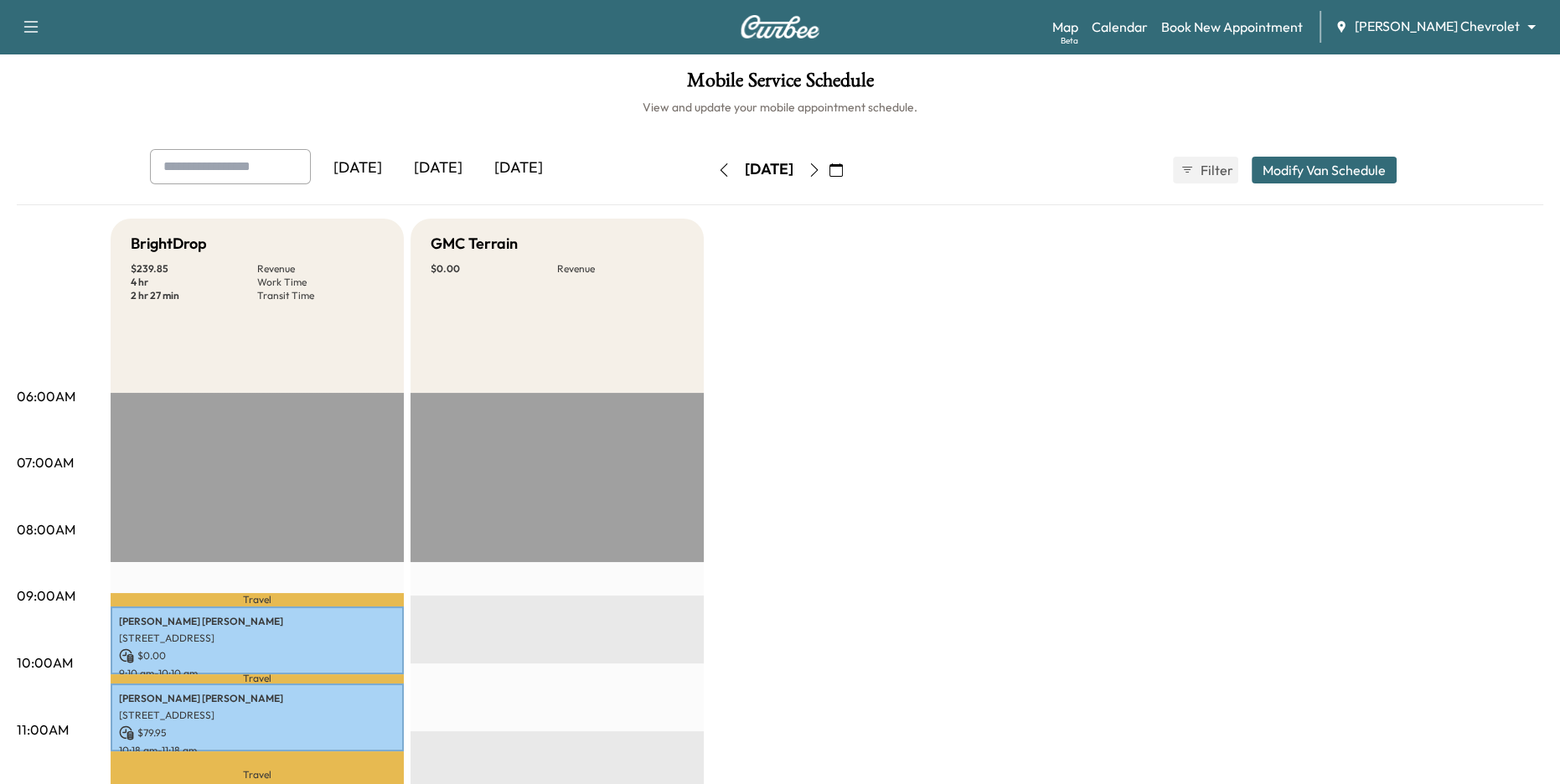
scroll to position [76, 0]
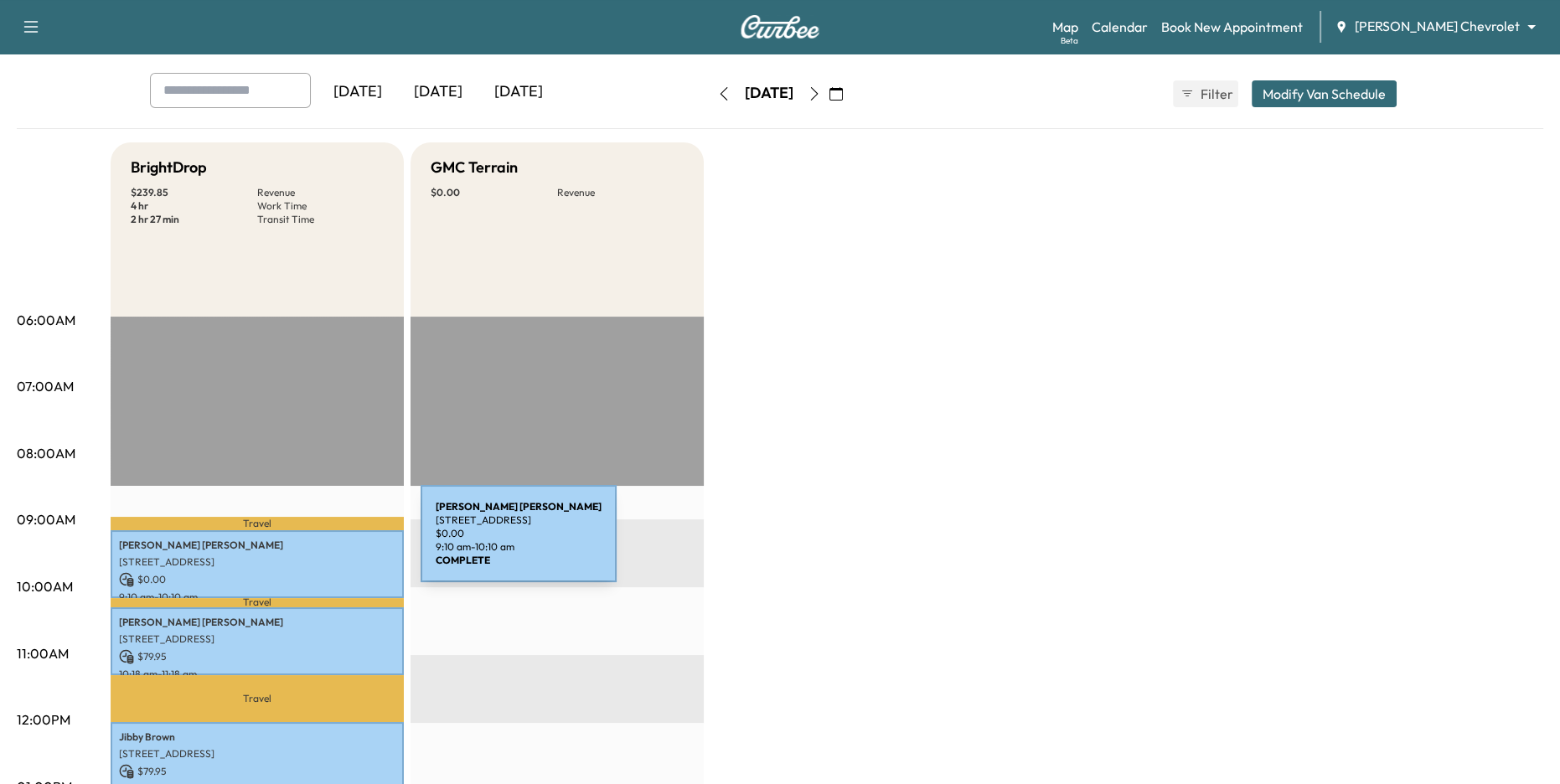
click at [294, 545] on p "[PERSON_NAME]" at bounding box center [257, 545] width 277 height 14
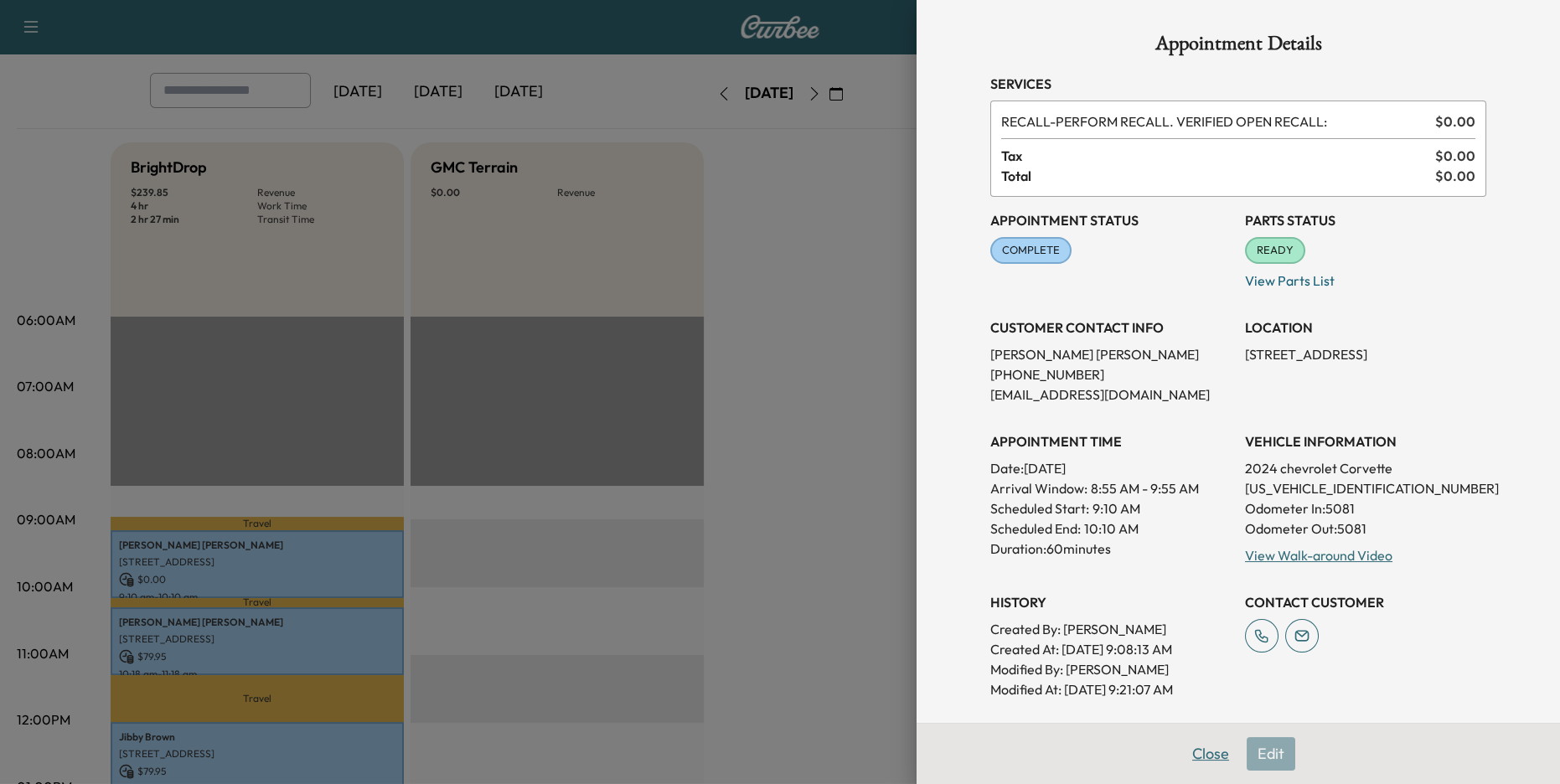
click at [1207, 752] on button "Close" at bounding box center [1211, 753] width 58 height 33
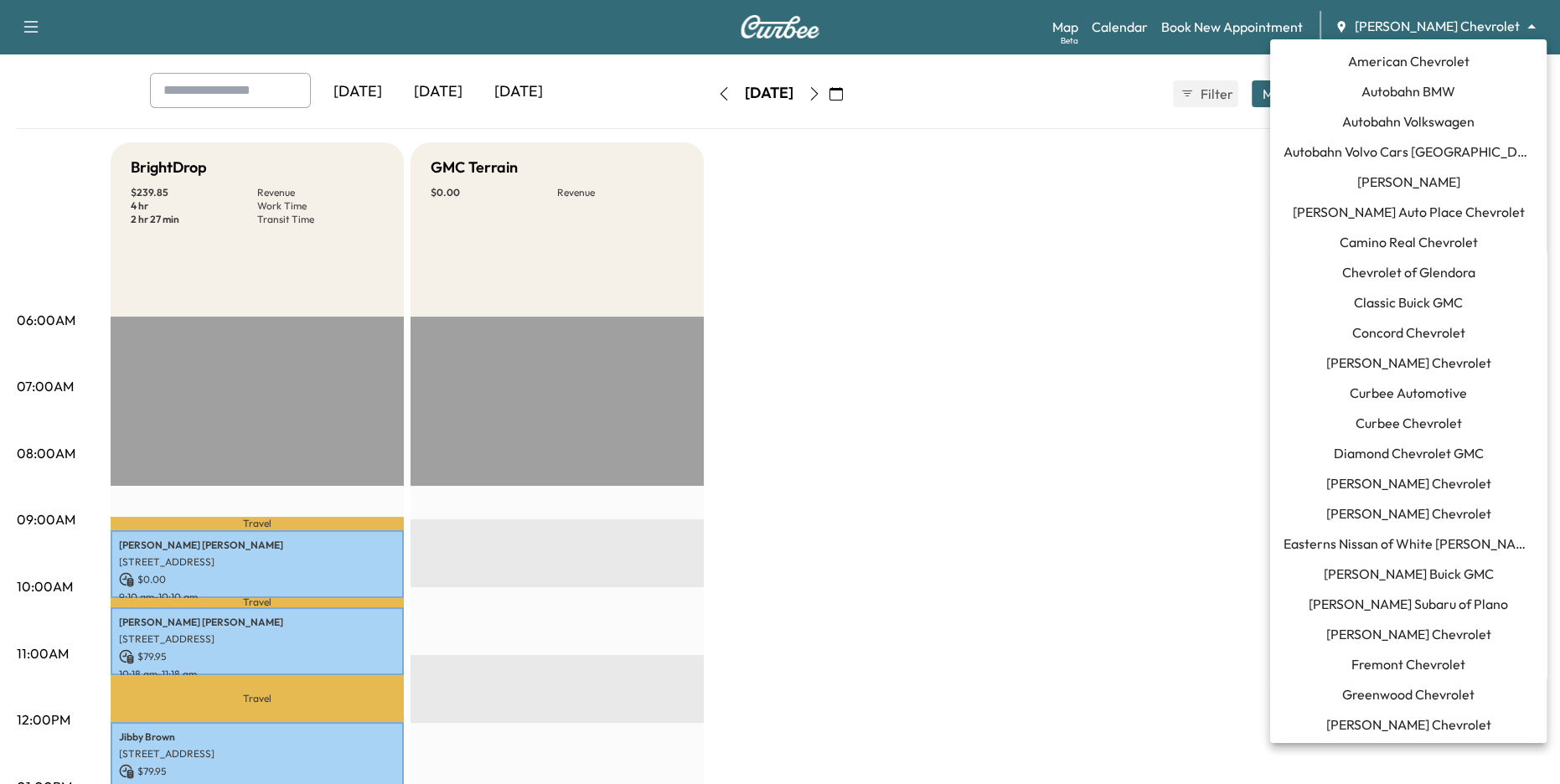
click at [1440, 27] on body "Support Log Out Map Beta Calendar Book New Appointment [PERSON_NAME] Chevrolet …" at bounding box center [780, 316] width 1560 height 784
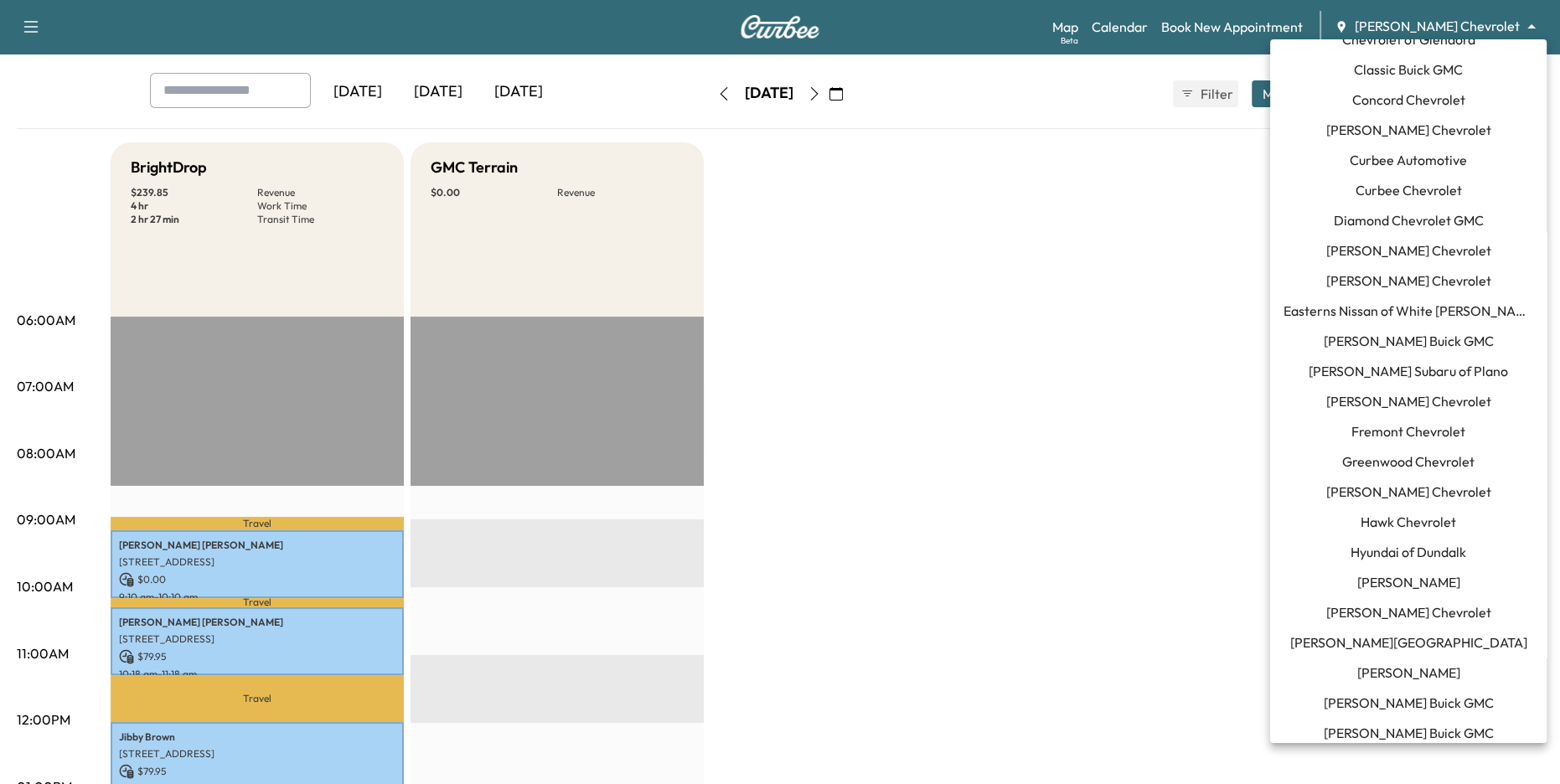
scroll to position [240, 0]
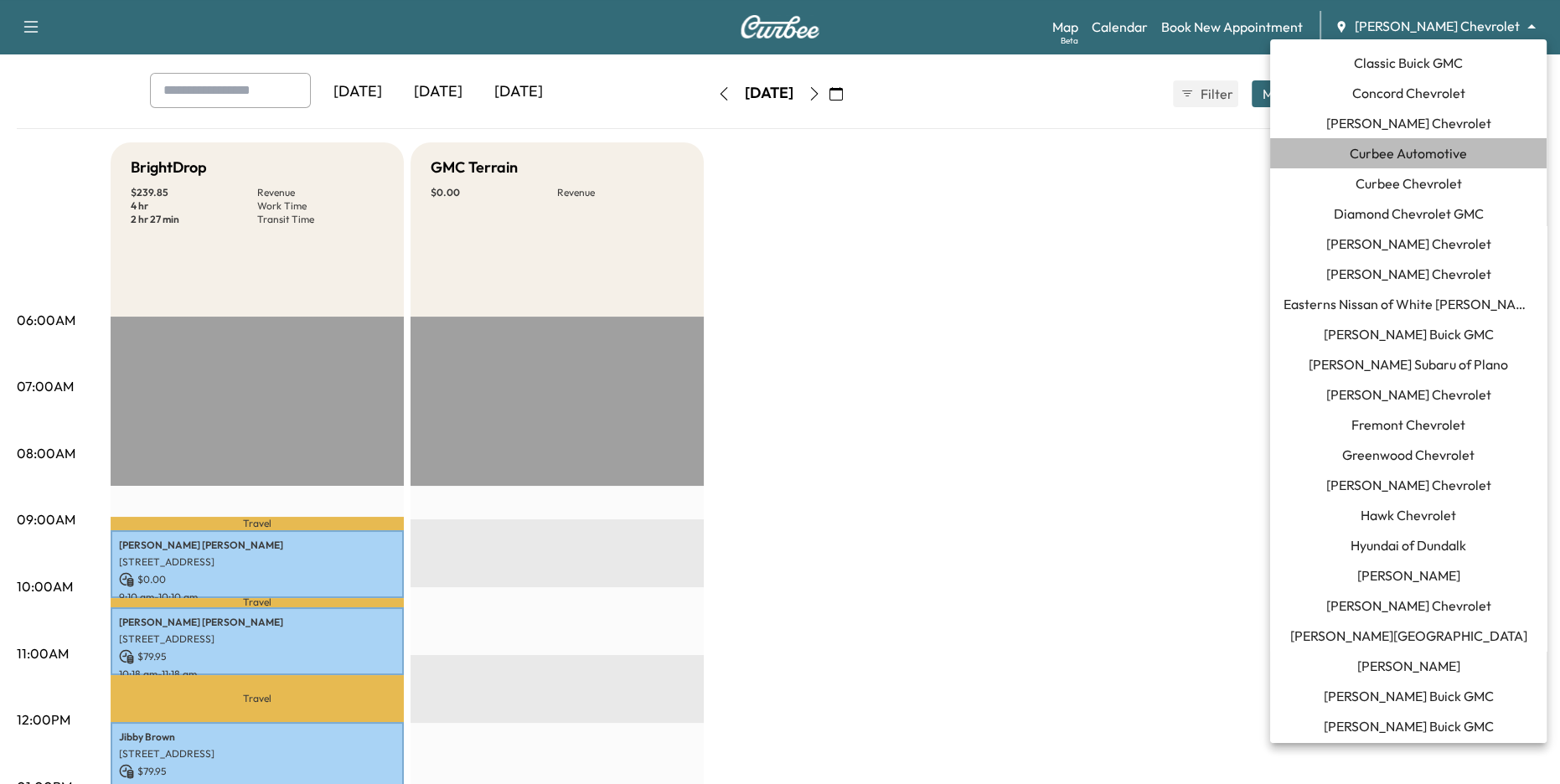
click at [1443, 148] on span "Curbee Automotive" at bounding box center [1408, 152] width 117 height 20
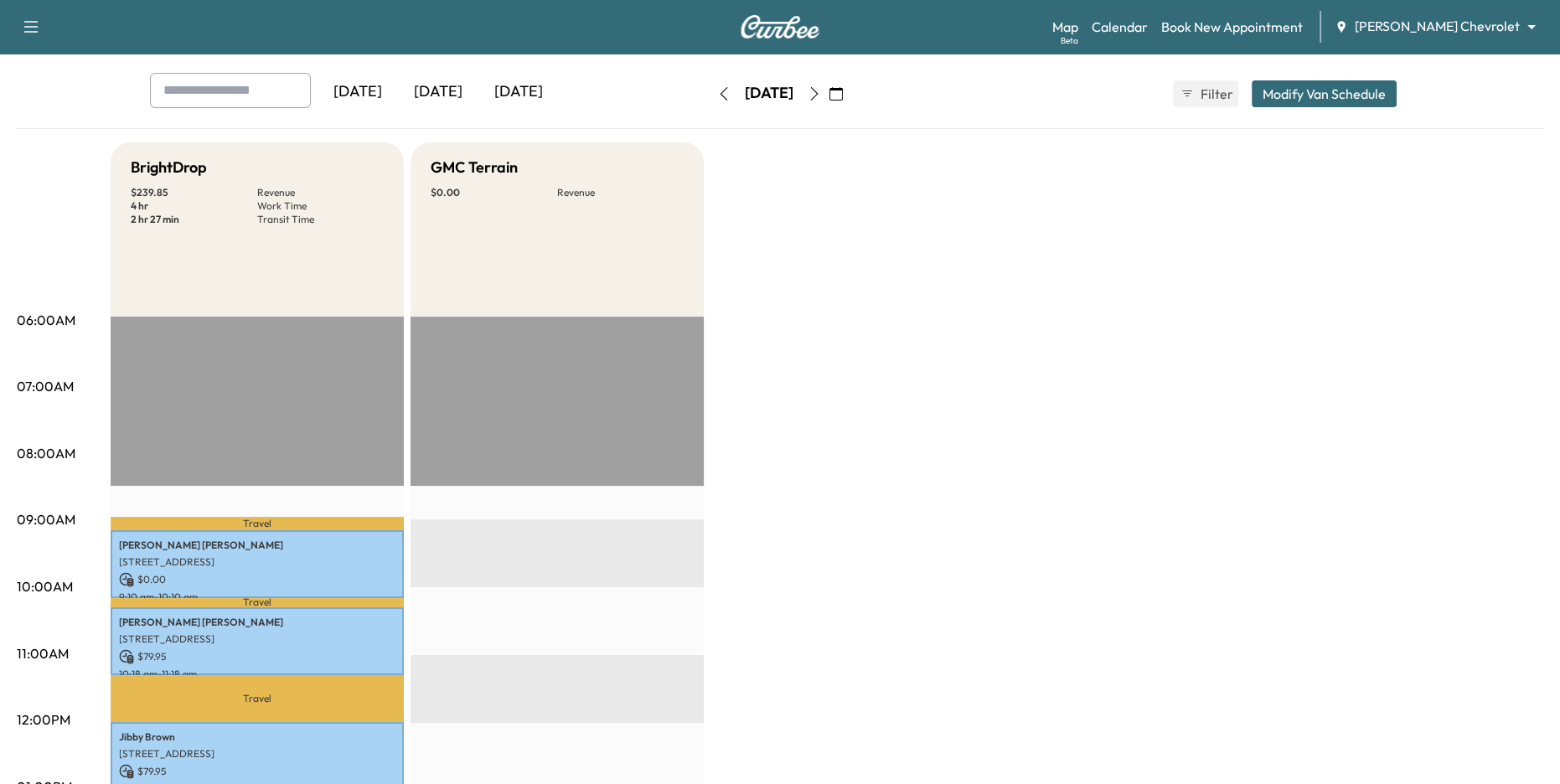
scroll to position [0, 0]
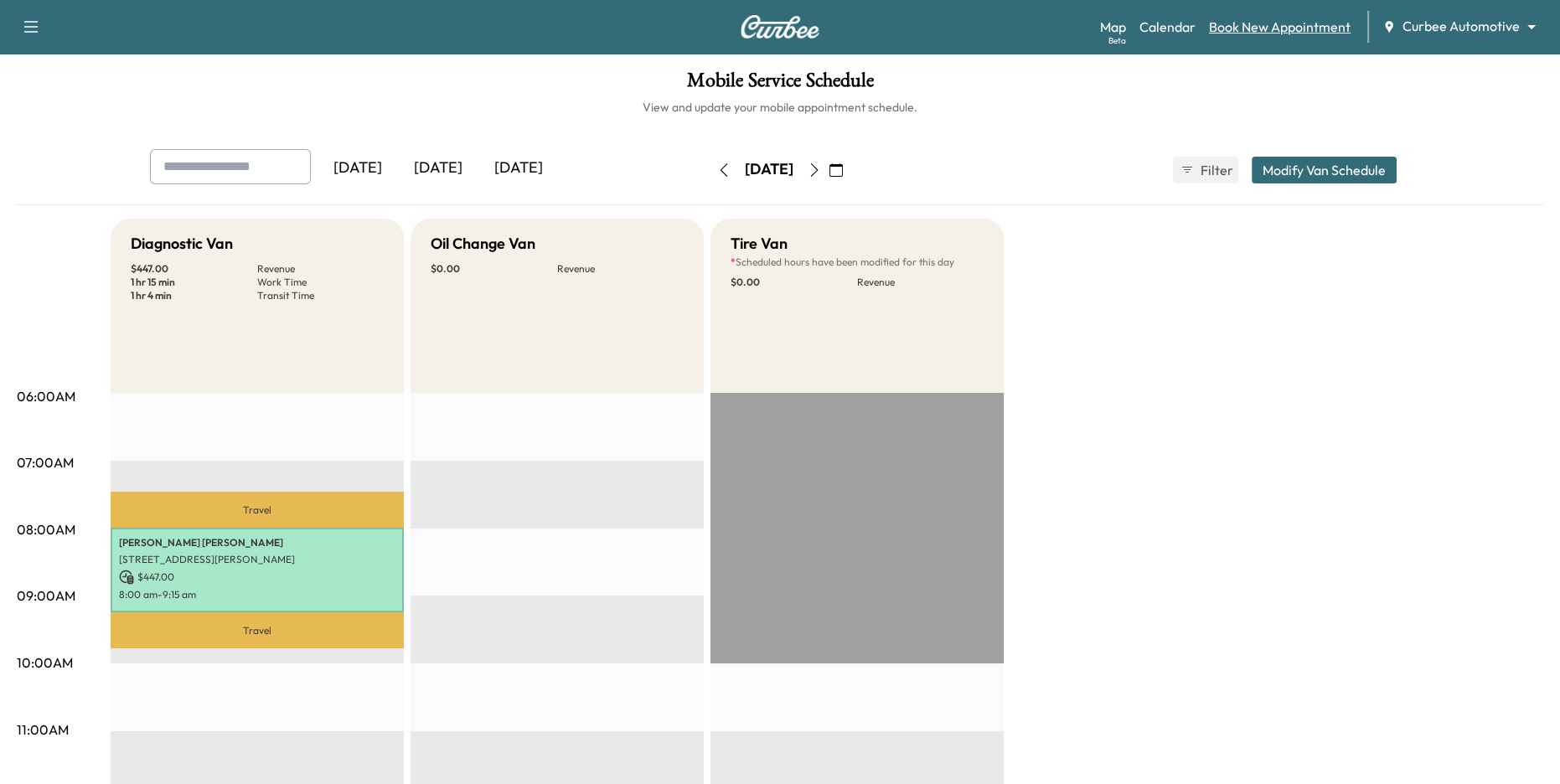
click at [1254, 23] on link "Book New Appointment" at bounding box center [1279, 27] width 141 height 20
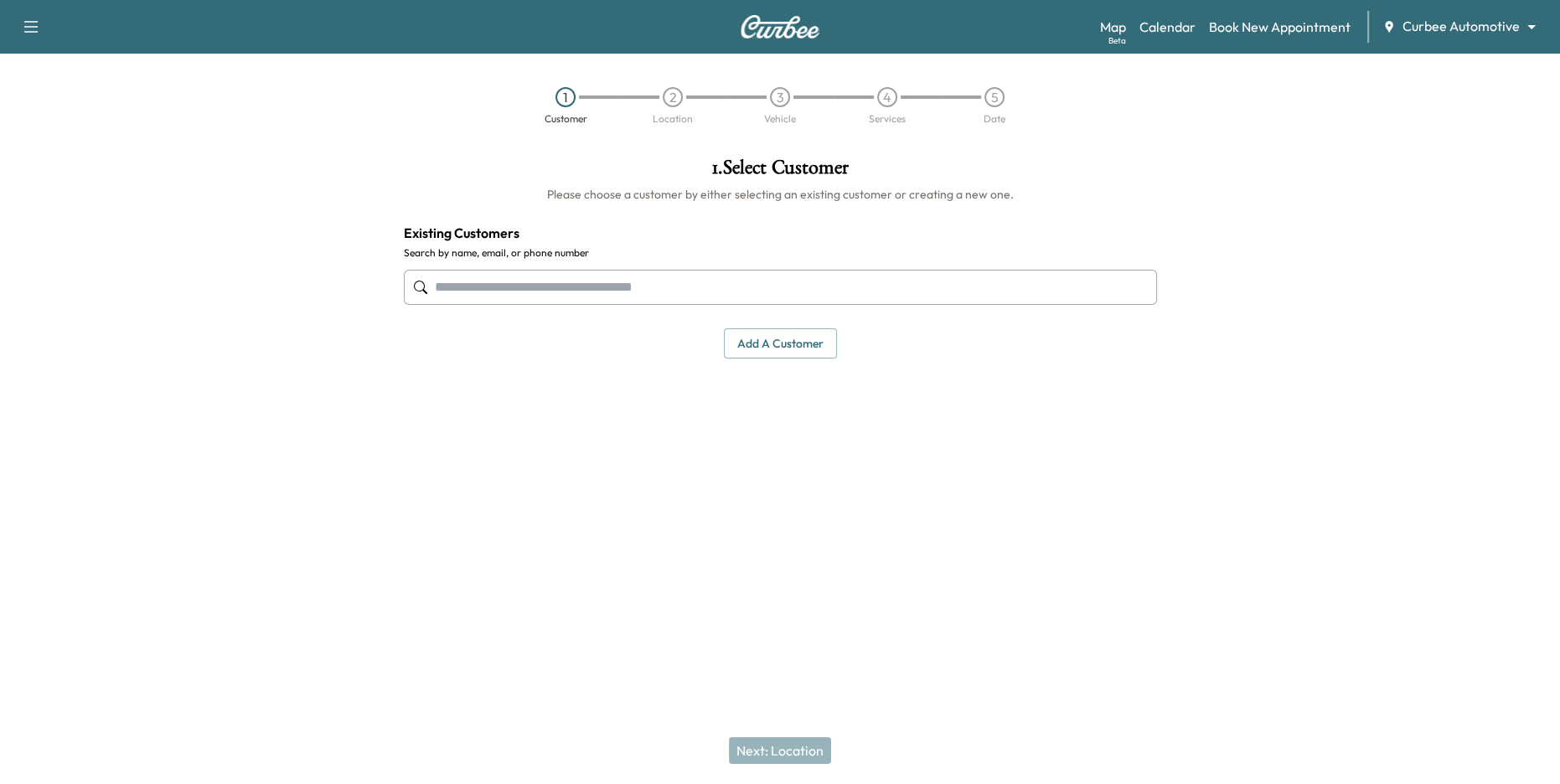
click at [741, 289] on input "text" at bounding box center [781, 287] width 753 height 35
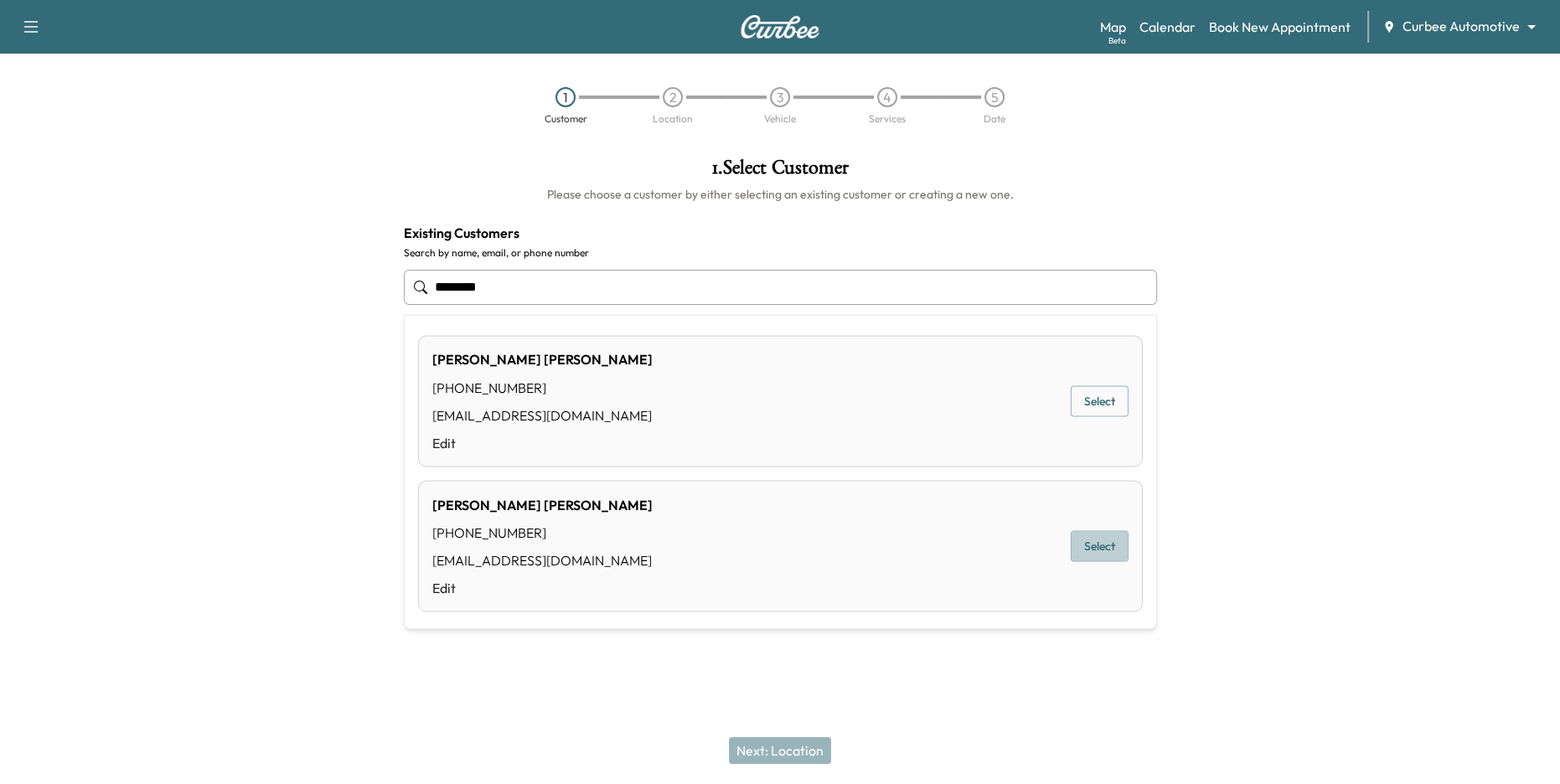
click at [1096, 543] on button "Select" at bounding box center [1099, 546] width 58 height 31
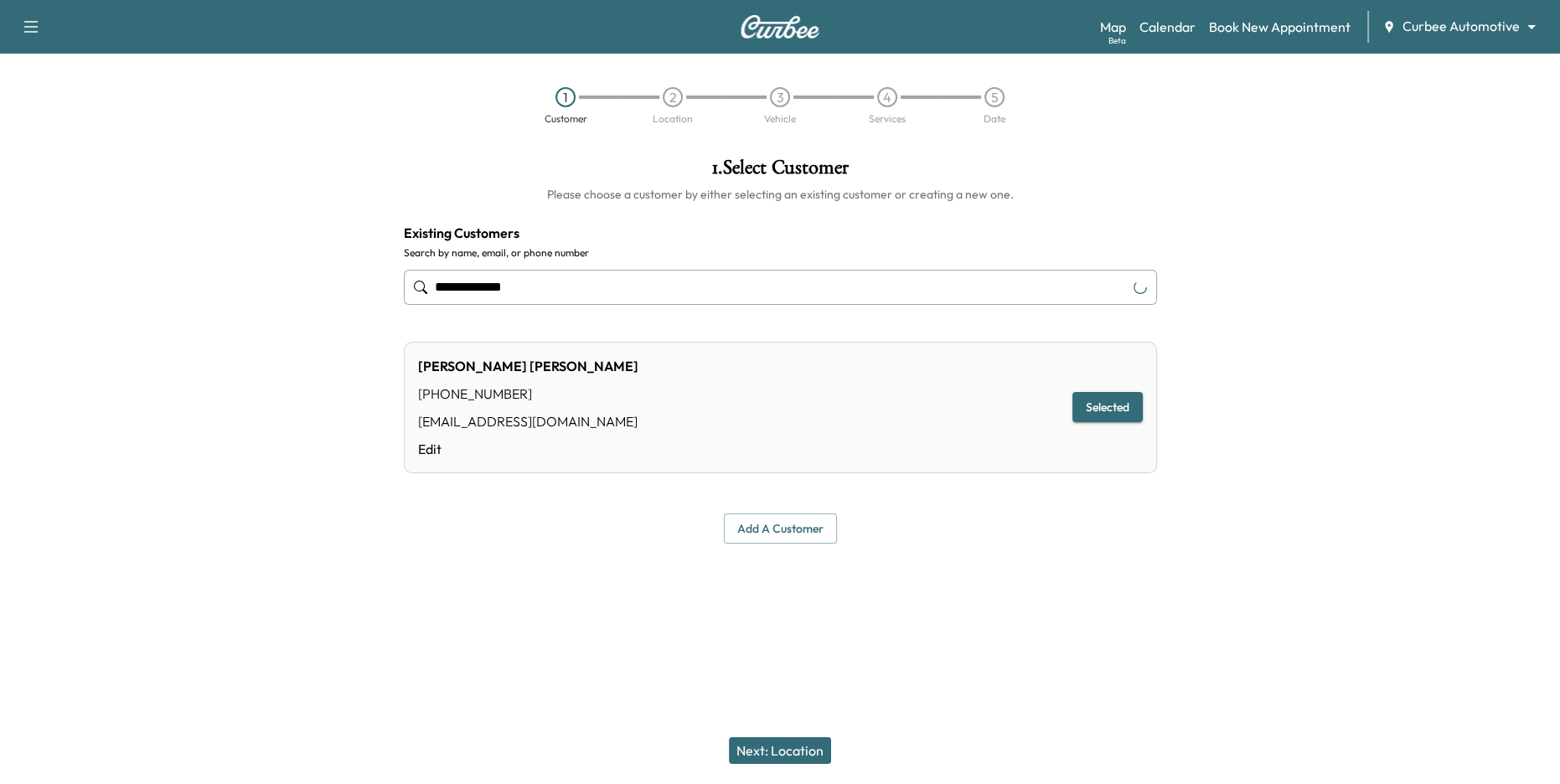
type input "**********"
click at [777, 754] on button "Next: Location" at bounding box center [779, 750] width 102 height 27
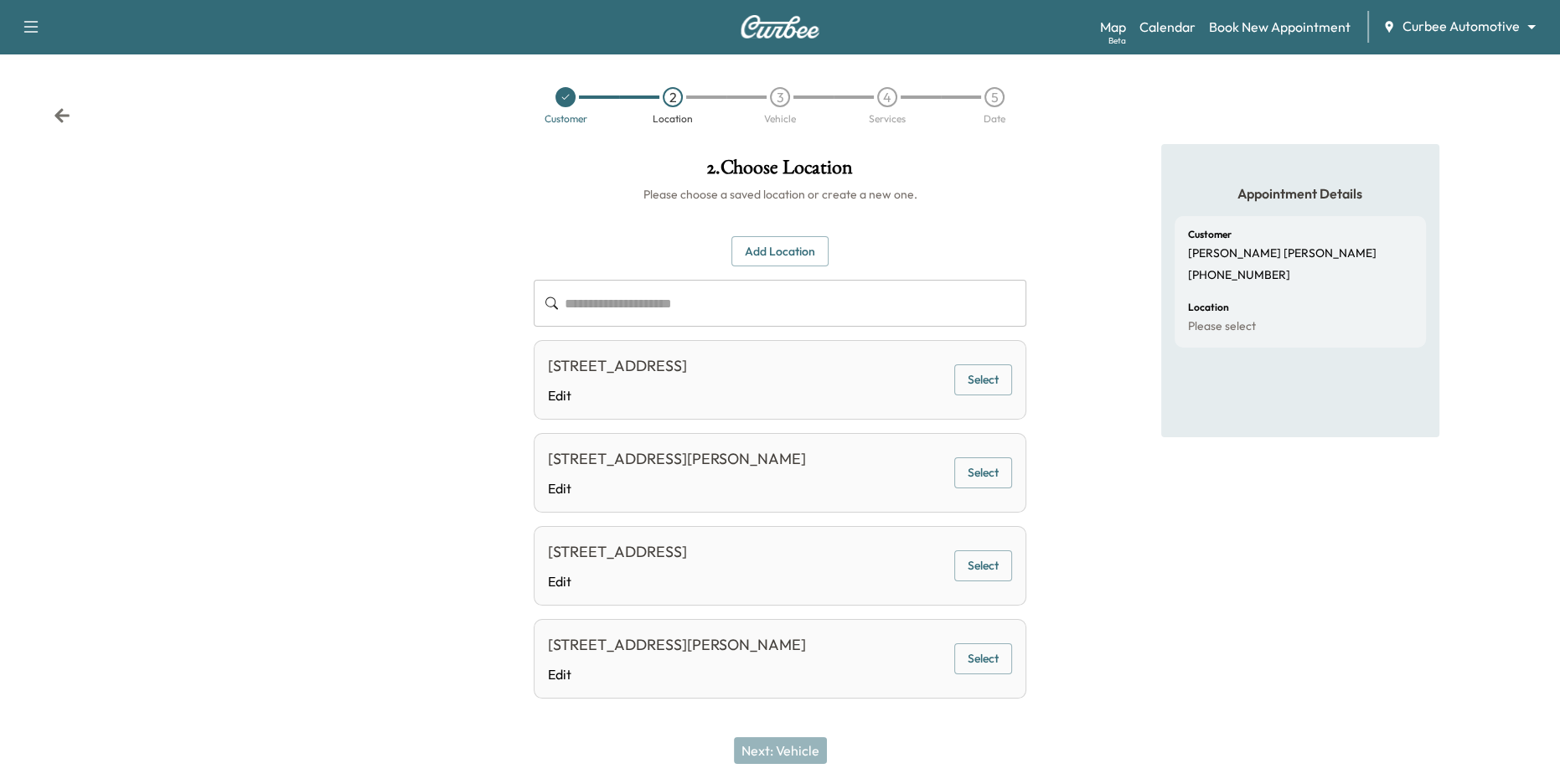
scroll to position [14, 0]
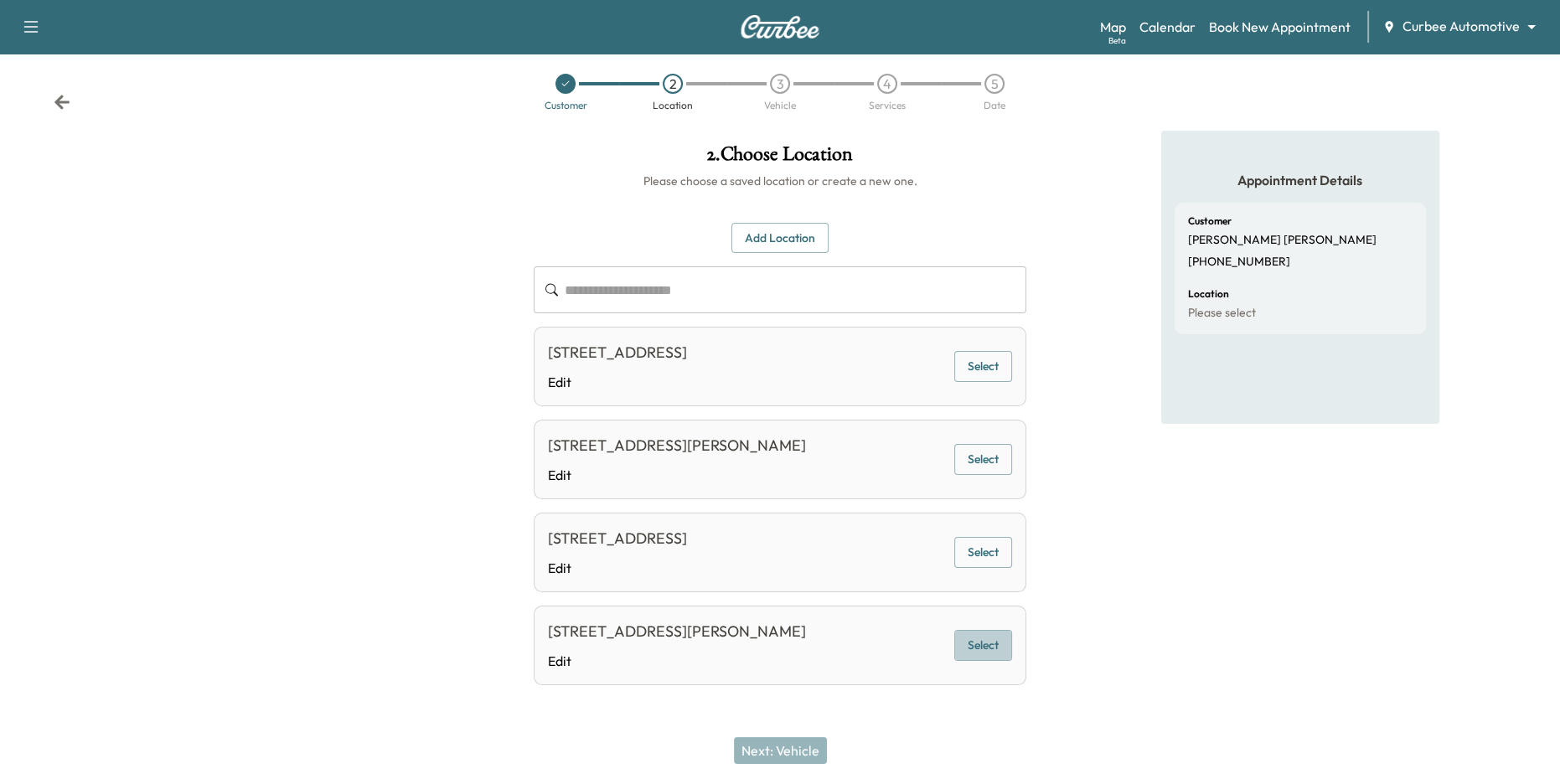
click at [974, 649] on button "Select" at bounding box center [983, 645] width 58 height 31
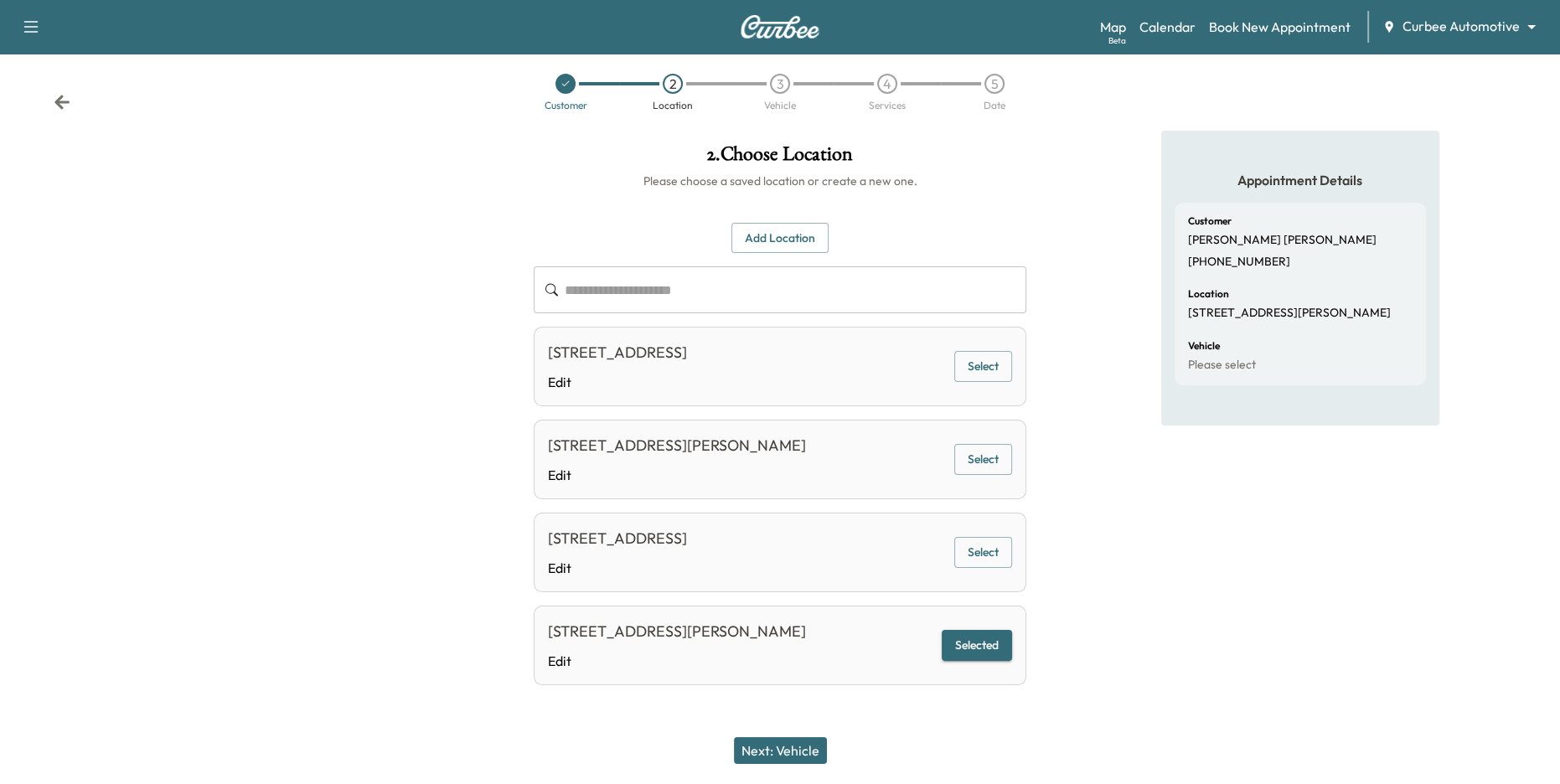
click at [806, 746] on button "Next: Vehicle" at bounding box center [780, 750] width 93 height 27
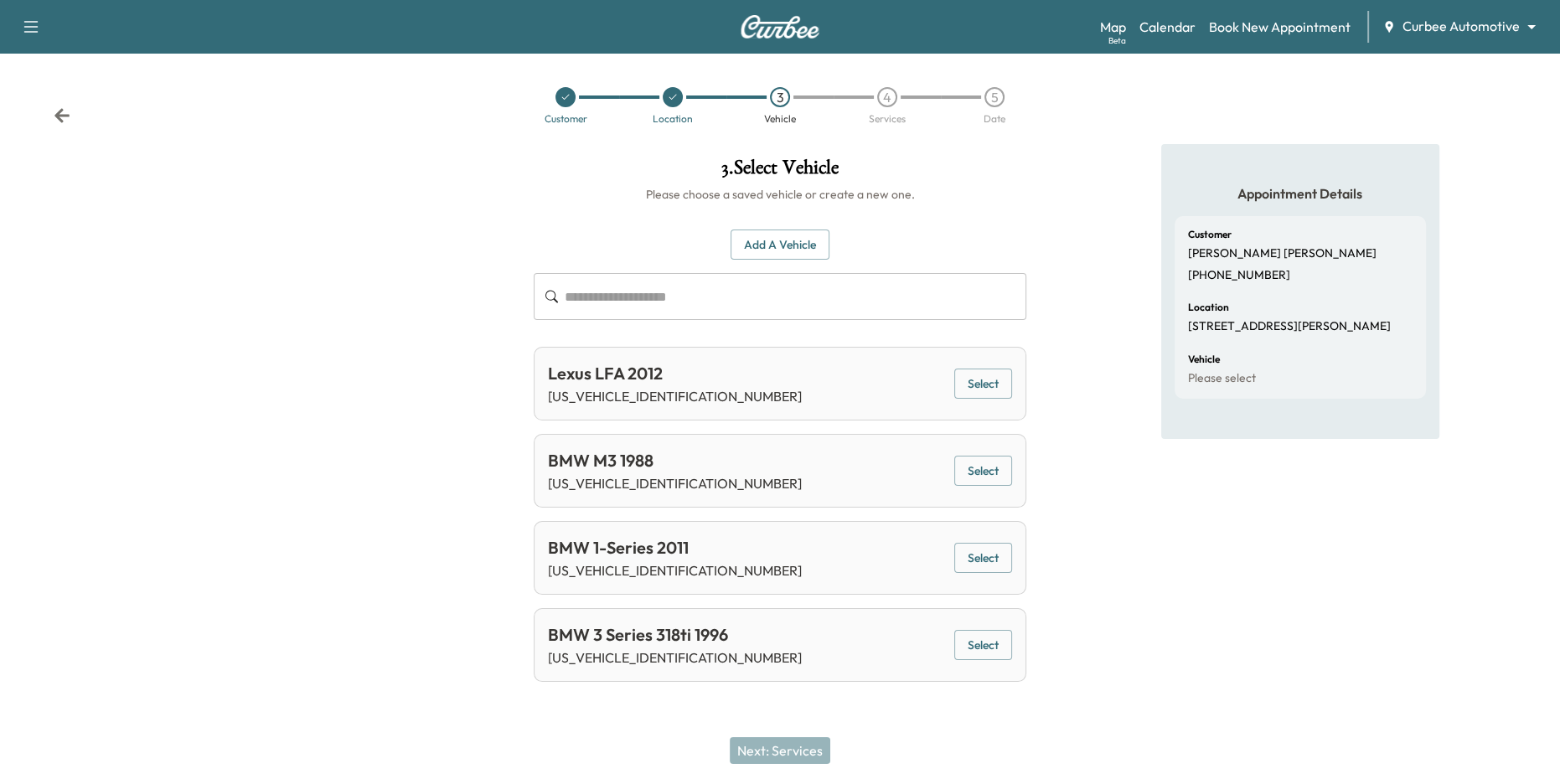
scroll to position [0, 0]
click at [968, 381] on button "Select" at bounding box center [983, 384] width 58 height 31
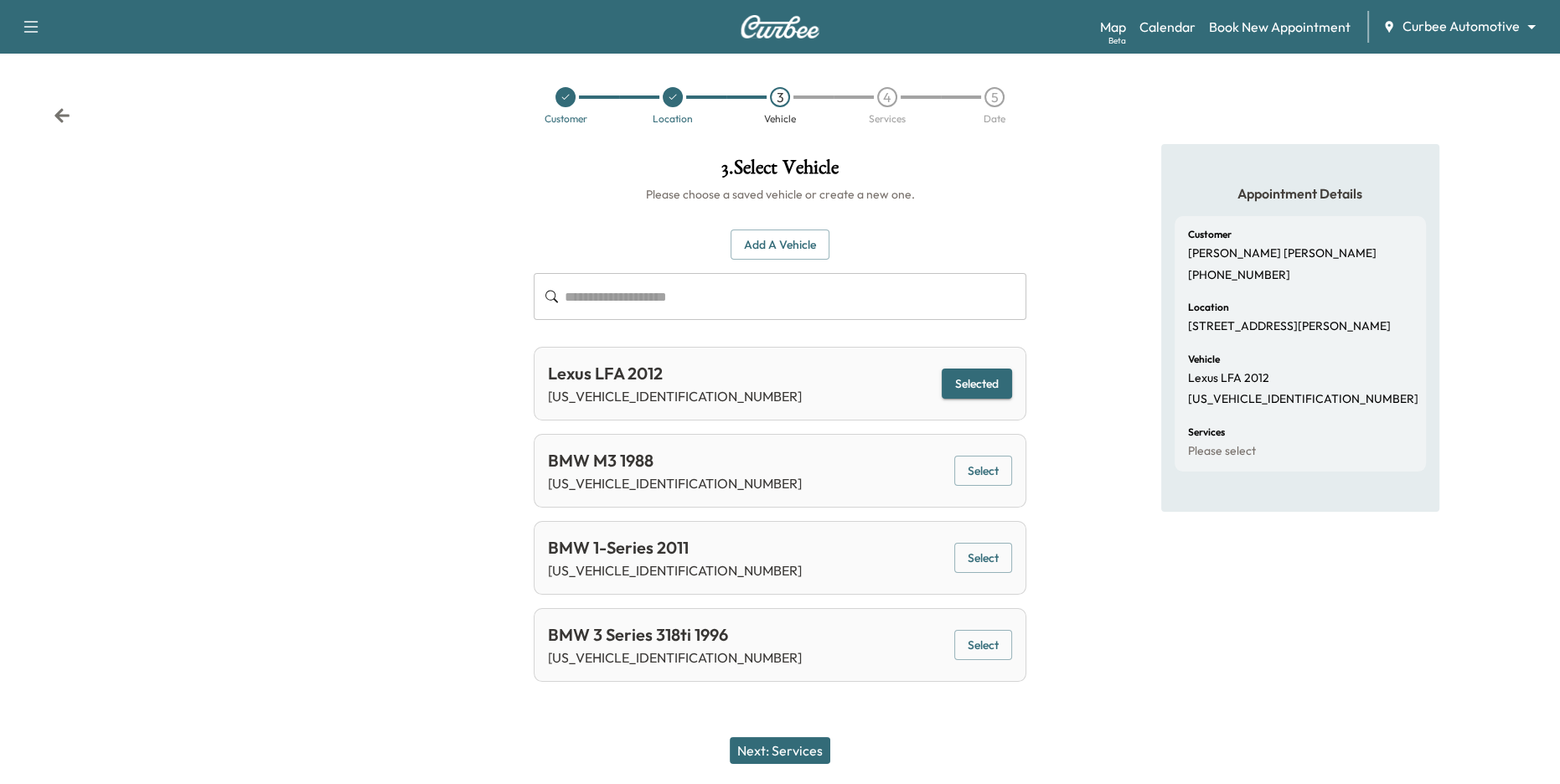
click at [809, 749] on button "Next: Services" at bounding box center [779, 750] width 100 height 27
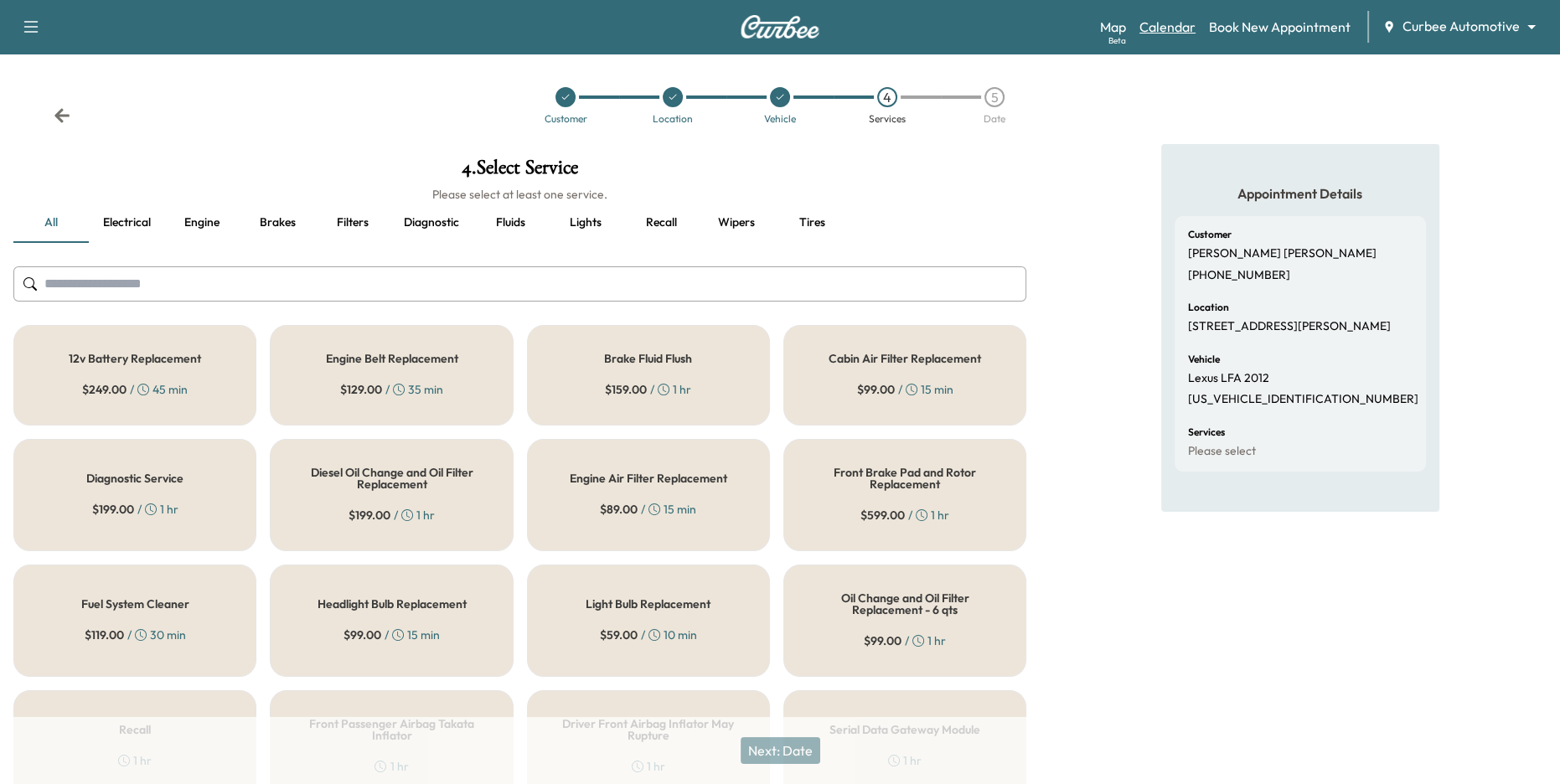
click at [1179, 22] on link "Calendar" at bounding box center [1168, 27] width 57 height 20
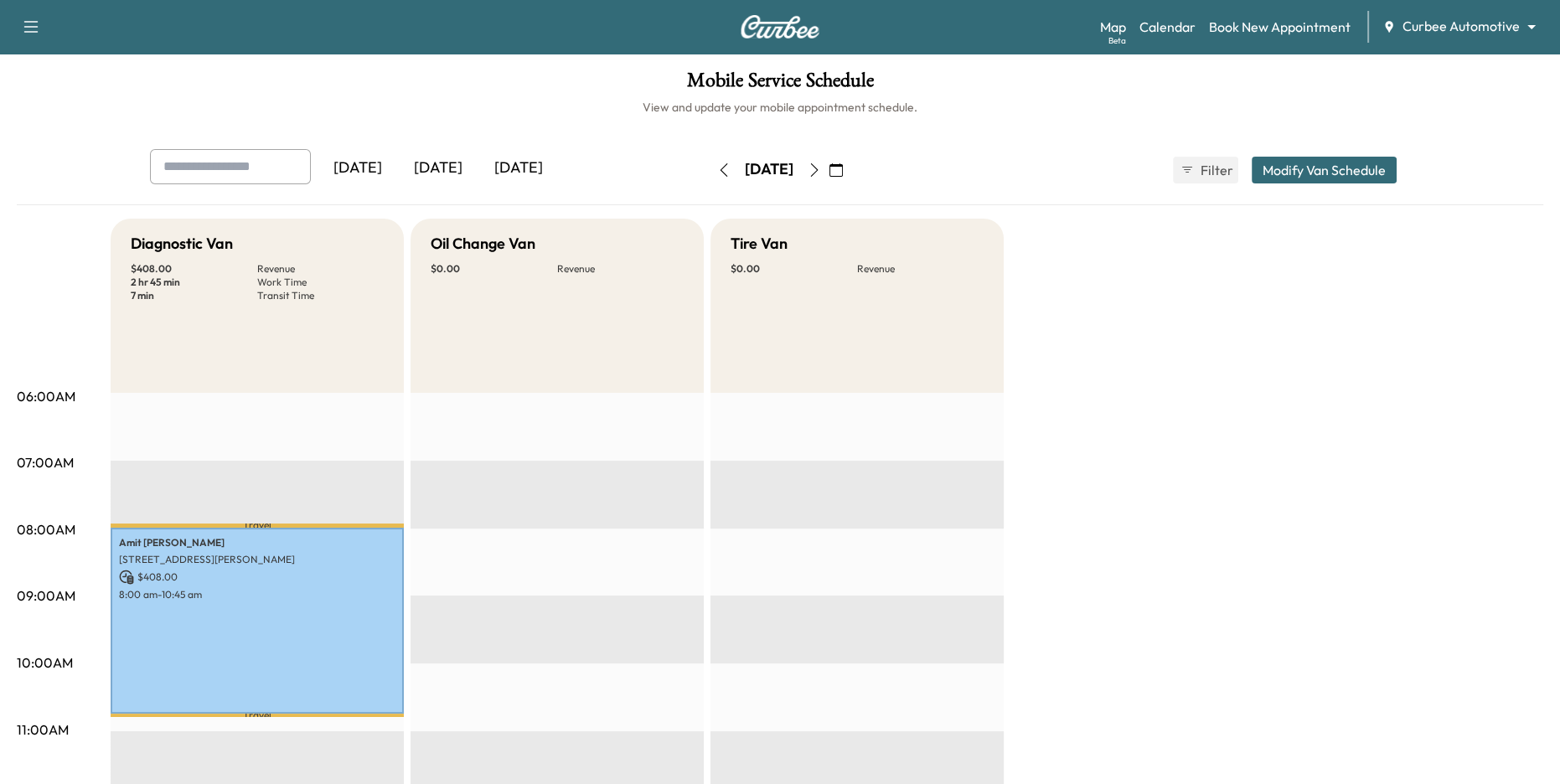
click at [821, 169] on icon "button" at bounding box center [814, 170] width 14 height 14
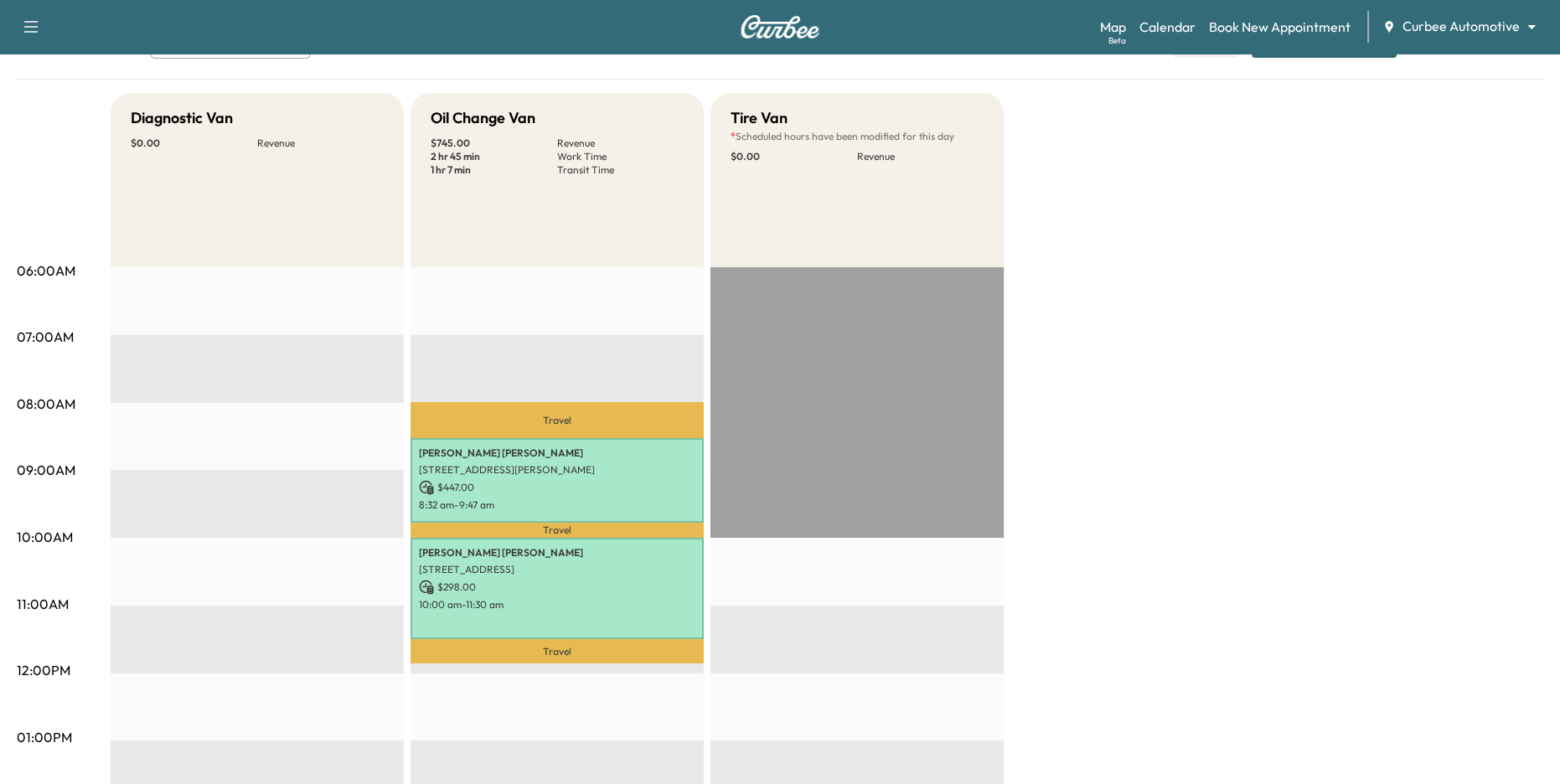
scroll to position [127, 0]
drag, startPoint x: 424, startPoint y: 112, endPoint x: 515, endPoint y: 187, distance: 117.9
click at [515, 186] on div "Oil Change Van $ 745.00 Revenue 2 hr 45 min Work Time 1 hr 7 min Transit Time" at bounding box center [557, 180] width 293 height 175
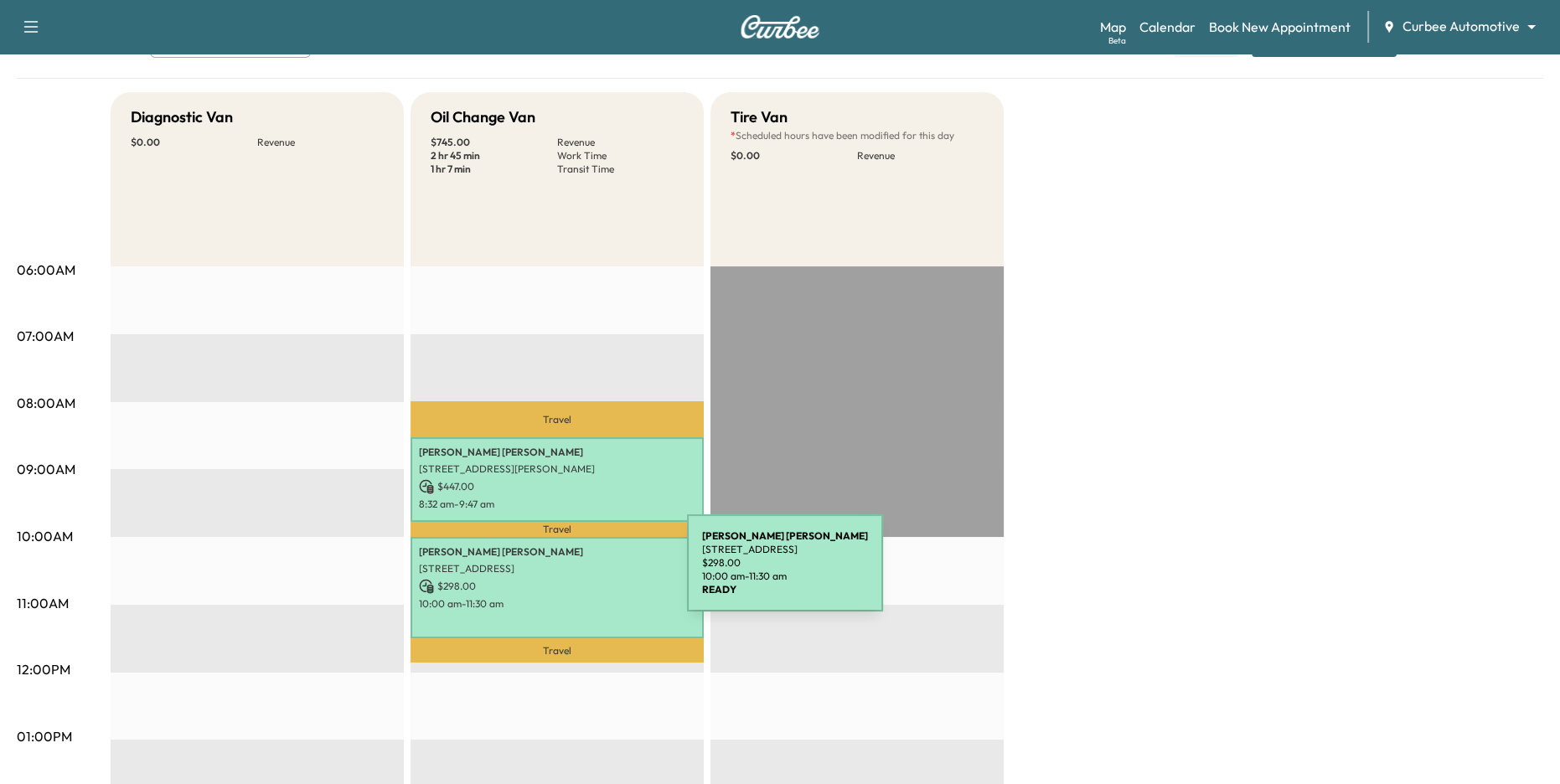
click at [562, 573] on p "[STREET_ADDRESS]" at bounding box center [557, 569] width 277 height 14
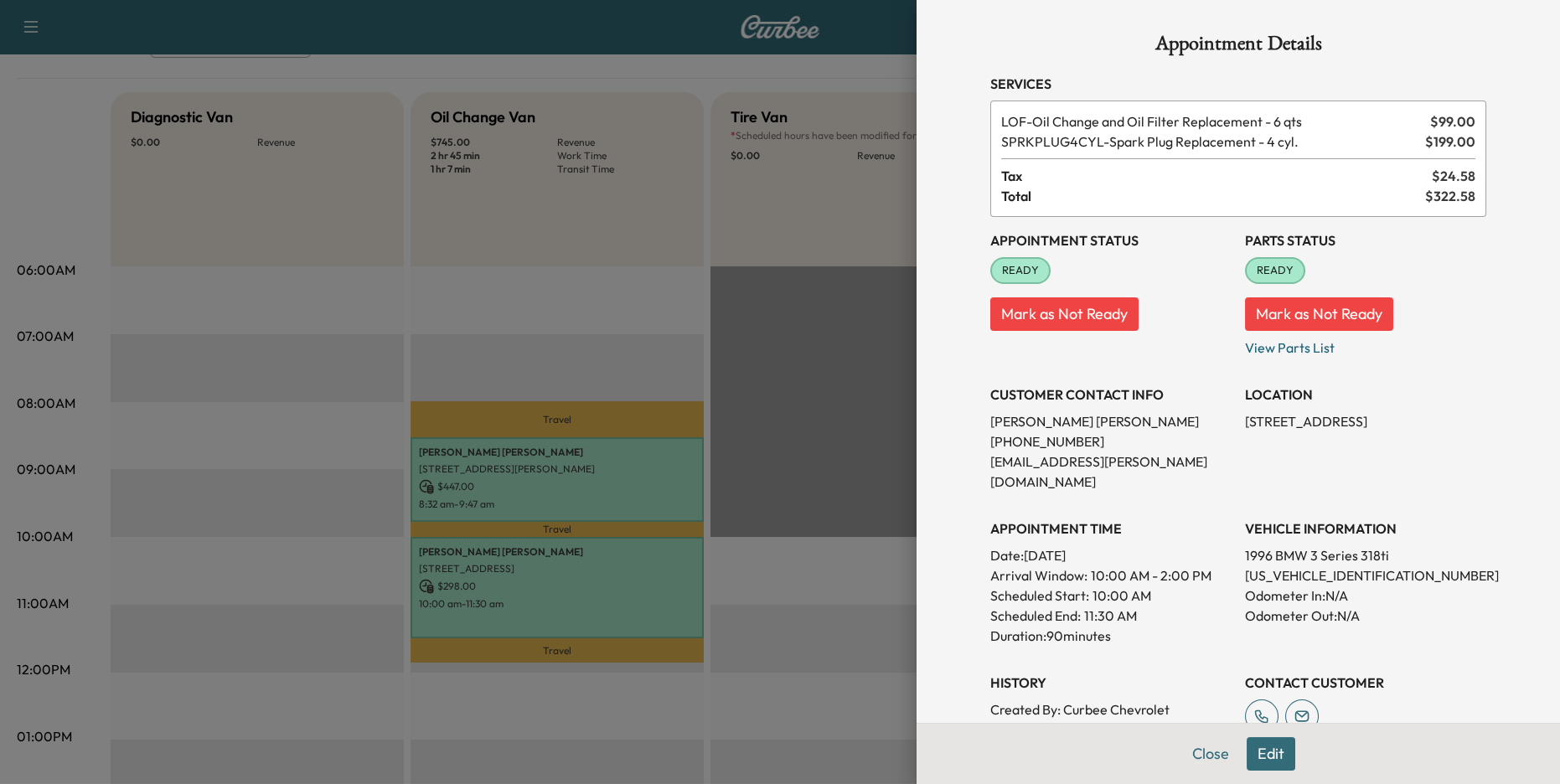
click at [1260, 753] on button "Edit" at bounding box center [1271, 753] width 49 height 33
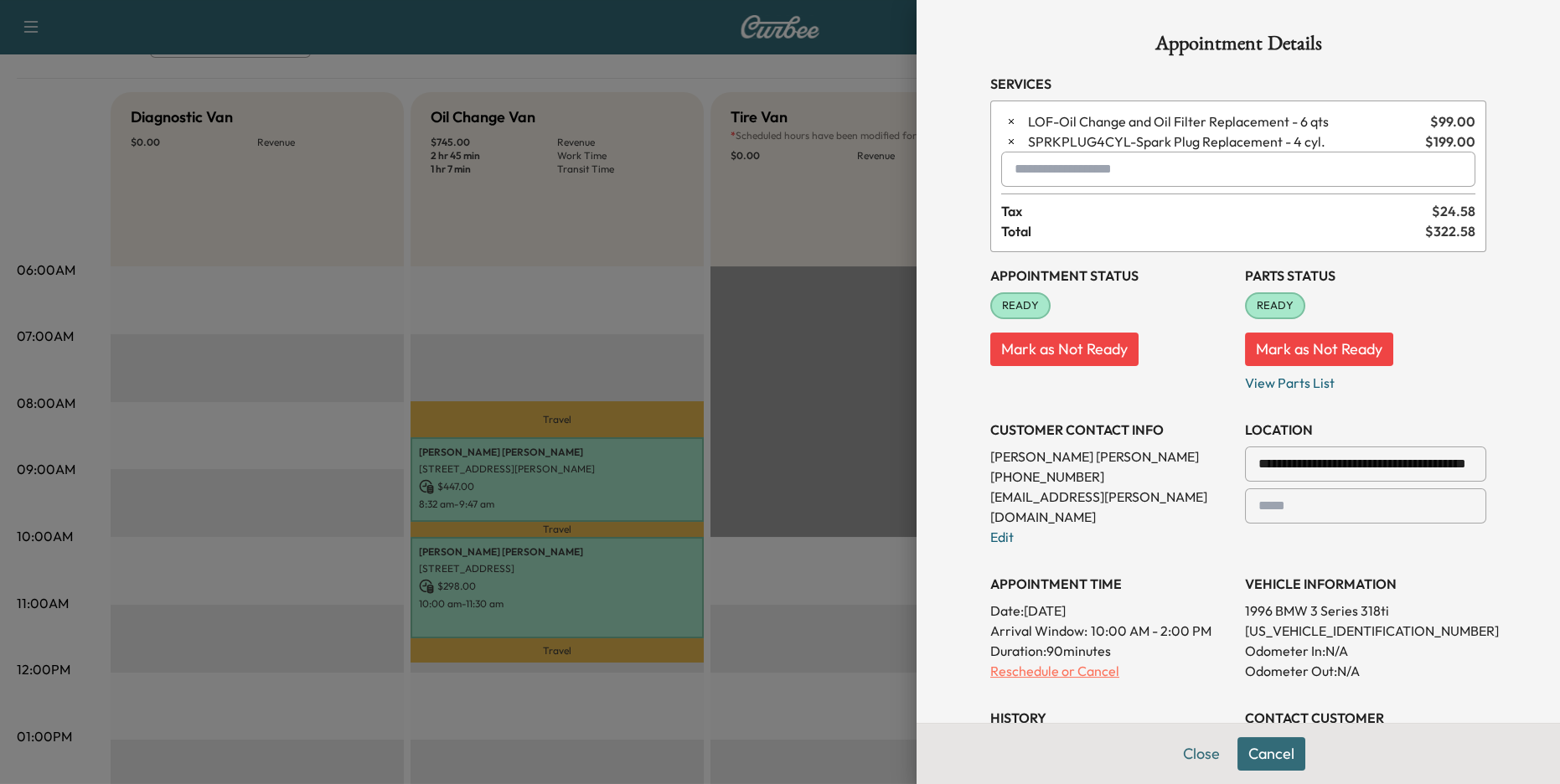
click at [1058, 661] on p "Reschedule or Cancel" at bounding box center [1111, 670] width 241 height 20
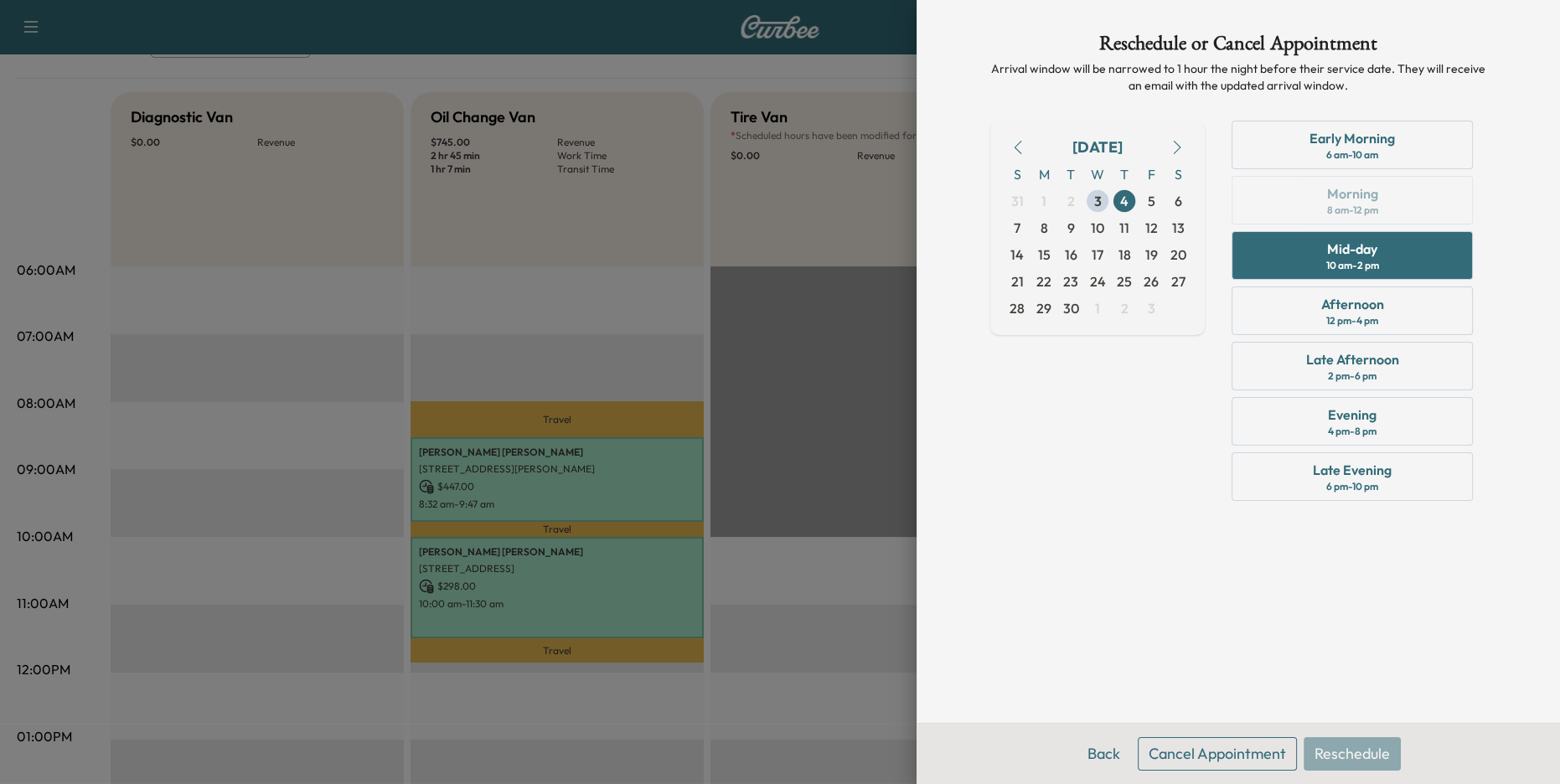
click at [1225, 754] on button "Cancel Appointment" at bounding box center [1218, 753] width 159 height 33
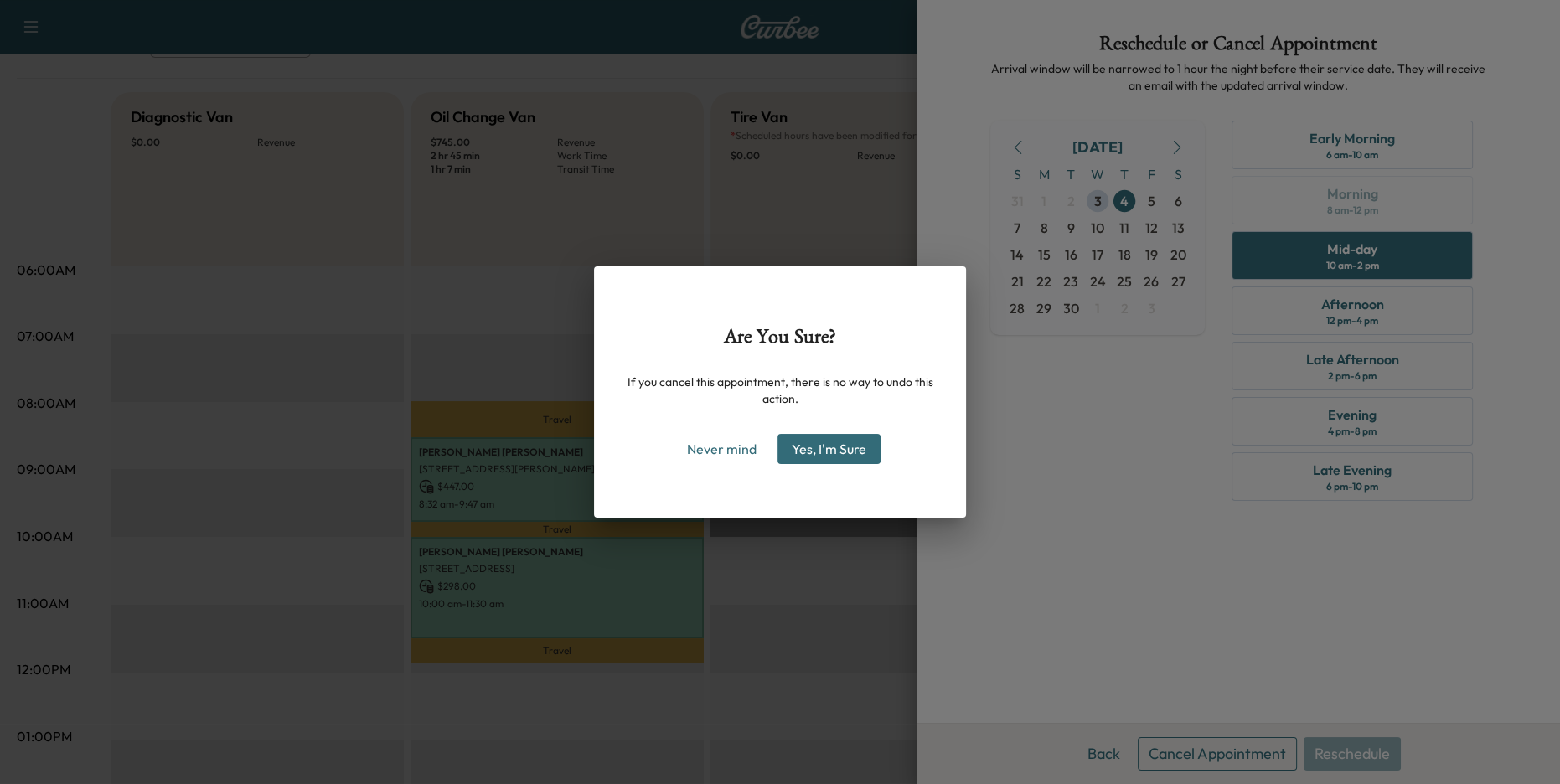
click at [842, 450] on button "Yes, I'm Sure" at bounding box center [829, 448] width 103 height 30
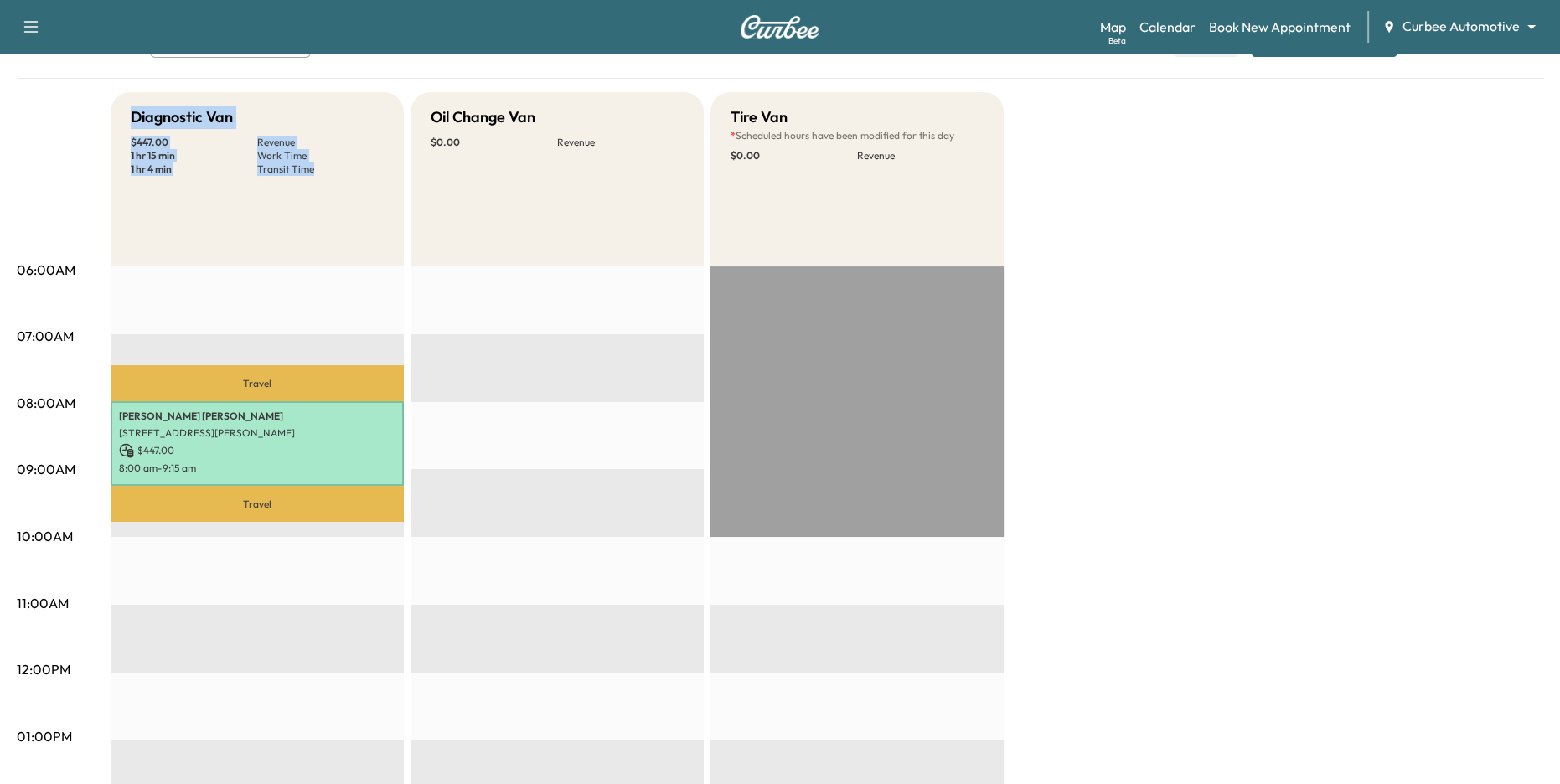
drag, startPoint x: 126, startPoint y: 114, endPoint x: 339, endPoint y: 185, distance: 224.5
click at [339, 185] on div "Diagnostic Van $ 447.00 Revenue 1 hr 15 min Work Time 1 hr 4 min Transit Time" at bounding box center [257, 180] width 293 height 175
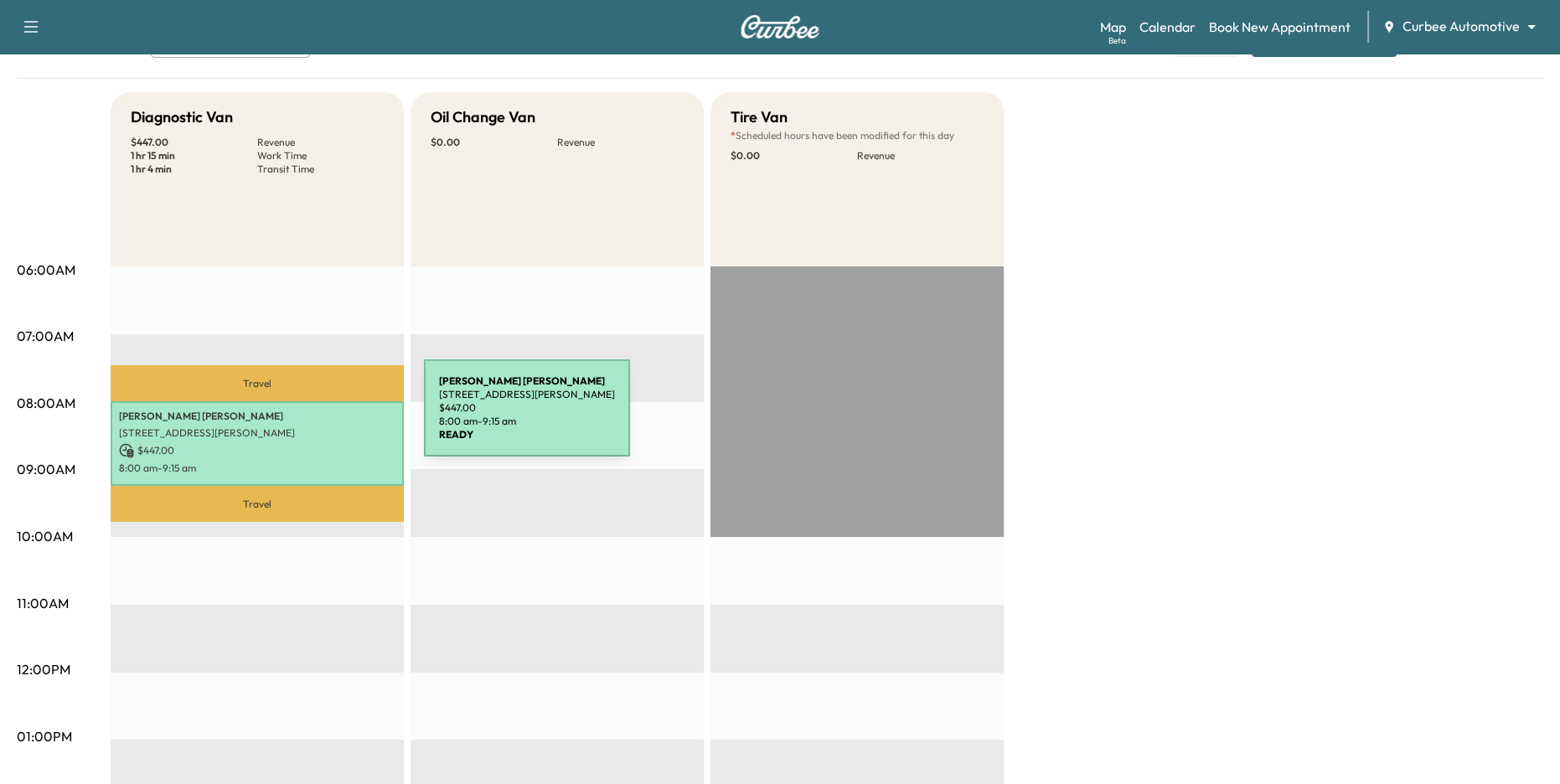
click at [298, 418] on p "Matt Schwartz" at bounding box center [257, 416] width 277 height 14
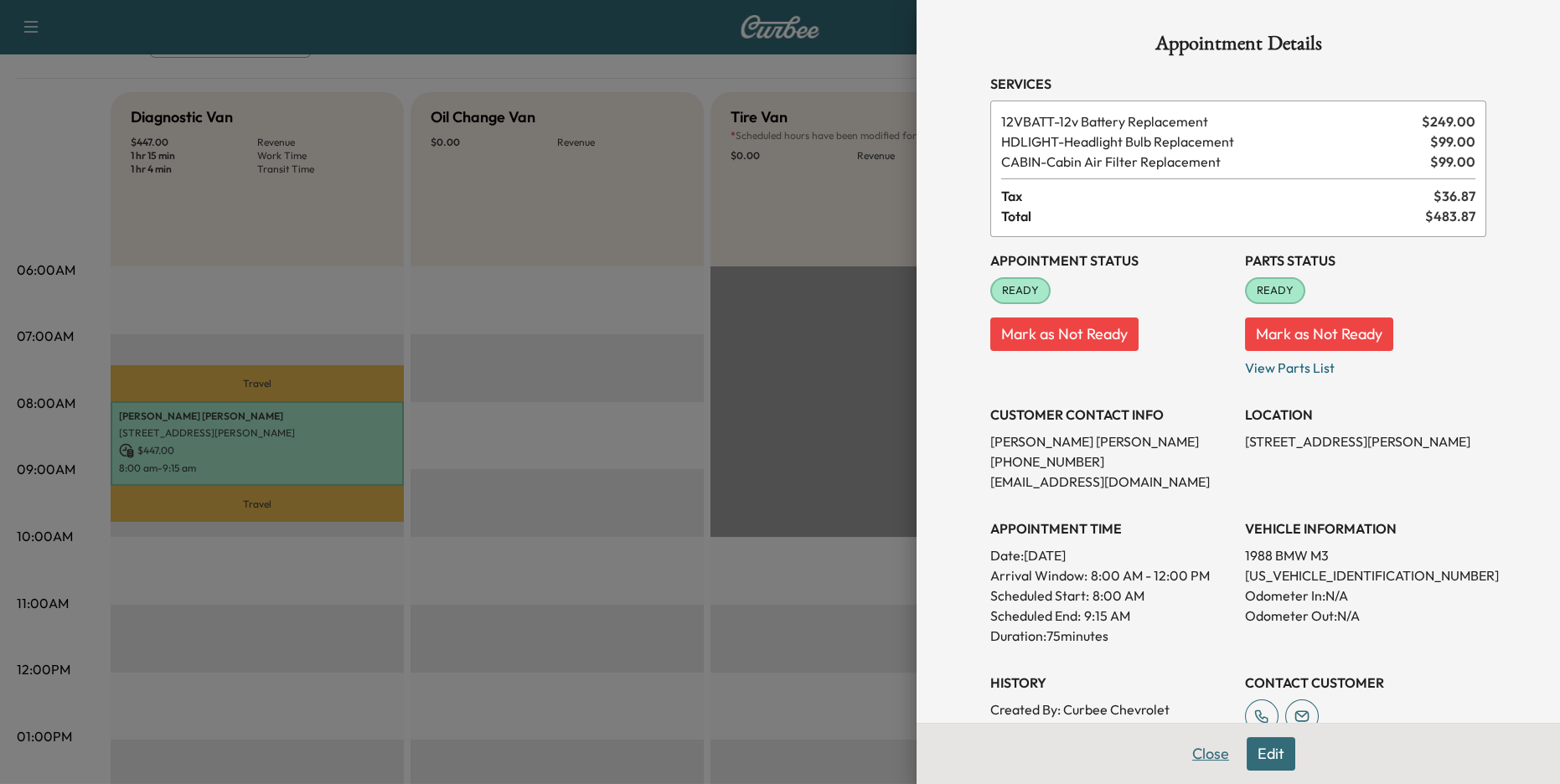
click at [1206, 754] on button "Close" at bounding box center [1211, 753] width 58 height 33
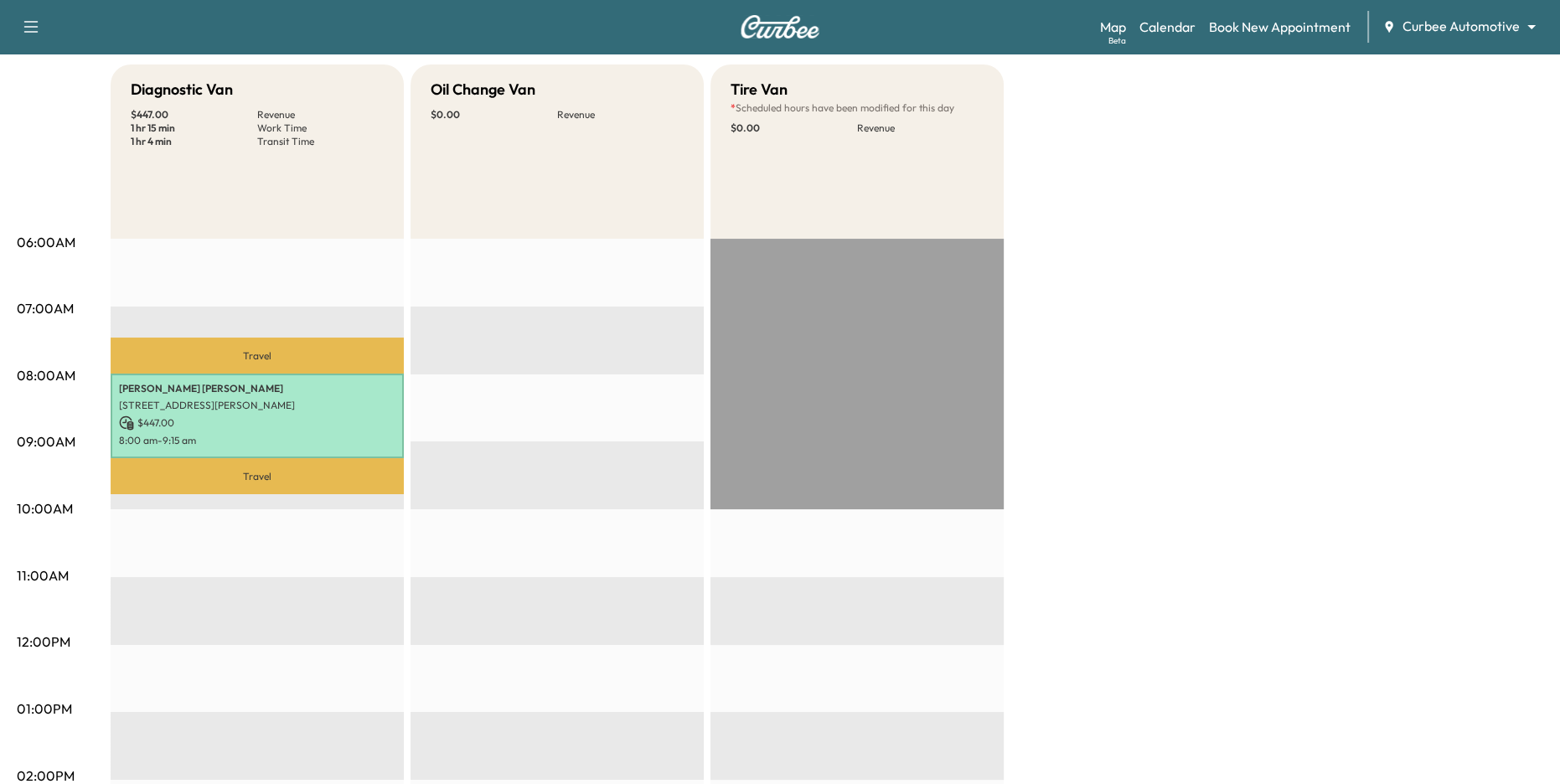
scroll to position [157, 0]
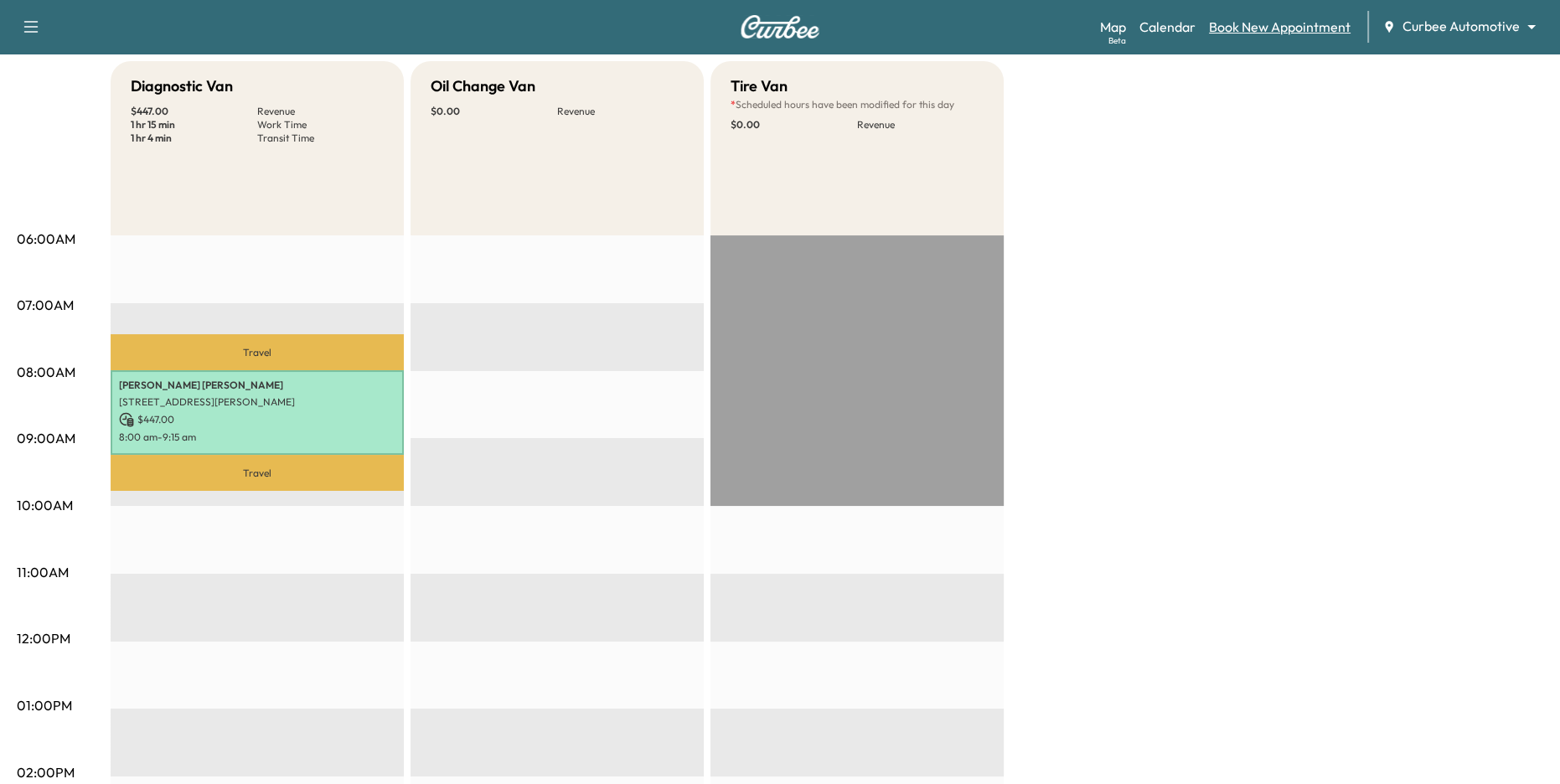
click at [1241, 31] on link "Book New Appointment" at bounding box center [1279, 27] width 141 height 20
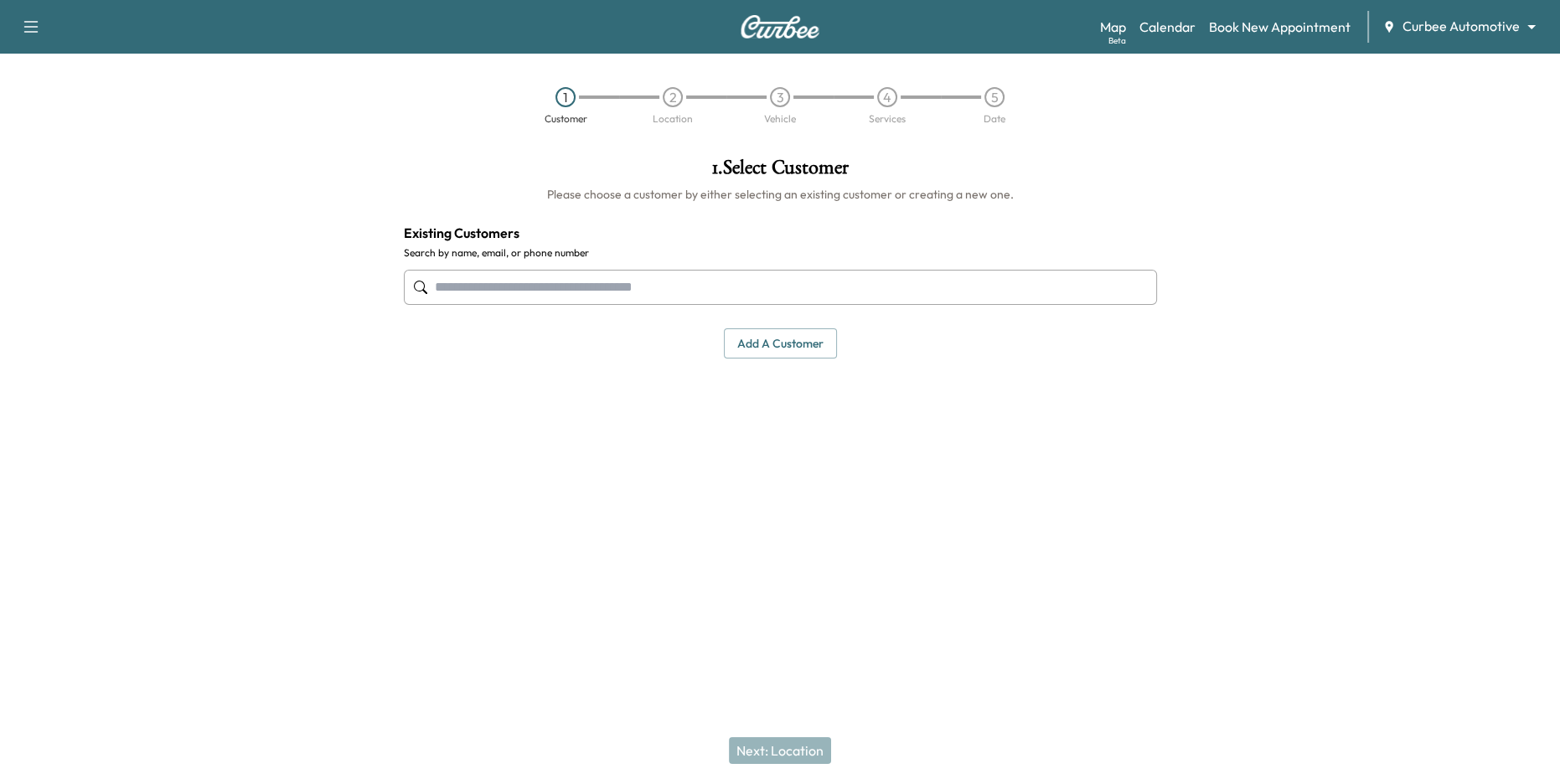
click at [640, 292] on input "text" at bounding box center [781, 287] width 753 height 35
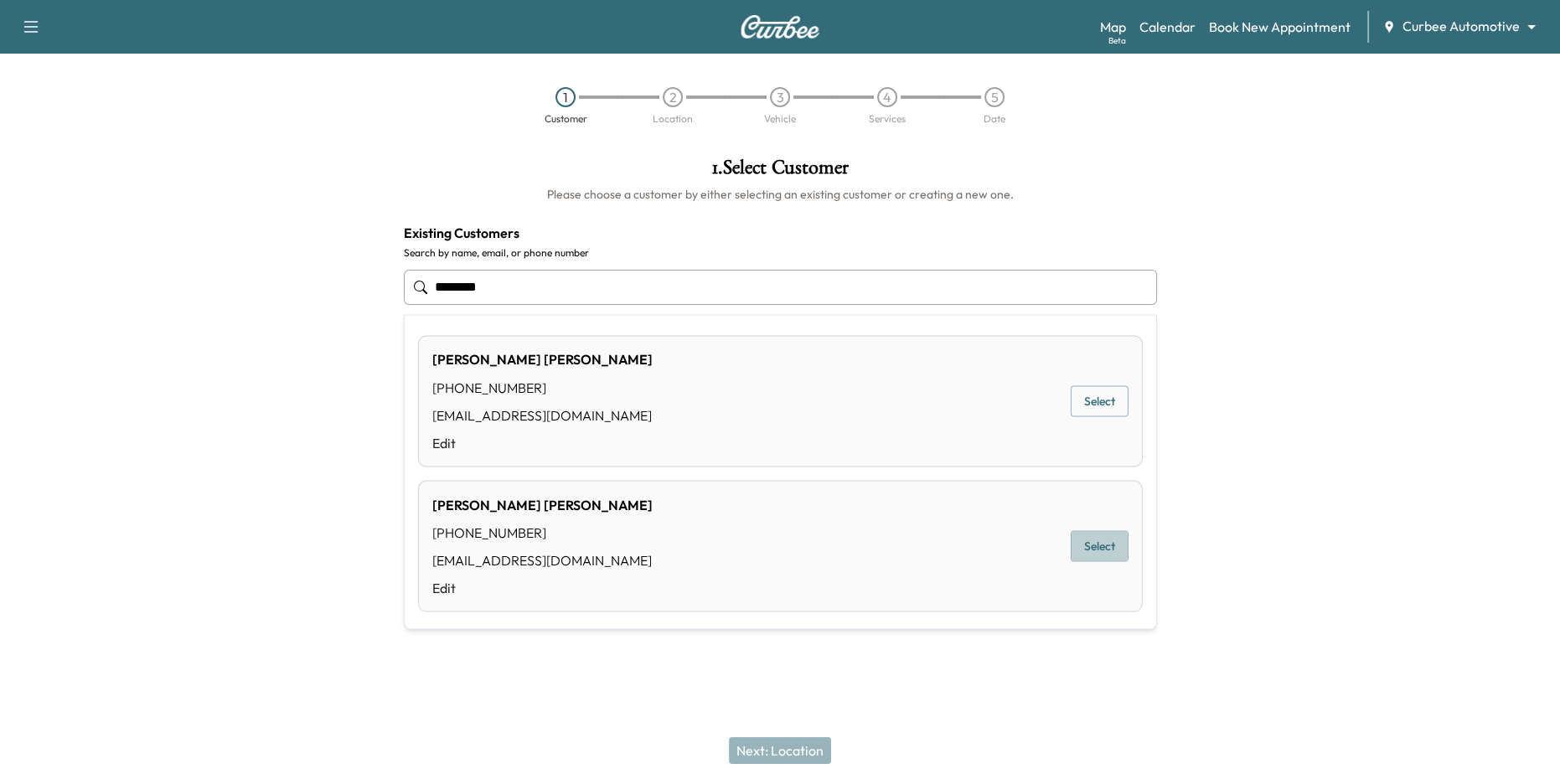
click at [1102, 554] on button "Select" at bounding box center [1099, 546] width 58 height 31
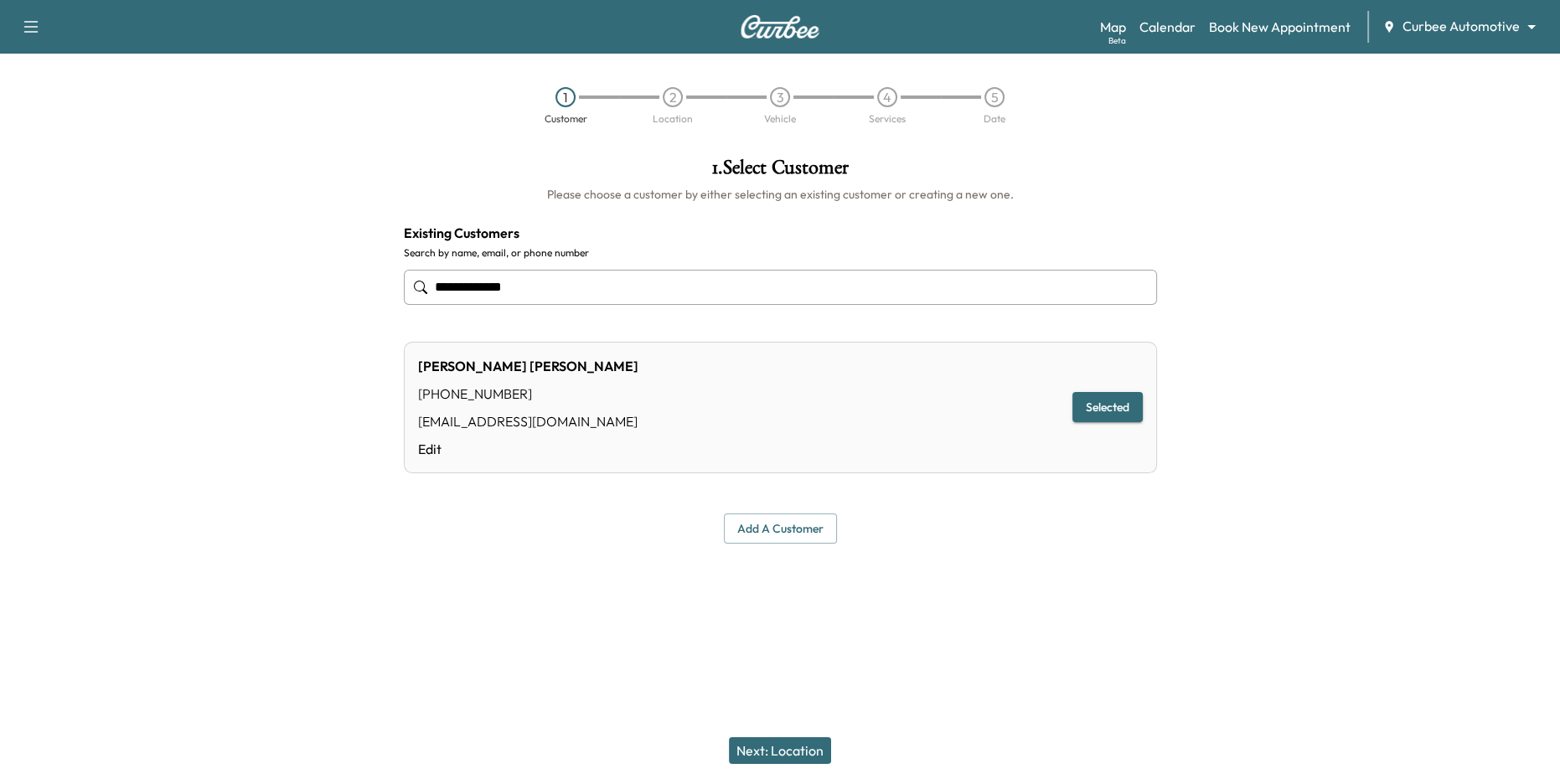
type input "**********"
click at [779, 746] on button "Next: Location" at bounding box center [779, 750] width 102 height 27
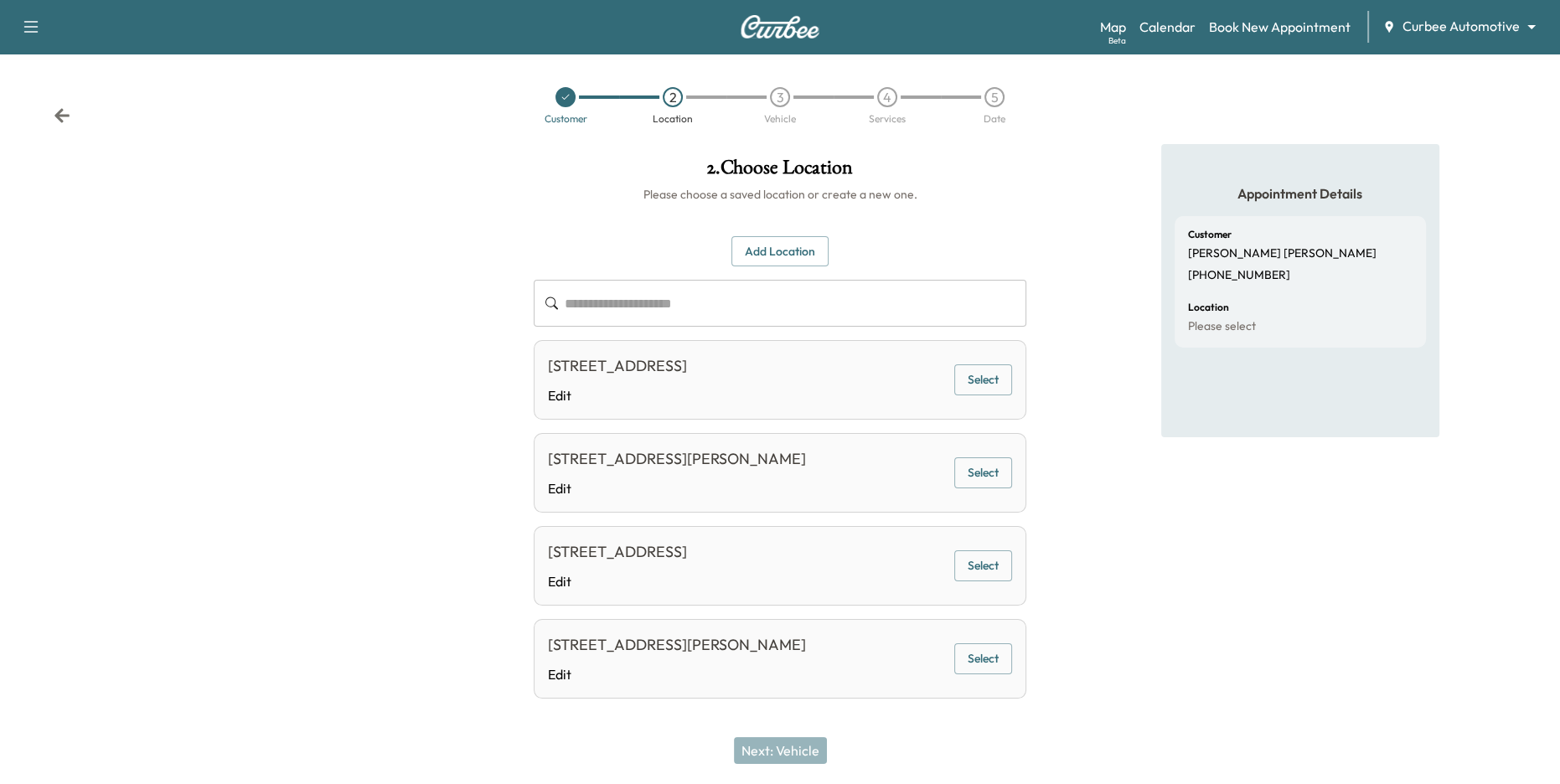
click at [980, 660] on button "Select" at bounding box center [983, 658] width 58 height 31
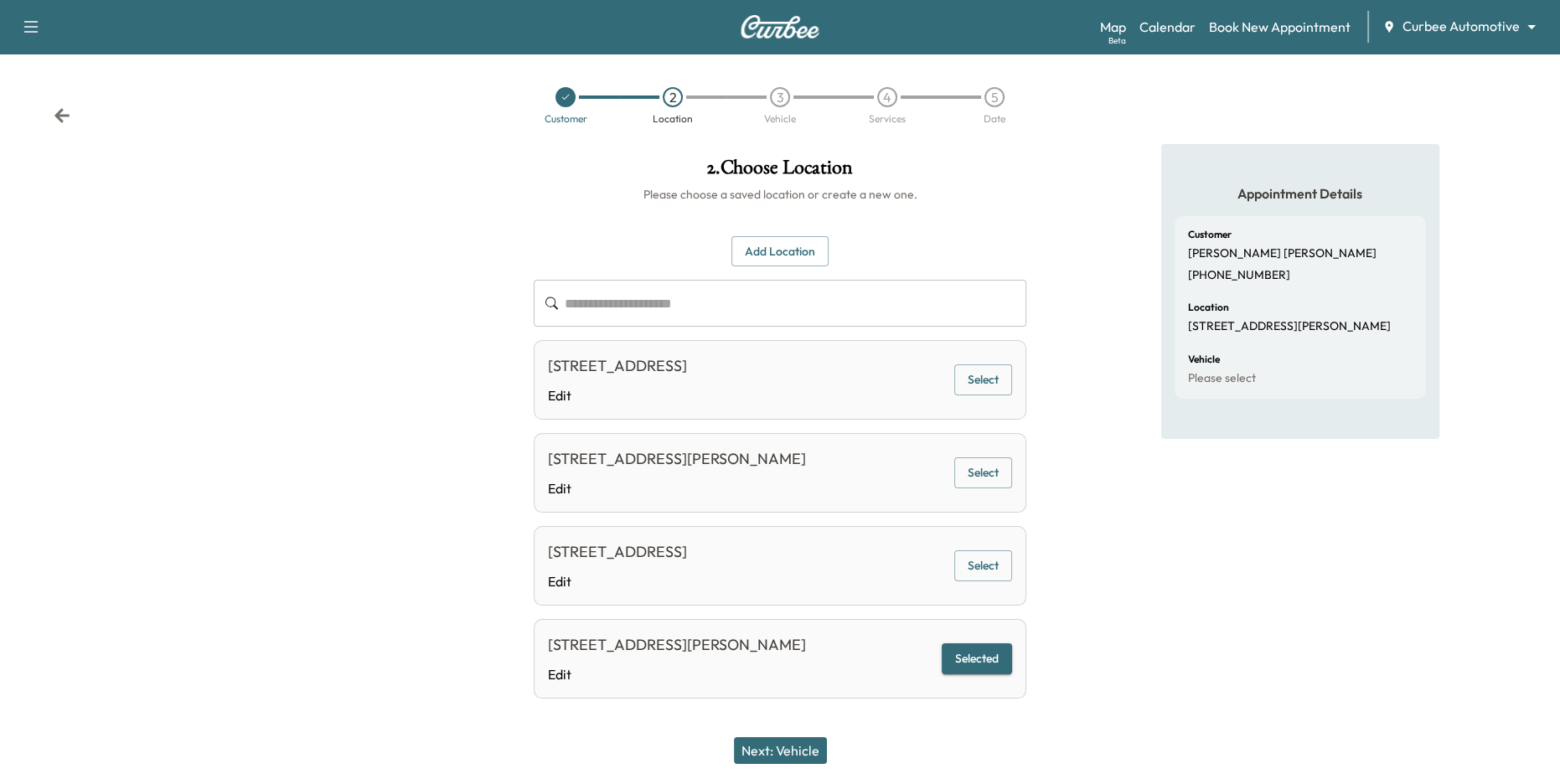
click at [803, 738] on button "Next: Vehicle" at bounding box center [780, 750] width 93 height 27
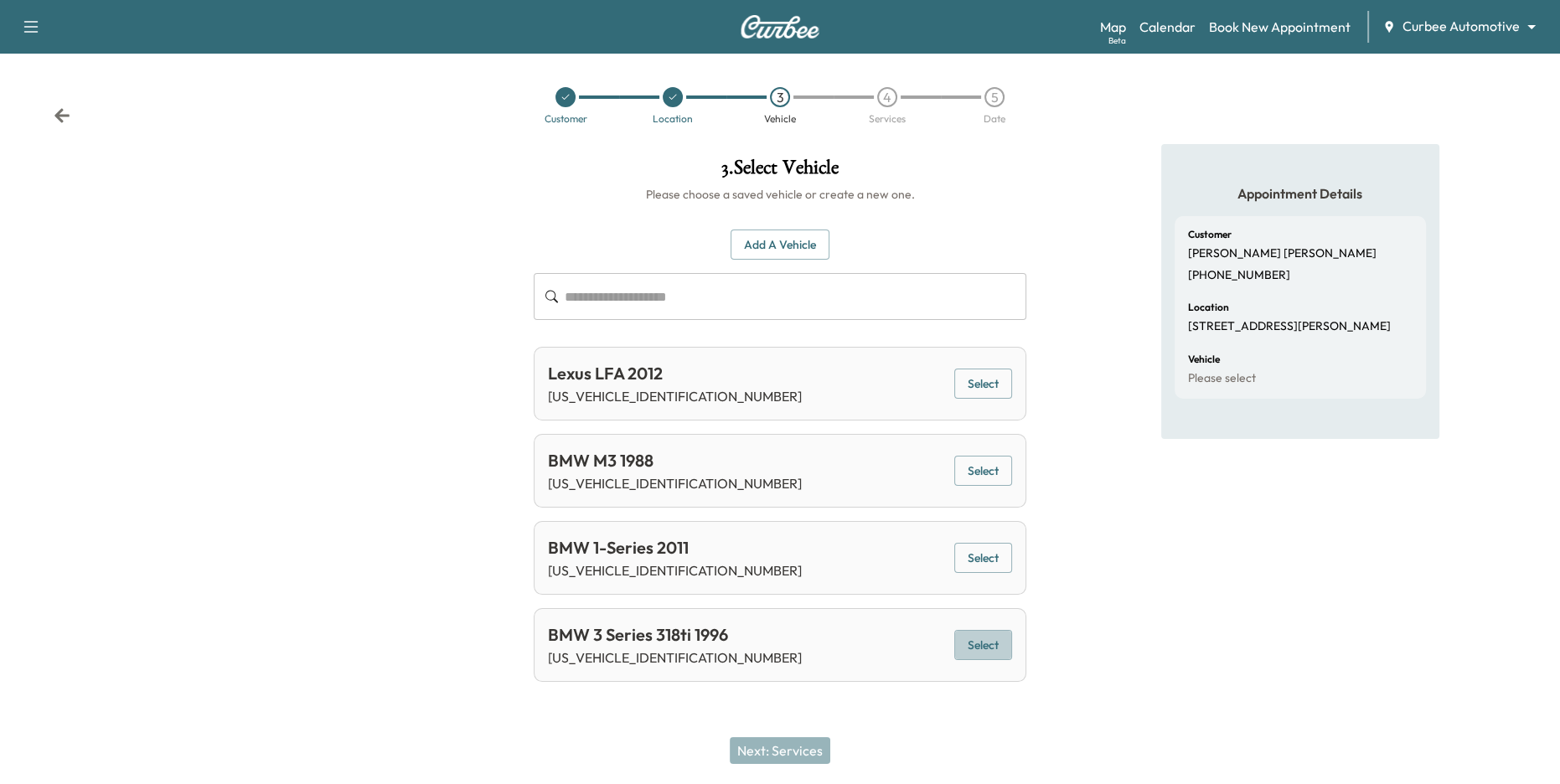
click at [975, 642] on button "Select" at bounding box center [983, 645] width 58 height 31
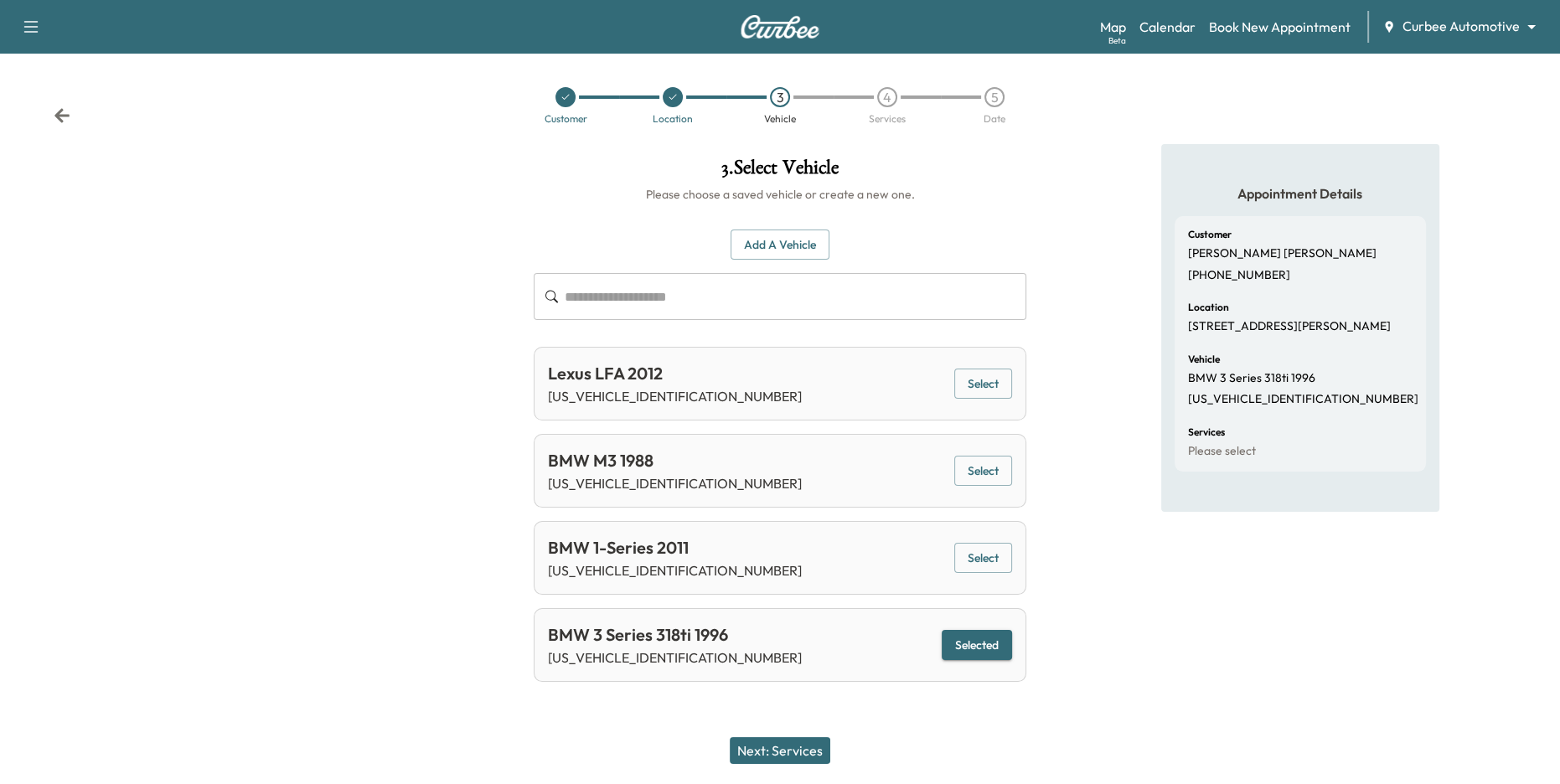
click at [783, 757] on button "Next: Services" at bounding box center [779, 750] width 100 height 27
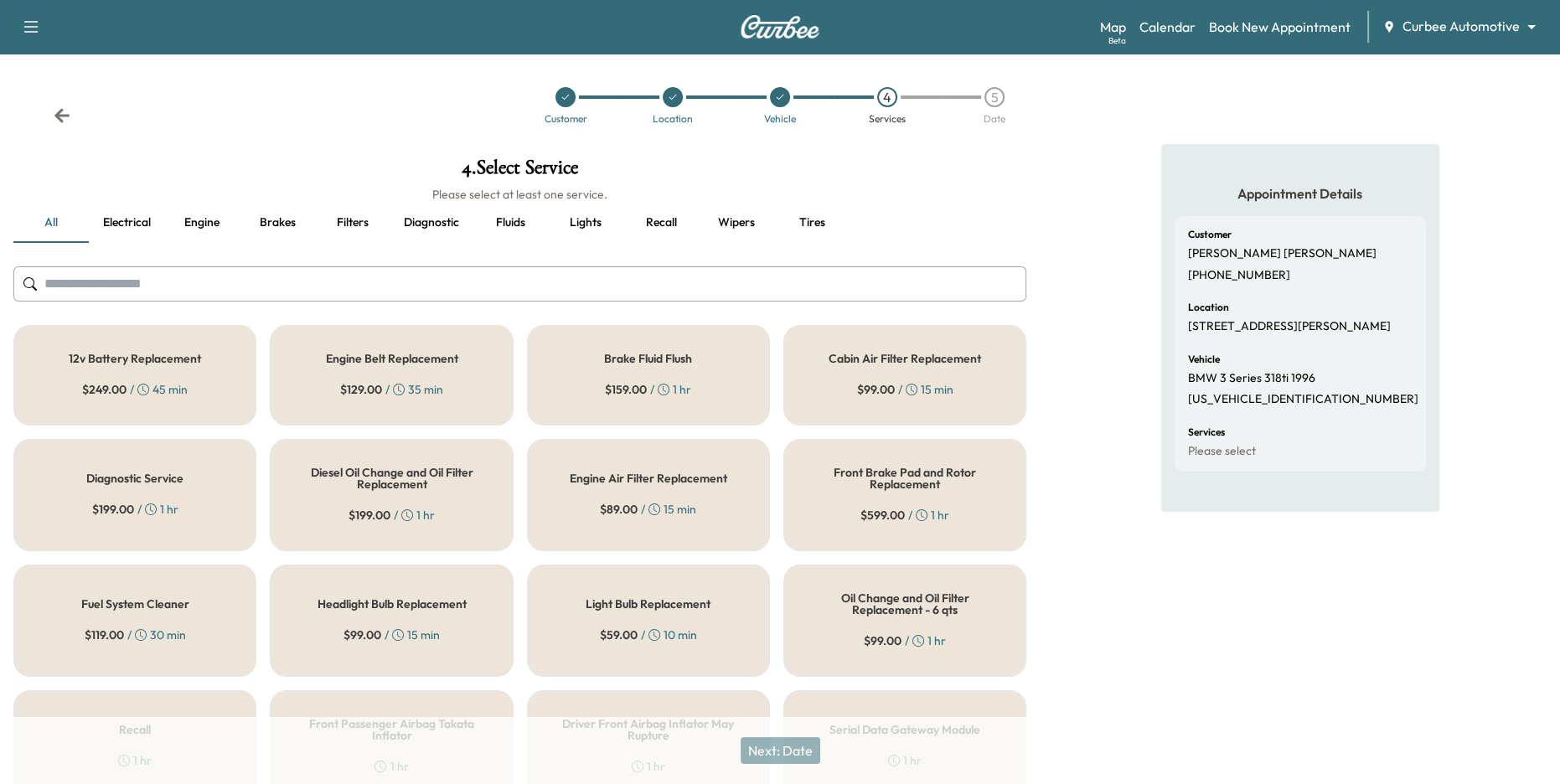
click at [688, 395] on div "$ 159.00 / 1 hr" at bounding box center [647, 389] width 86 height 17
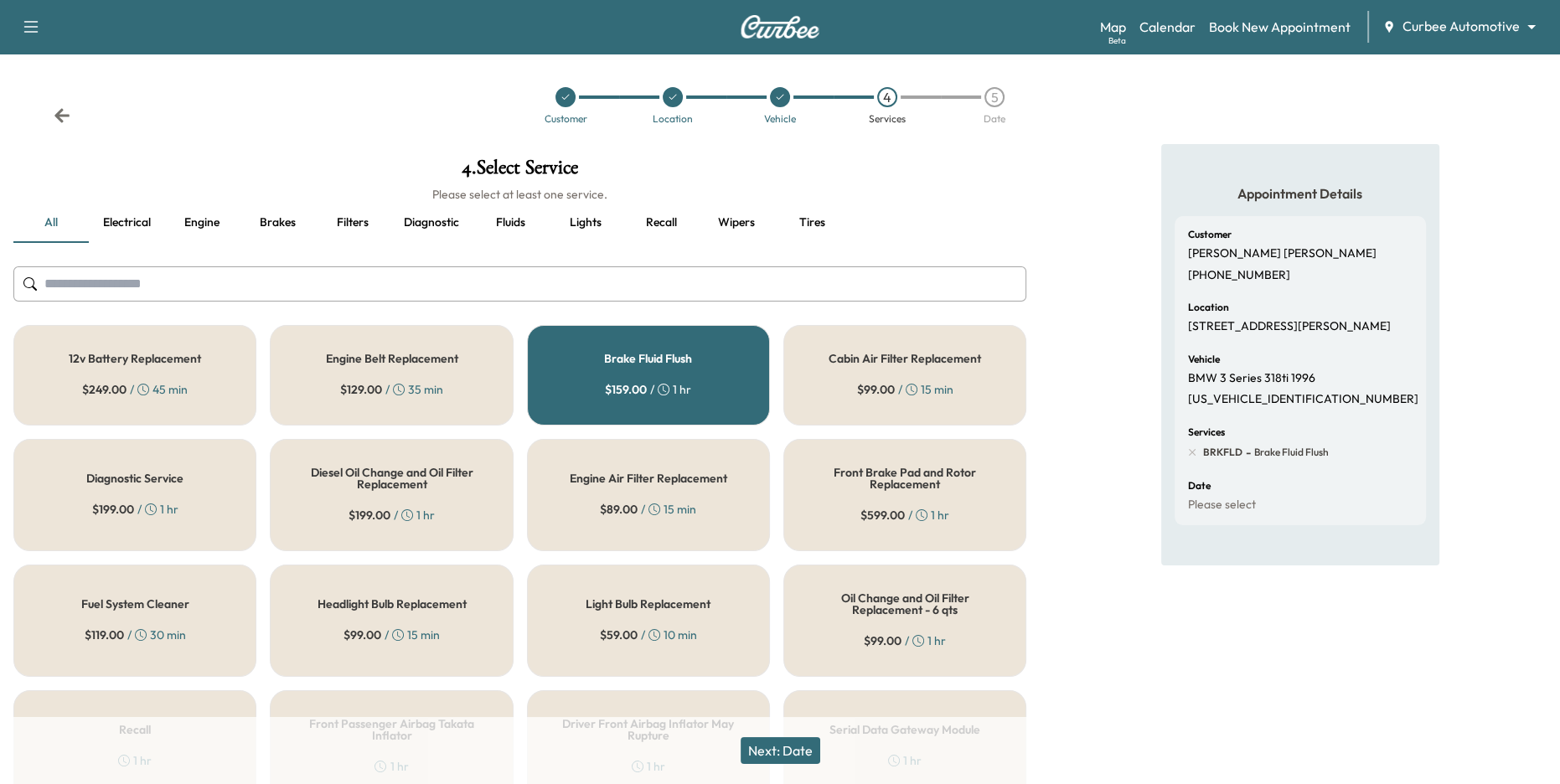
click at [679, 472] on h5 "Engine Air Filter Replacement" at bounding box center [648, 478] width 158 height 12
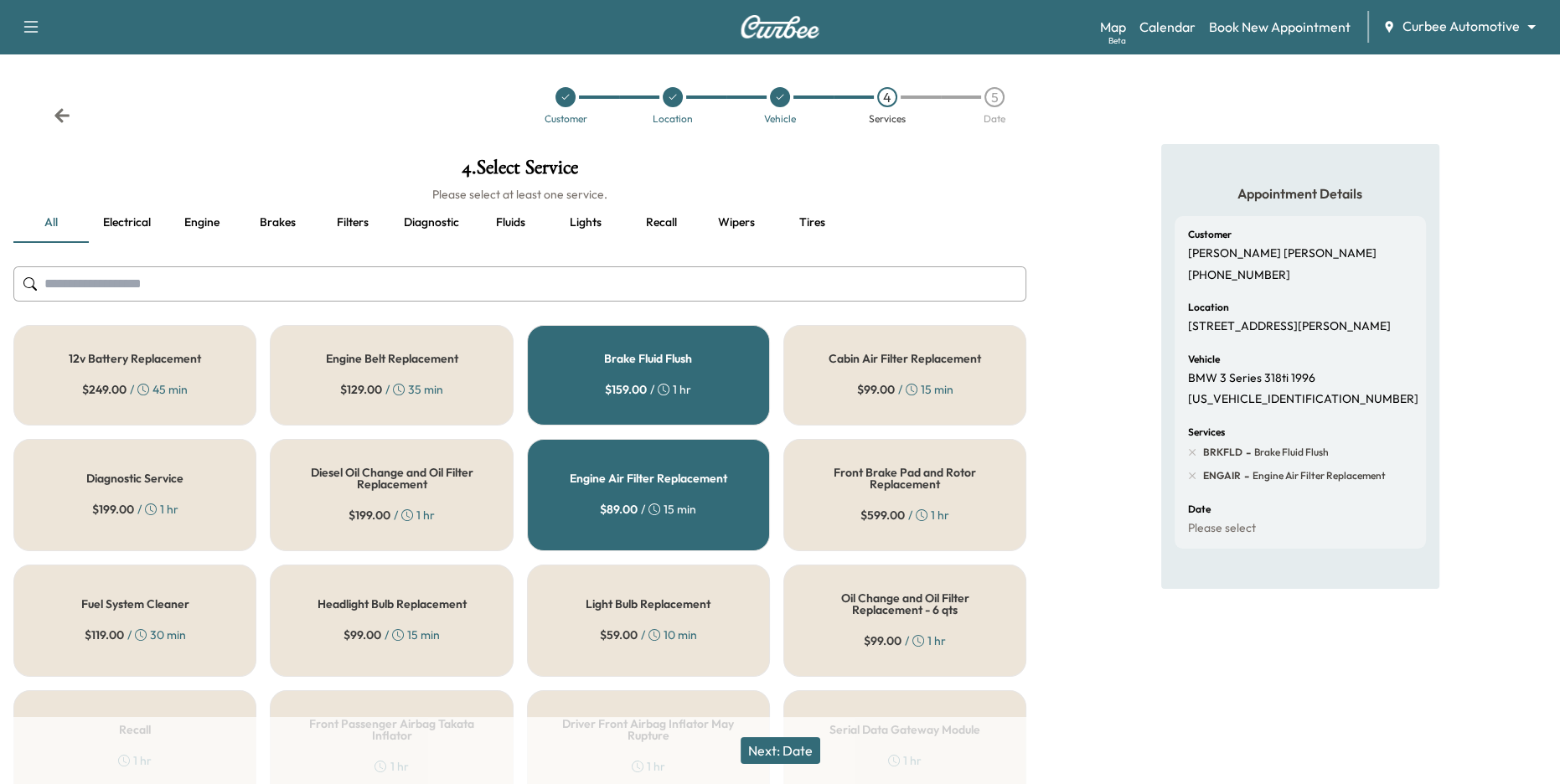
click at [783, 763] on div "Next: Date" at bounding box center [780, 751] width 1560 height 67
click at [771, 744] on button "Next: Date" at bounding box center [780, 750] width 80 height 27
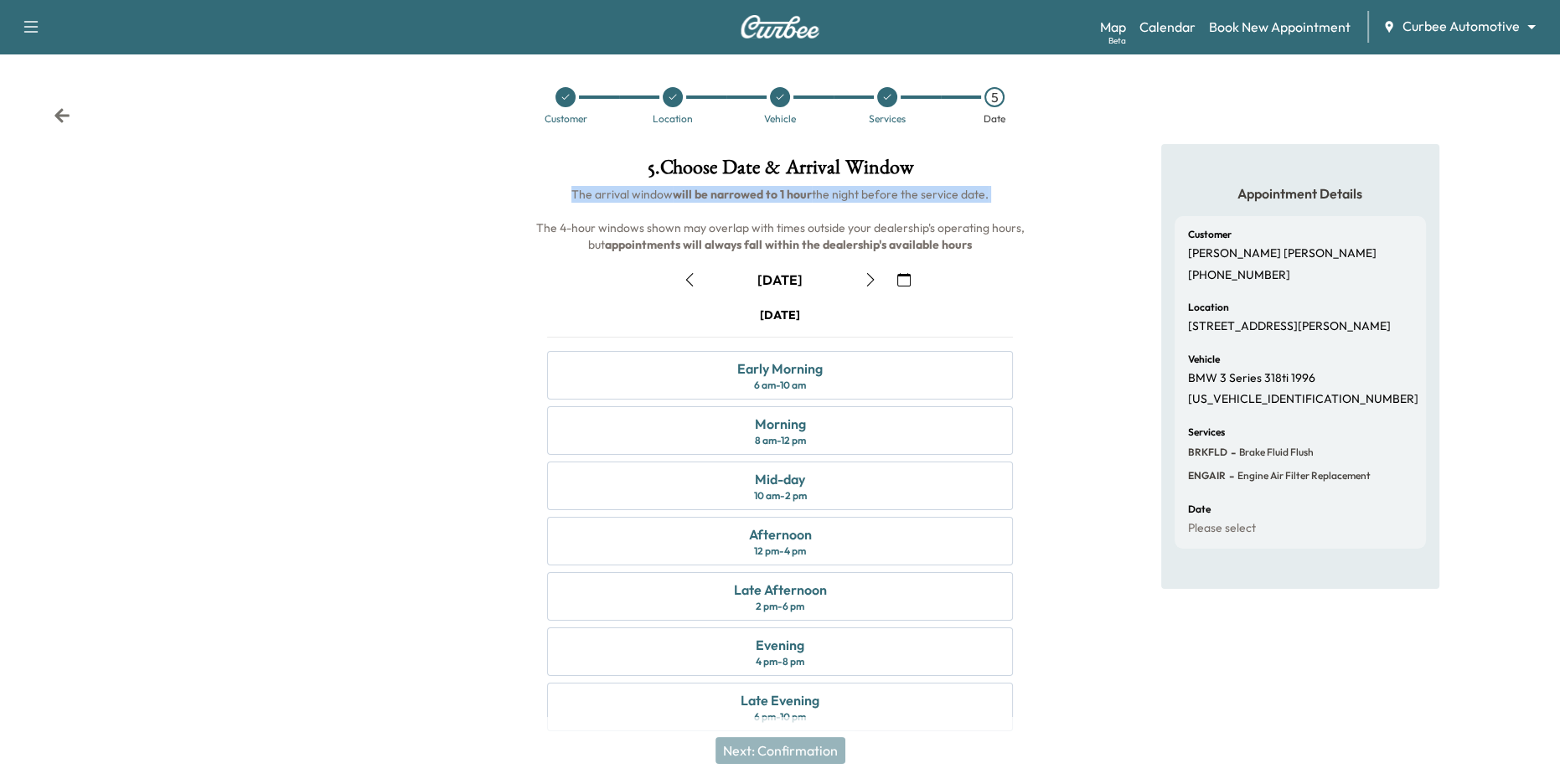
drag, startPoint x: 569, startPoint y: 193, endPoint x: 932, endPoint y: 208, distance: 363.3
click at [932, 208] on h6 "The arrival window will be narrowed to 1 hour the night before the service date…" at bounding box center [780, 219] width 493 height 67
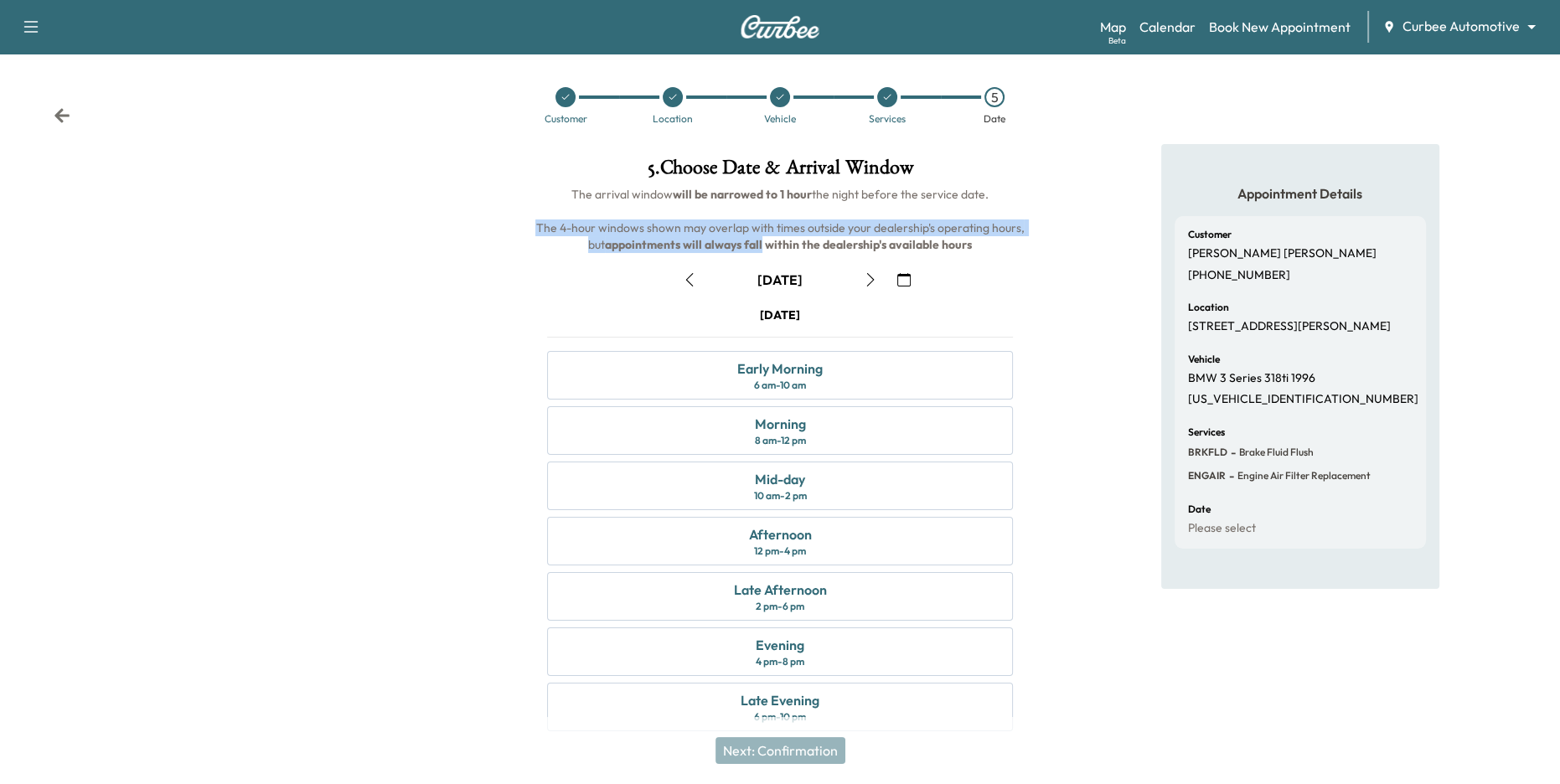
drag, startPoint x: 540, startPoint y: 229, endPoint x: 796, endPoint y: 238, distance: 256.2
click at [778, 238] on span "The arrival window will be narrowed to 1 hour the night before the service date…" at bounding box center [780, 219] width 491 height 65
